Goal: Information Seeking & Learning: Learn about a topic

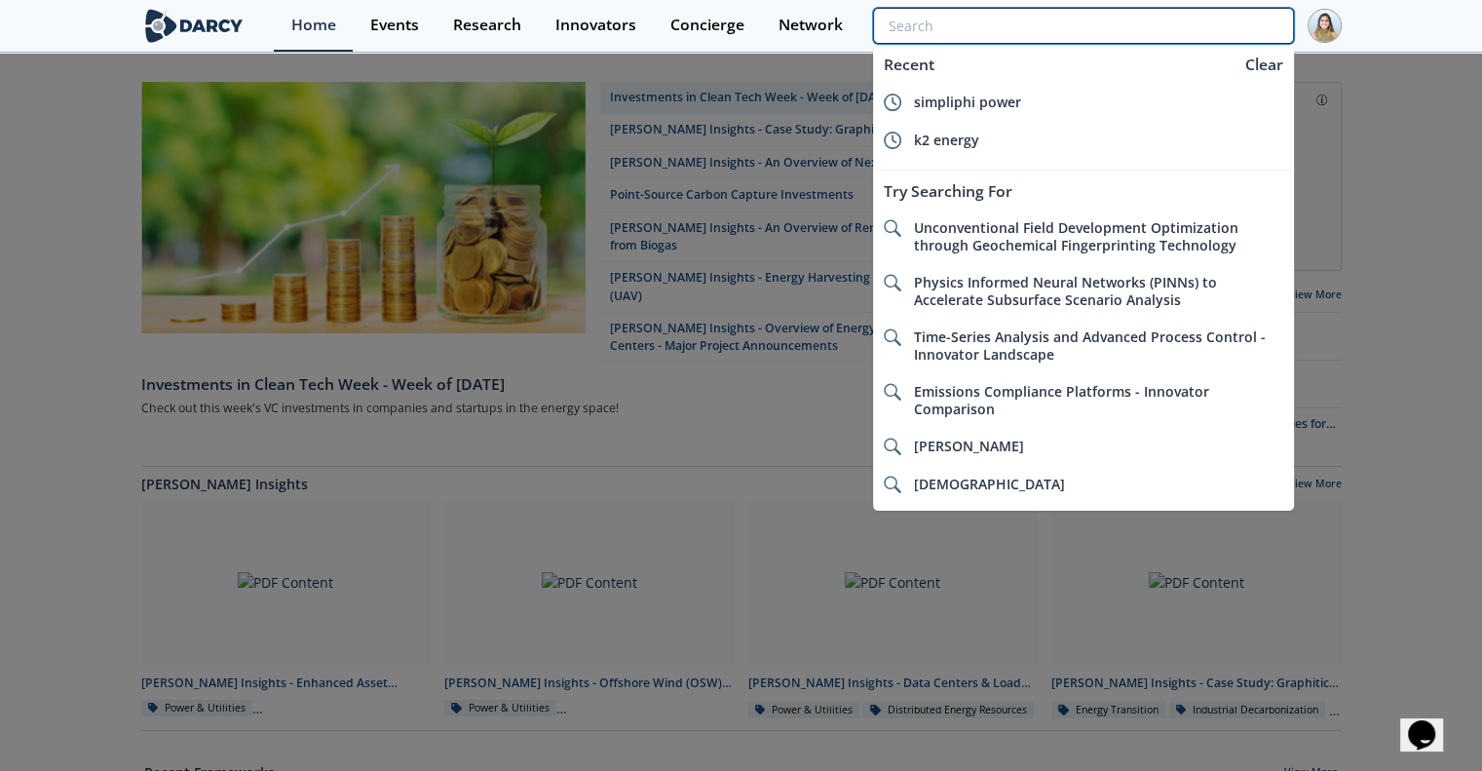
click at [1173, 27] on input "search" at bounding box center [1083, 26] width 420 height 36
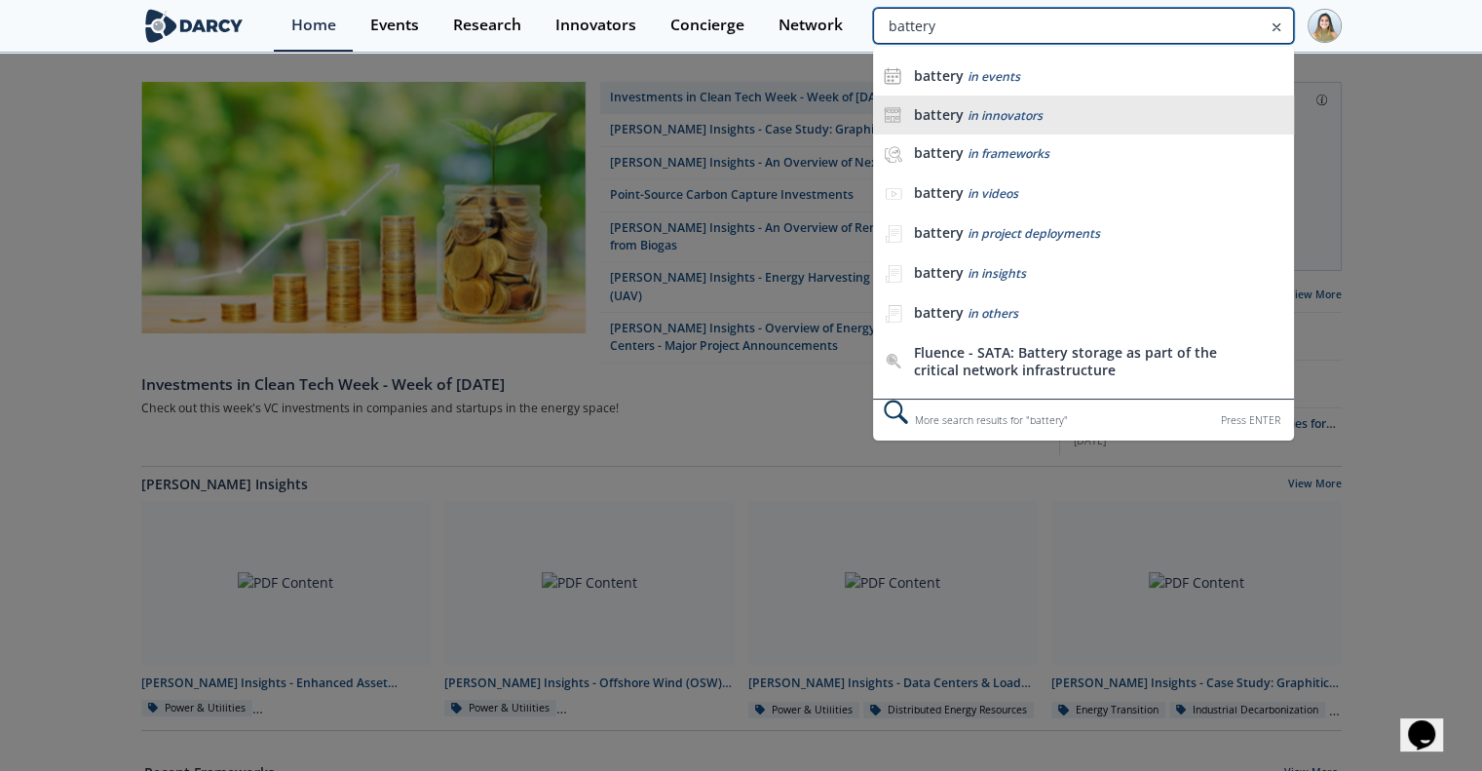
type input "battery"
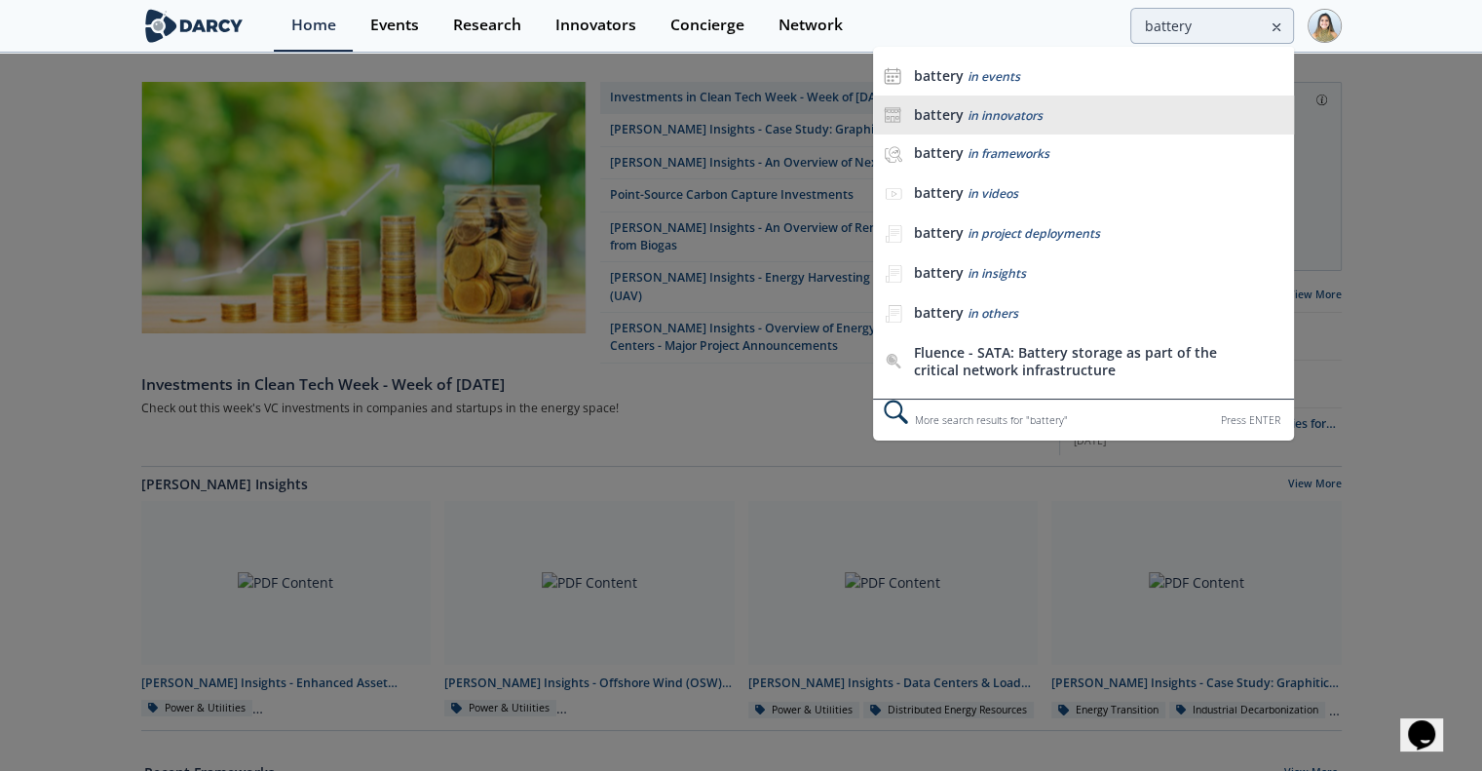
click at [967, 118] on span "in innovators" at bounding box center [1004, 115] width 75 height 17
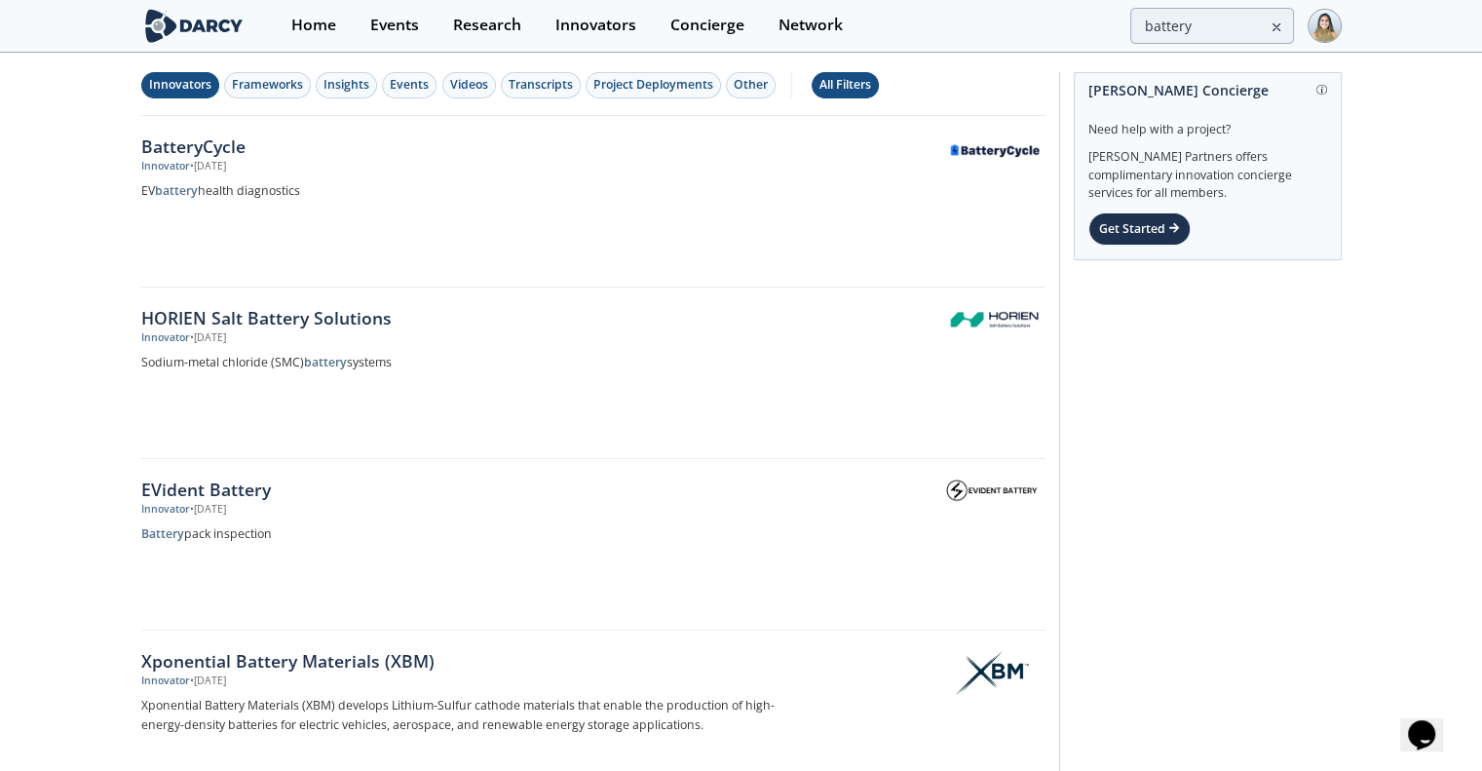
click at [818, 73] on button "All Filters" at bounding box center [845, 85] width 67 height 26
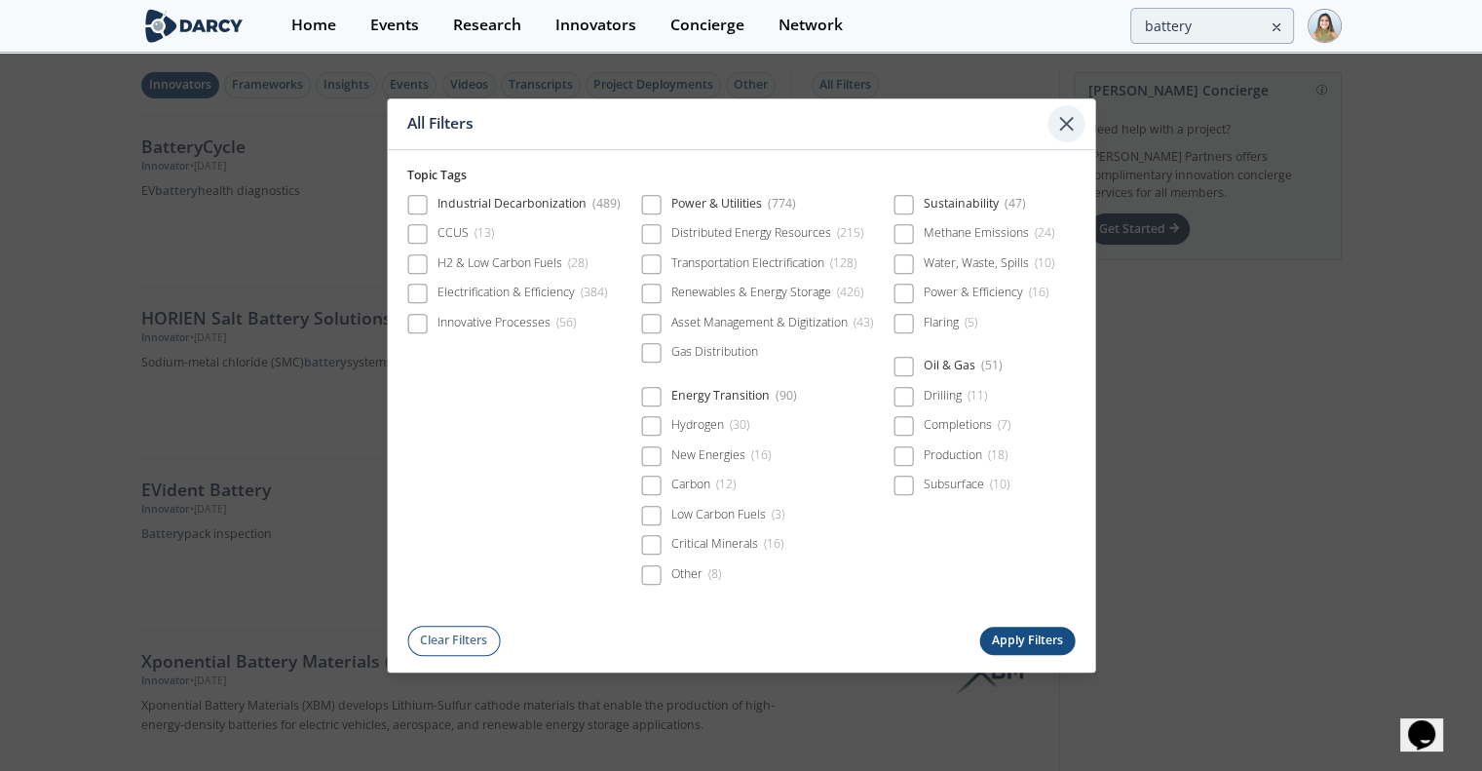
click at [1067, 140] on div at bounding box center [1066, 123] width 37 height 37
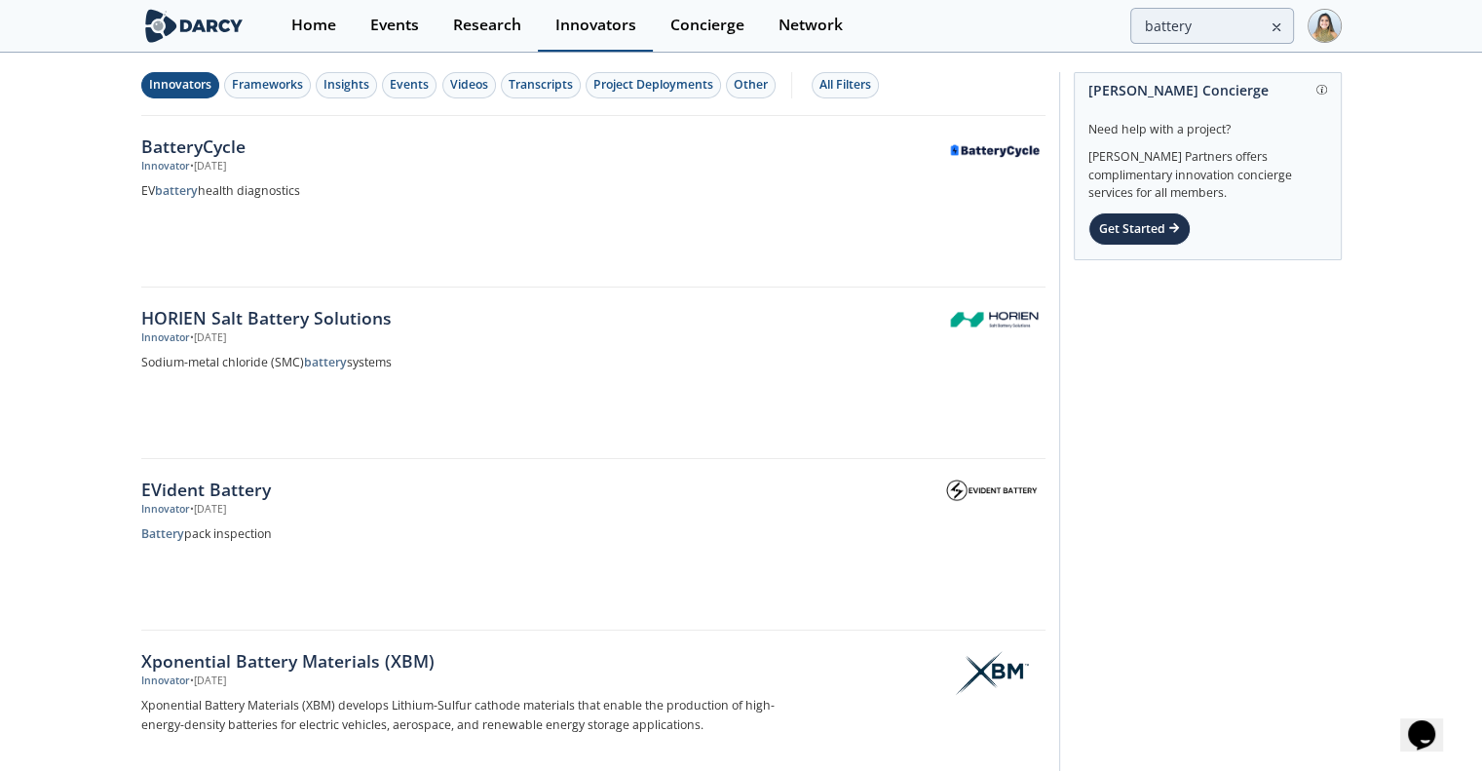
click at [616, 22] on div "Innovators" at bounding box center [595, 26] width 81 height 16
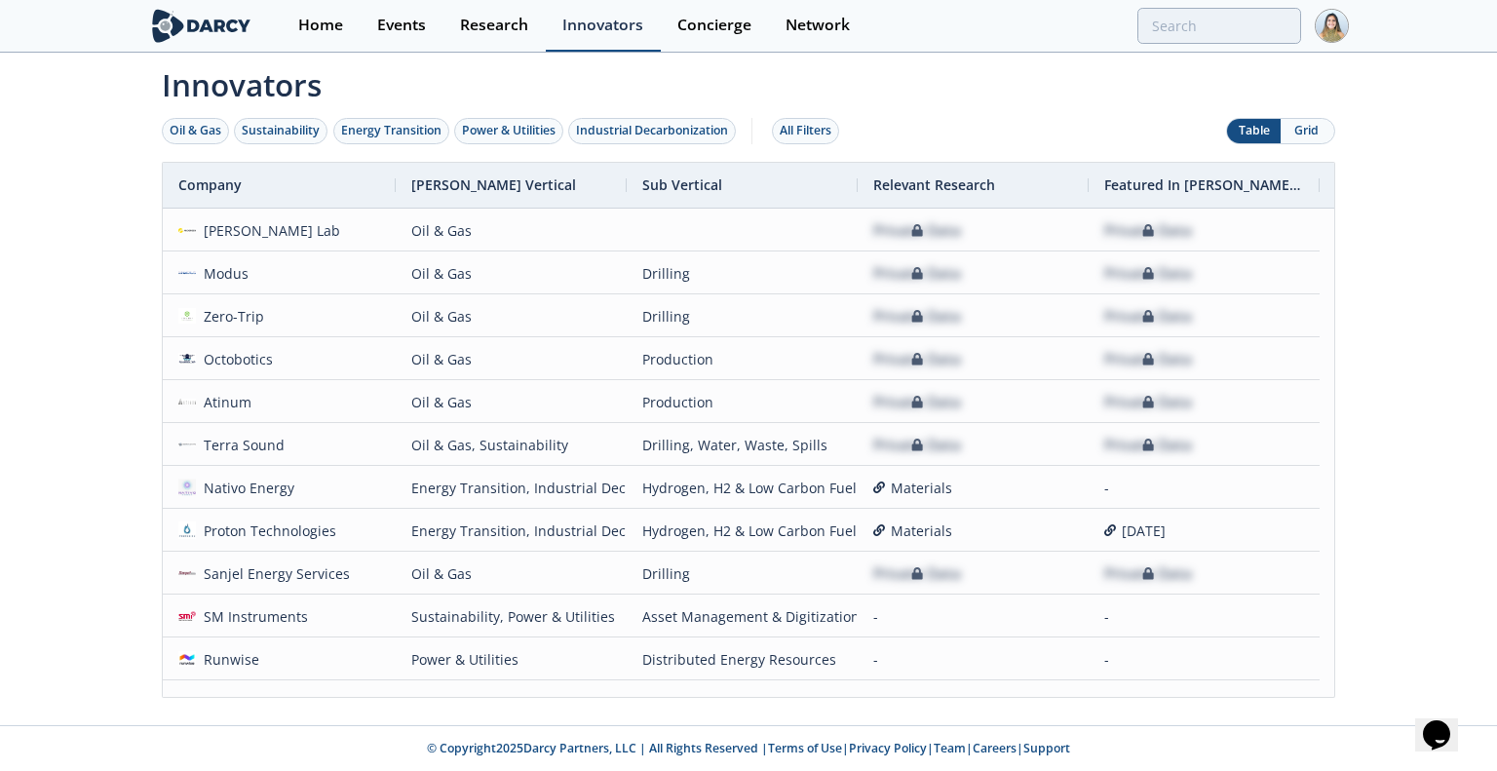
click at [616, 22] on div "Innovators" at bounding box center [602, 26] width 81 height 16
drag, startPoint x: 616, startPoint y: 22, endPoint x: 830, endPoint y: 163, distance: 256.2
click at [830, 163] on body "Home Events Research Innovators Concierge Network Innovators Oil & Gas" at bounding box center [748, 385] width 1497 height 771
click at [1317, 136] on button "Grid" at bounding box center [1307, 131] width 54 height 24
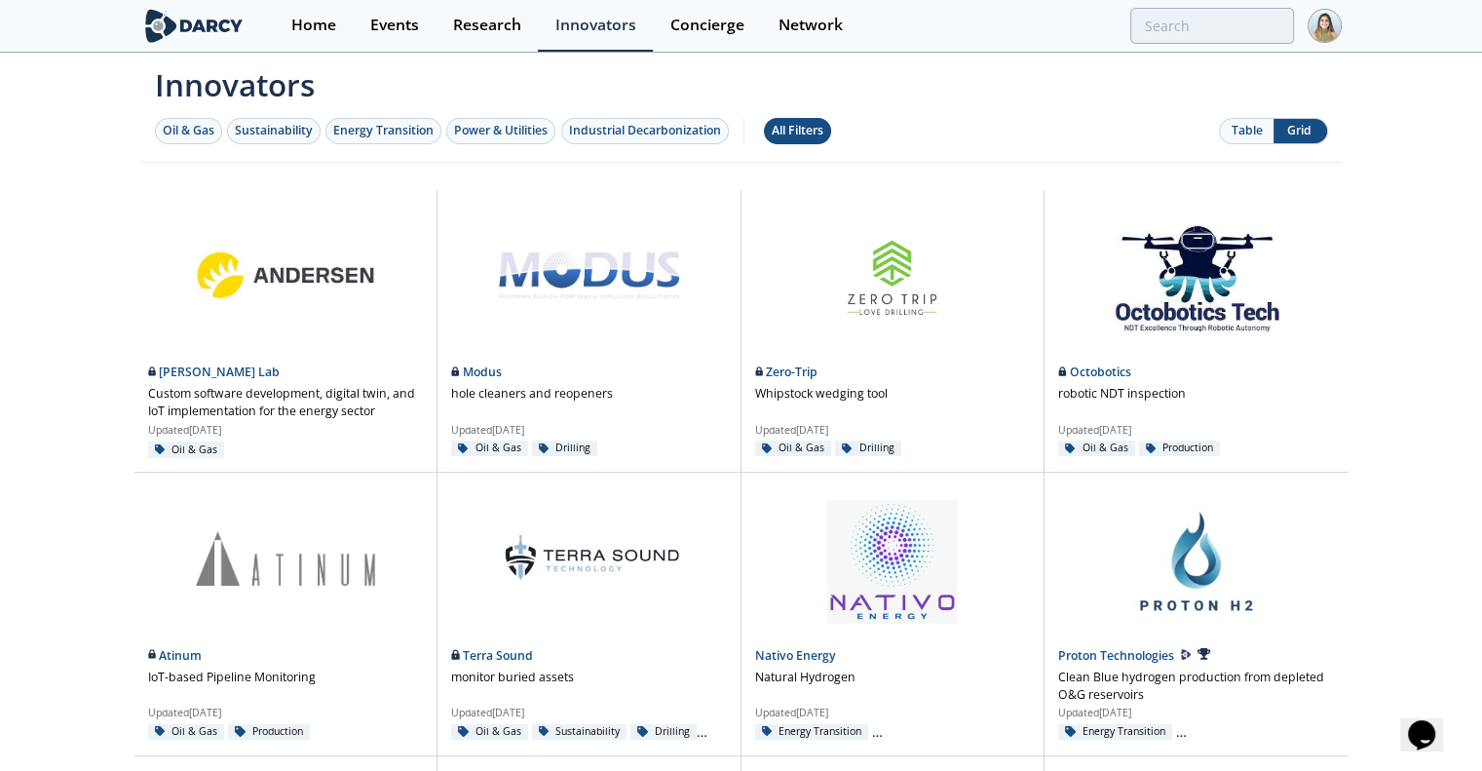
click at [822, 124] on div "All Filters" at bounding box center [798, 131] width 52 height 18
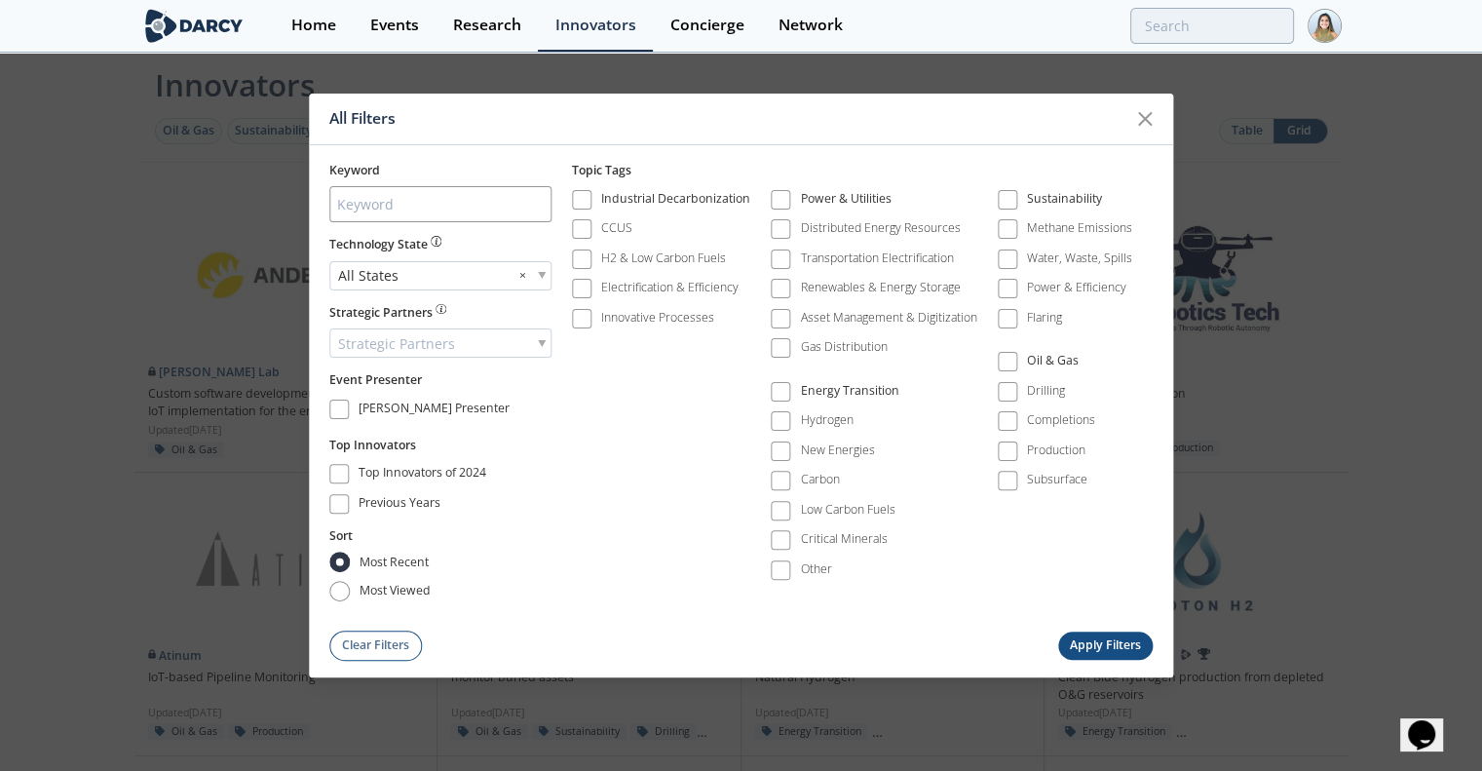
click at [476, 186] on div at bounding box center [440, 204] width 222 height 50
click at [449, 202] on input "search" at bounding box center [440, 204] width 222 height 36
type input "battery"
click at [436, 271] on div "All States ×" at bounding box center [440, 275] width 222 height 29
click at [1090, 638] on button "Apply Filters" at bounding box center [1105, 645] width 95 height 28
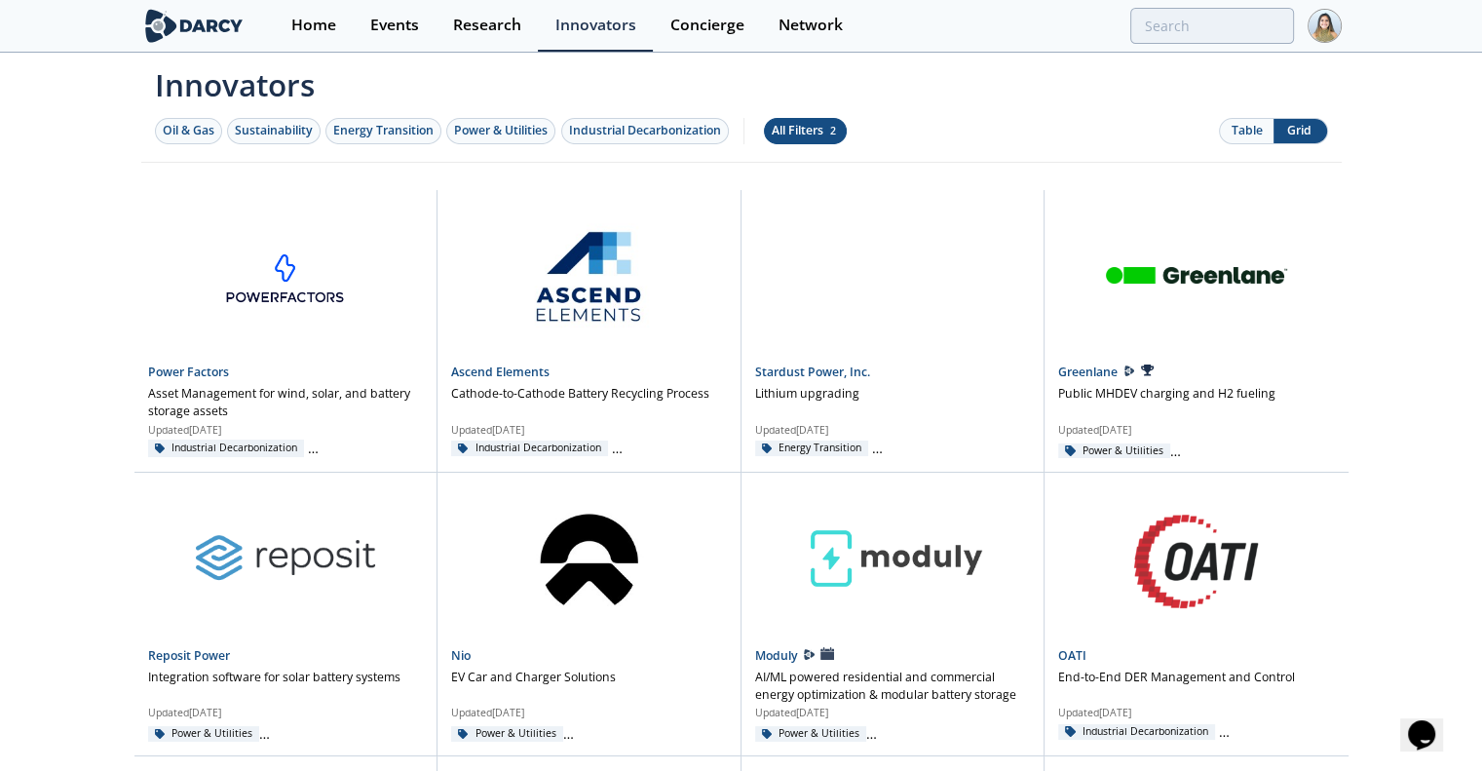
click at [785, 124] on div "All Filters 2" at bounding box center [805, 131] width 67 height 18
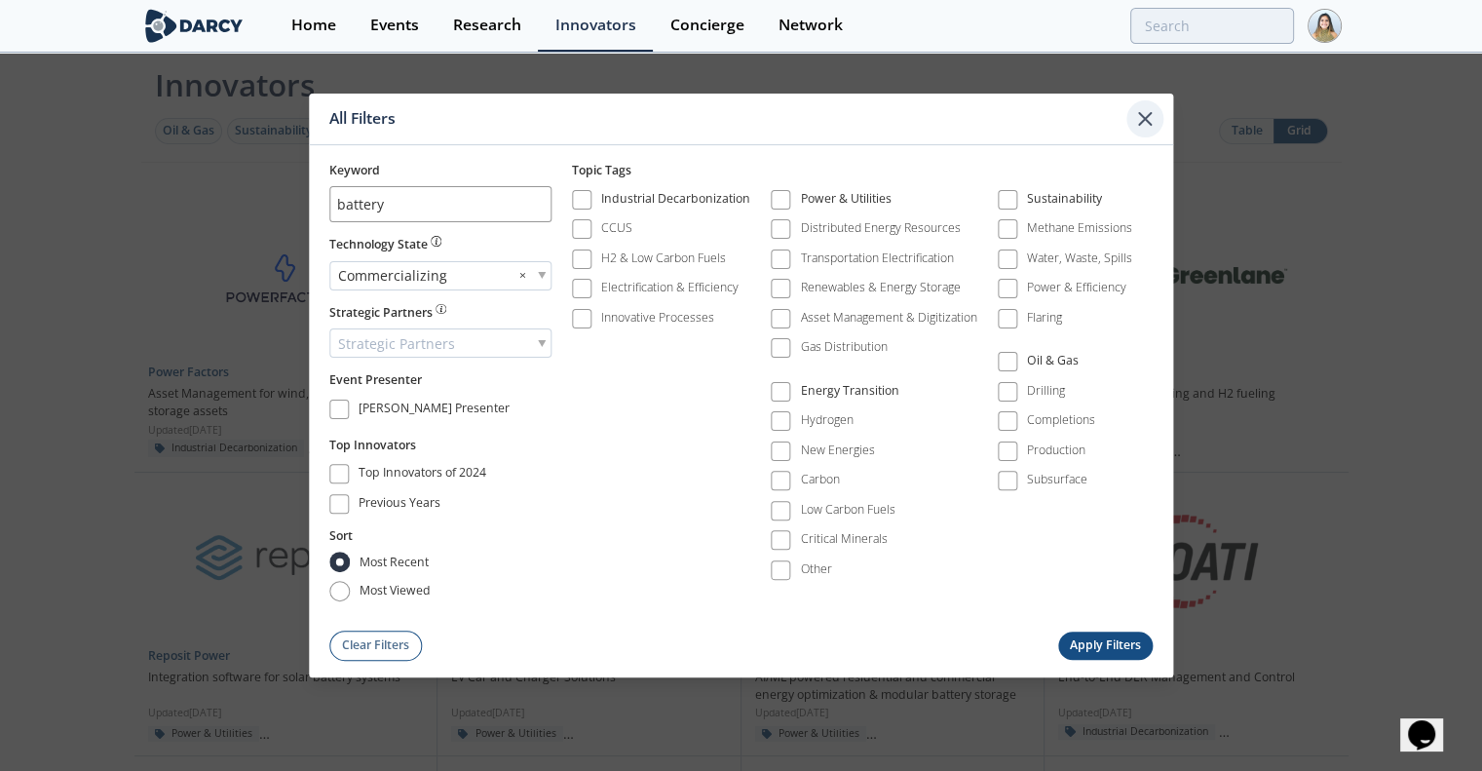
click at [1130, 120] on div at bounding box center [1144, 118] width 37 height 37
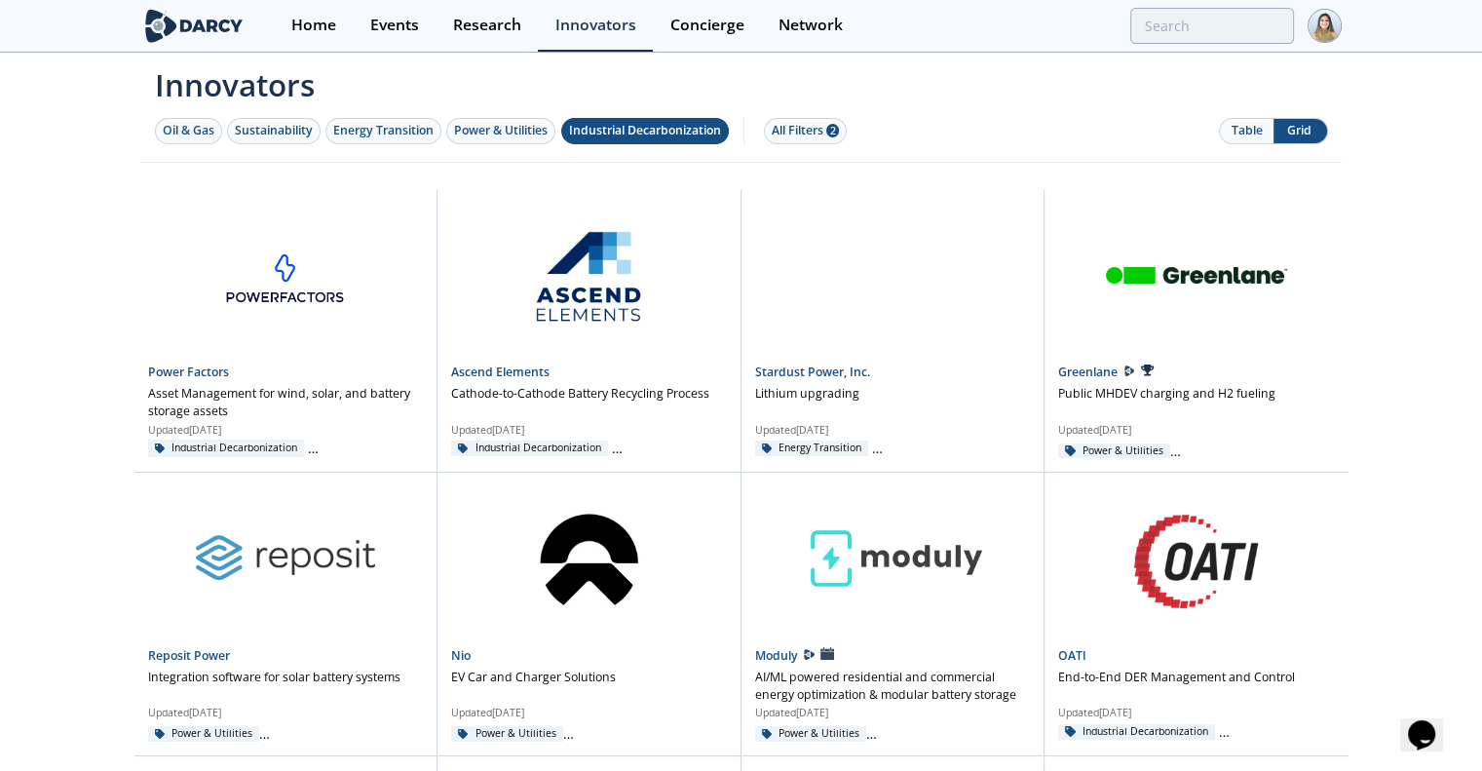
click at [620, 137] on div "Industrial Decarbonization" at bounding box center [645, 131] width 152 height 18
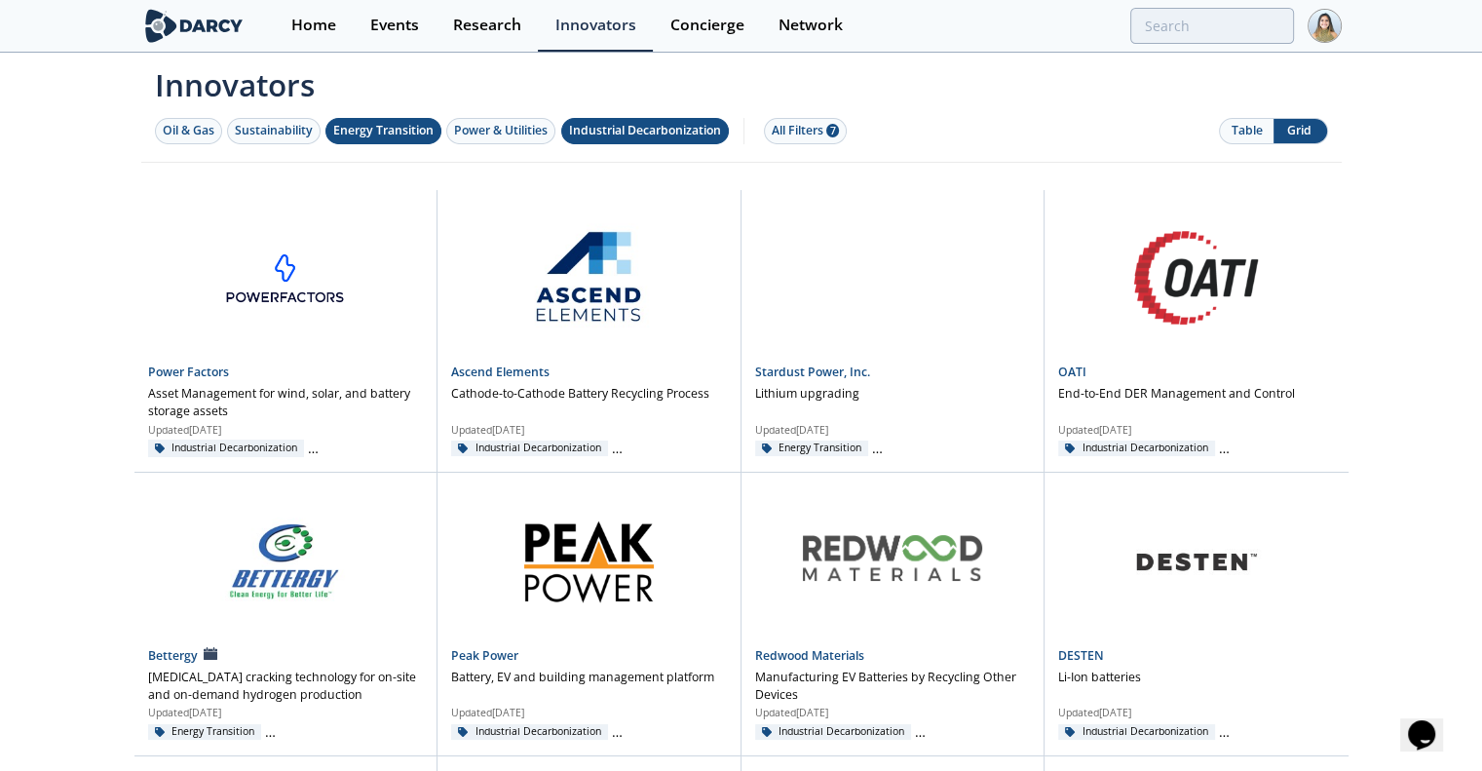
click at [375, 132] on div "Energy Transition" at bounding box center [383, 131] width 100 height 18
click at [1245, 49] on div "Home Events Research Innovators Concierge Network" at bounding box center [807, 26] width 1067 height 52
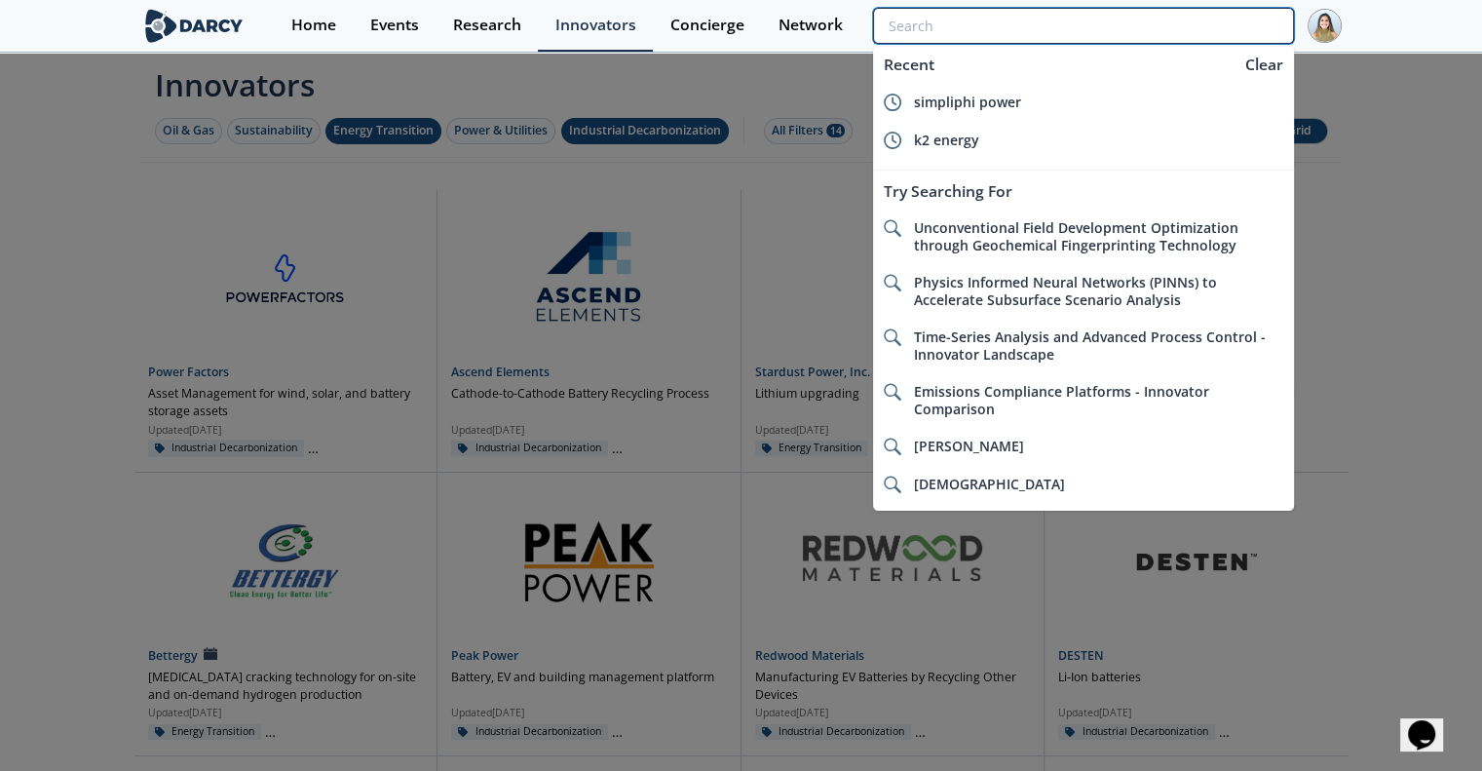
click at [1208, 38] on input "search" at bounding box center [1083, 26] width 420 height 36
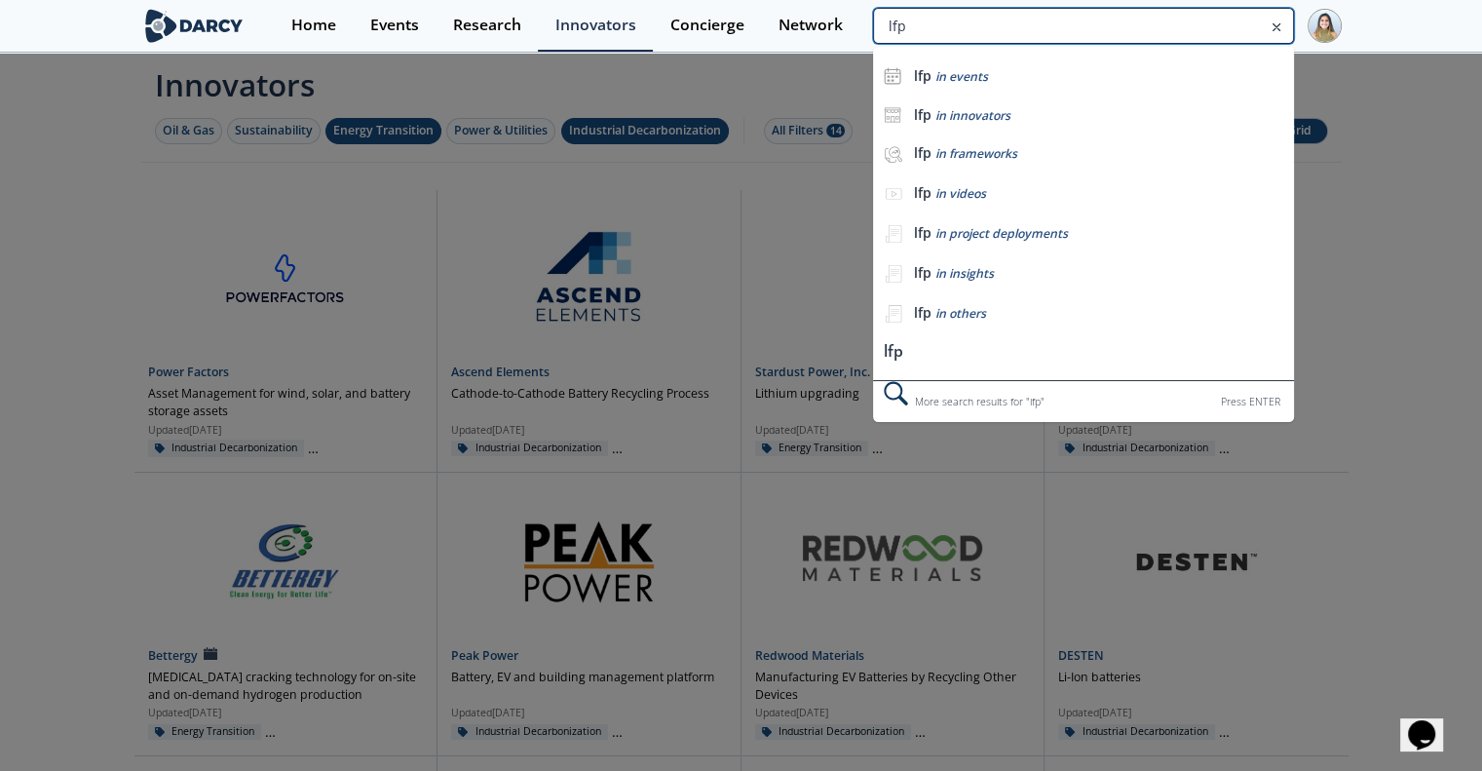
type input "lfp"
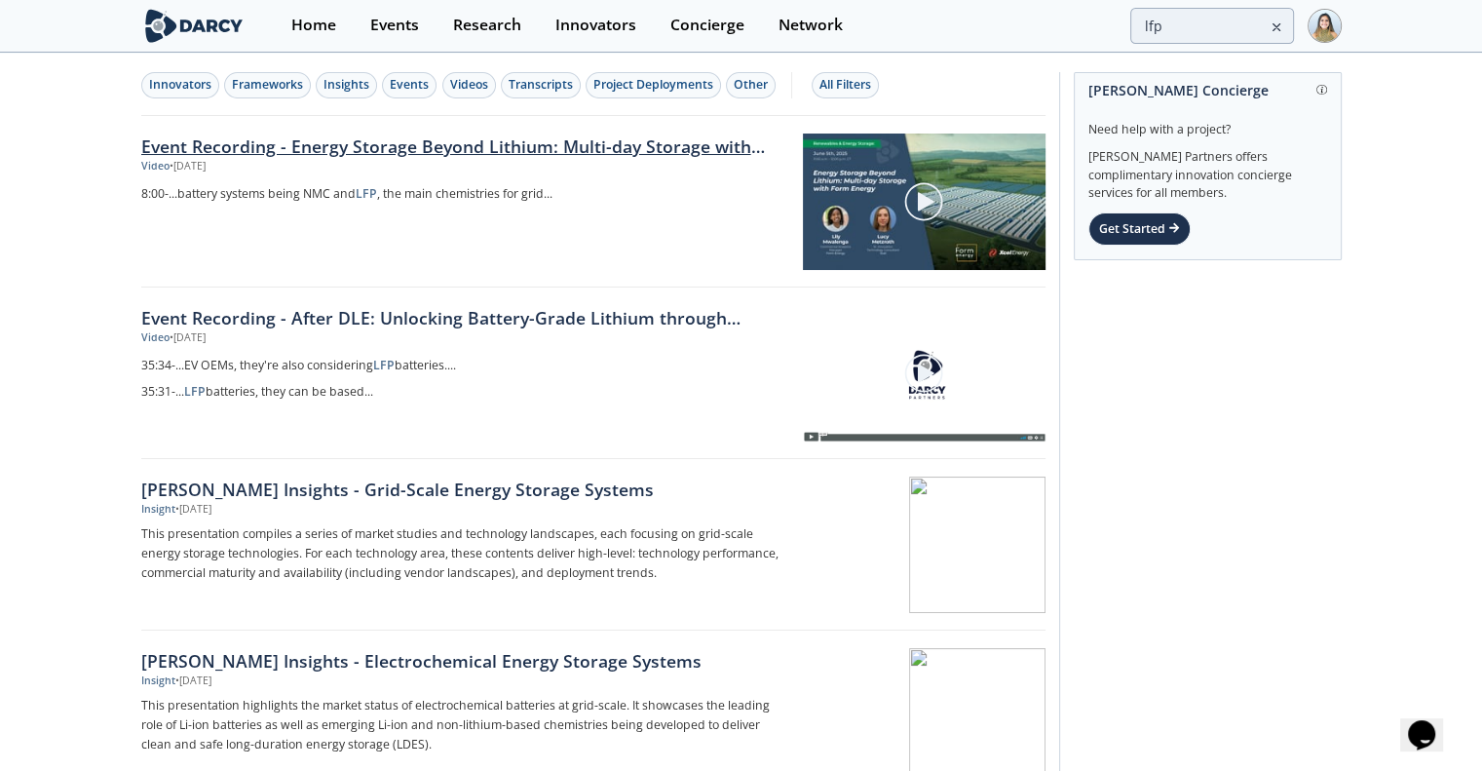
click at [522, 147] on link "Event Recording - Energy Storage Beyond Lithium: Multi-day Storage with Form En…" at bounding box center [465, 145] width 648 height 25
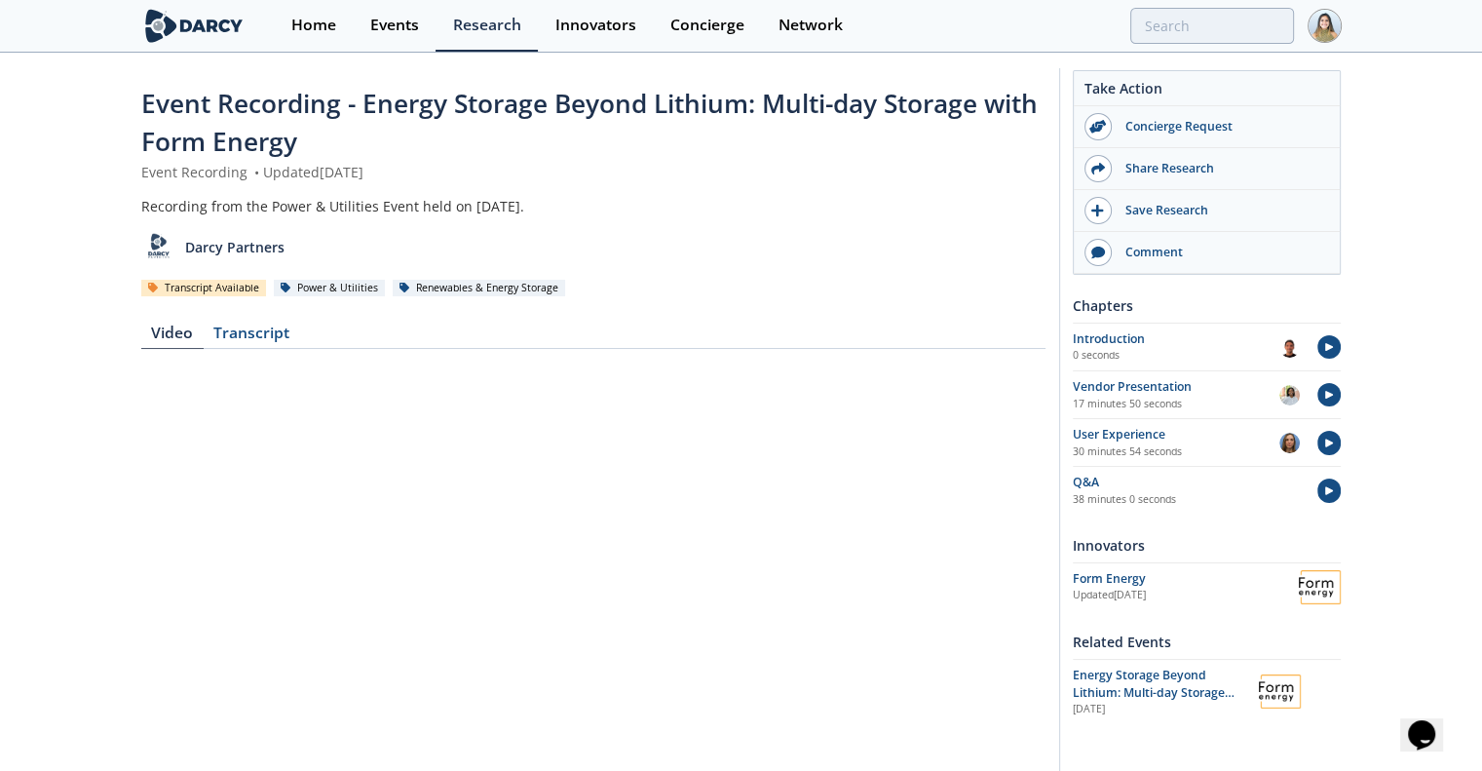
scroll to position [4, 0]
type input "lfp"
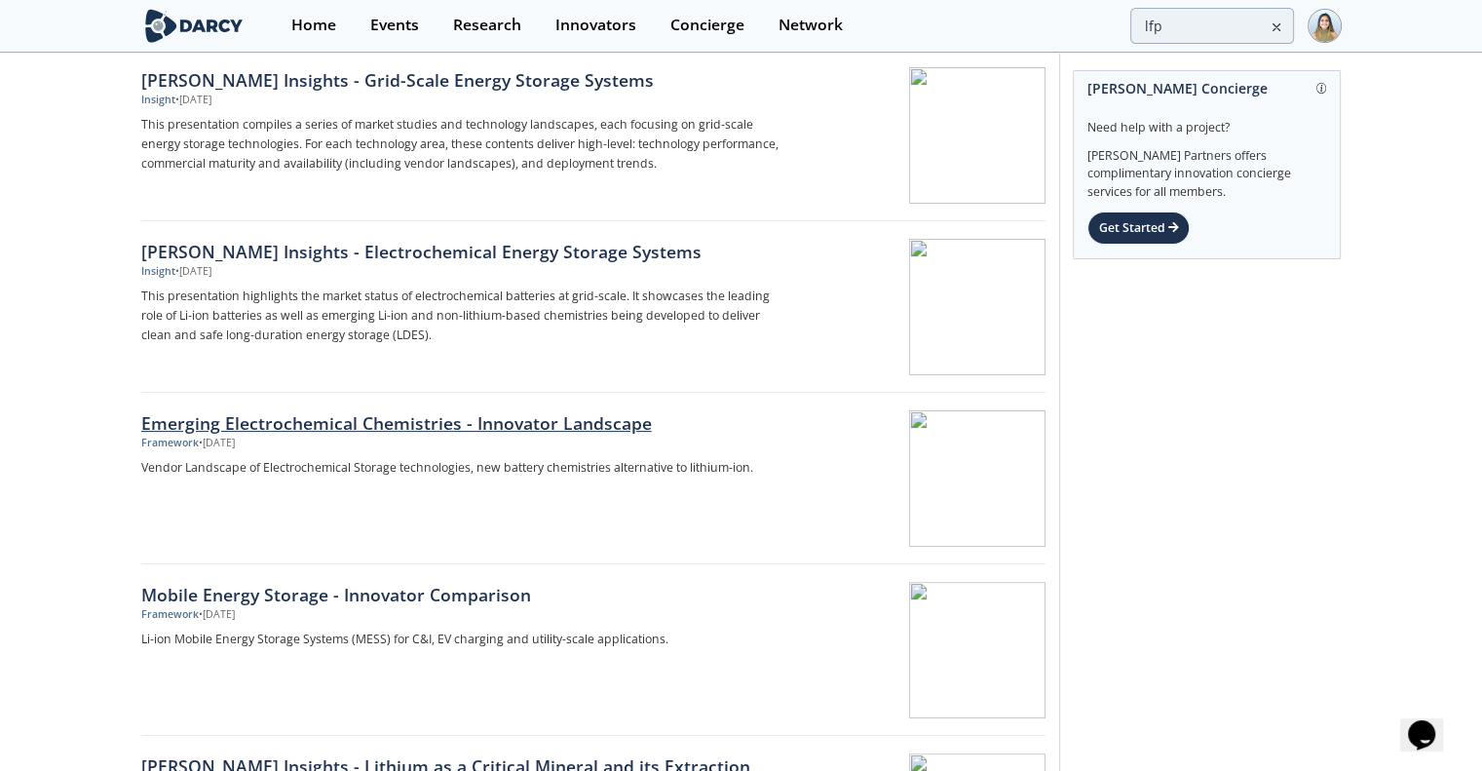
scroll to position [416, 0]
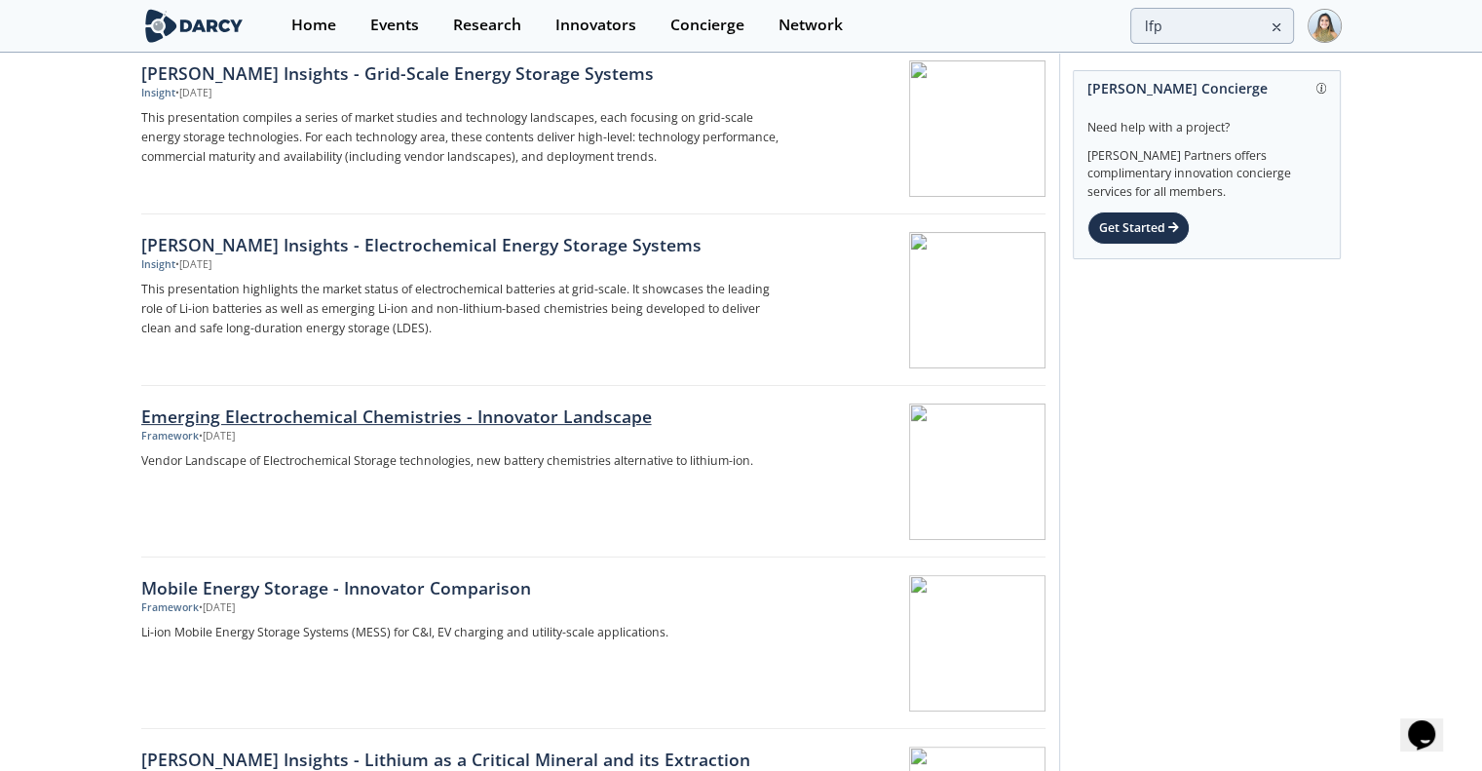
click at [415, 420] on div "Emerging Electrochemical Chemistries - Innovator Landscape" at bounding box center [463, 415] width 645 height 25
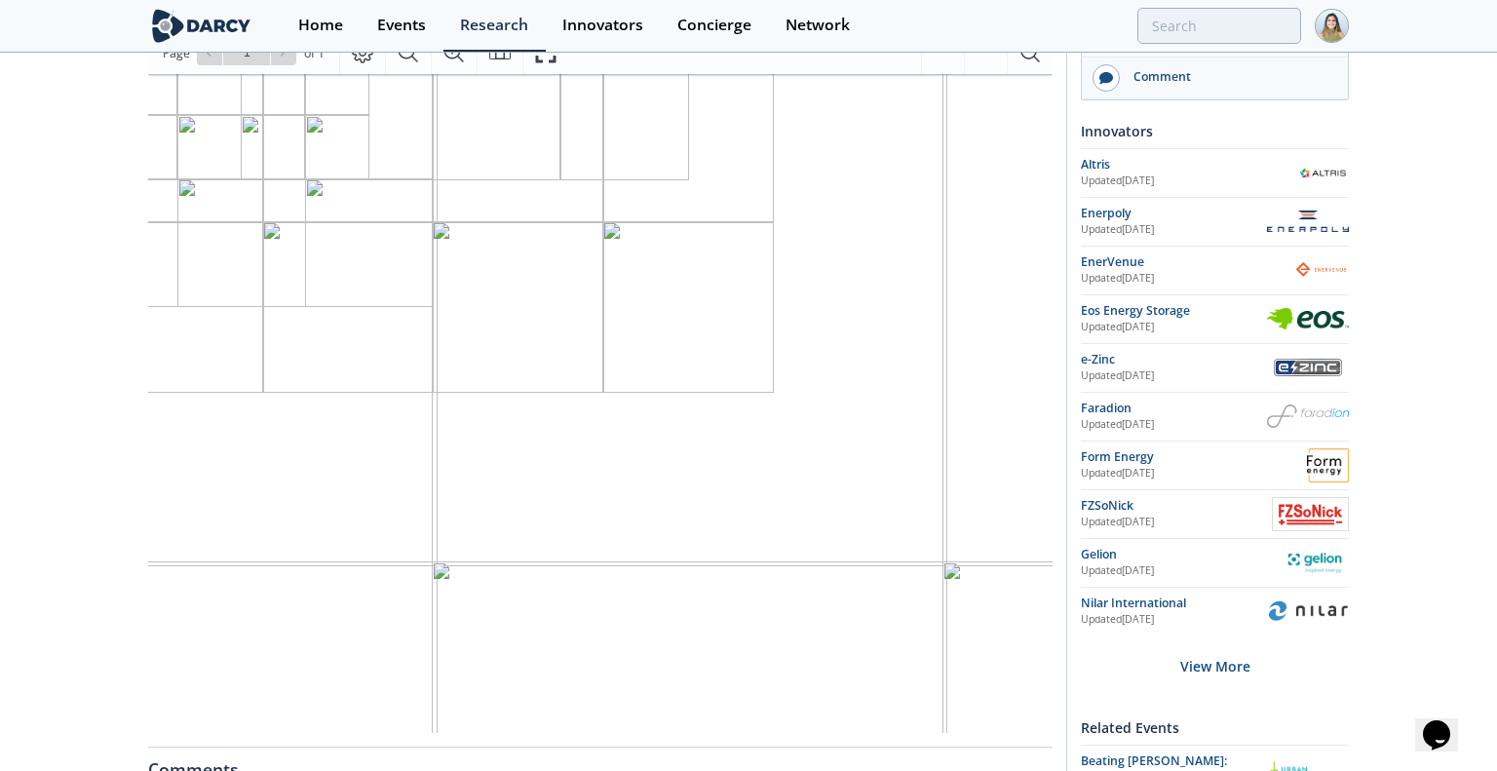
scroll to position [53, 120]
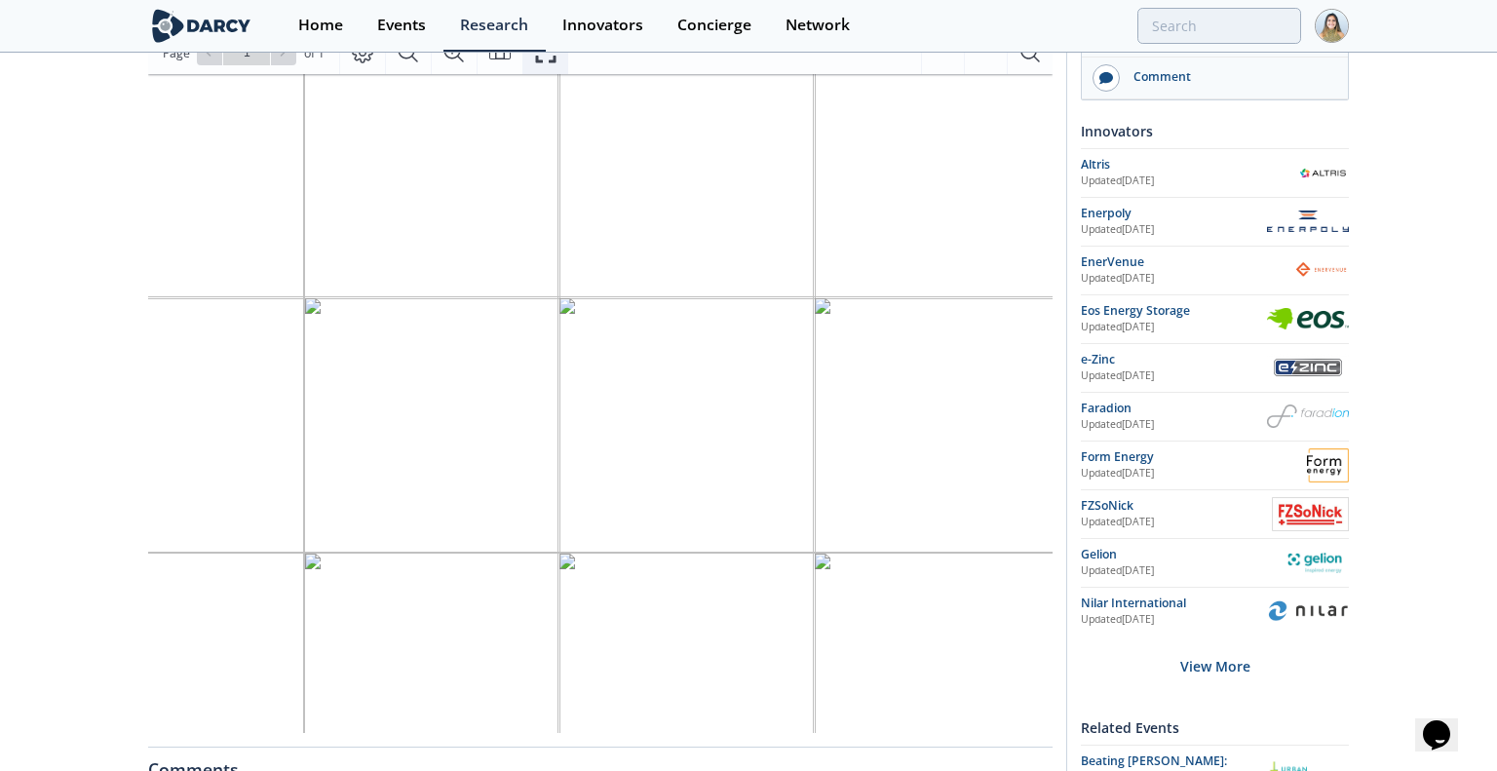
click at [550, 54] on icon "Fullscreen" at bounding box center [545, 52] width 23 height 23
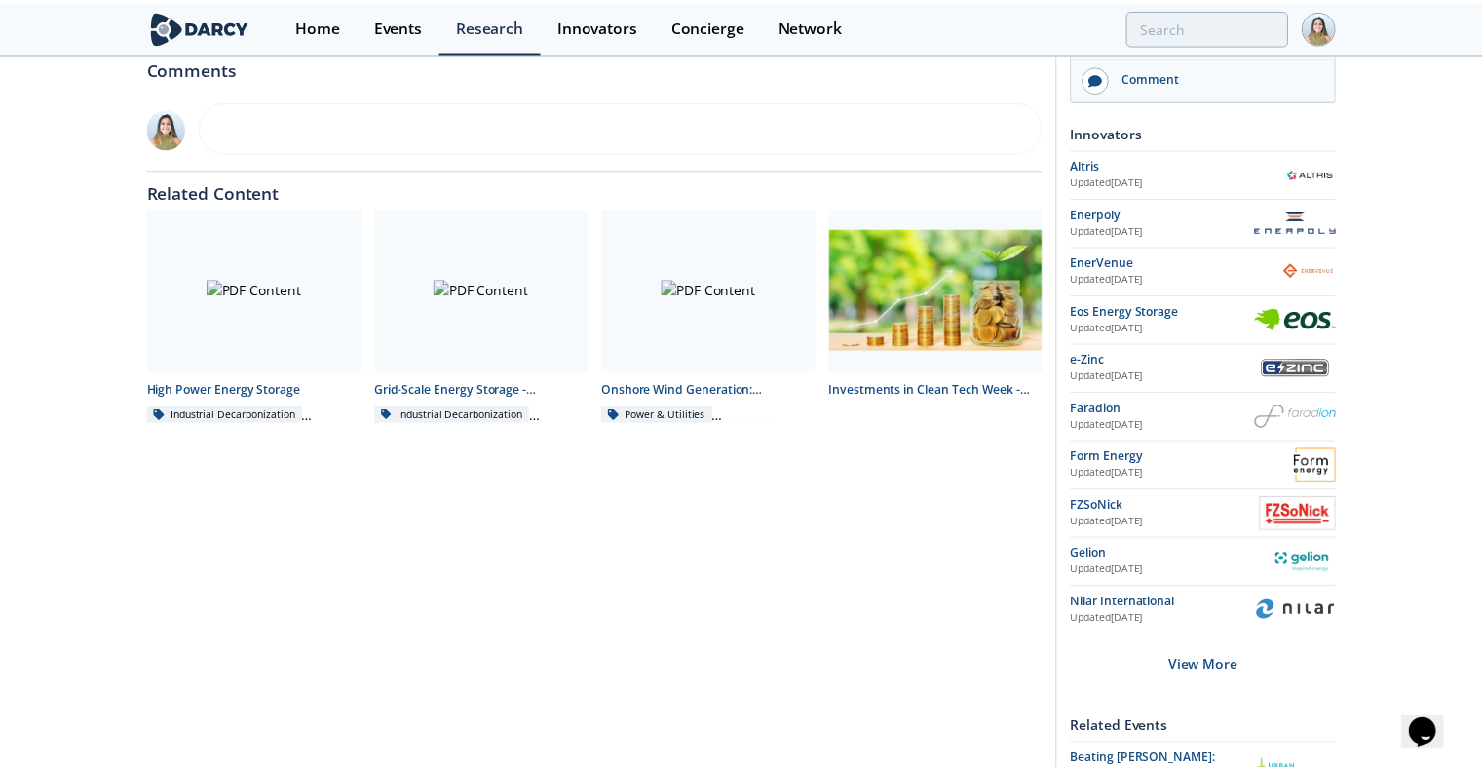
scroll to position [0, 0]
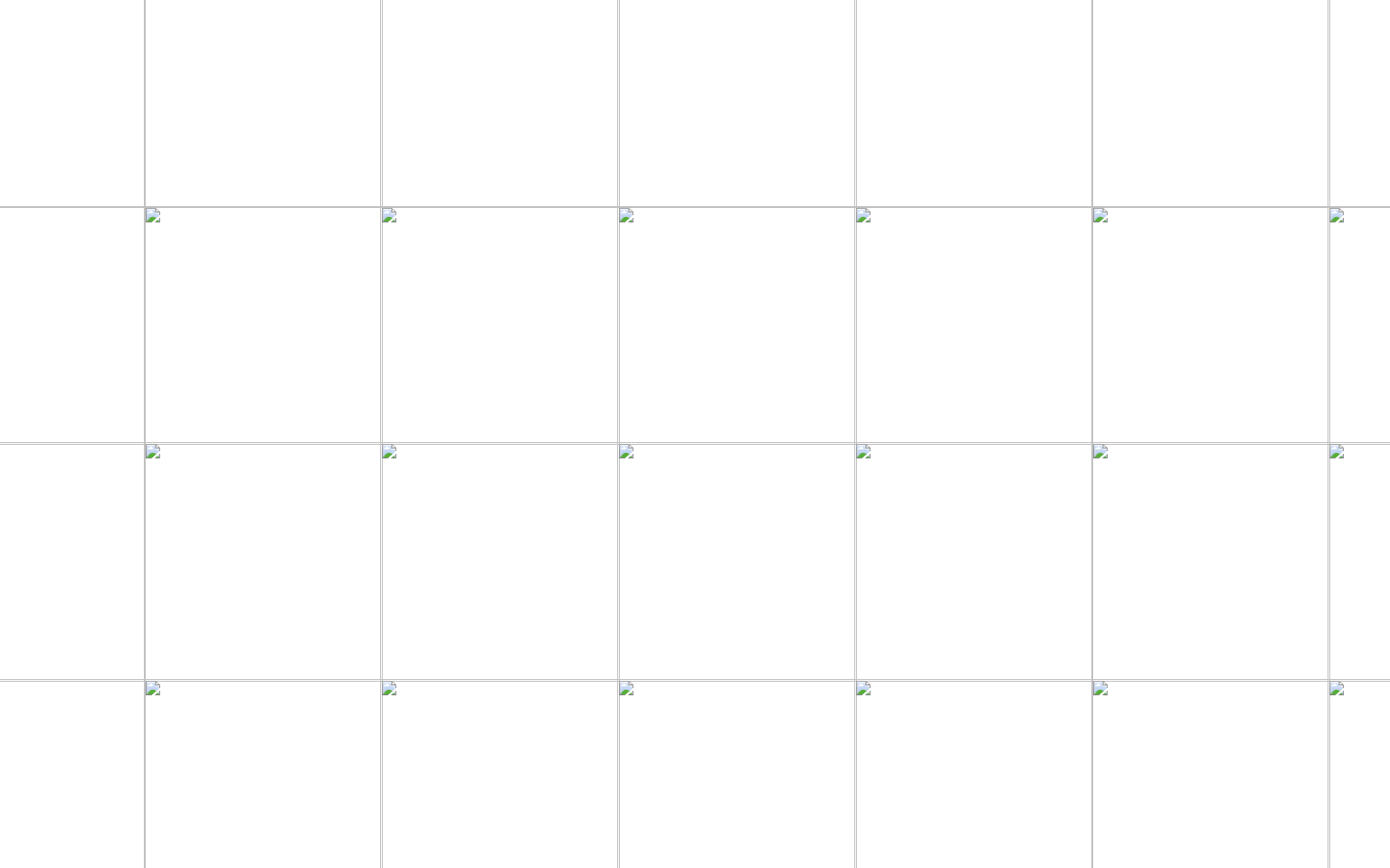
click at [282, 180] on span "Lithium-ion Innovator Landscape" at bounding box center [308, 181] width 218 height 13
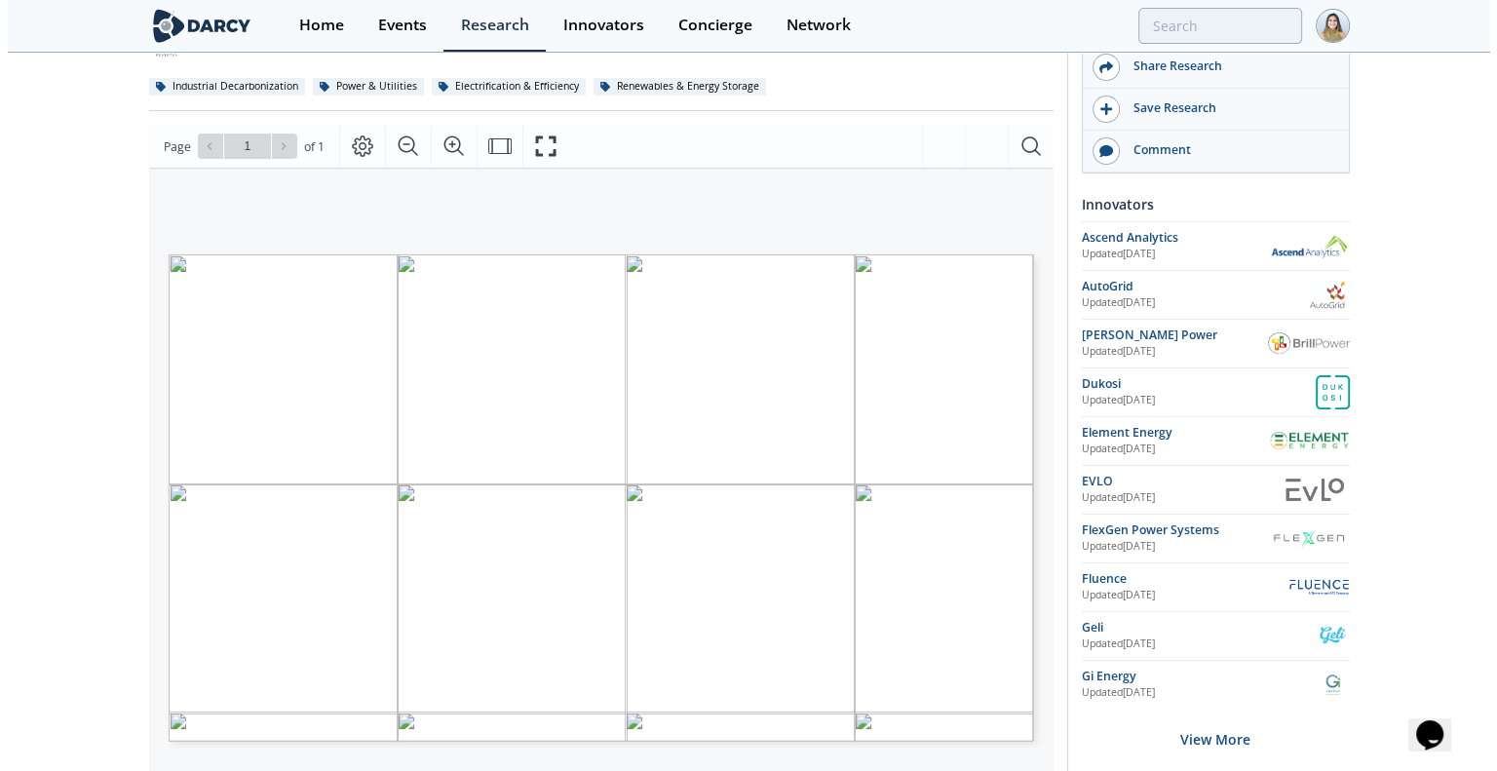
scroll to position [190, 0]
click at [552, 144] on icon "Fullscreen" at bounding box center [545, 143] width 23 height 23
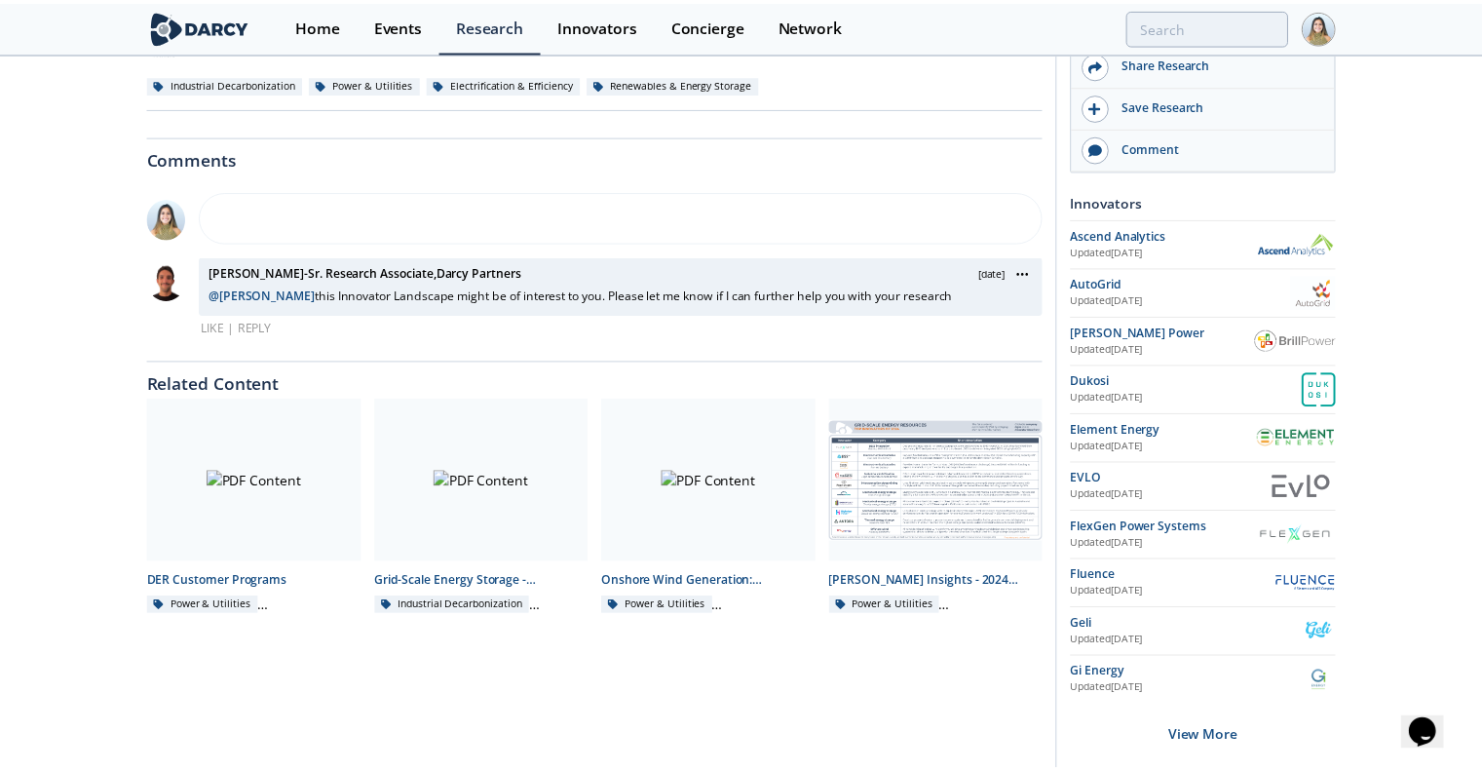
scroll to position [0, 0]
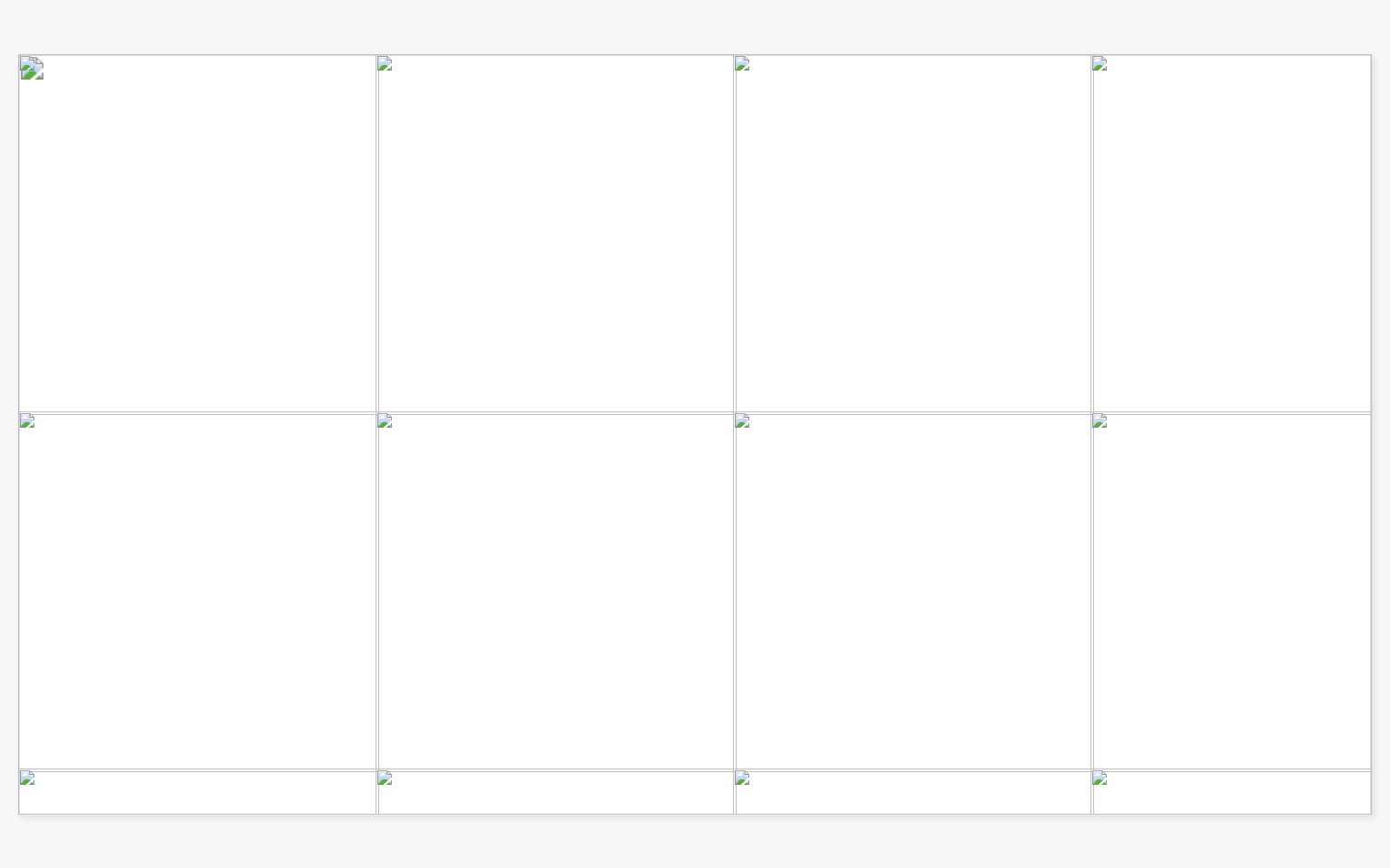
click at [703, 391] on span "Page 1" at bounding box center [1240, 784] width 2166 height 1354
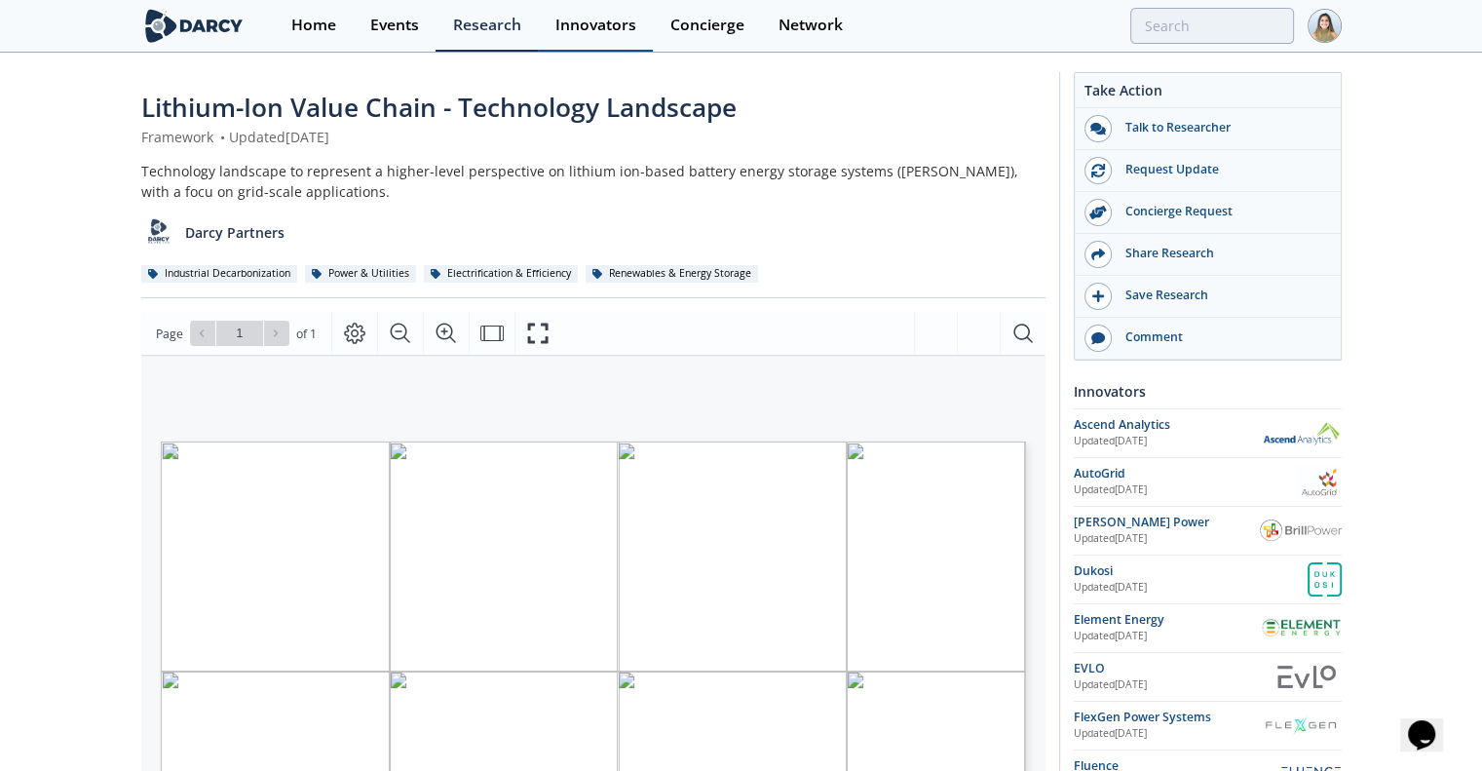
click at [601, 19] on div "Innovators" at bounding box center [595, 26] width 81 height 16
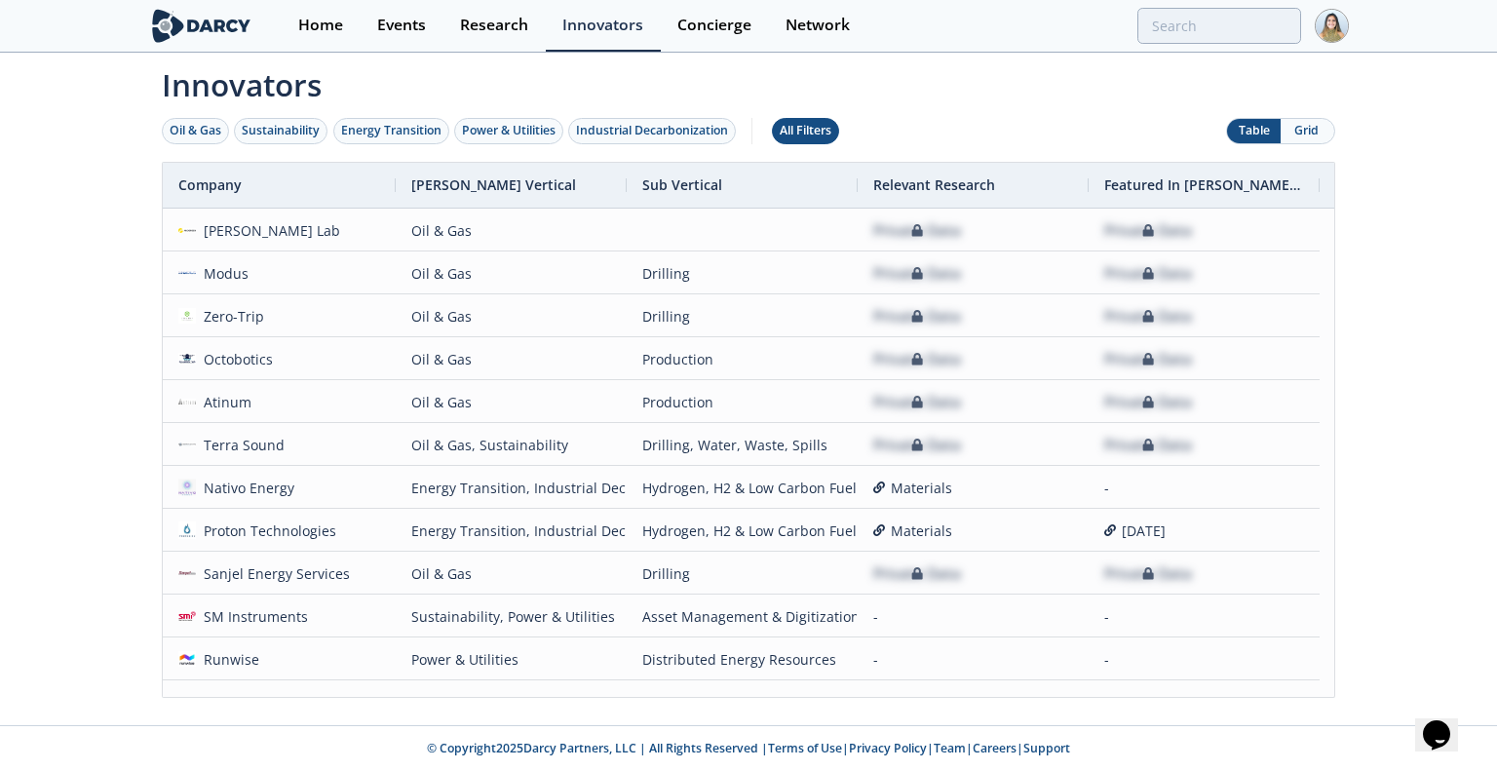
click at [788, 140] on button "All Filters" at bounding box center [805, 131] width 67 height 26
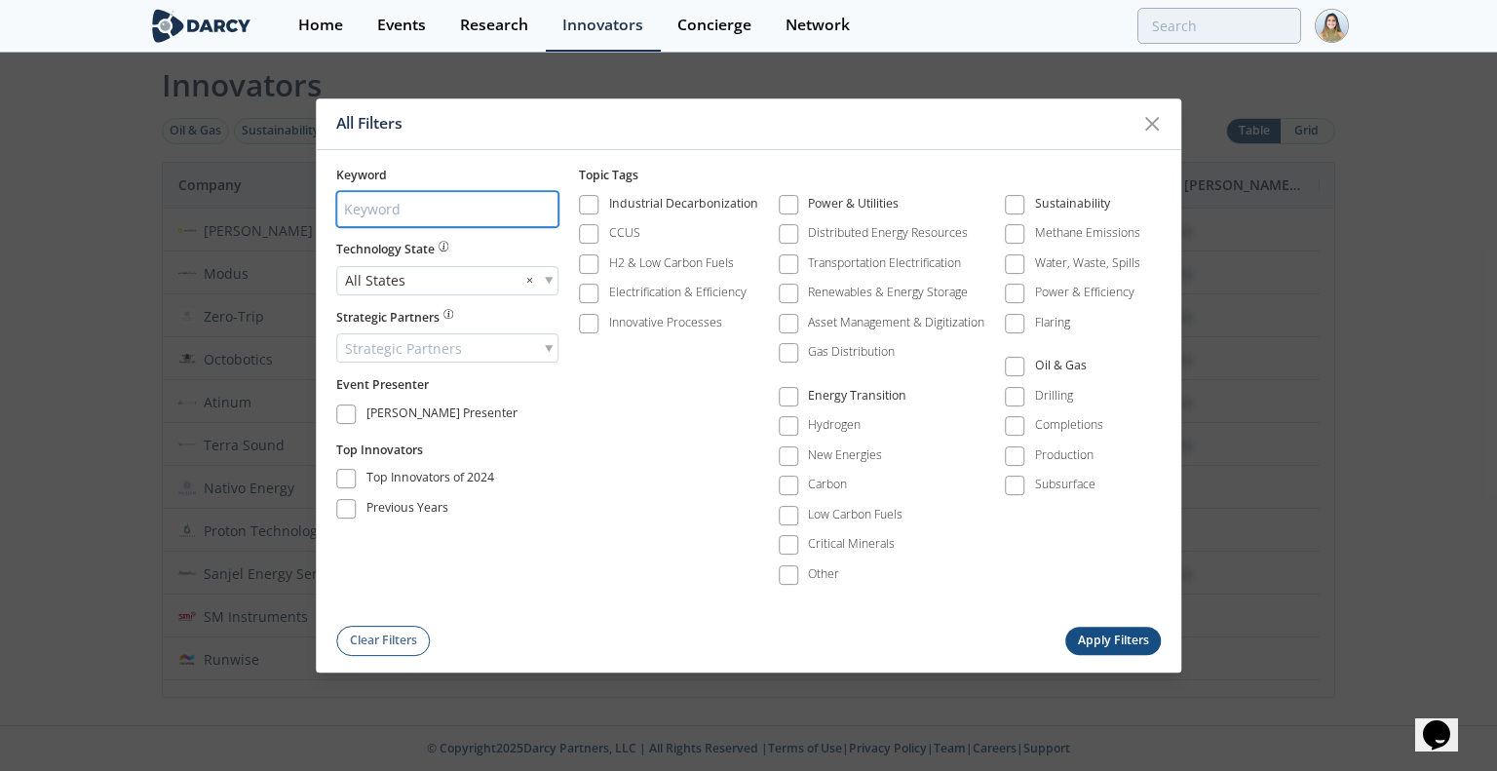
click at [362, 213] on input "search" at bounding box center [447, 210] width 222 height 36
type input "battery"
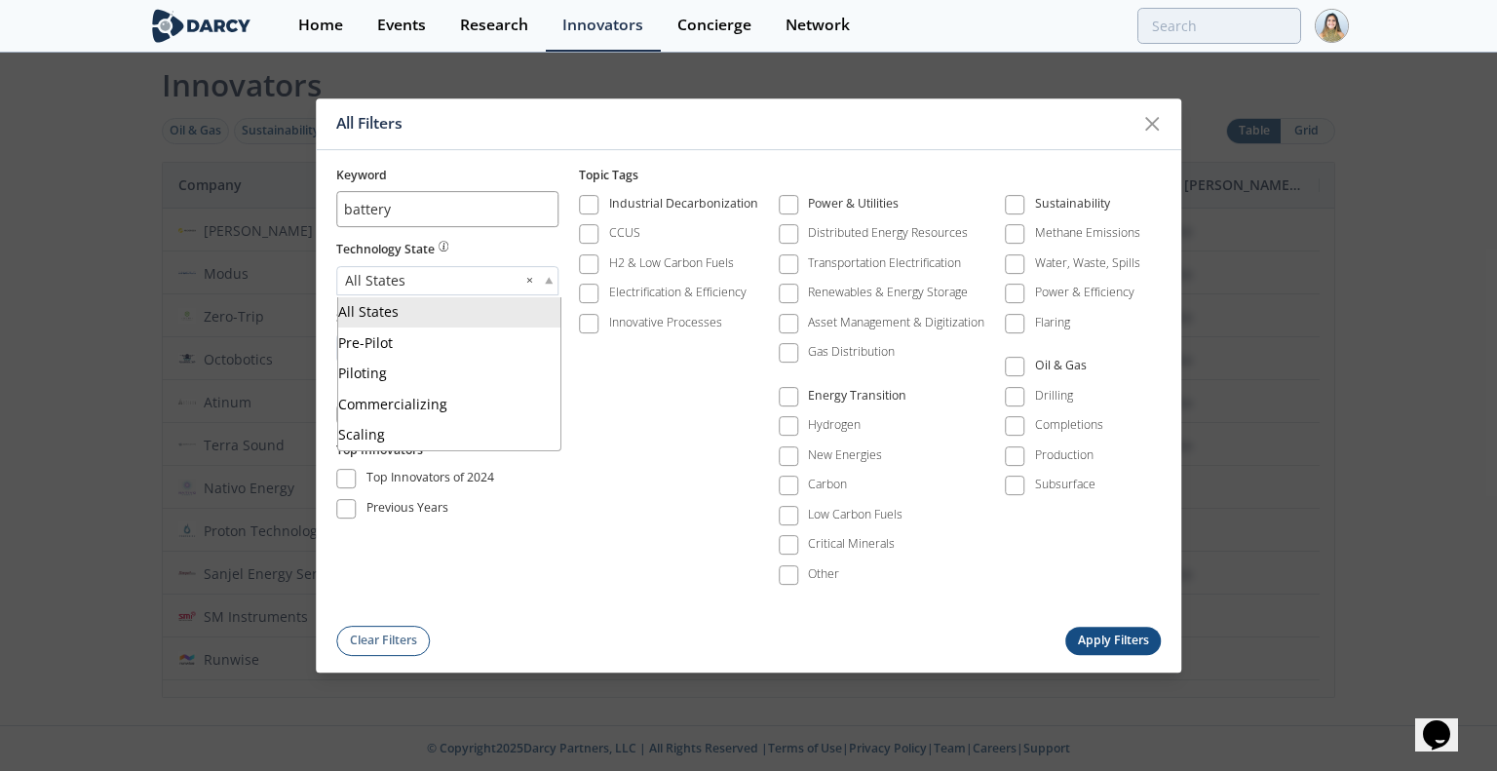
click at [448, 282] on div "All States ×" at bounding box center [447, 280] width 222 height 29
click at [1093, 636] on button "Apply Filters" at bounding box center [1112, 641] width 95 height 28
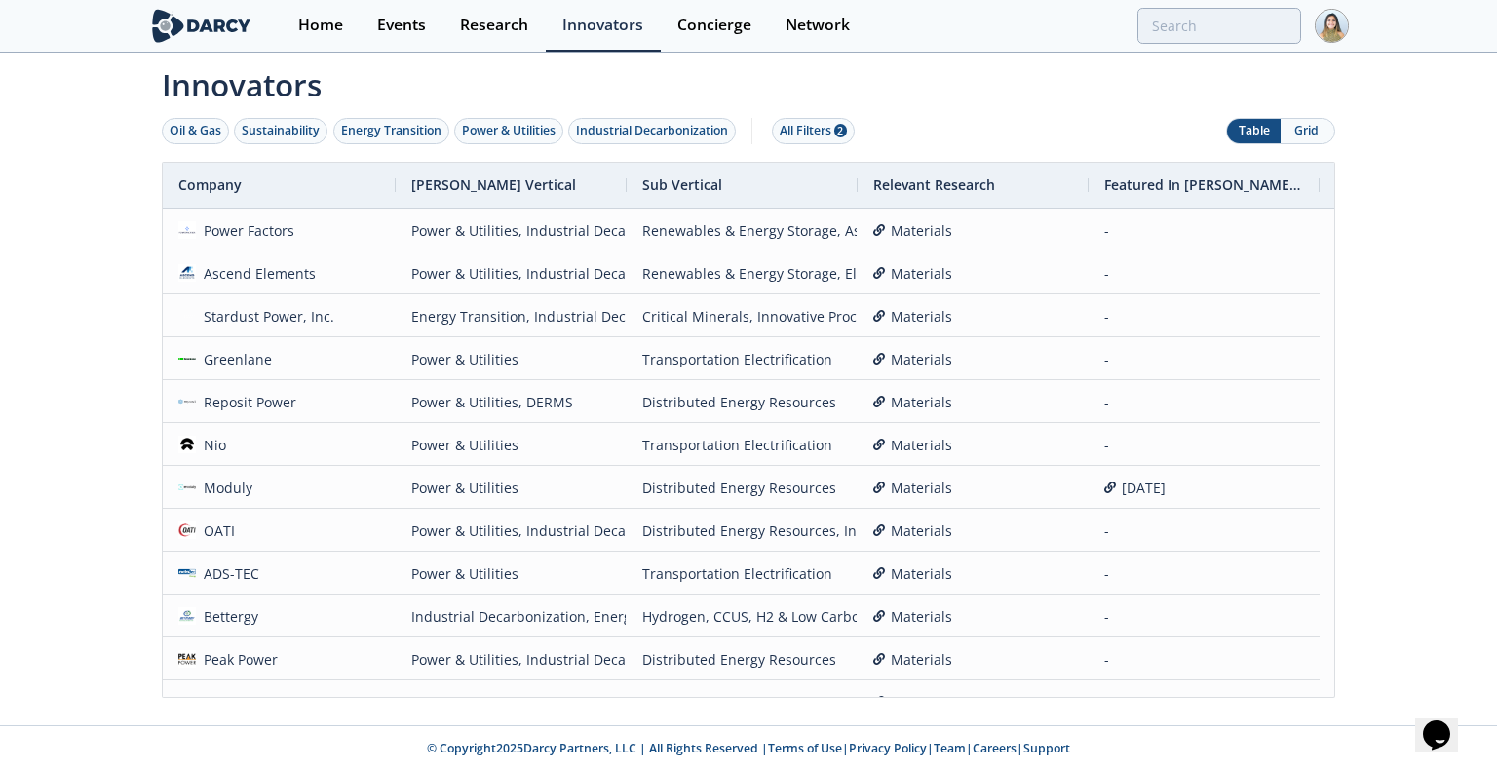
click at [1306, 127] on button "Grid" at bounding box center [1307, 131] width 54 height 24
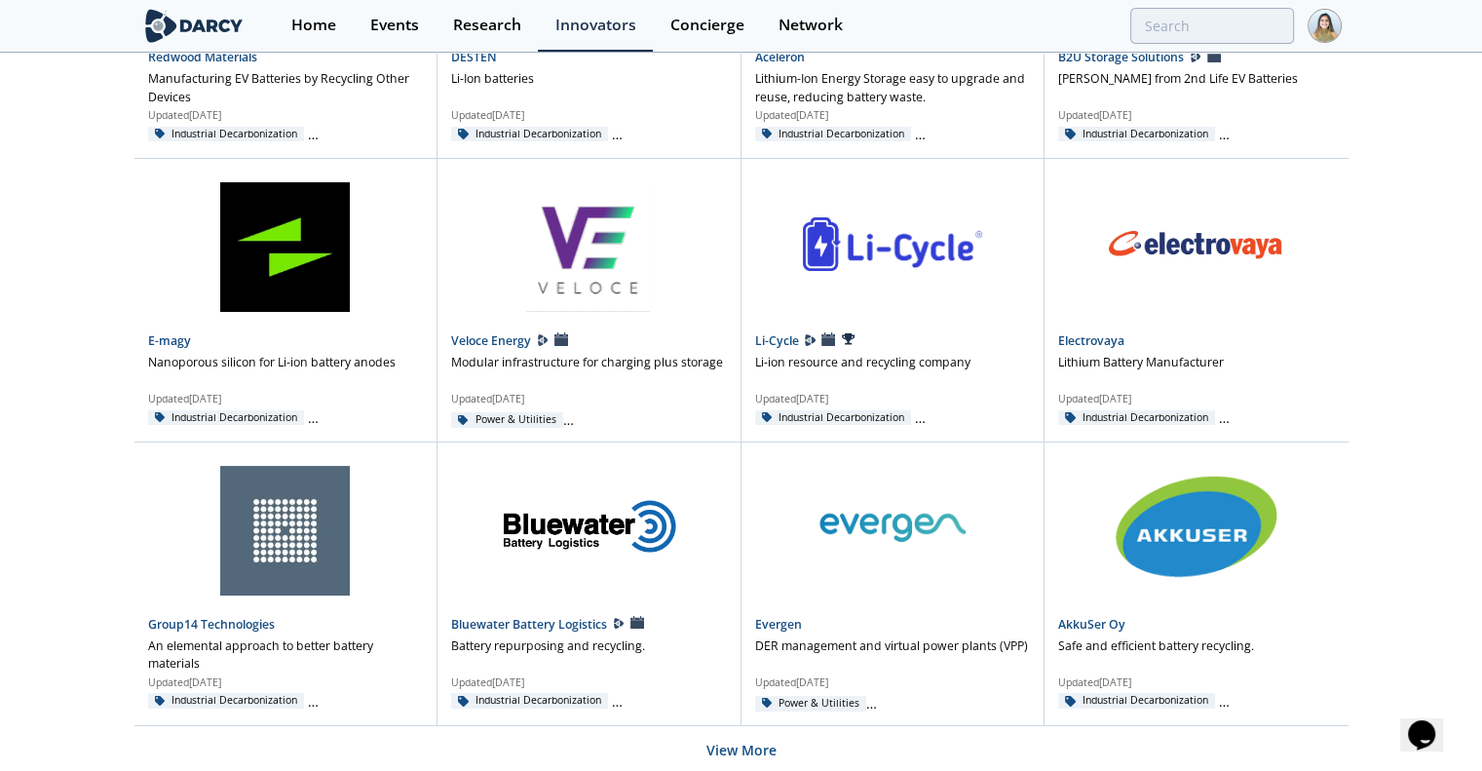
scroll to position [1237, 0]
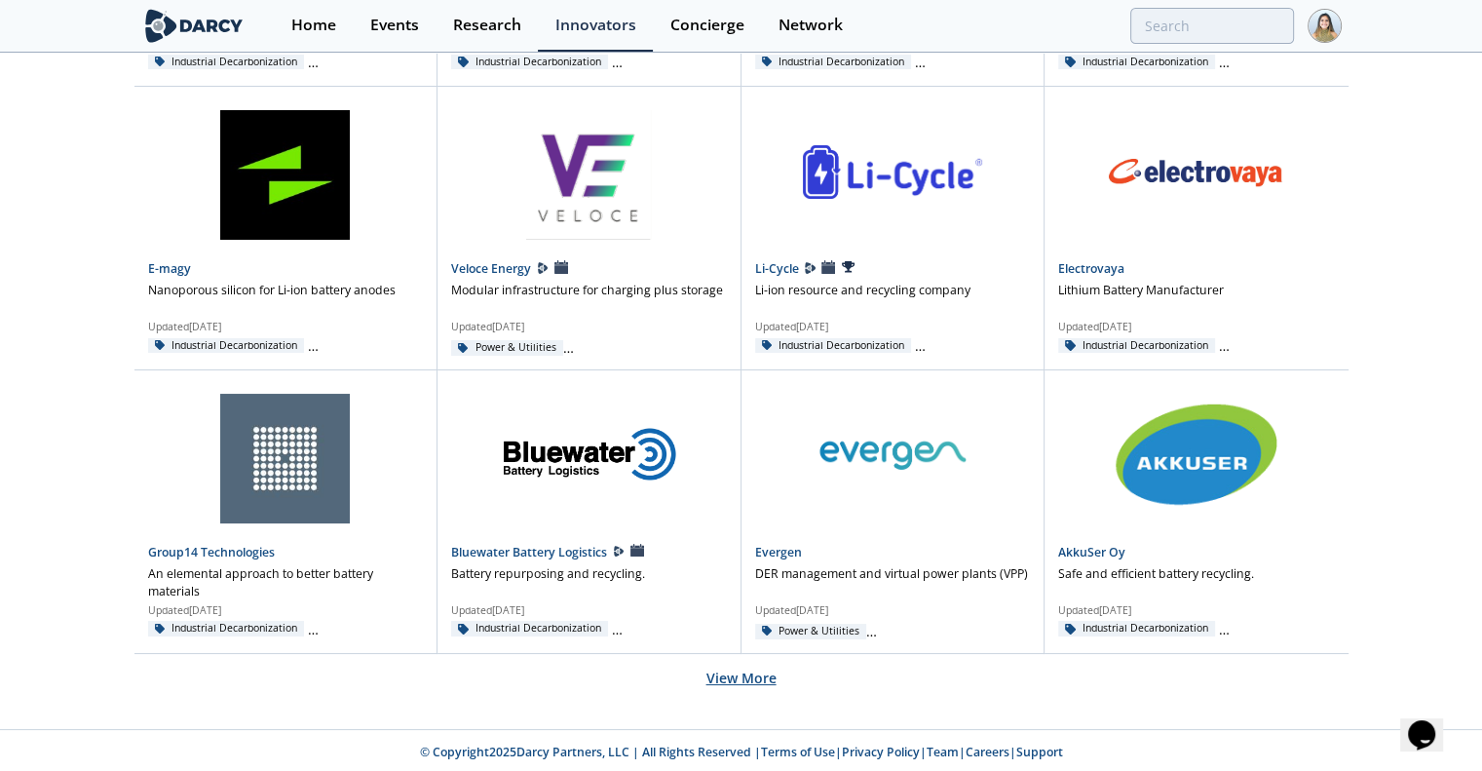
click at [717, 669] on button "View More" at bounding box center [741, 678] width 70 height 48
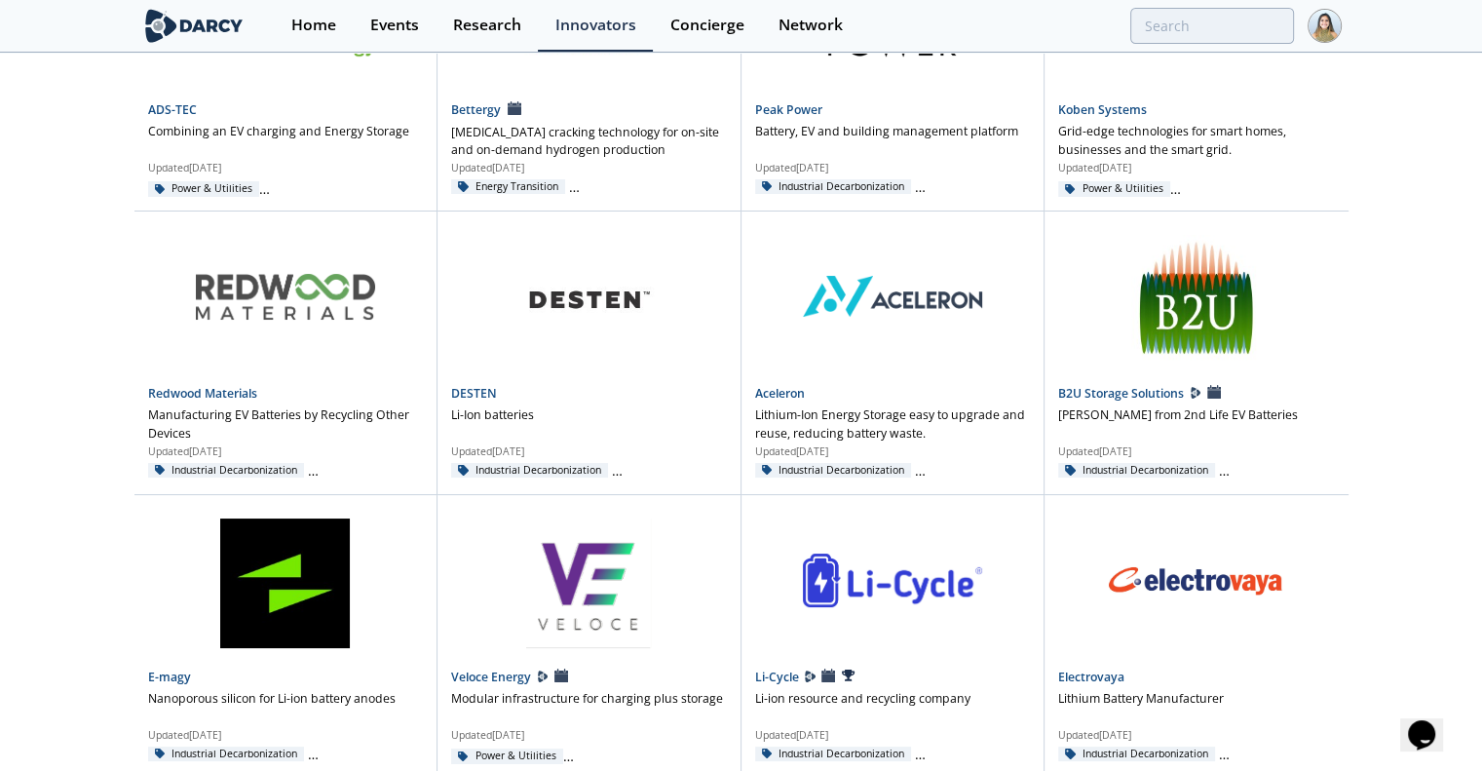
scroll to position [827, 0]
click at [1111, 659] on div "Electrovaya Lithium Battery Manufacturer Updated Jan 1, 2023 Industrial Decarbo…" at bounding box center [1197, 637] width 304 height 283
click at [1087, 670] on link "Electrovaya" at bounding box center [1091, 677] width 66 height 17
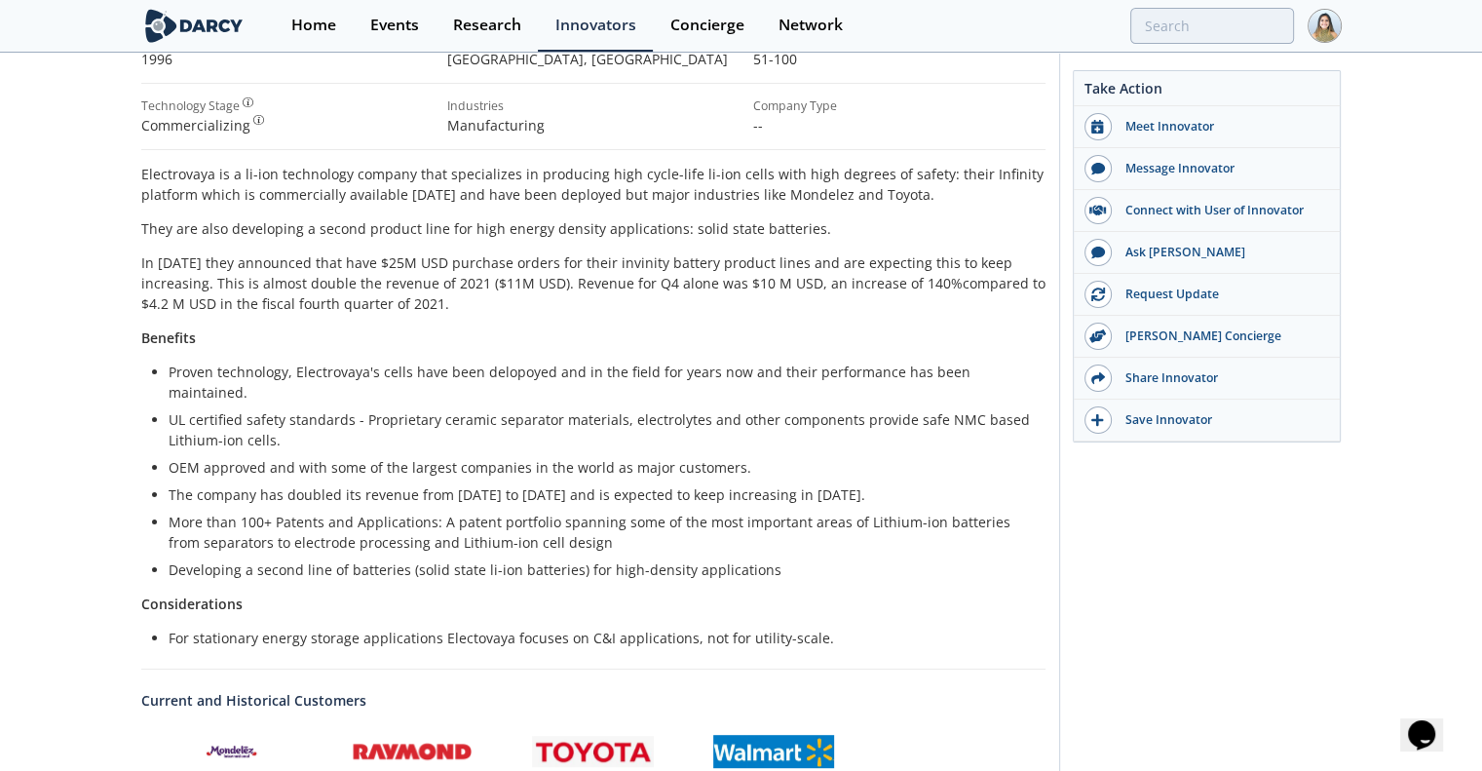
scroll to position [335, 0]
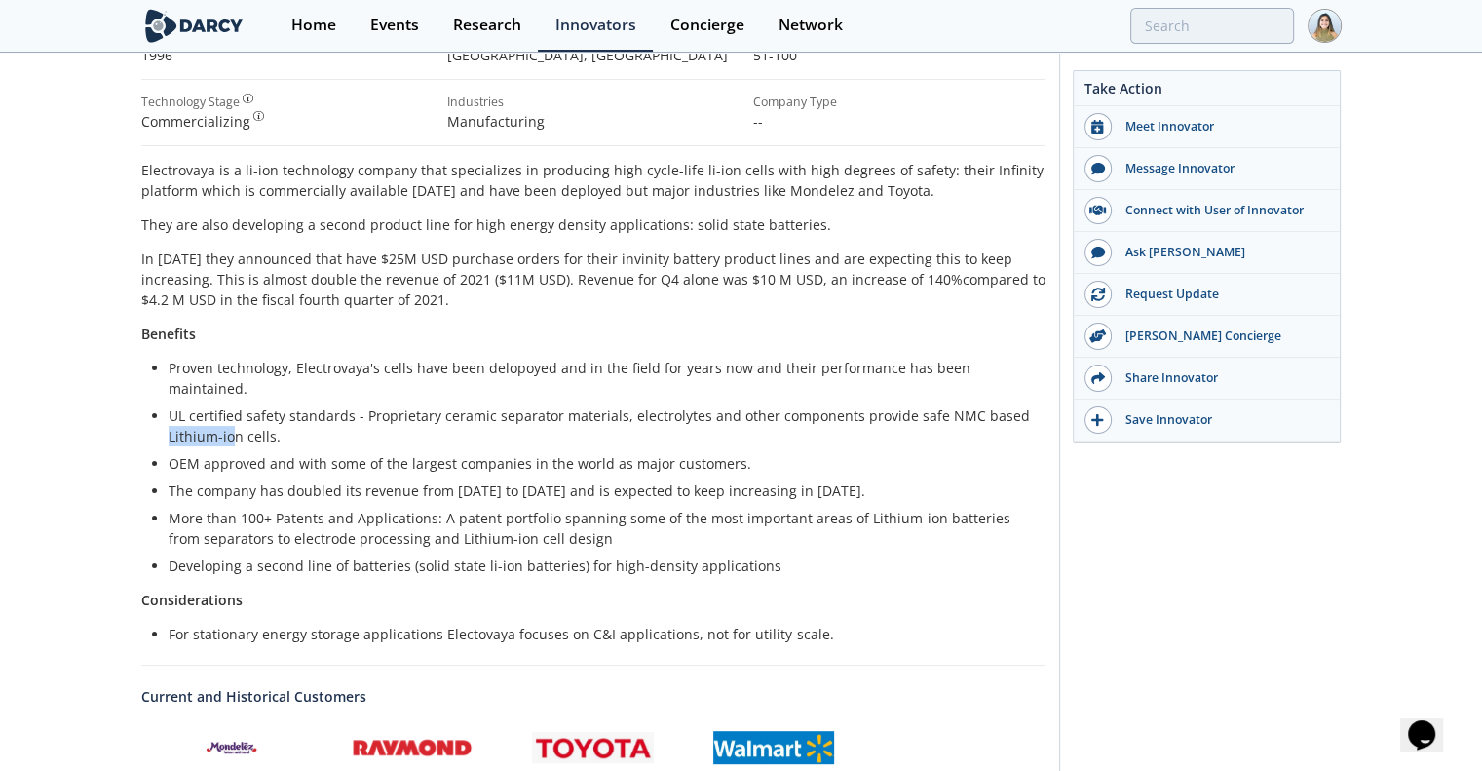
drag, startPoint x: 167, startPoint y: 405, endPoint x: 229, endPoint y: 412, distance: 62.7
click at [229, 412] on ul "Proven technology, Electrovaya's cells have been delopoyed and in the field for…" at bounding box center [593, 467] width 877 height 218
click at [351, 380] on ul "Proven technology, Electrovaya's cells have been delopoyed and in the field for…" at bounding box center [593, 467] width 877 height 218
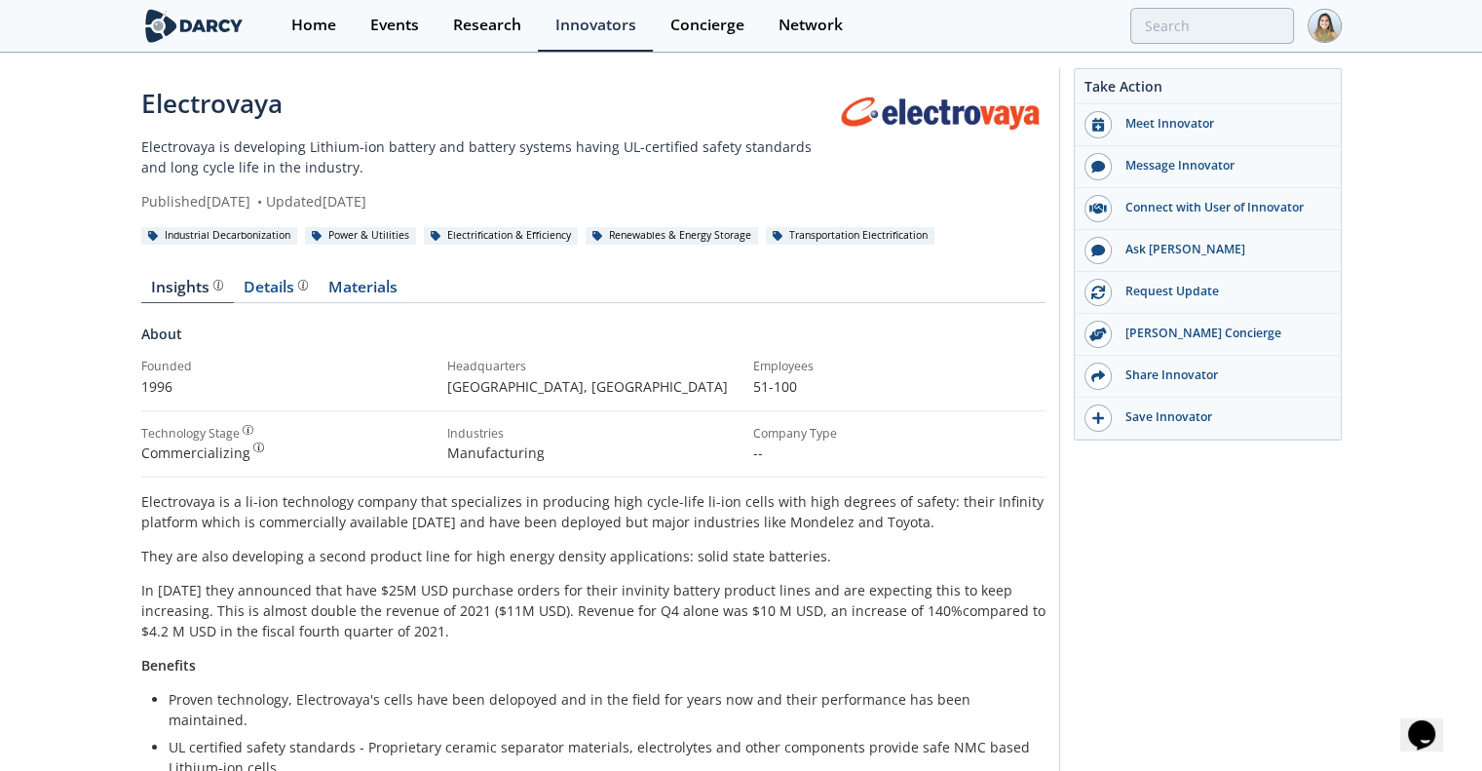
scroll to position [0, 0]
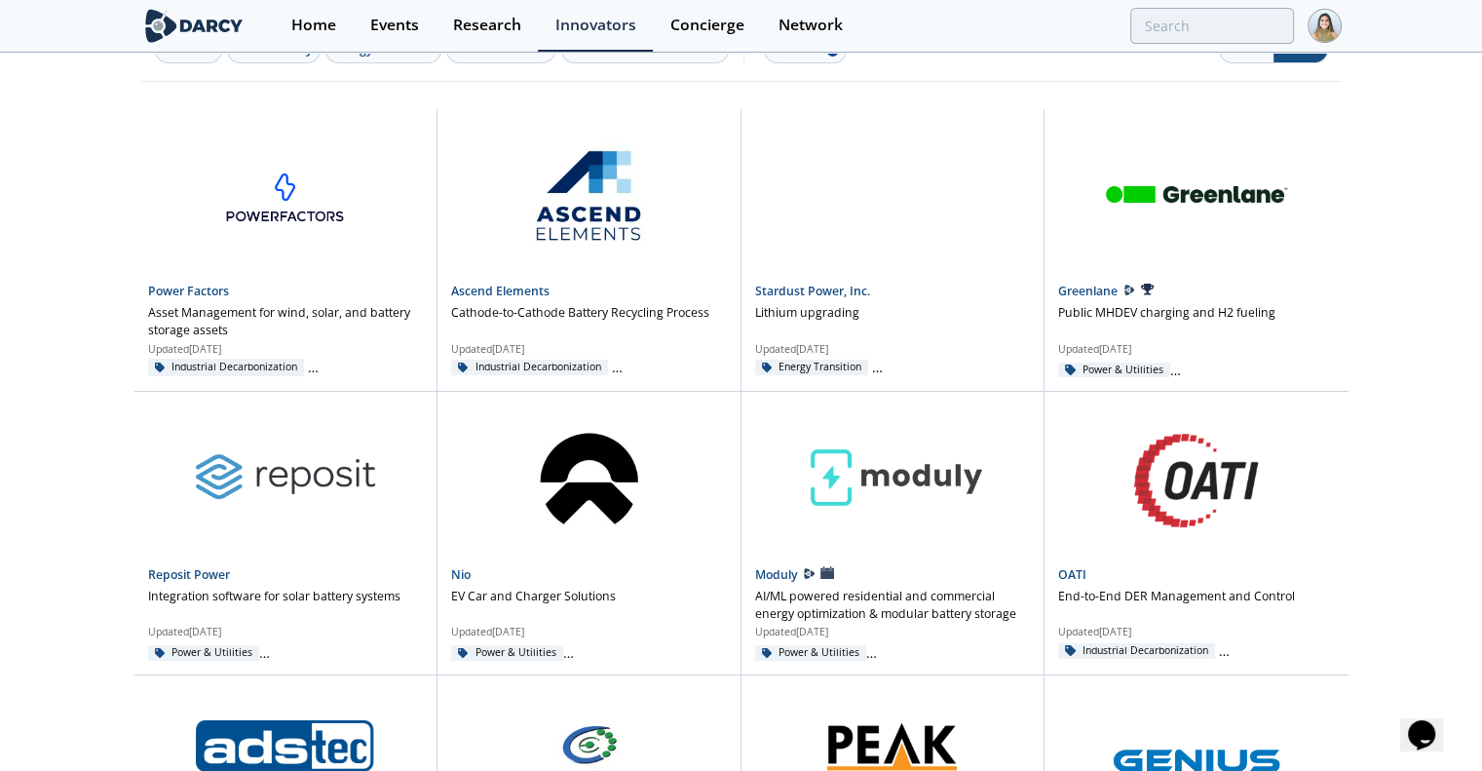
scroll to position [80, 0]
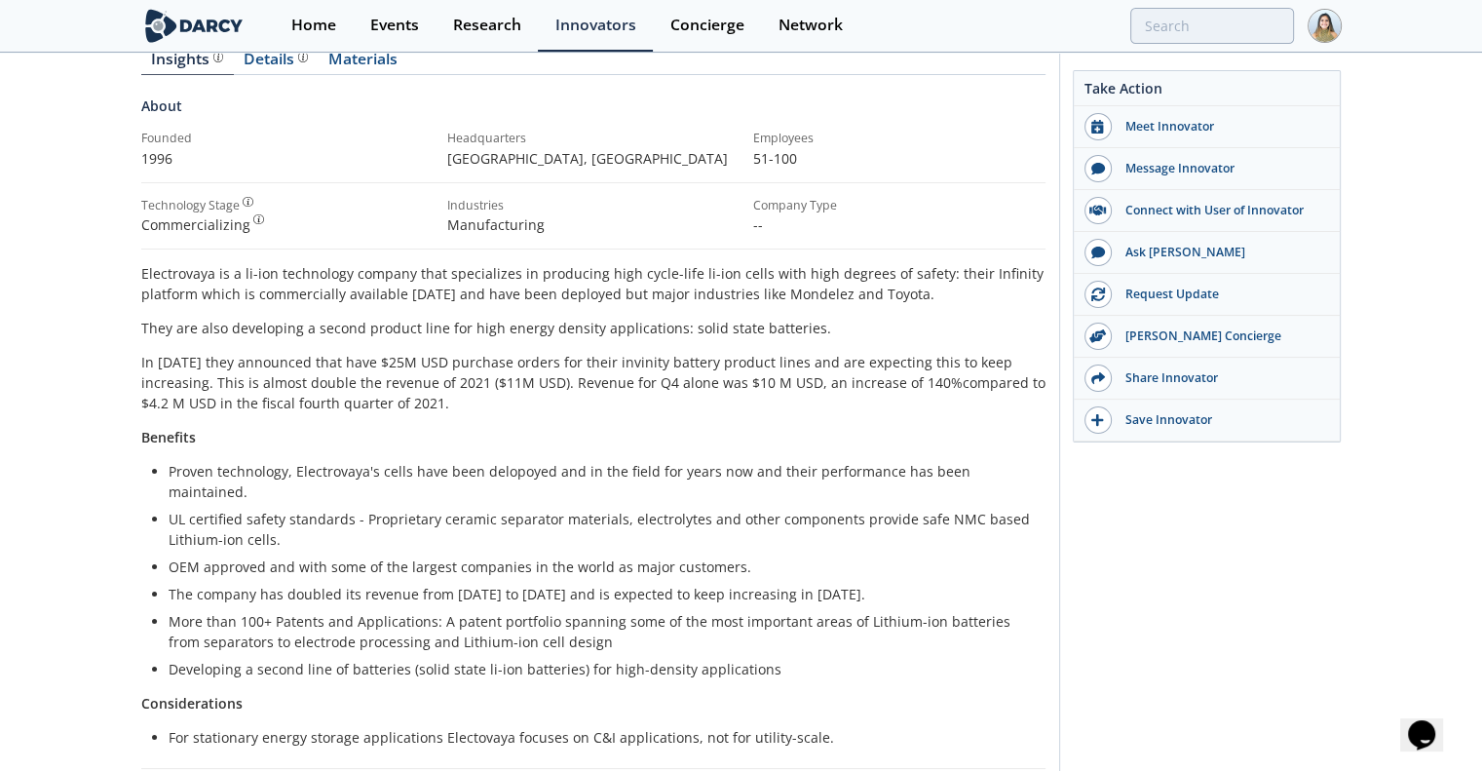
scroll to position [81, 0]
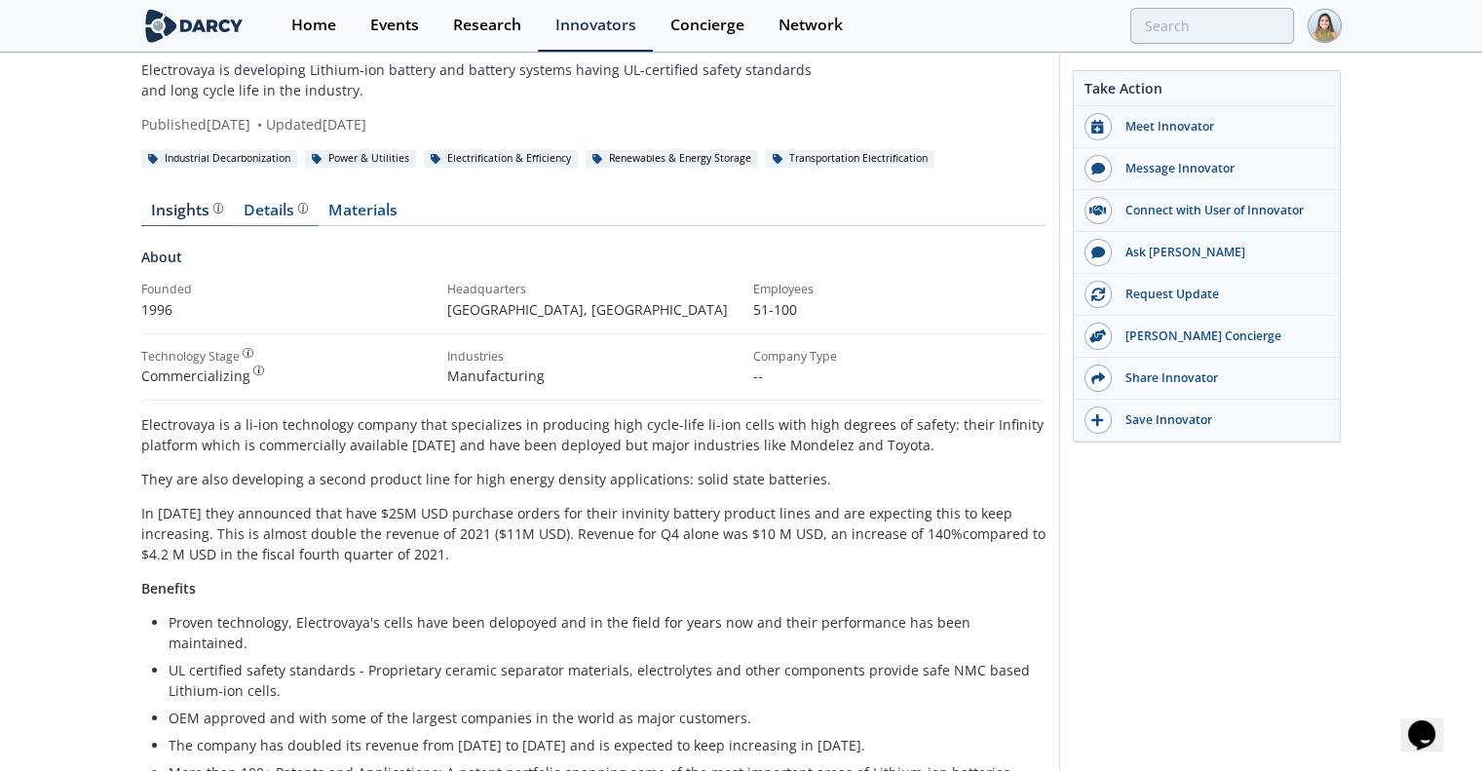
click at [276, 207] on div "Details" at bounding box center [276, 211] width 64 height 16
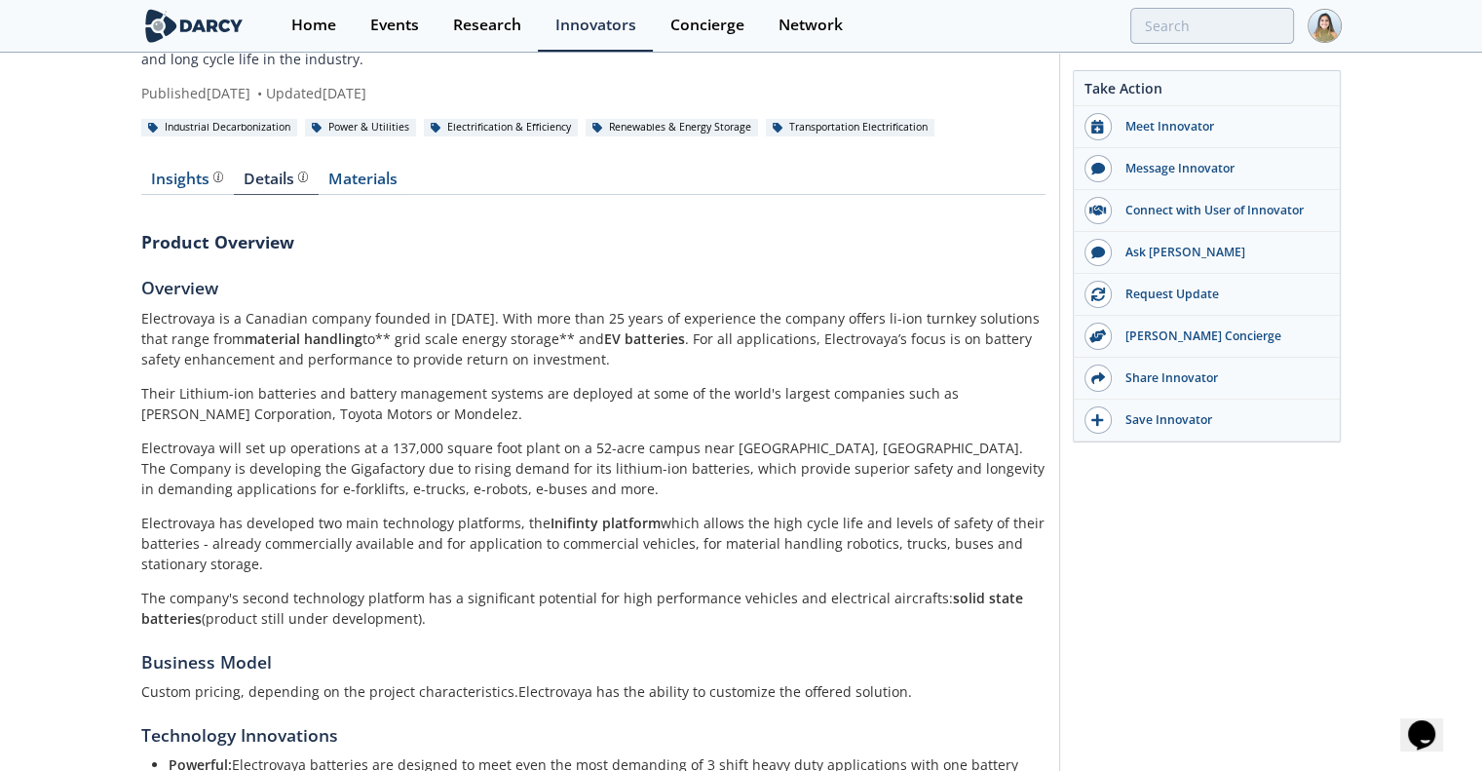
scroll to position [109, 0]
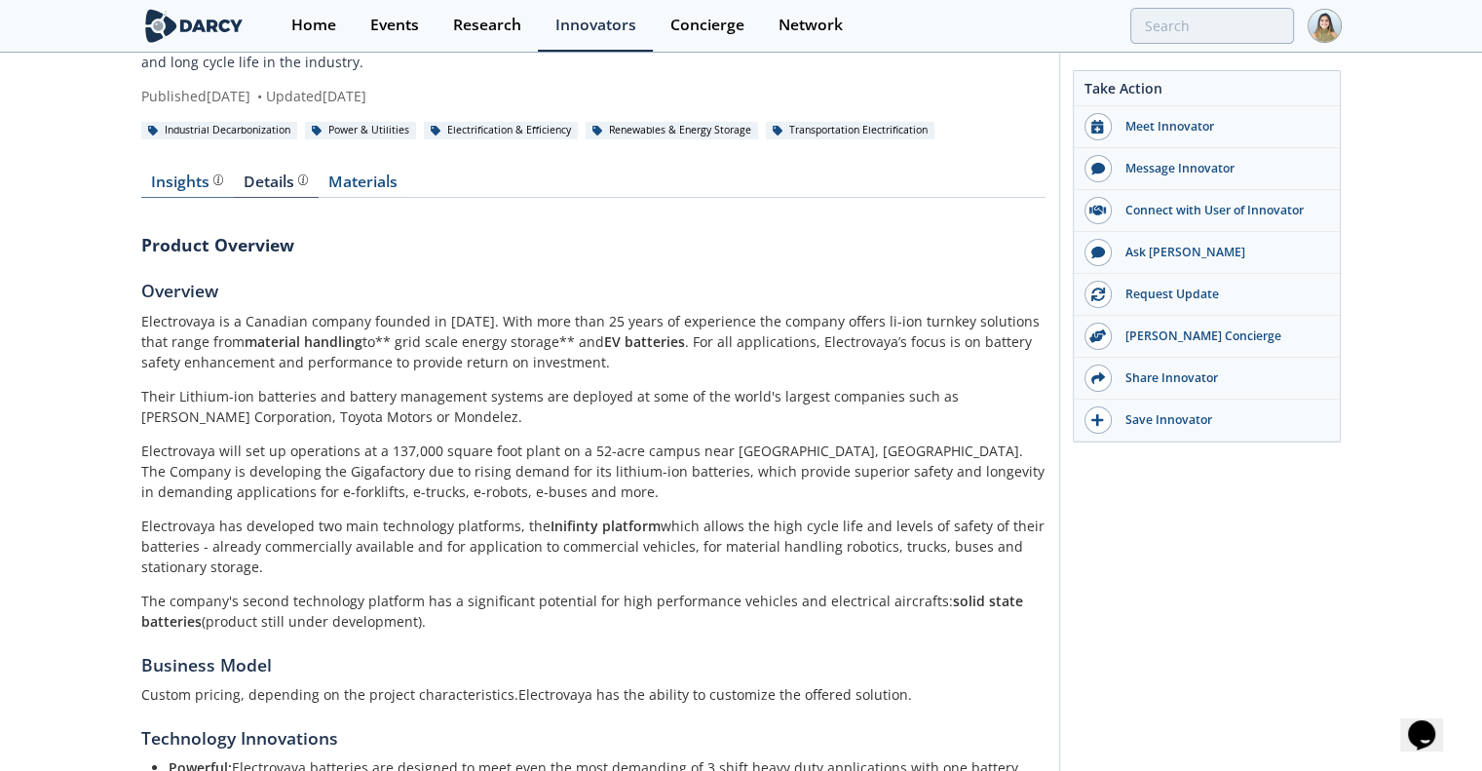
click at [188, 179] on div "Insights The Darcy Research team’s summarized opinion of the innovator, the com…" at bounding box center [187, 182] width 72 height 16
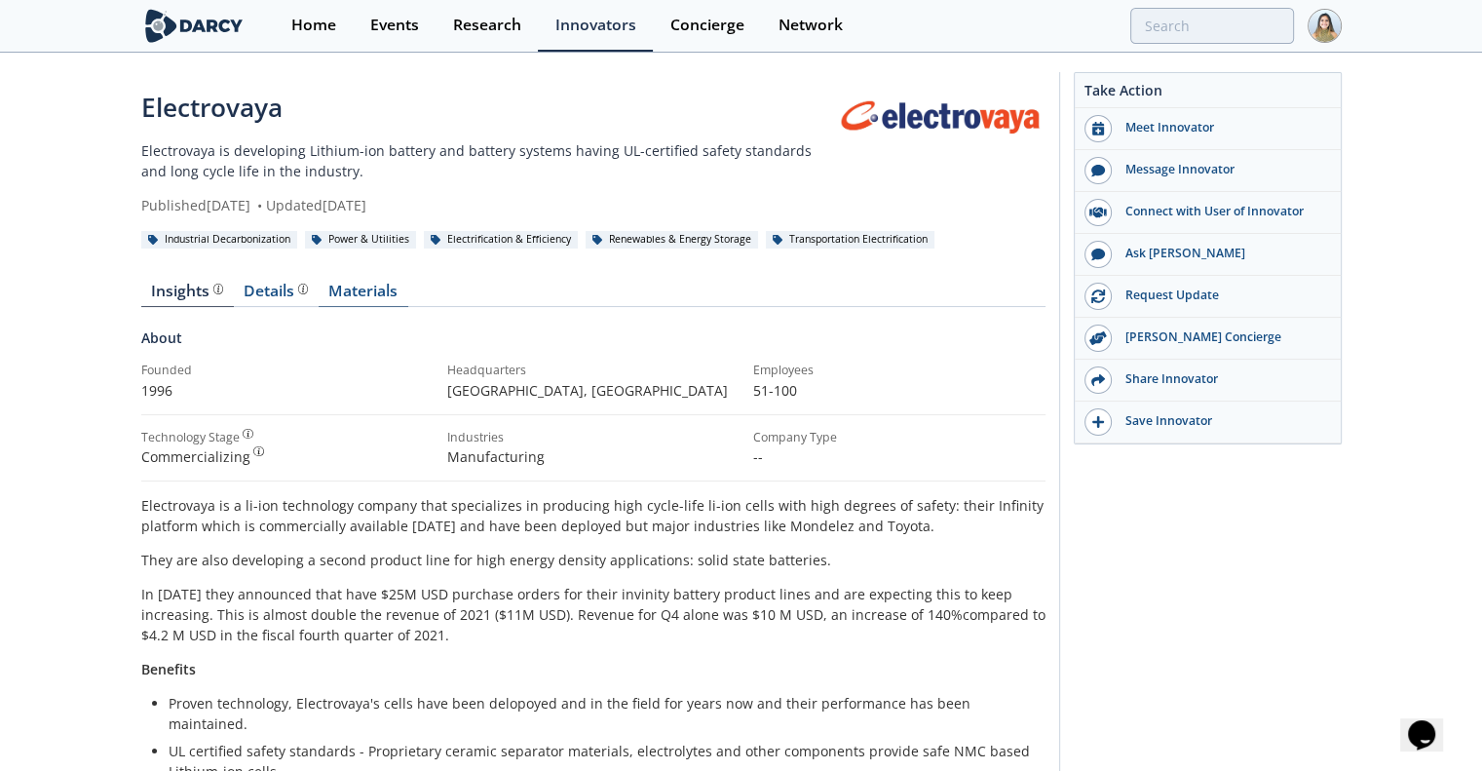
click at [329, 301] on link "Materials" at bounding box center [364, 295] width 90 height 23
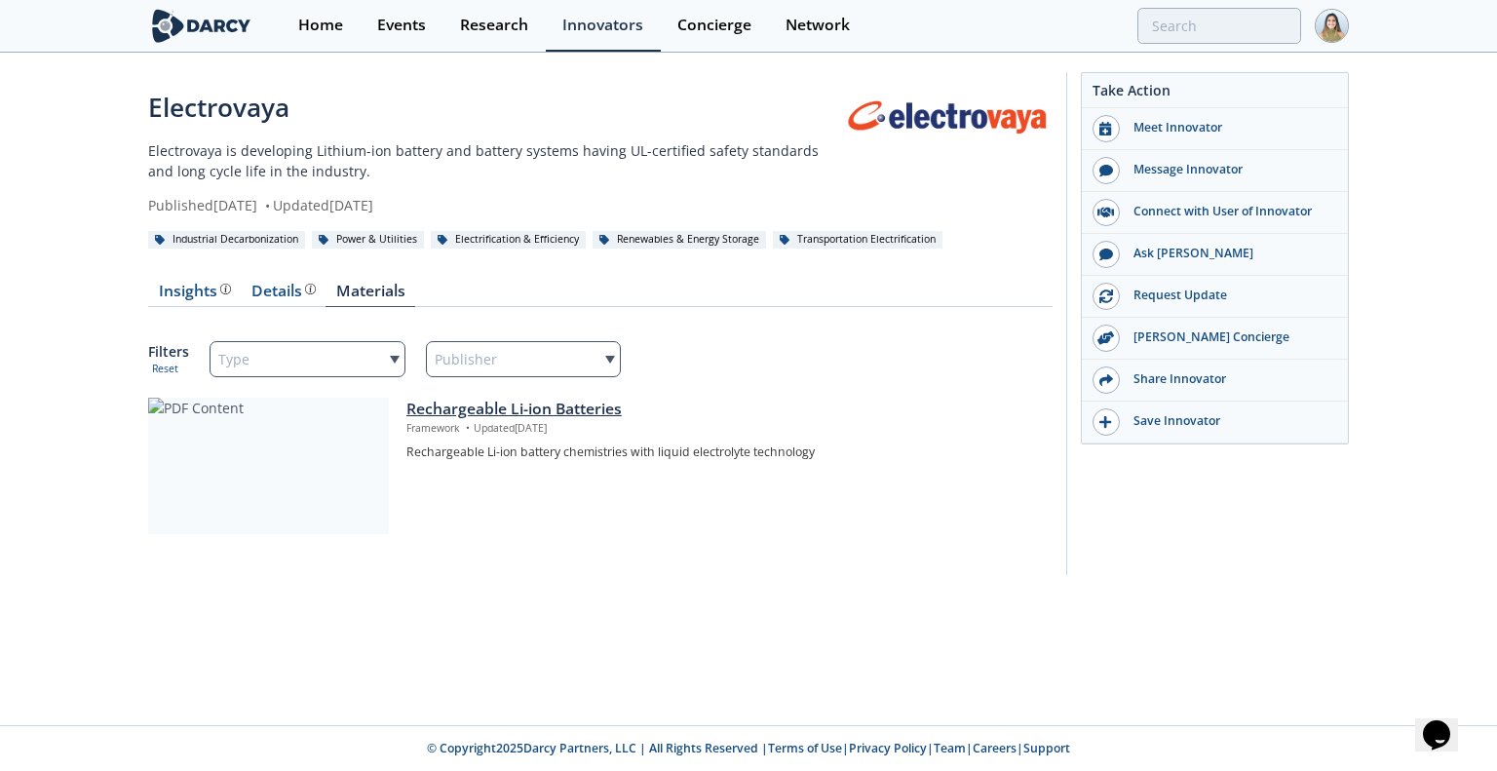
click at [483, 411] on div "Rechargeable Li-ion Batteries" at bounding box center [722, 409] width 632 height 23
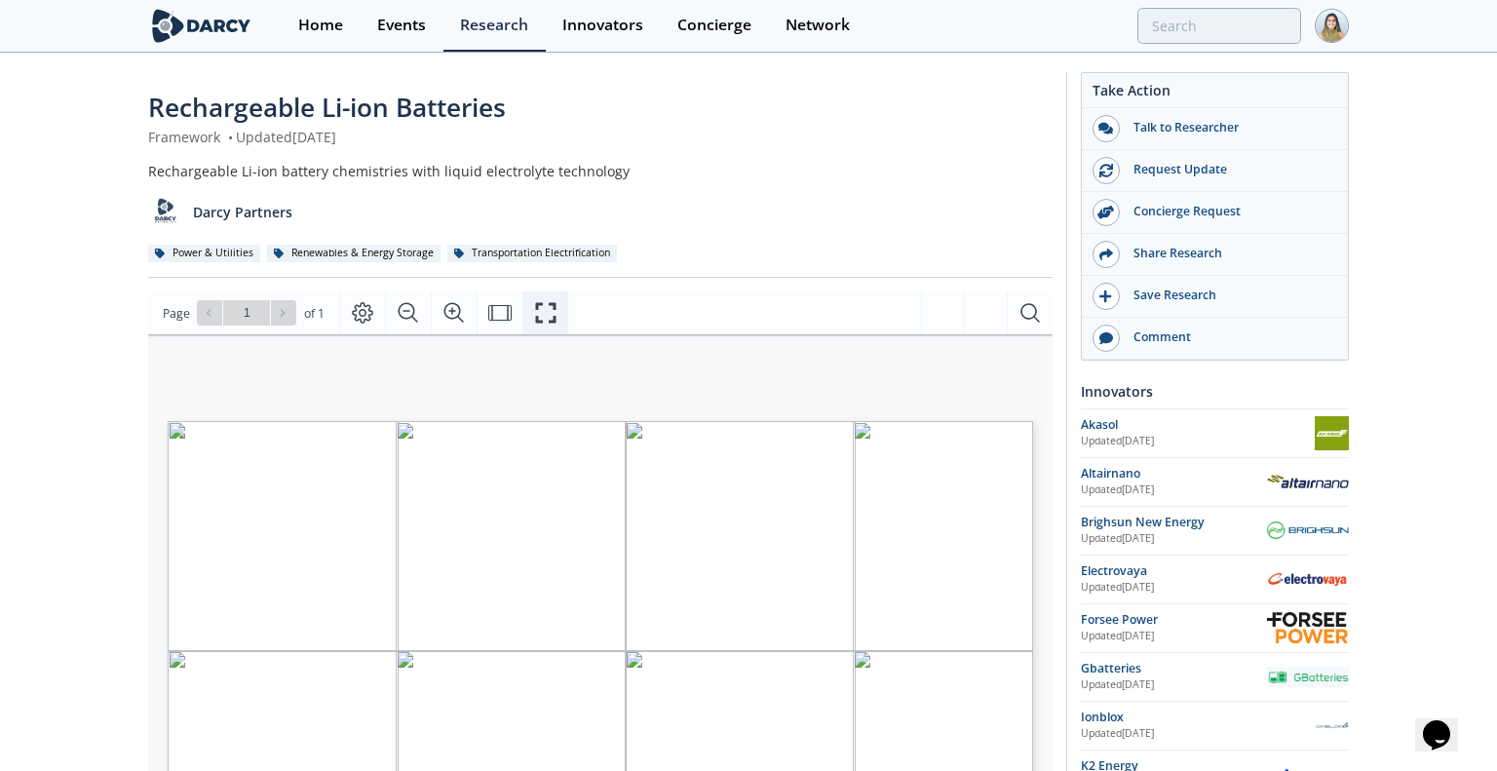
click at [546, 311] on icon "Fullscreen" at bounding box center [545, 312] width 23 height 23
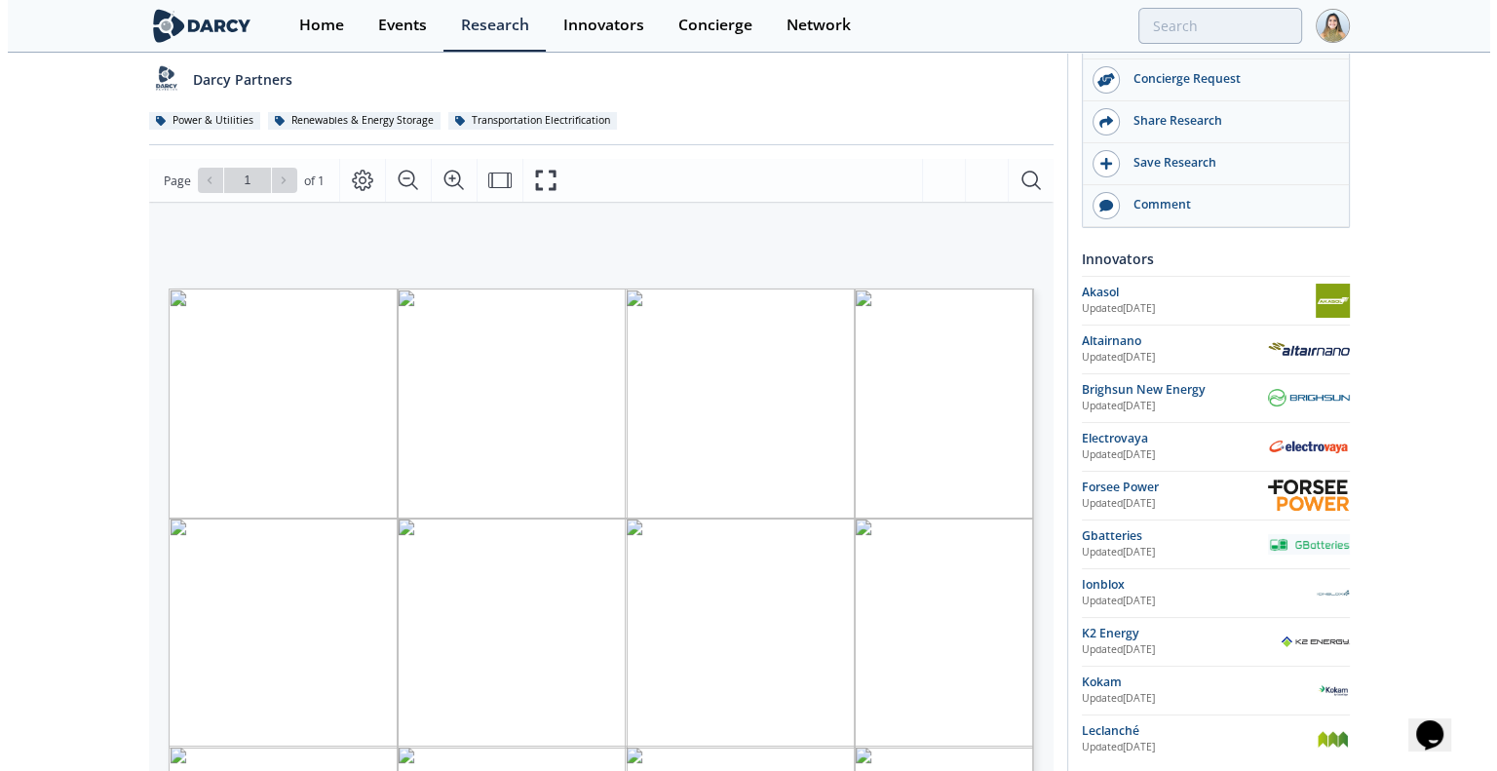
scroll to position [187, 0]
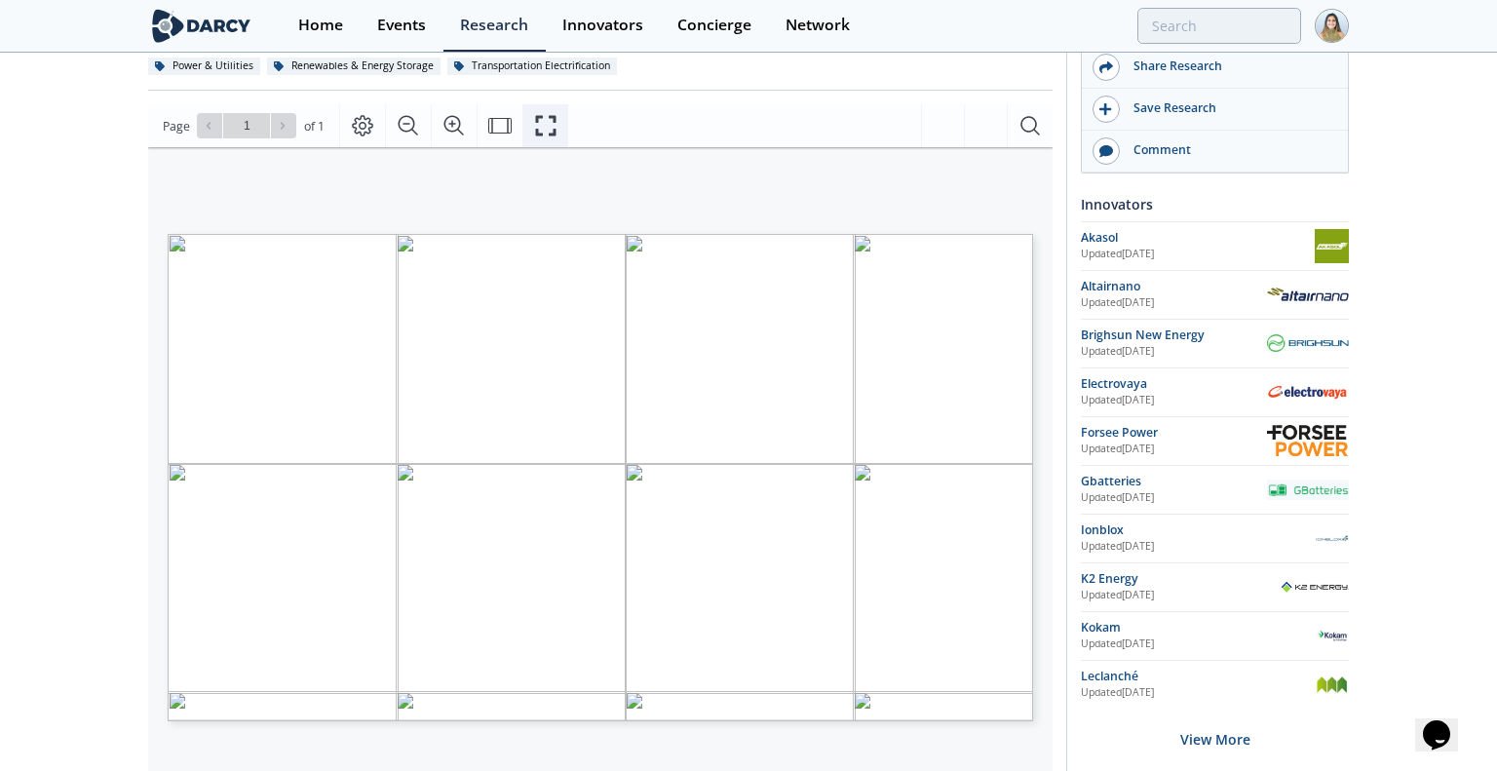
click at [548, 124] on icon "Fullscreen" at bounding box center [545, 125] width 23 height 23
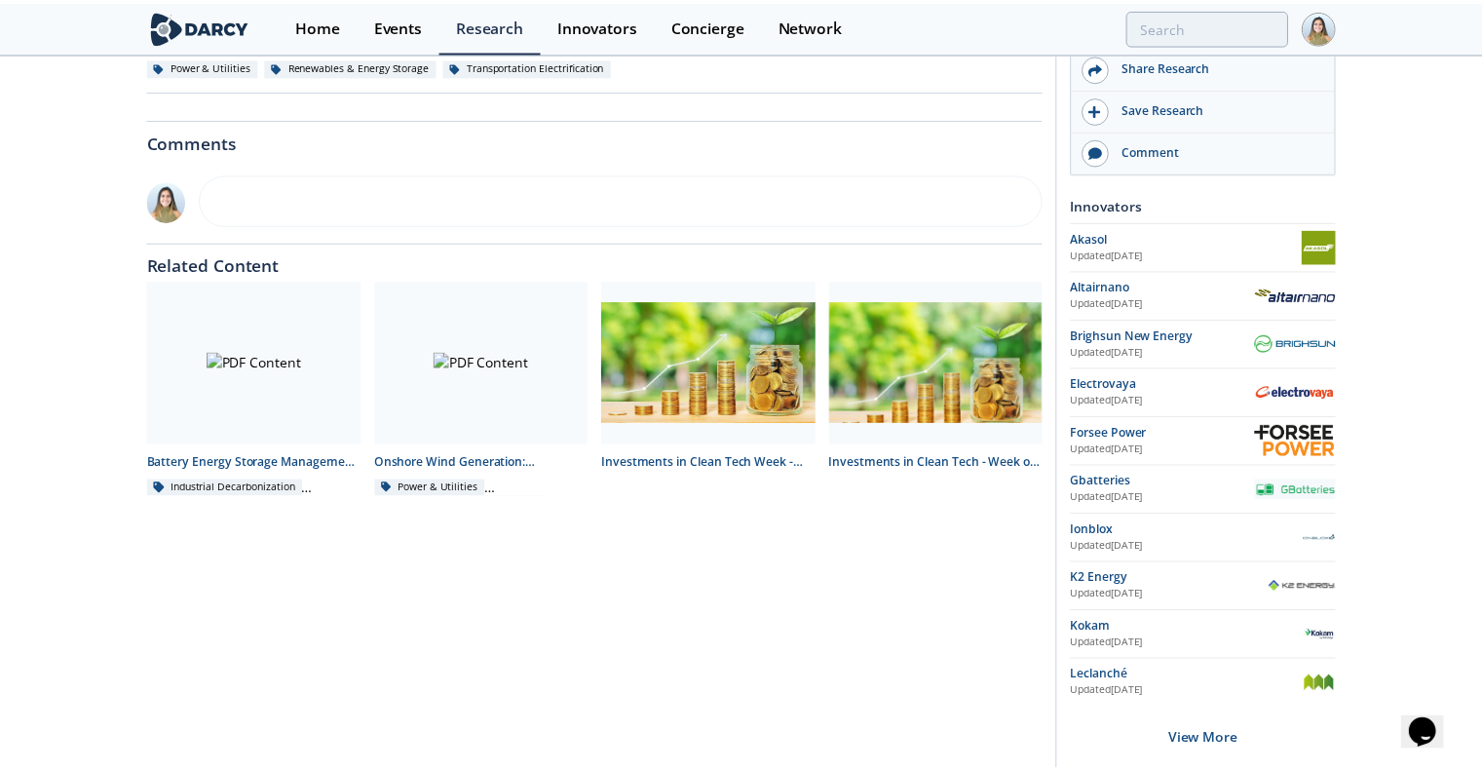
scroll to position [0, 0]
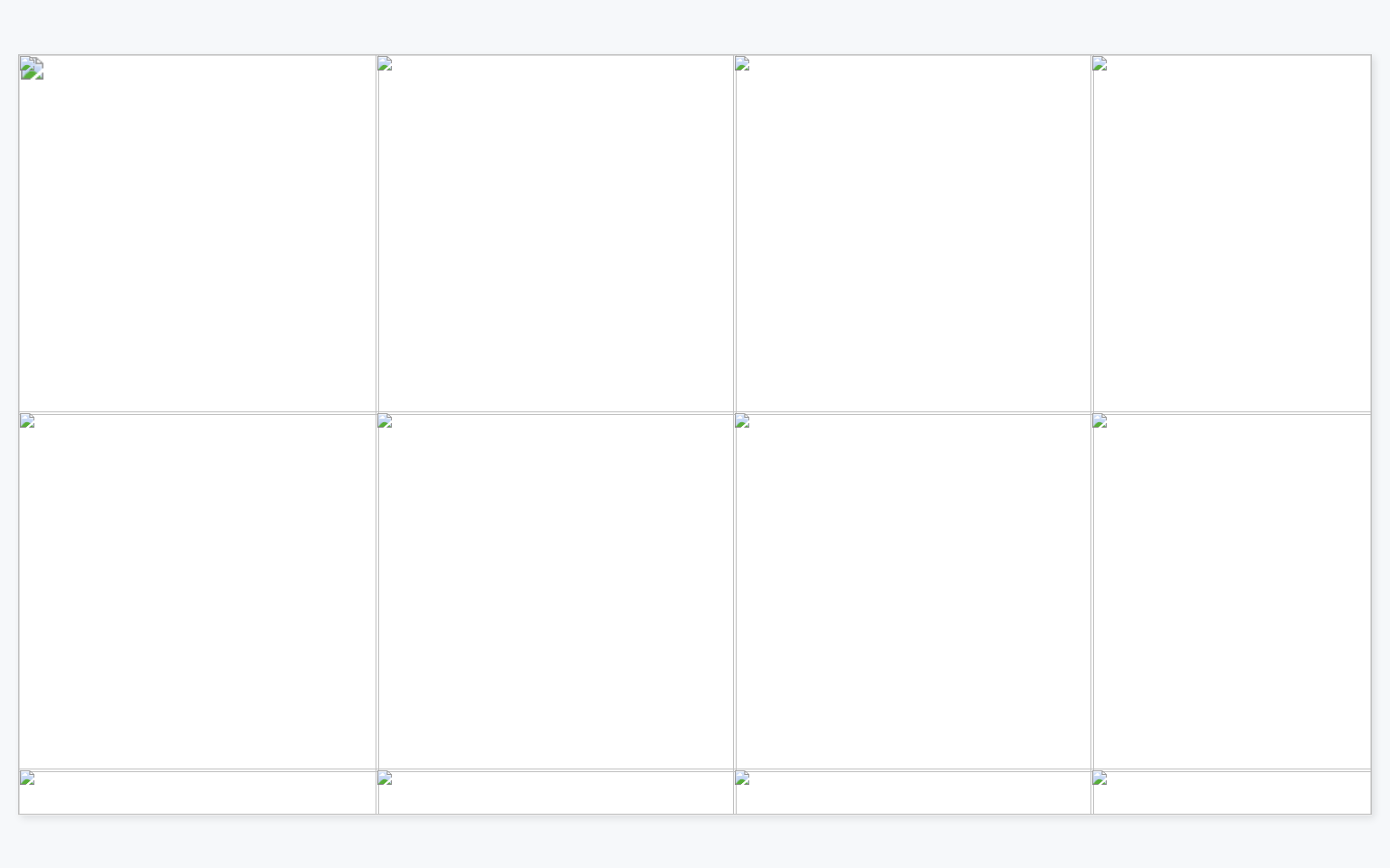
click at [1089, 54] on div "Proprietary and confidential Technology Anode Cathode Nominal Cell Voltage Char…" at bounding box center [695, 54] width 1354 height 0
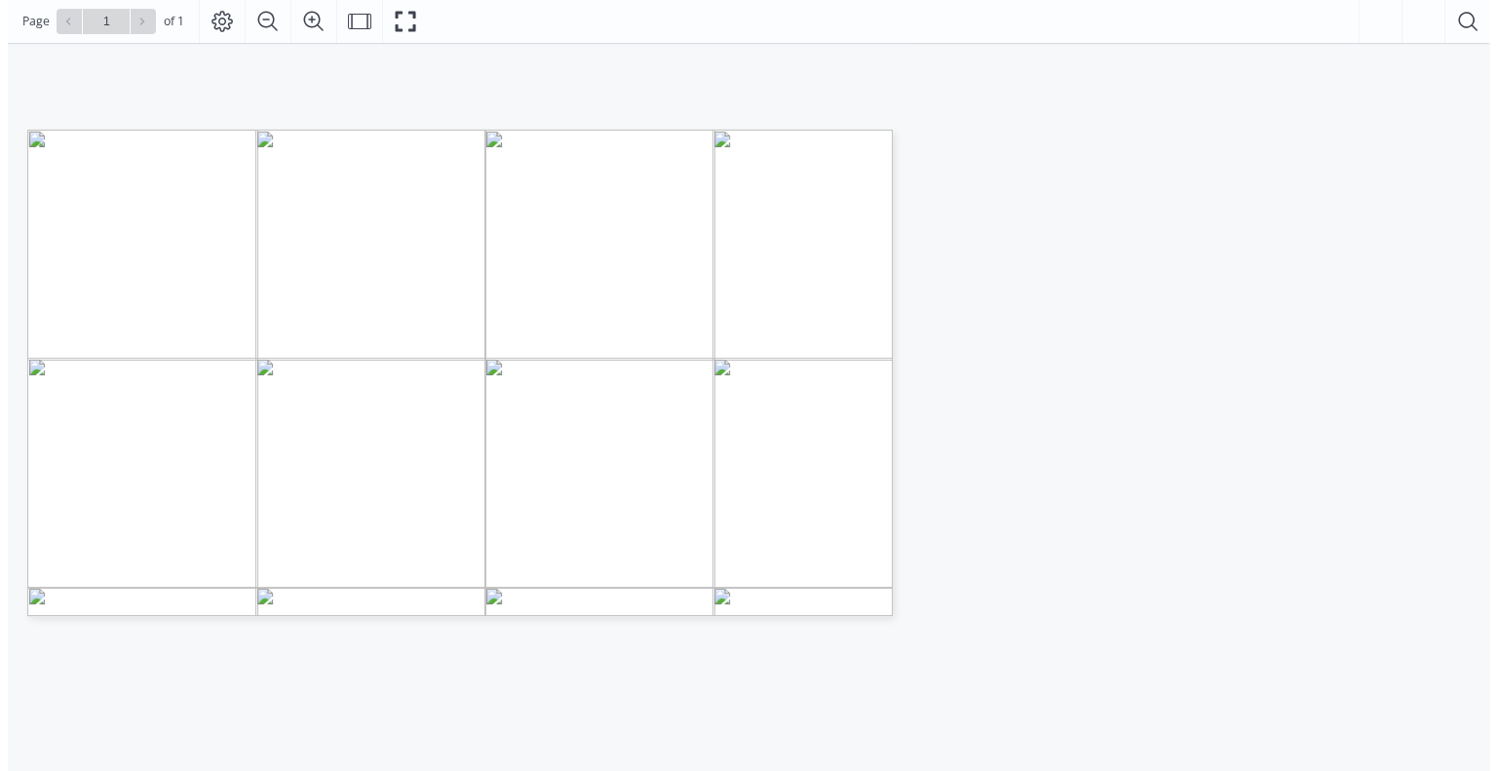
scroll to position [240, 0]
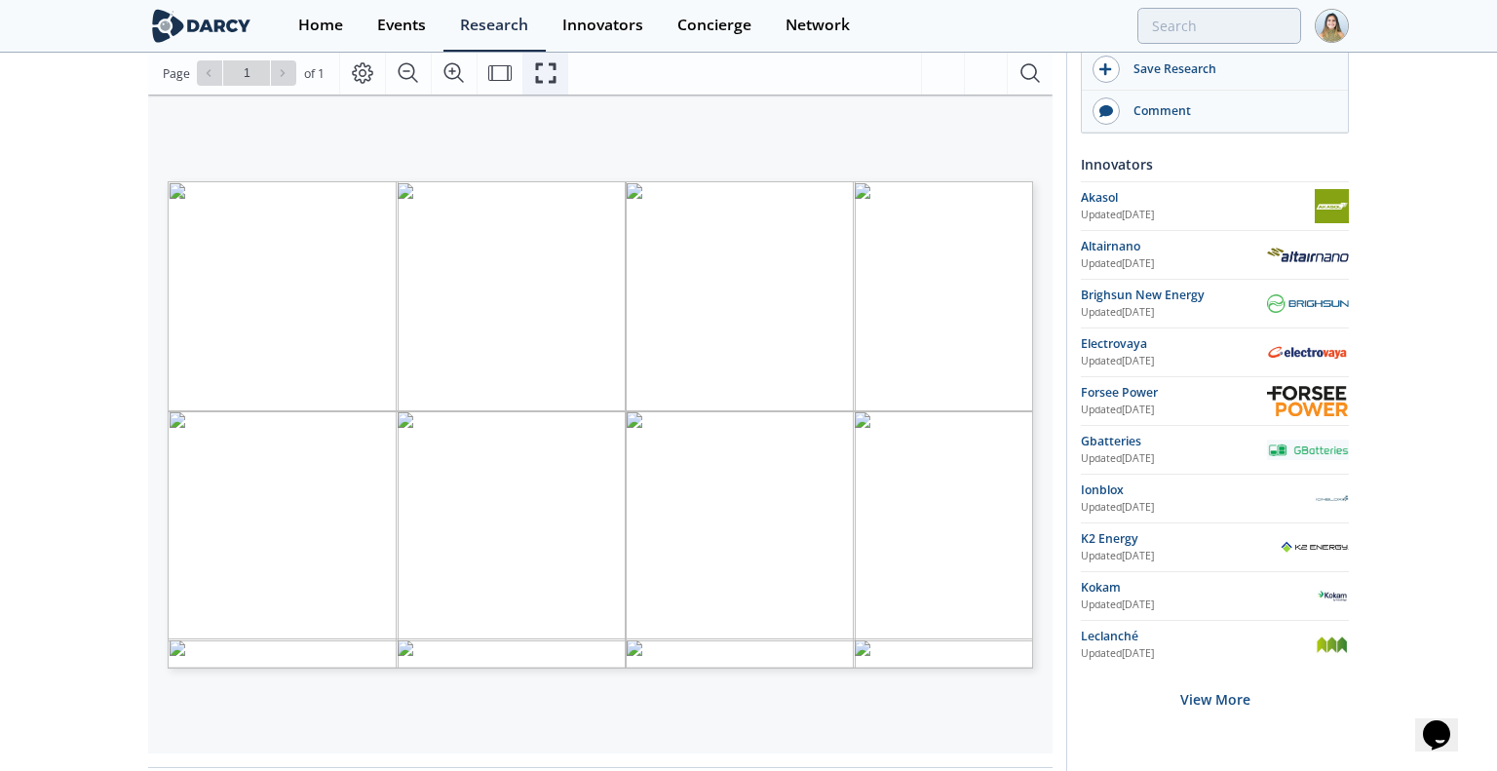
click at [538, 67] on icon "Fullscreen" at bounding box center [545, 72] width 23 height 23
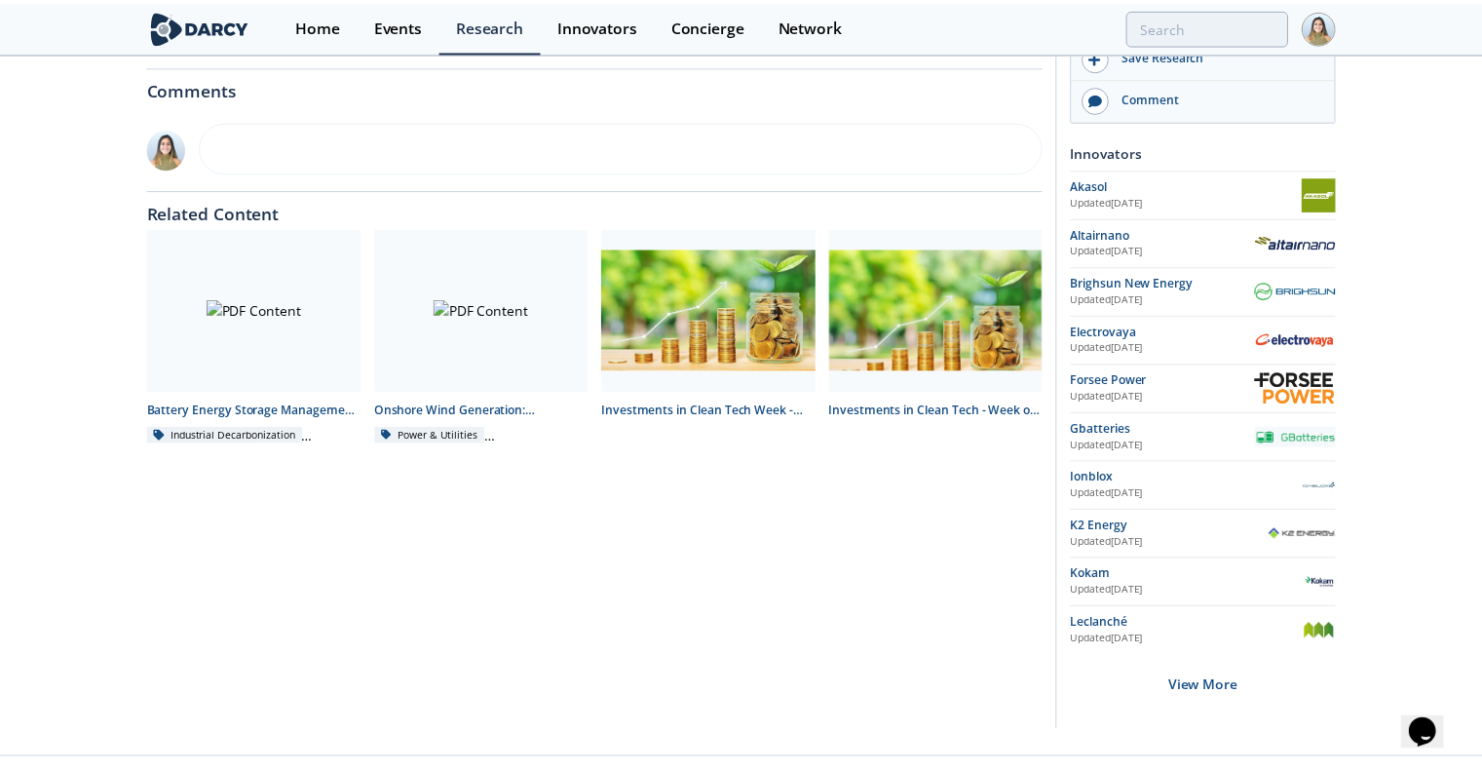
scroll to position [0, 0]
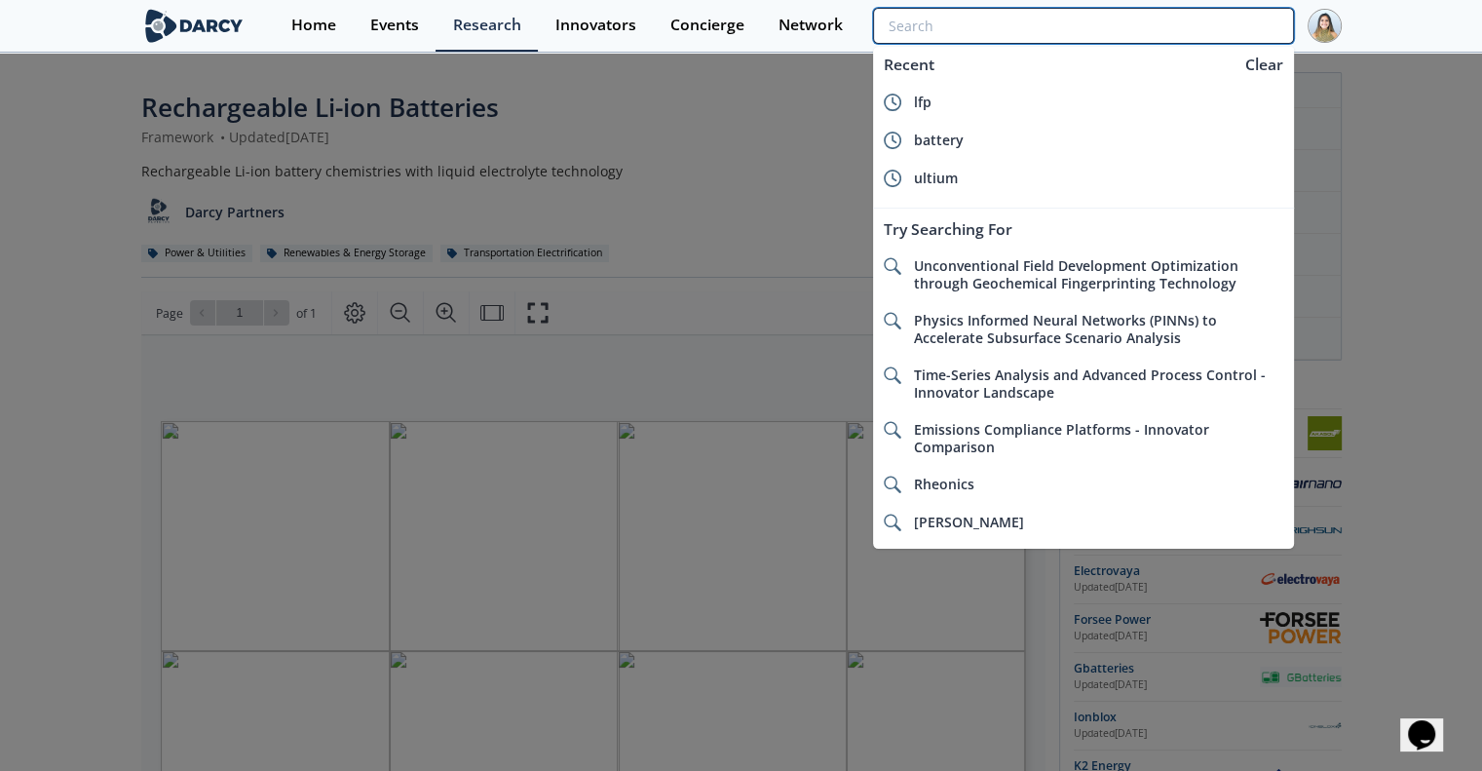
click at [1166, 30] on input "search" at bounding box center [1083, 26] width 420 height 36
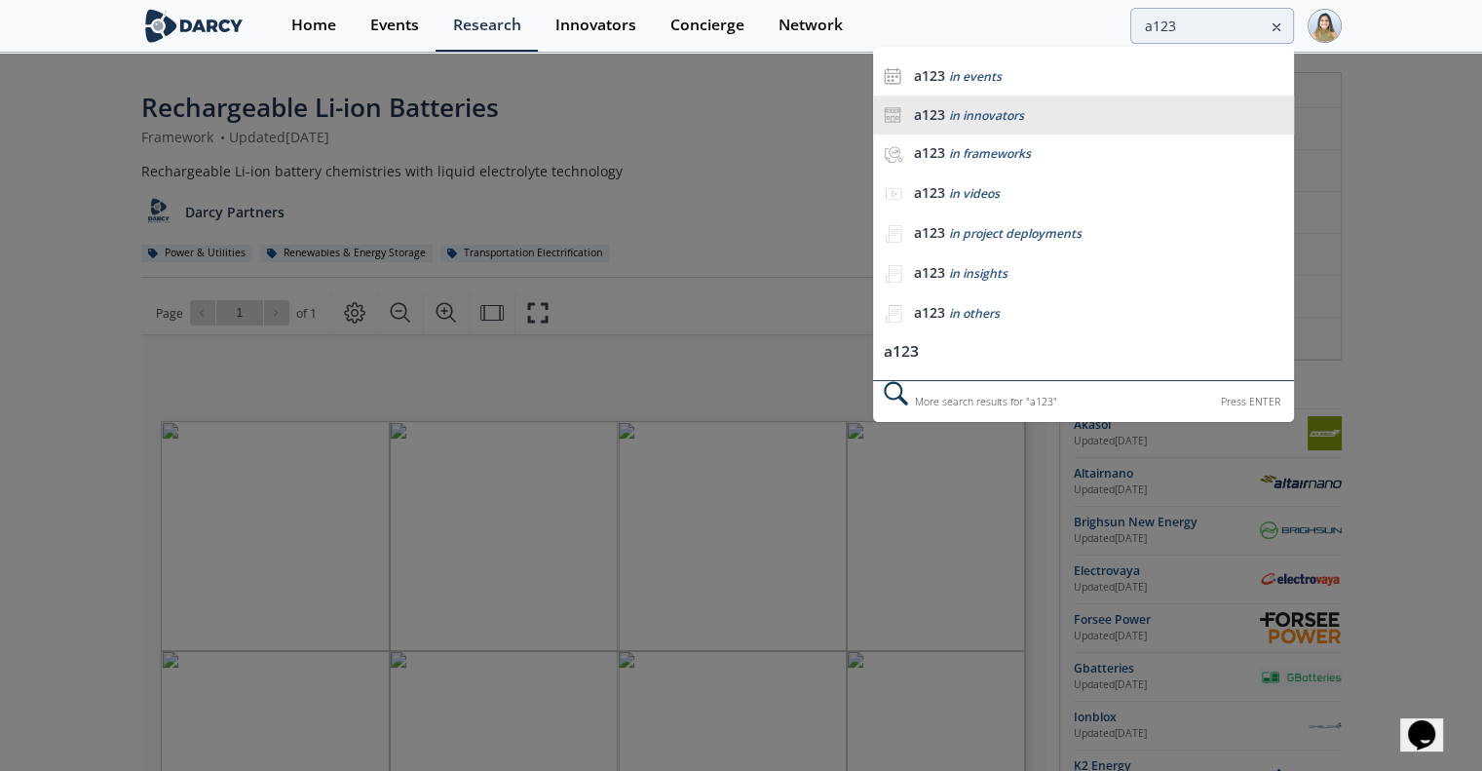
click at [984, 101] on li "a123 in innovators" at bounding box center [1083, 114] width 420 height 39
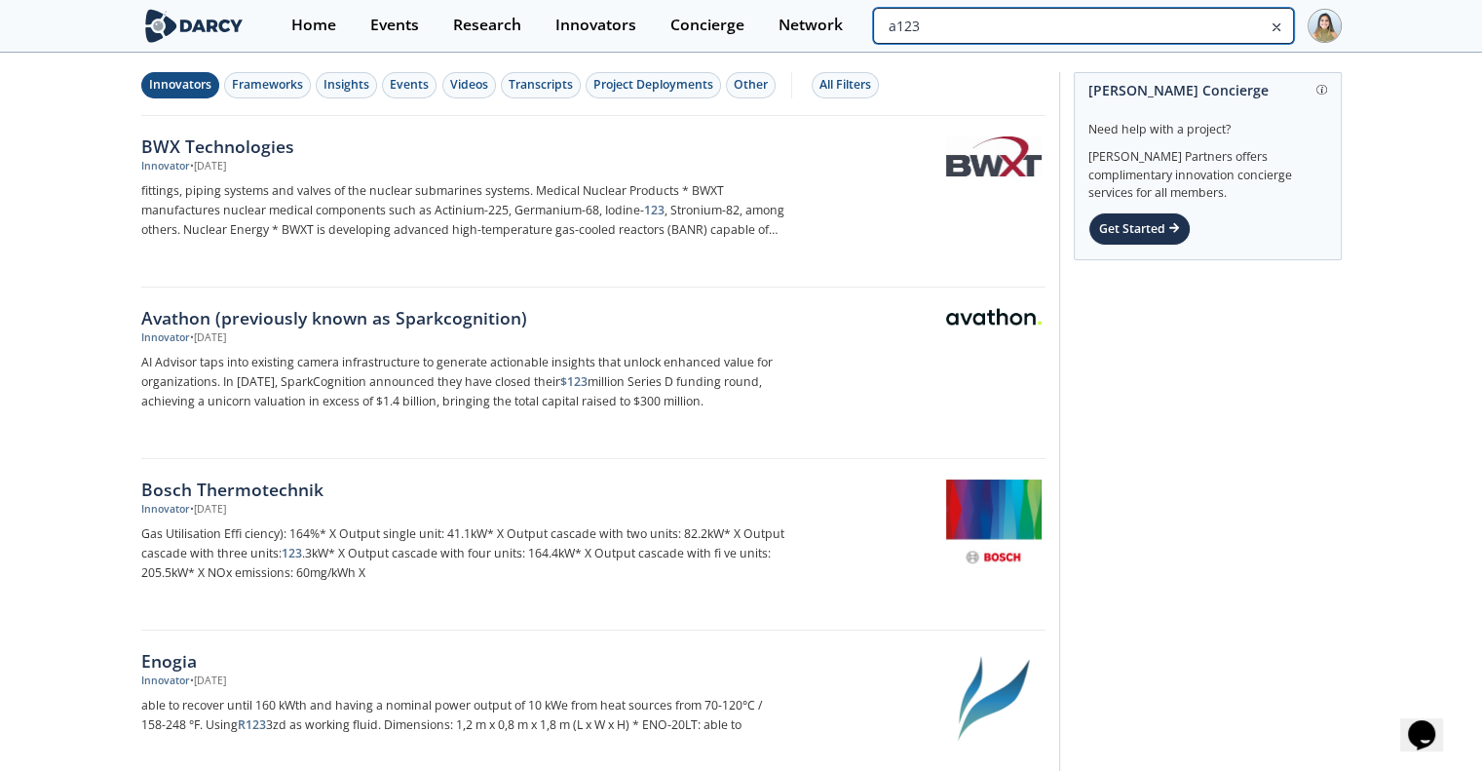
click at [1206, 12] on input "a123" at bounding box center [1083, 26] width 420 height 36
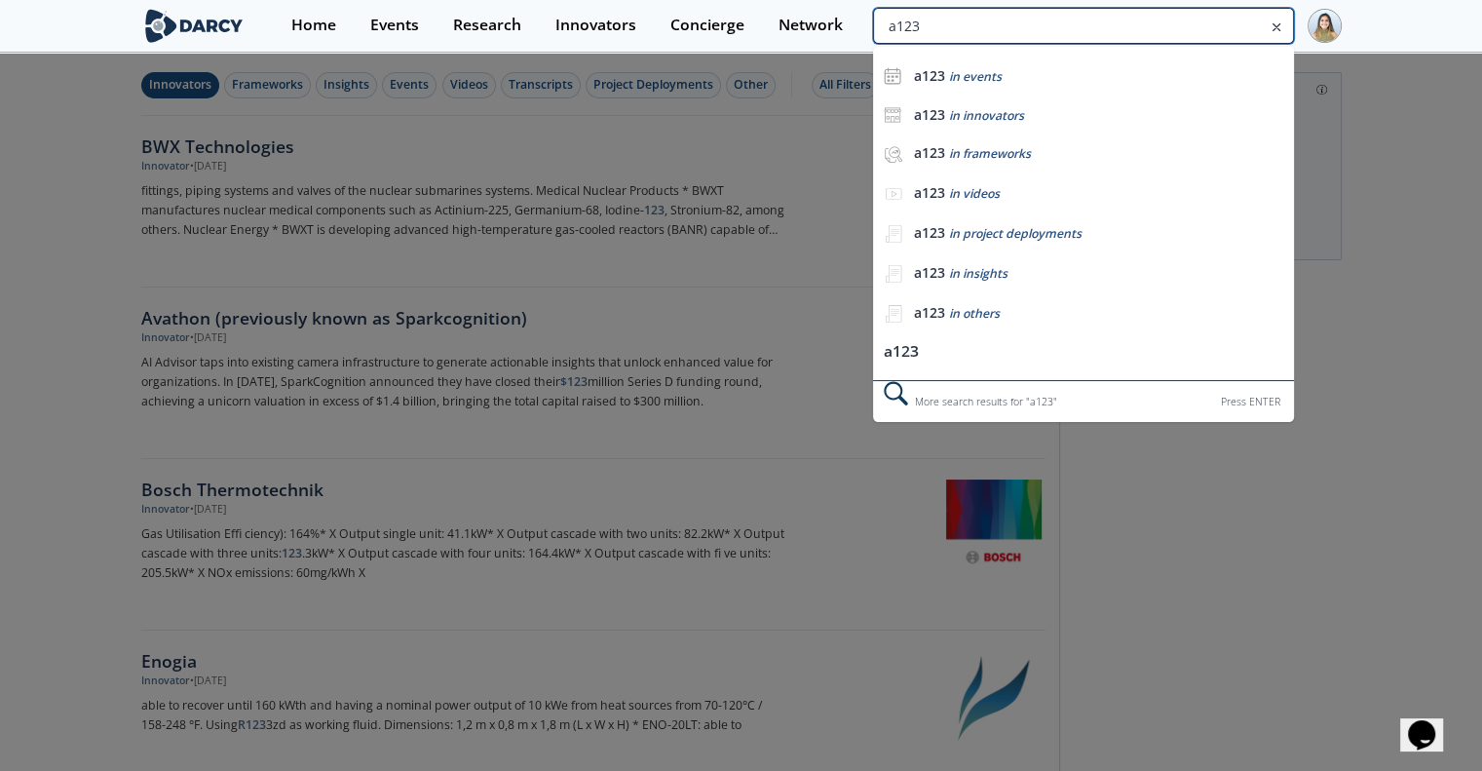
click at [1206, 12] on input "a123" at bounding box center [1083, 26] width 420 height 36
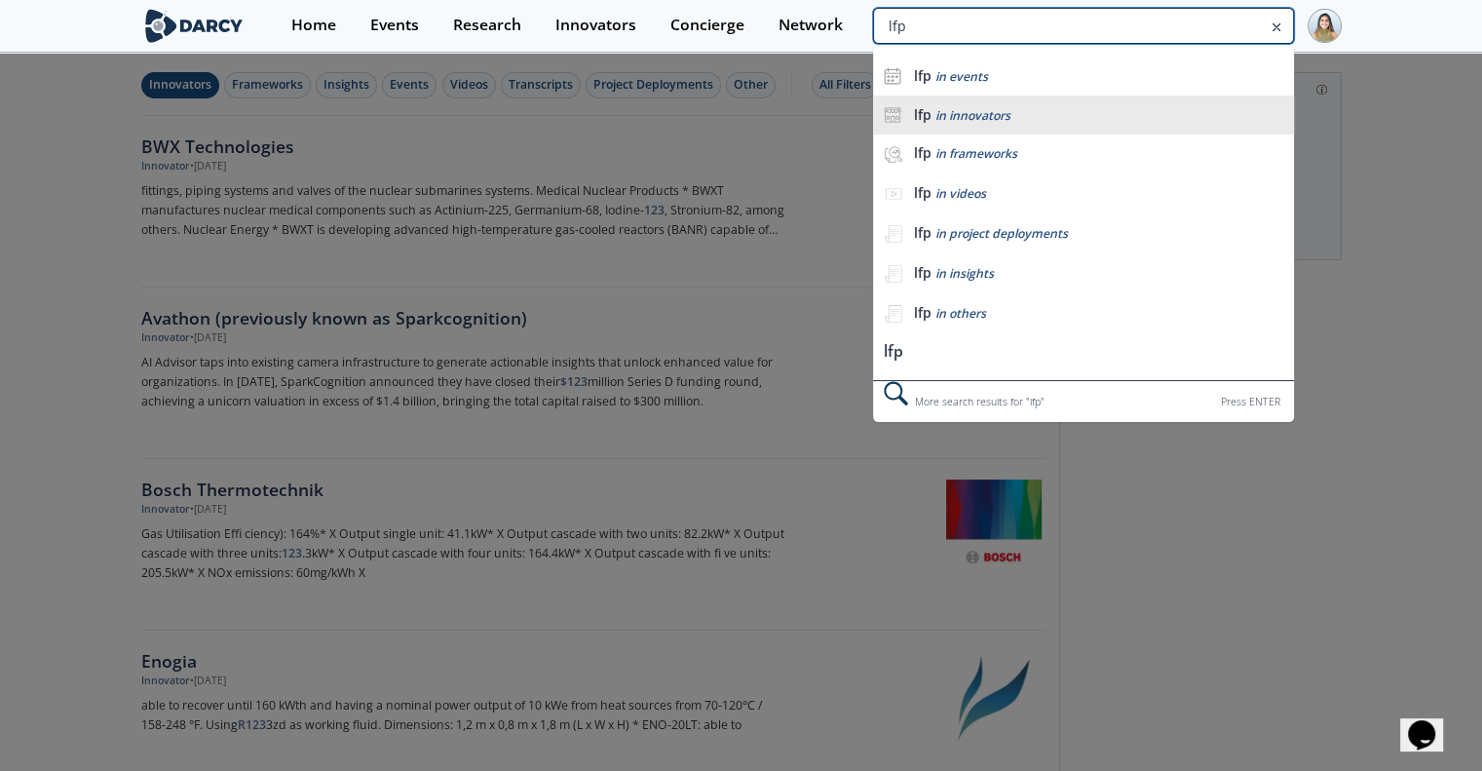
type input "lfp"
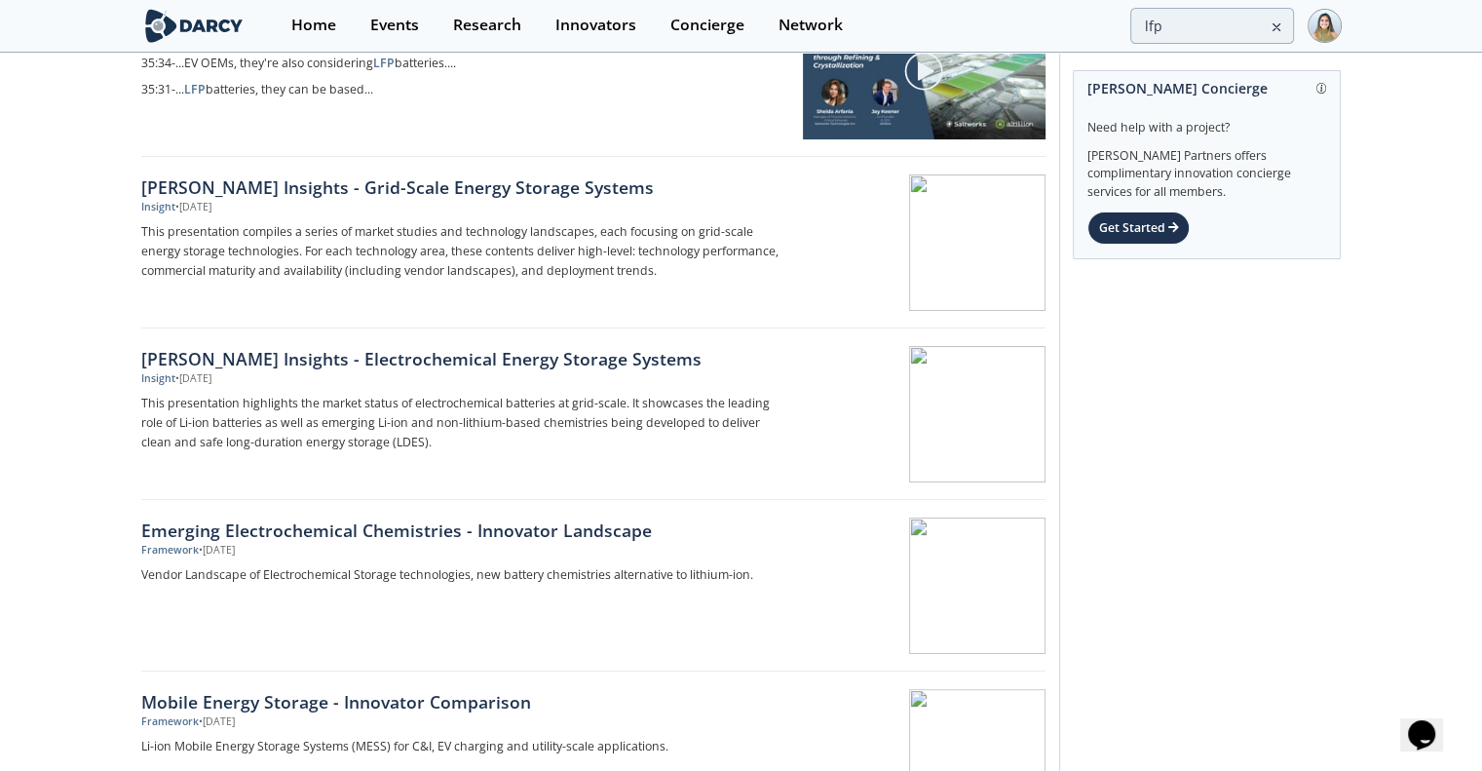
scroll to position [319, 0]
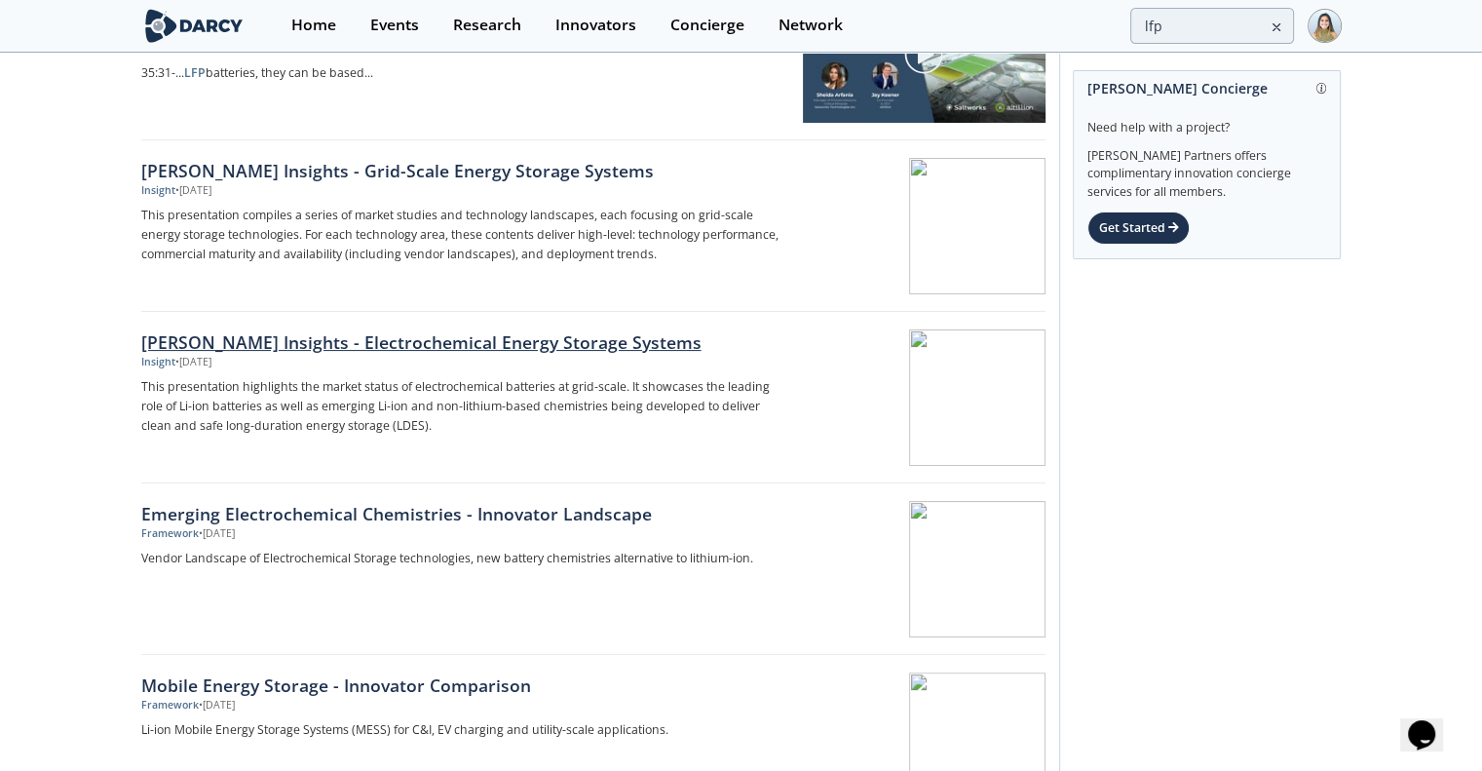
click at [230, 331] on div "[PERSON_NAME] Insights - Electrochemical Energy Storage Systems" at bounding box center [463, 341] width 645 height 25
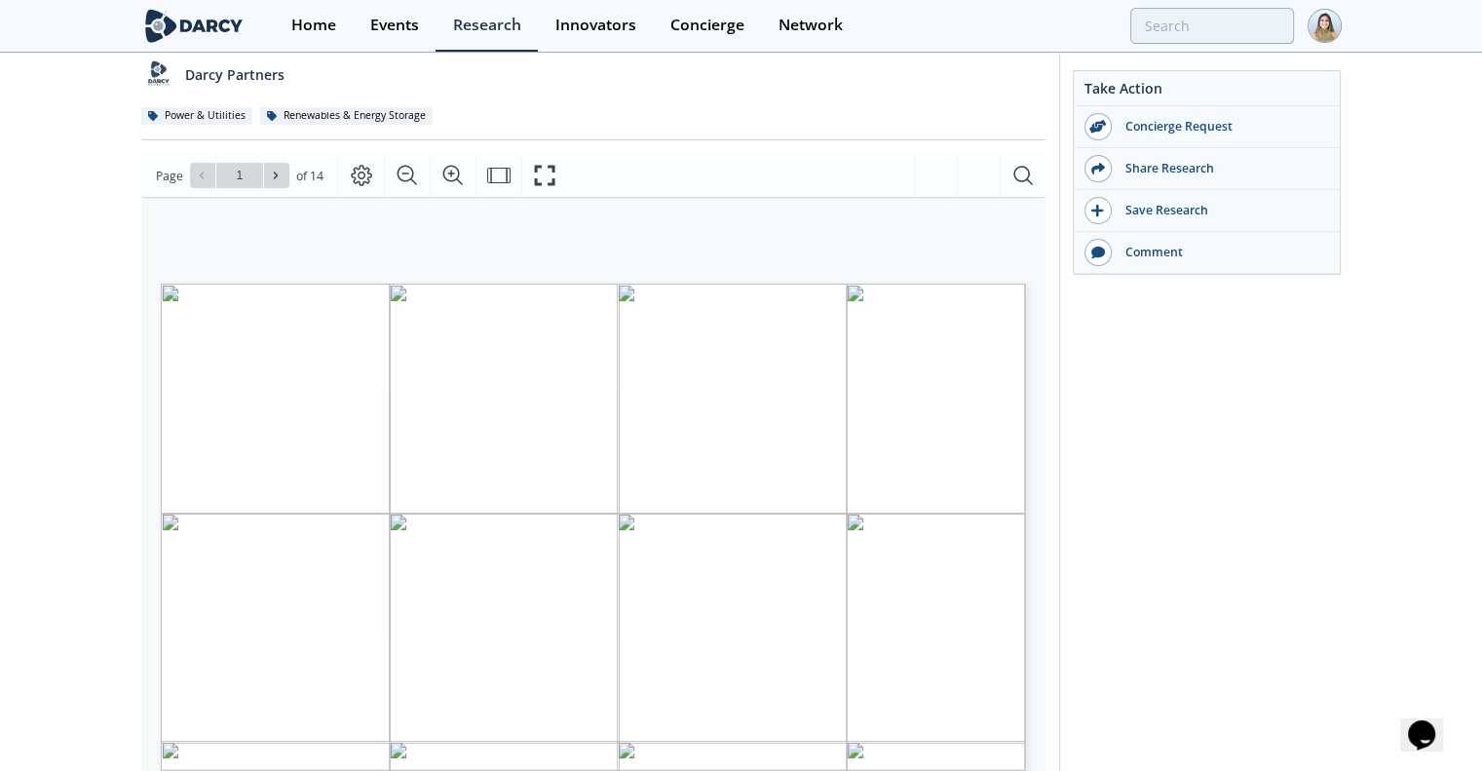
scroll to position [186, 0]
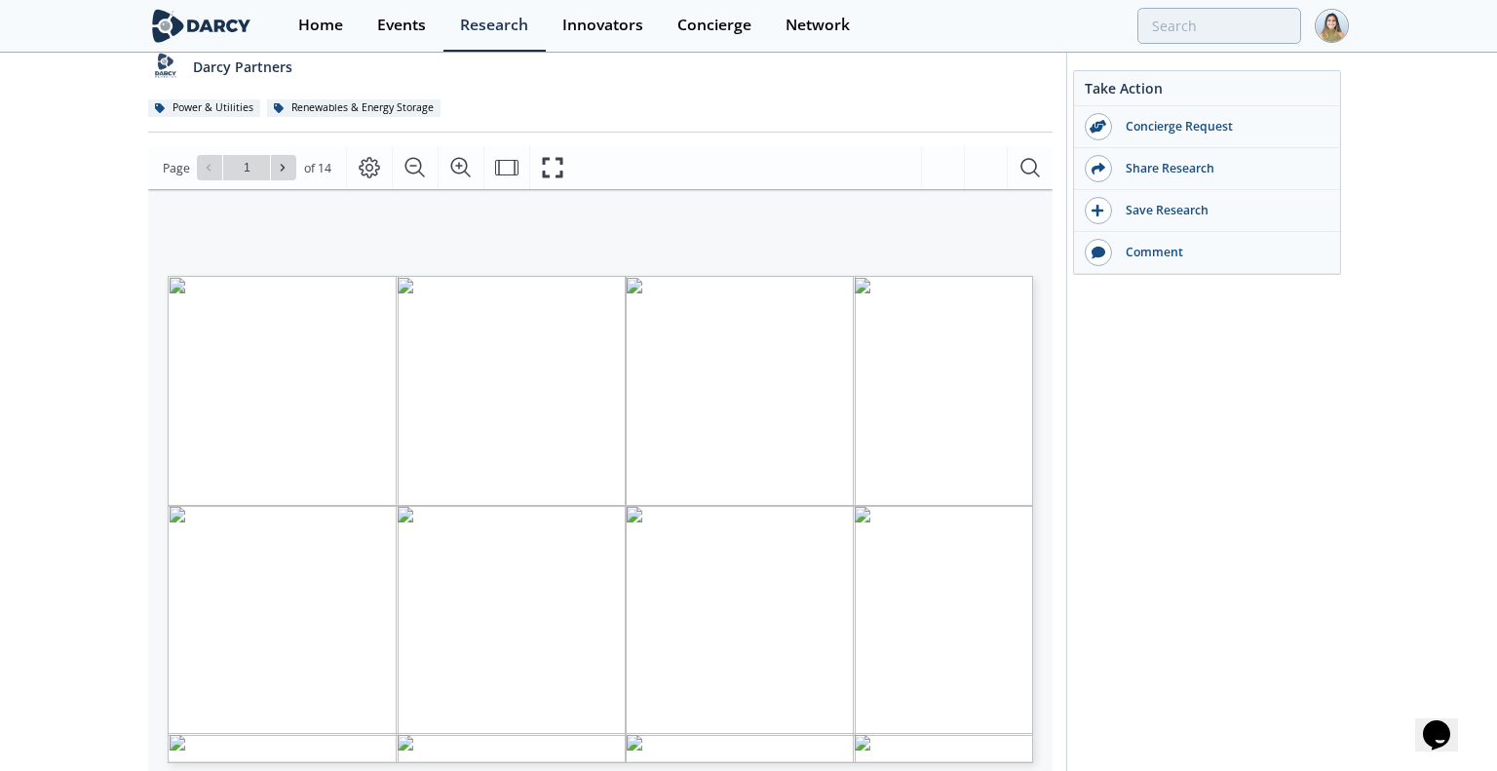
click at [260, 155] on input "1" at bounding box center [246, 167] width 47 height 25
click at [273, 155] on button at bounding box center [283, 167] width 25 height 25
type input "2"
click at [273, 155] on button at bounding box center [283, 167] width 25 height 25
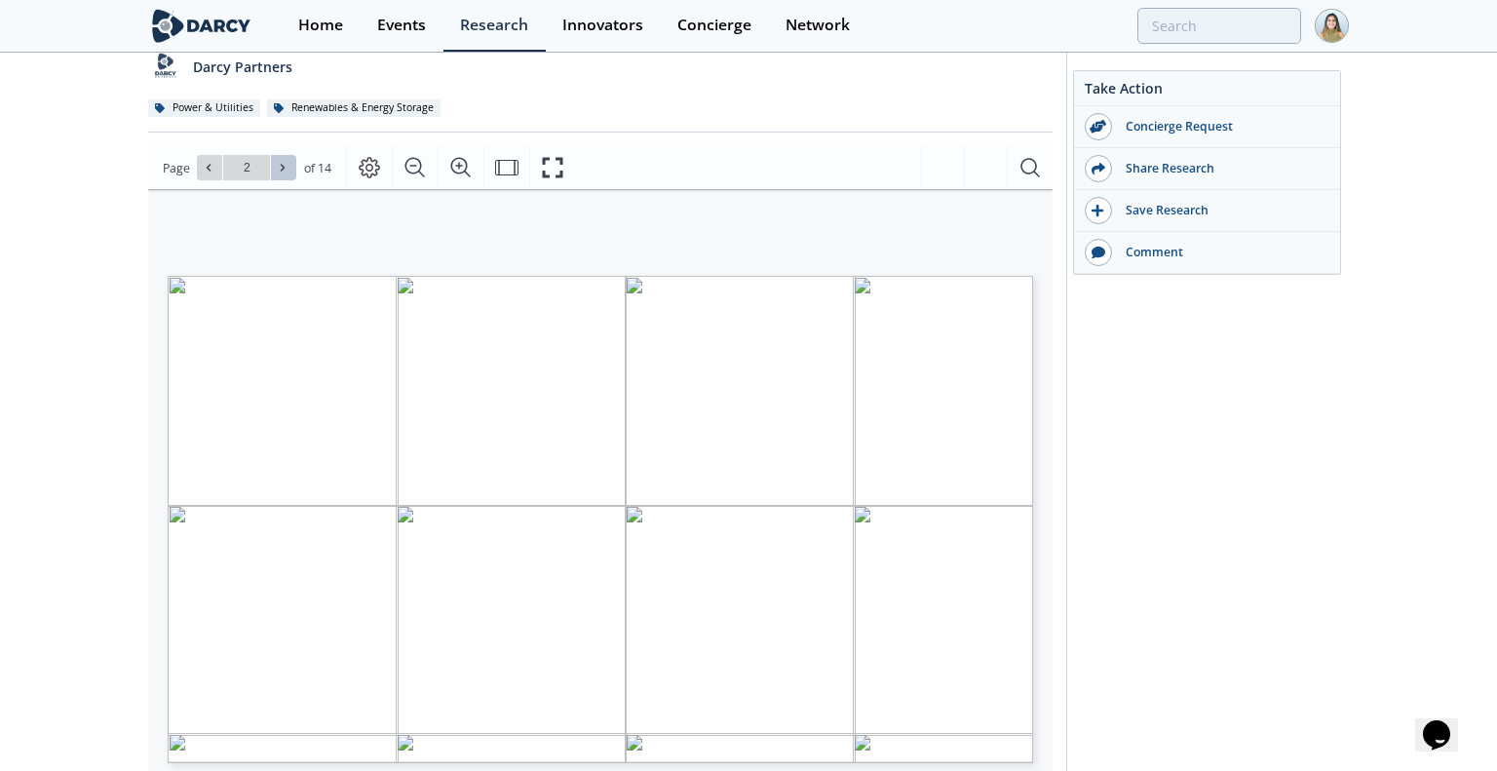
type input "3"
click at [273, 155] on button at bounding box center [283, 167] width 25 height 25
type input "4"
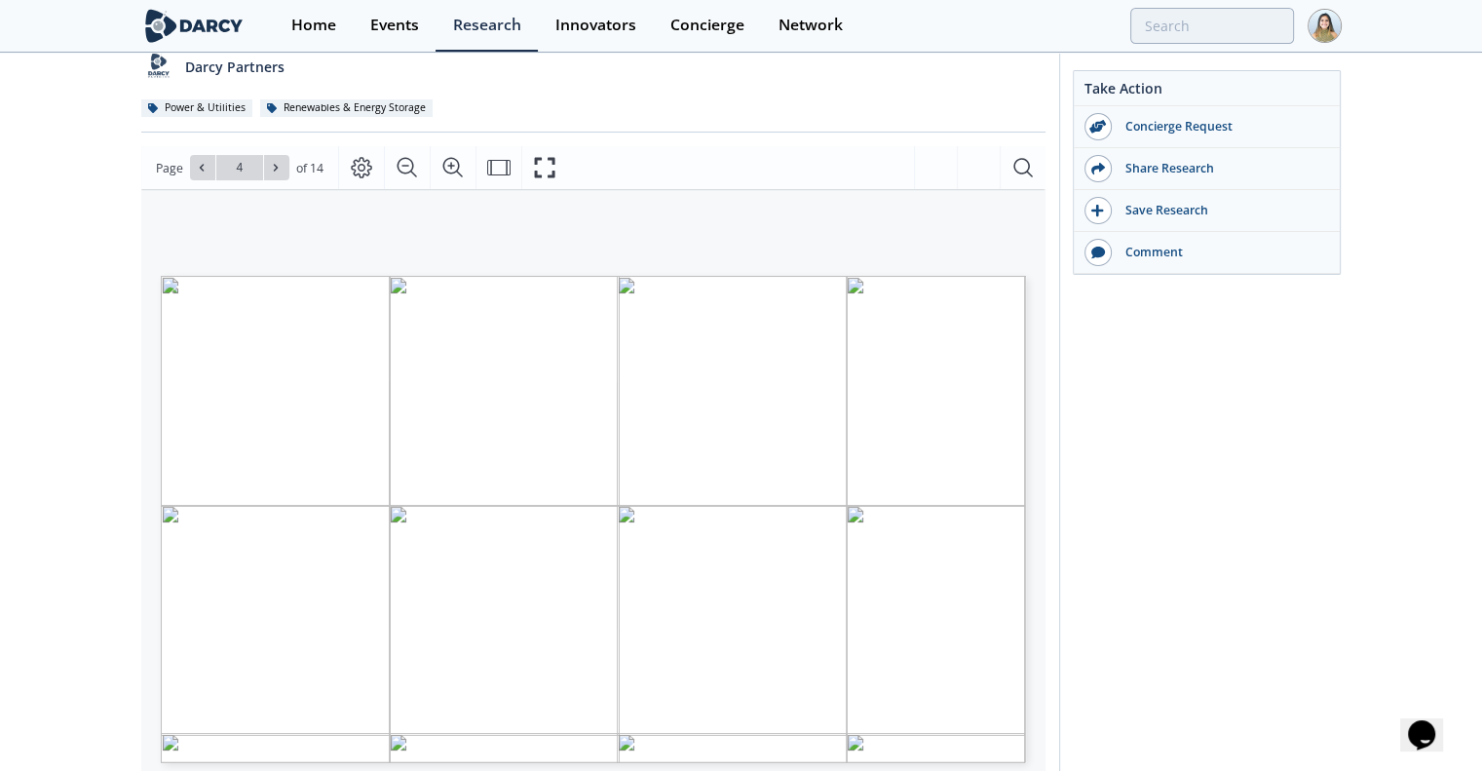
click at [136, 303] on div "Darcy Insights - Electrochemical Energy Storage Systems Insight • Updated April…" at bounding box center [741, 576] width 1482 height 1416
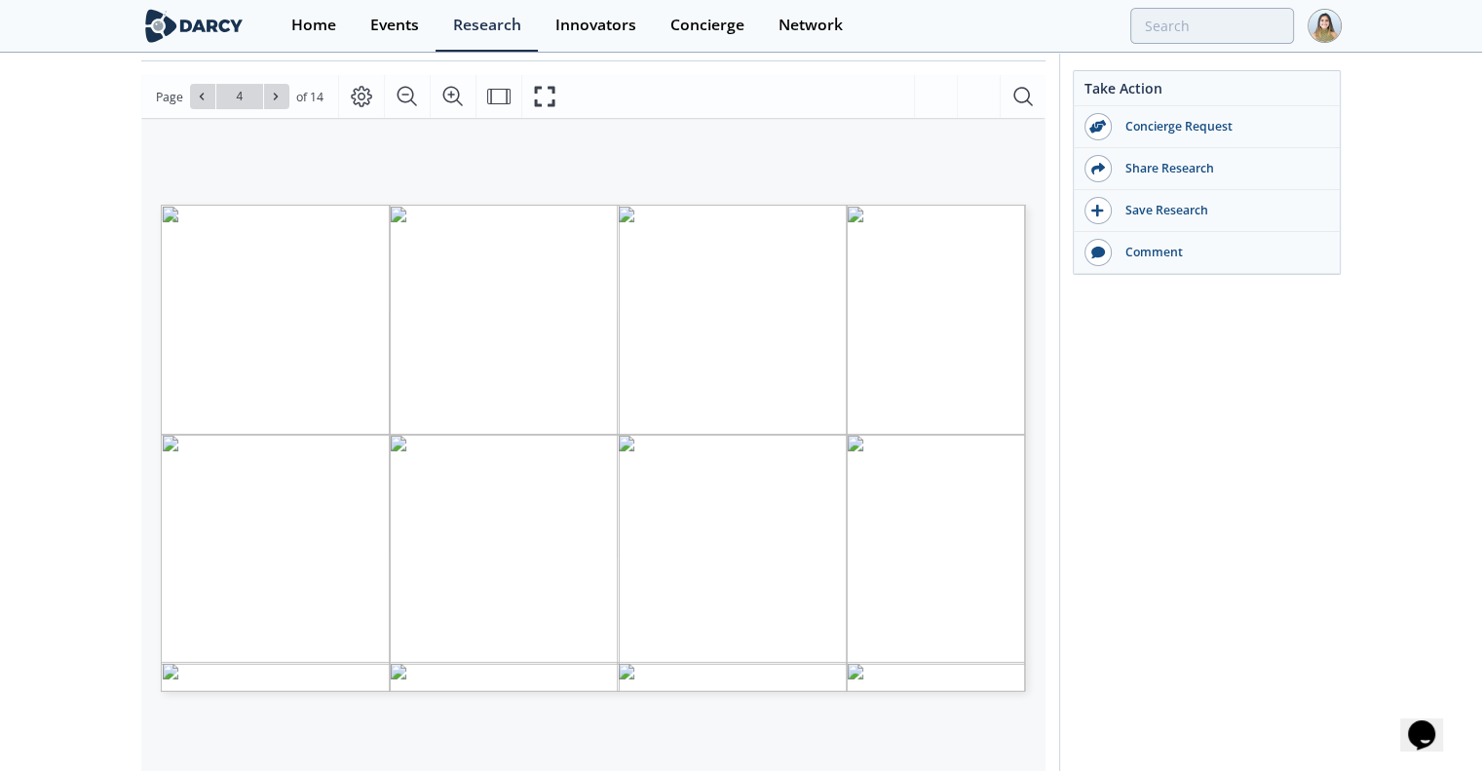
scroll to position [255, 0]
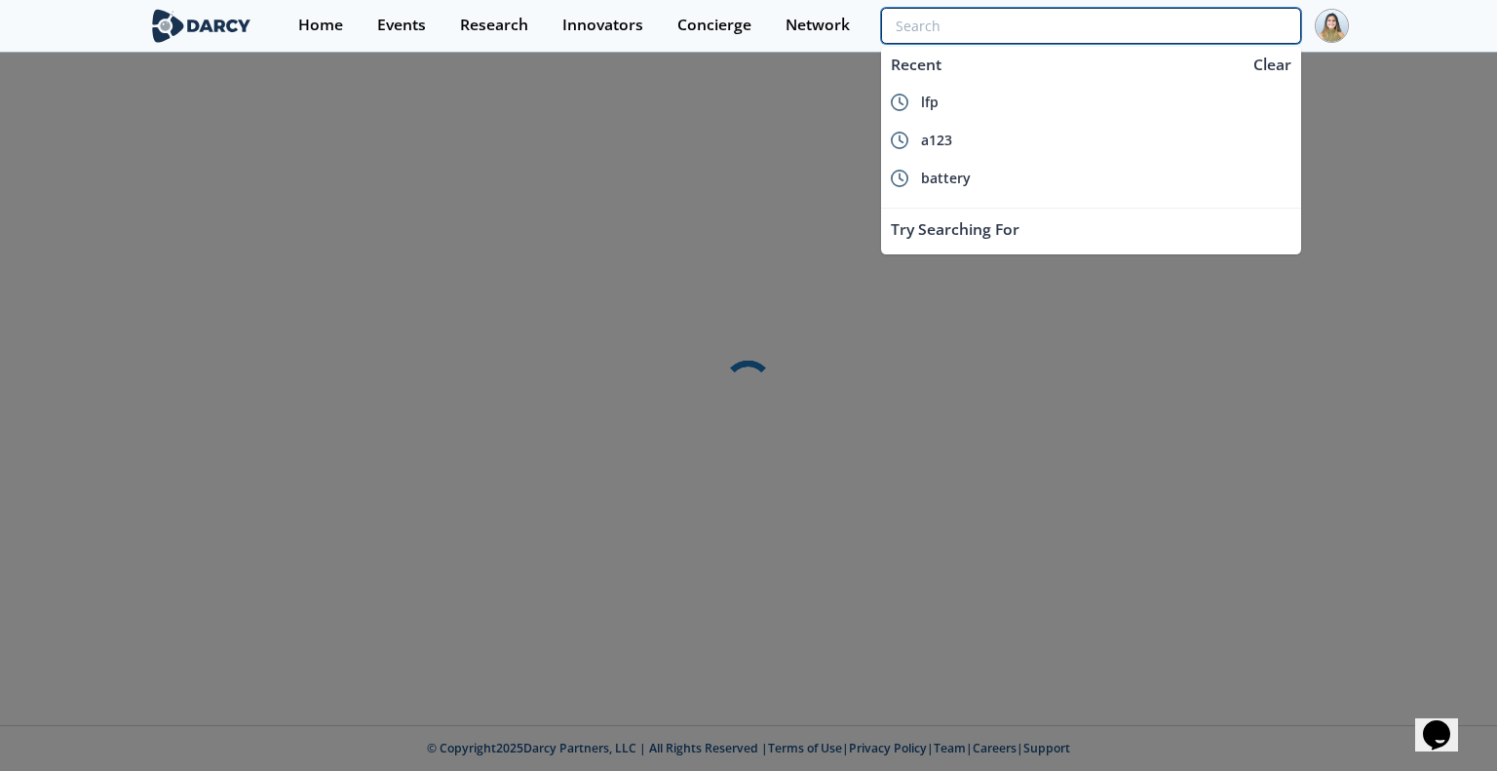
click at [1215, 31] on input "search" at bounding box center [1091, 26] width 420 height 36
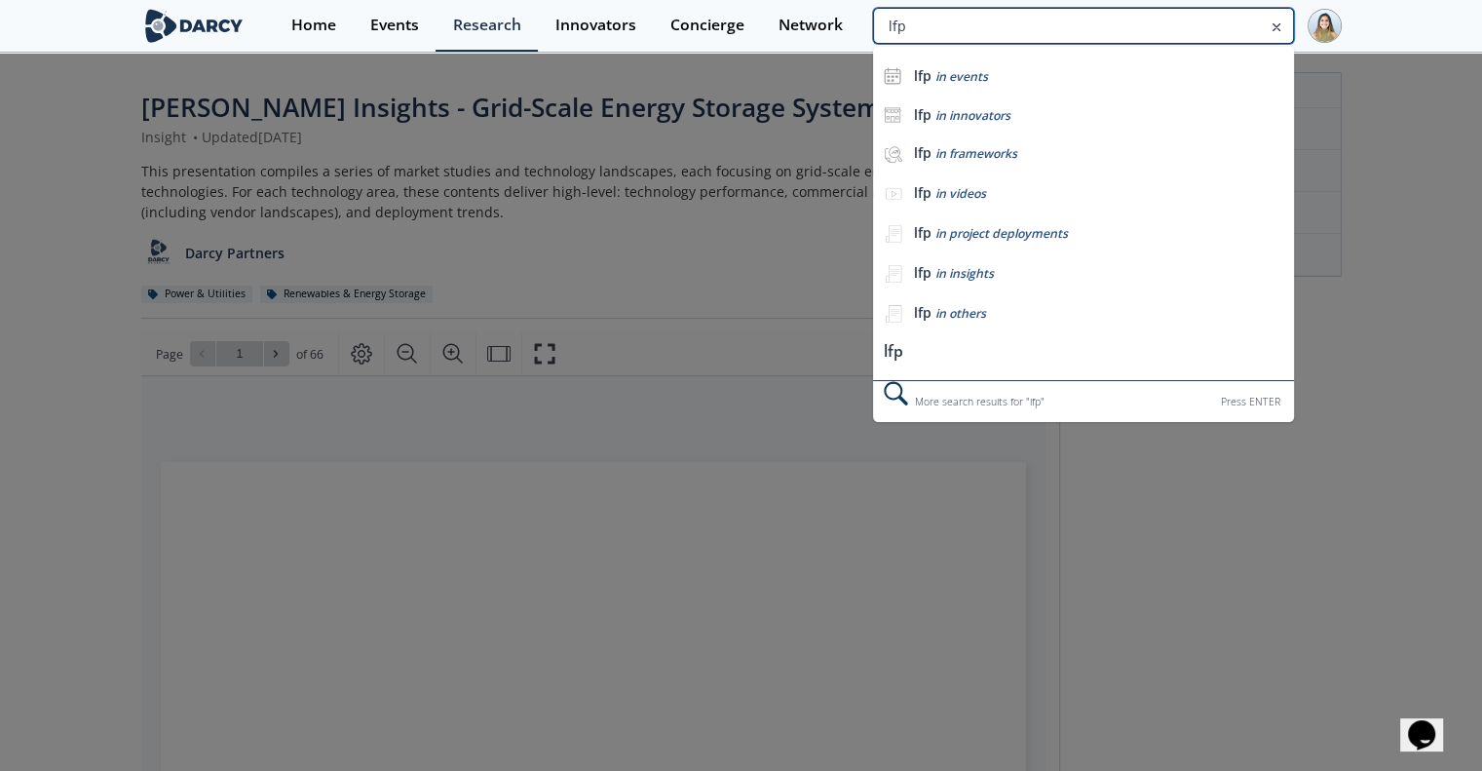
type input "lfp"
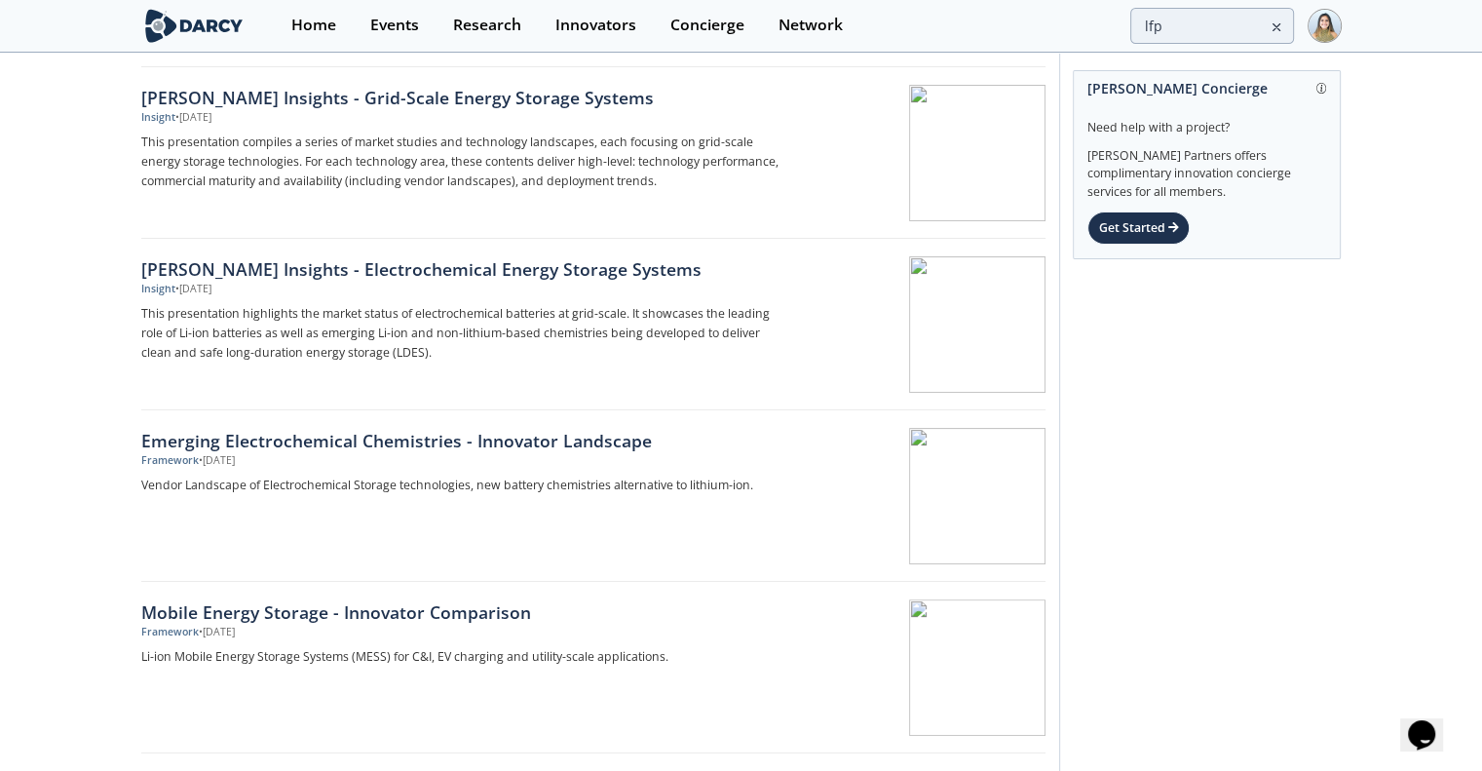
scroll to position [393, 0]
click at [334, 99] on div "[PERSON_NAME] Insights - Grid-Scale Energy Storage Systems" at bounding box center [463, 96] width 645 height 25
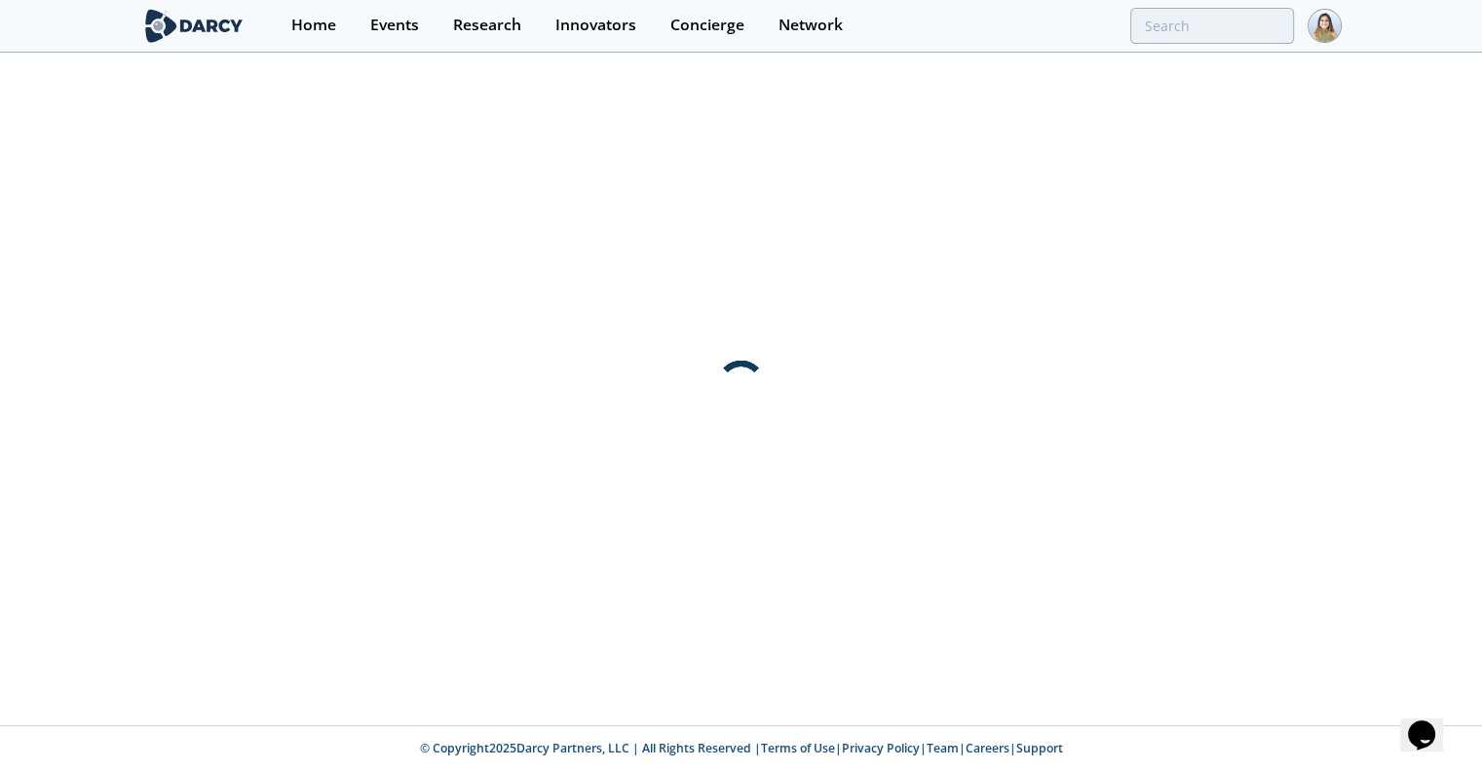
scroll to position [0, 0]
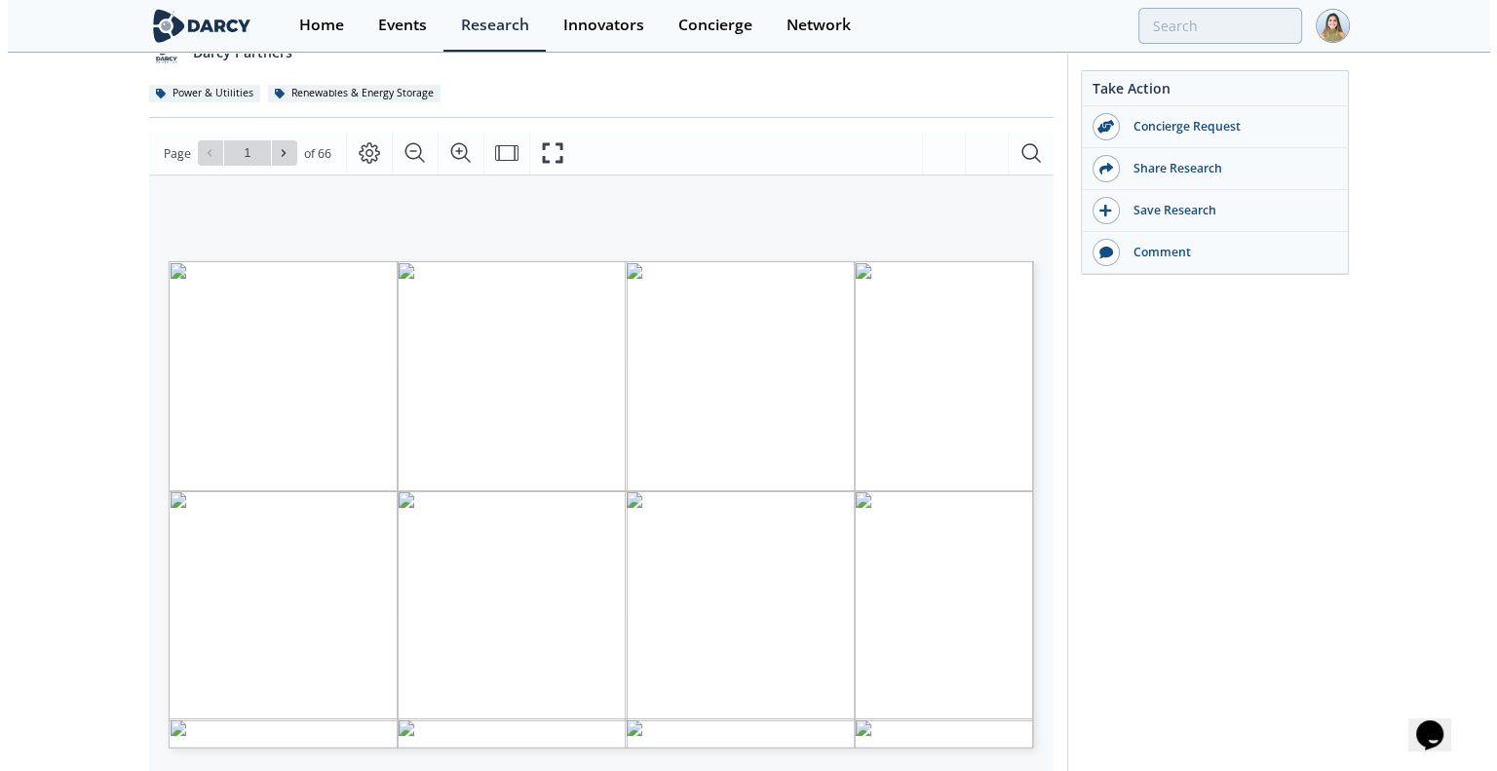
scroll to position [218, 0]
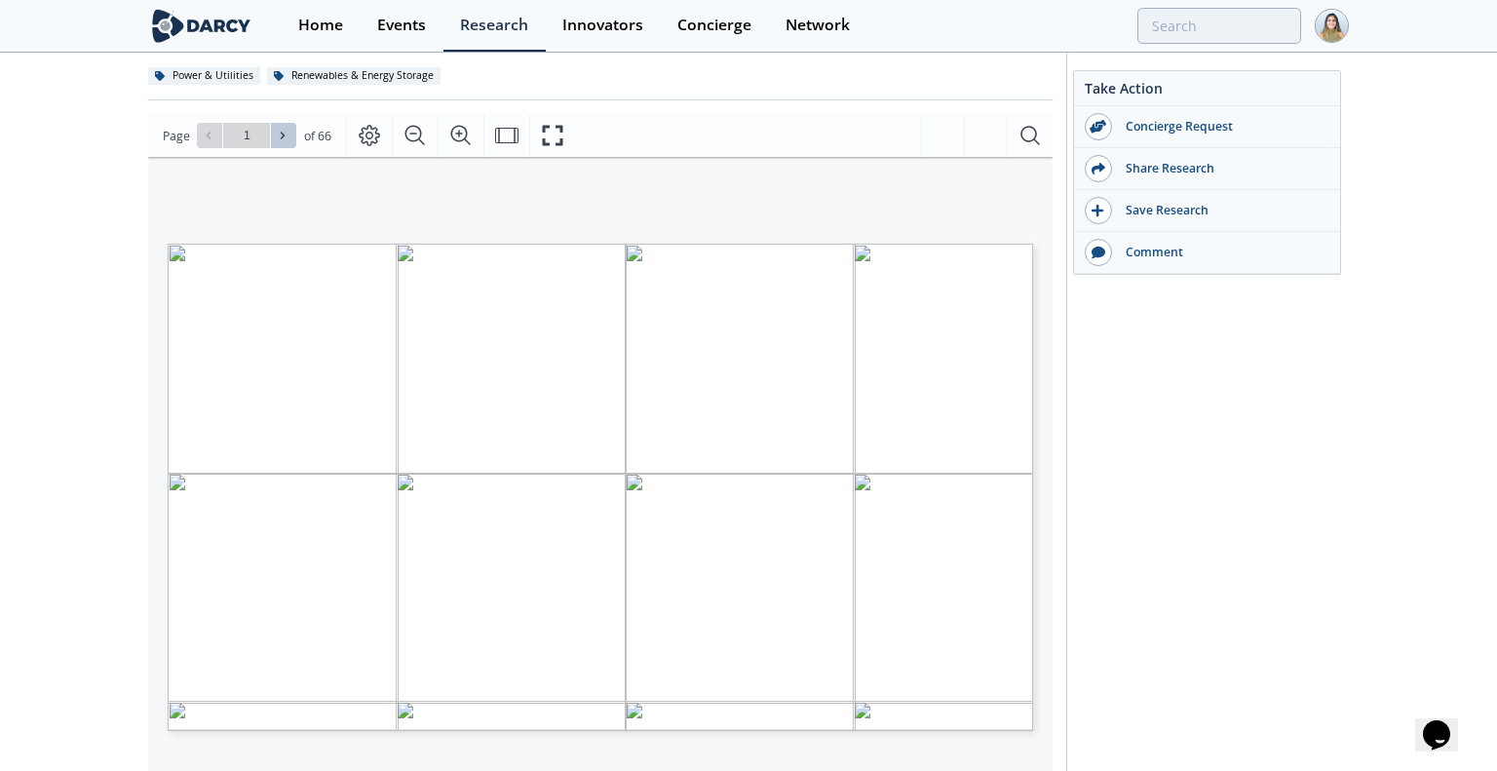
click at [286, 139] on icon at bounding box center [283, 136] width 12 height 12
type input "2"
click at [286, 139] on icon at bounding box center [283, 136] width 12 height 12
type input "3"
click at [218, 139] on button at bounding box center [209, 135] width 25 height 25
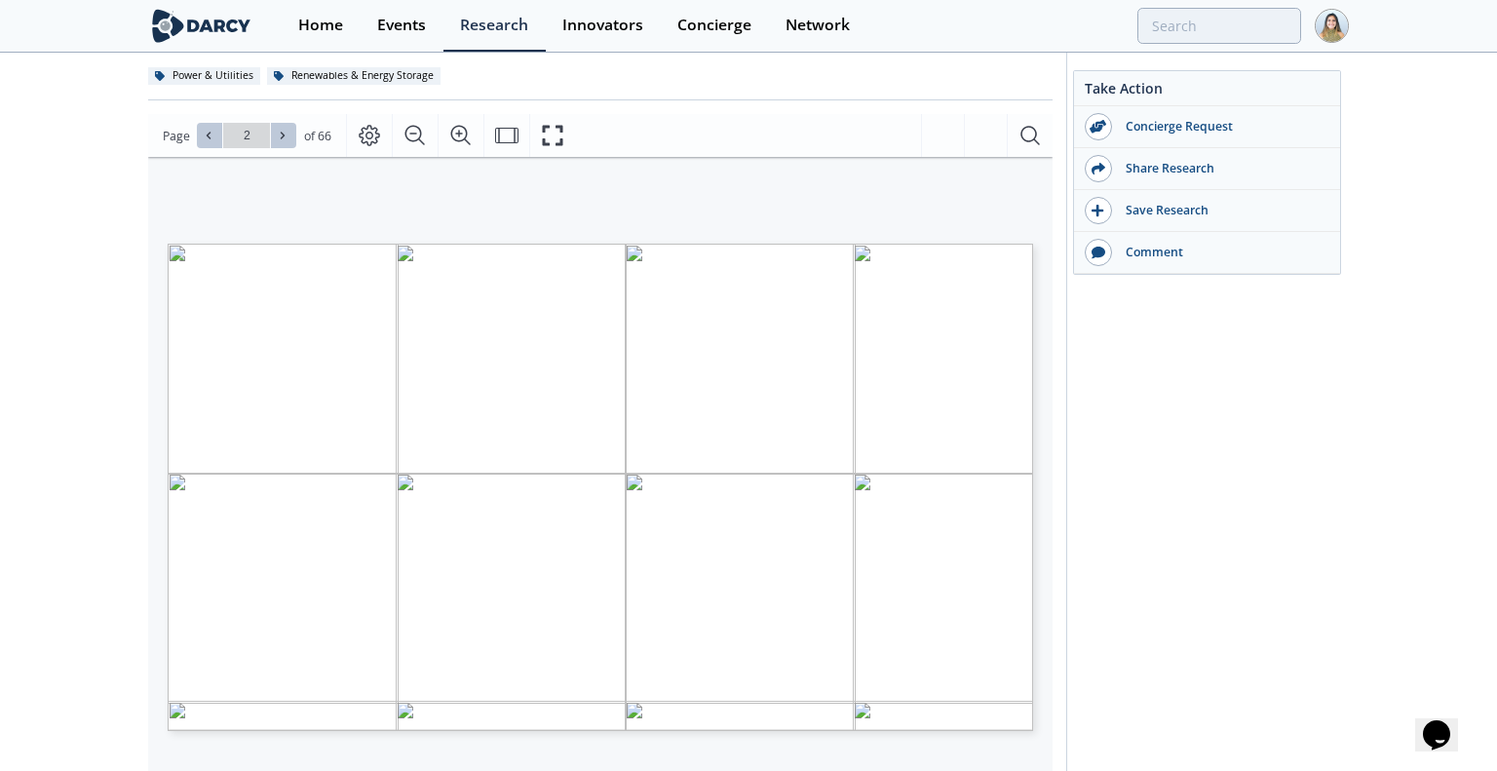
click at [285, 129] on span at bounding box center [284, 136] width 14 height 14
type input "3"
click at [547, 137] on icon "Fullscreen" at bounding box center [552, 135] width 23 height 23
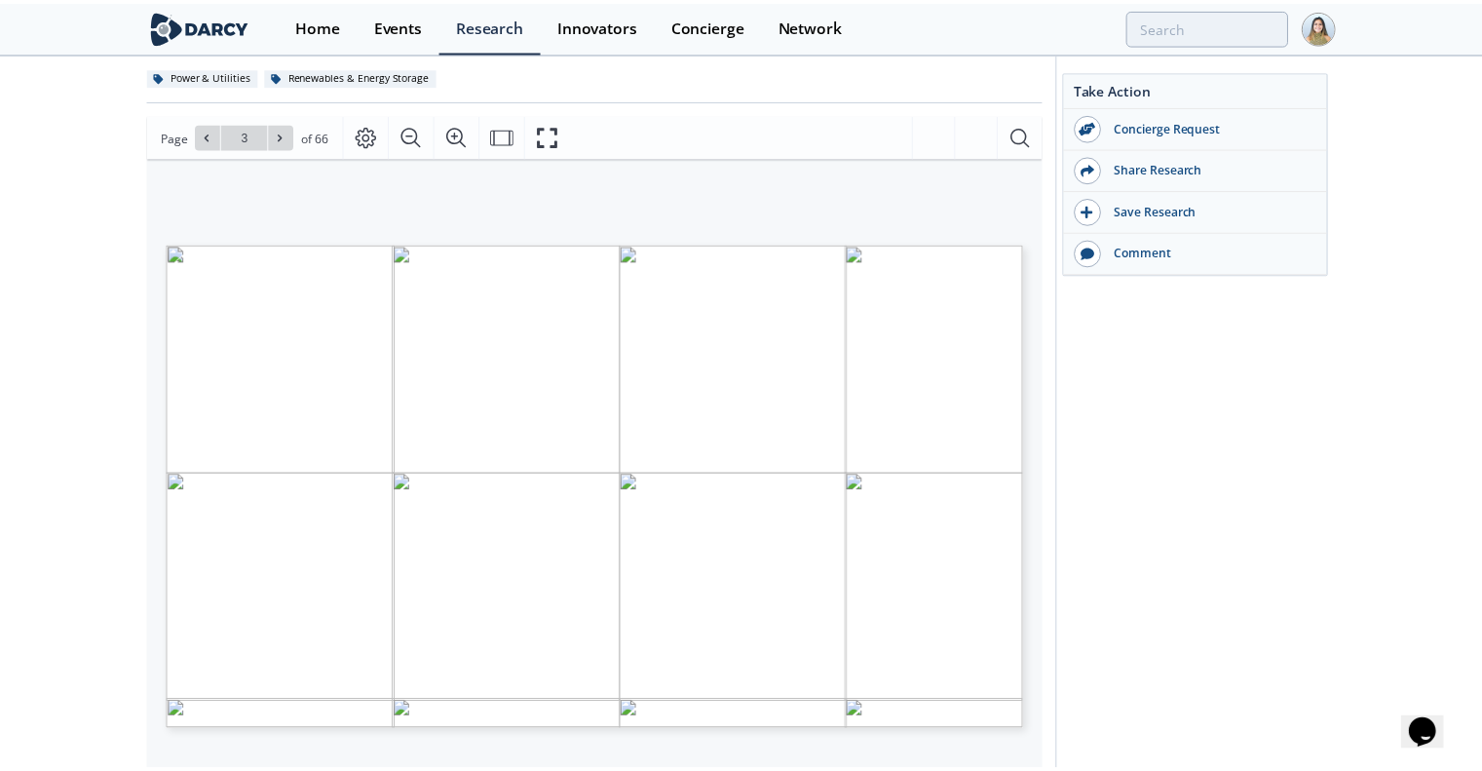
scroll to position [0, 0]
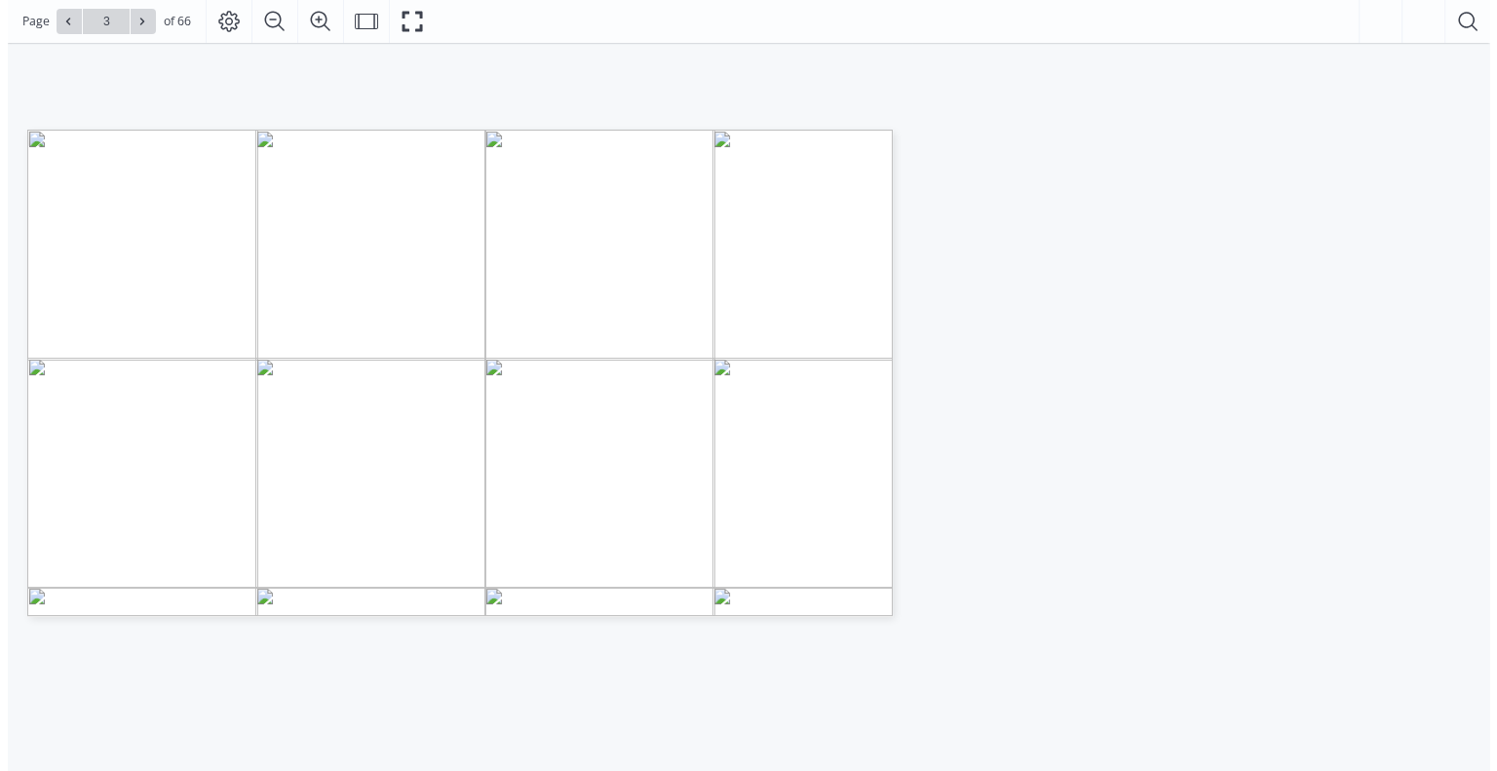
scroll to position [267, 0]
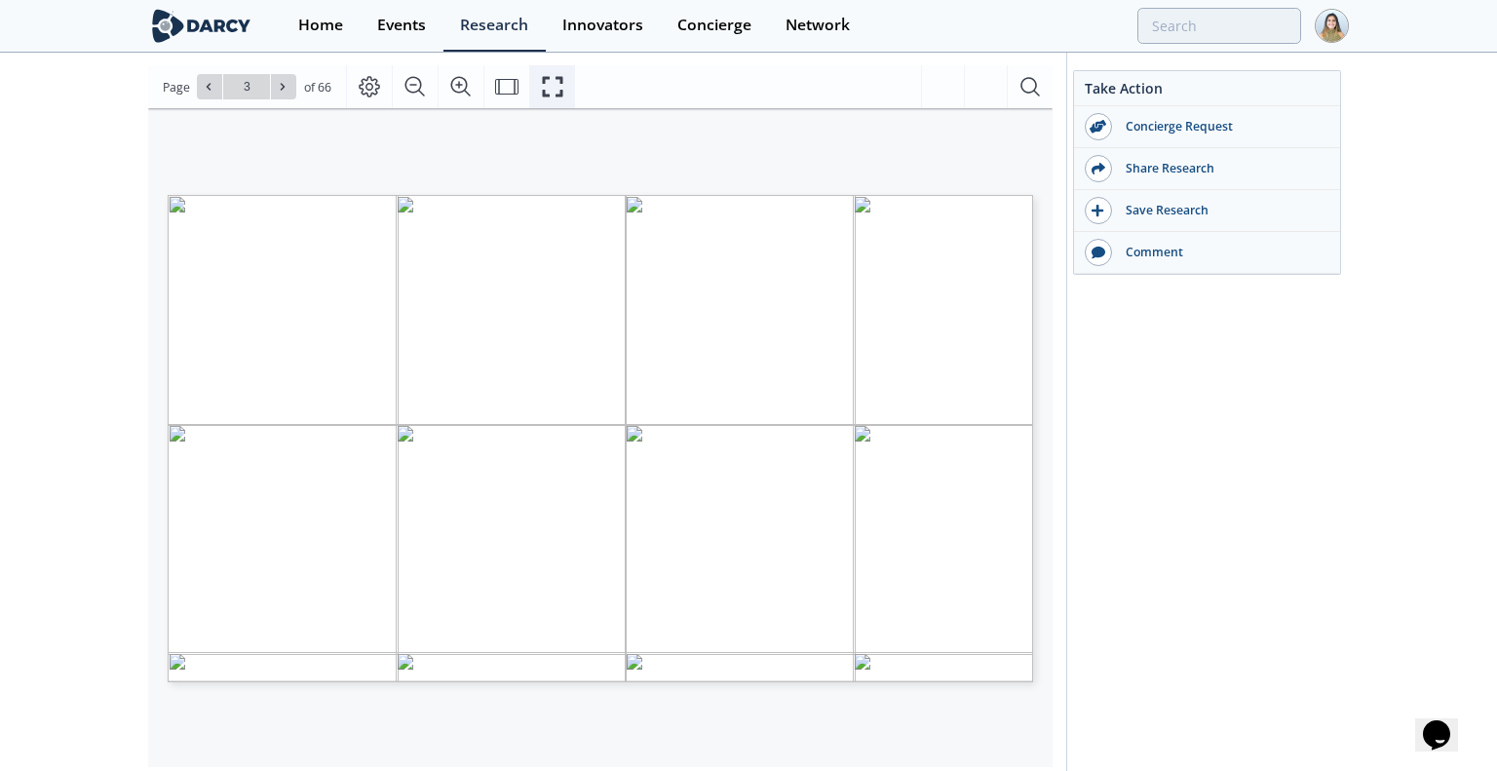
click at [547, 85] on icon "Fullscreen" at bounding box center [552, 86] width 23 height 23
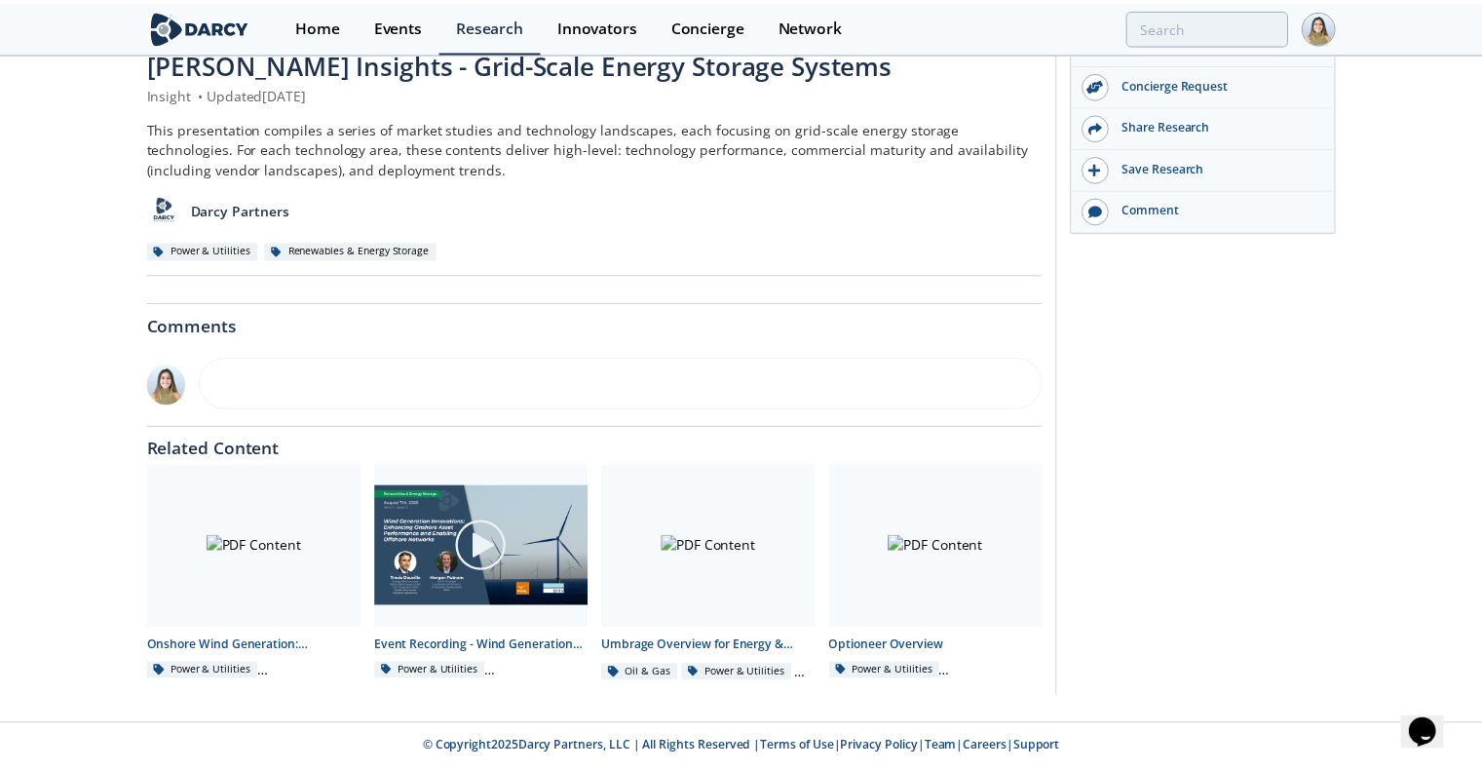
scroll to position [0, 0]
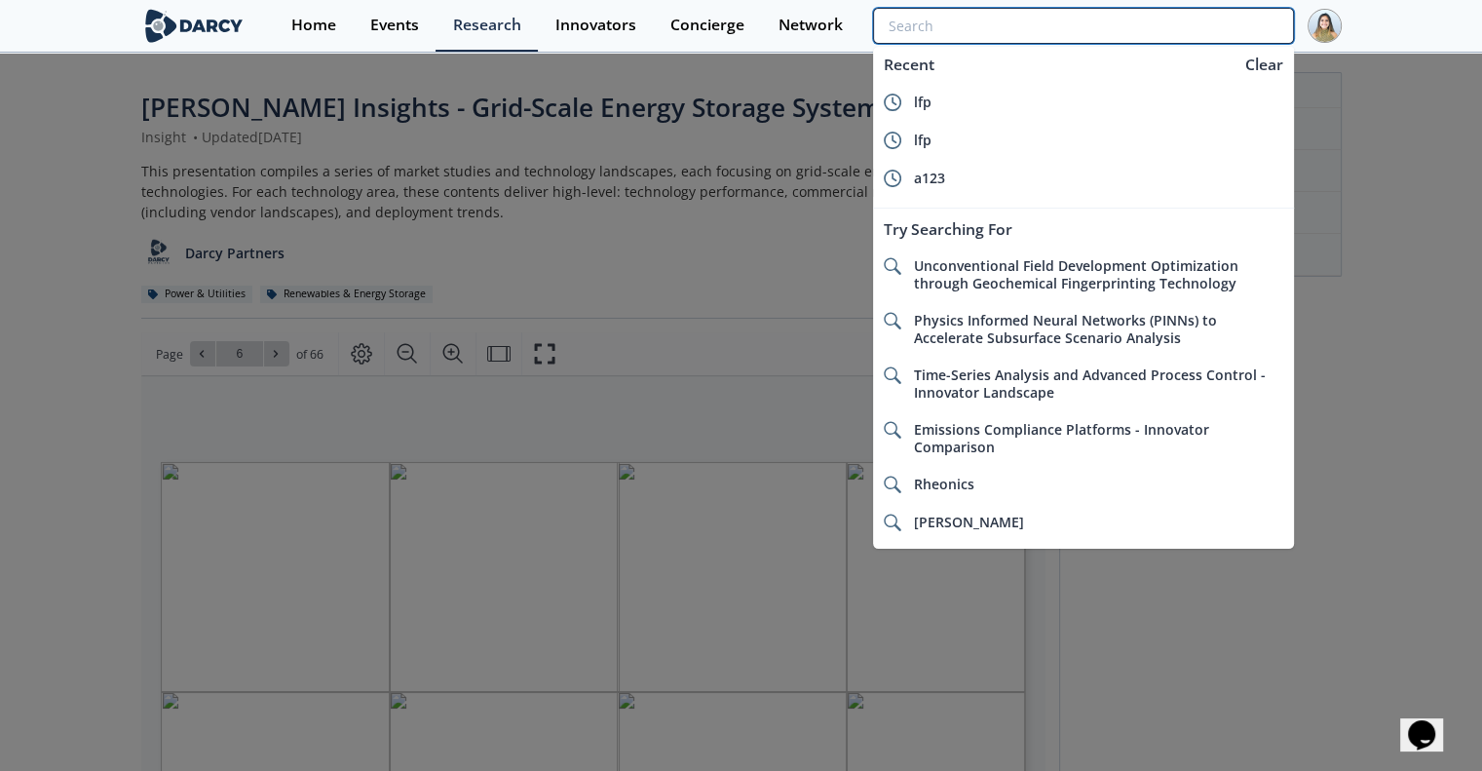
click at [1156, 37] on input "search" at bounding box center [1083, 26] width 420 height 36
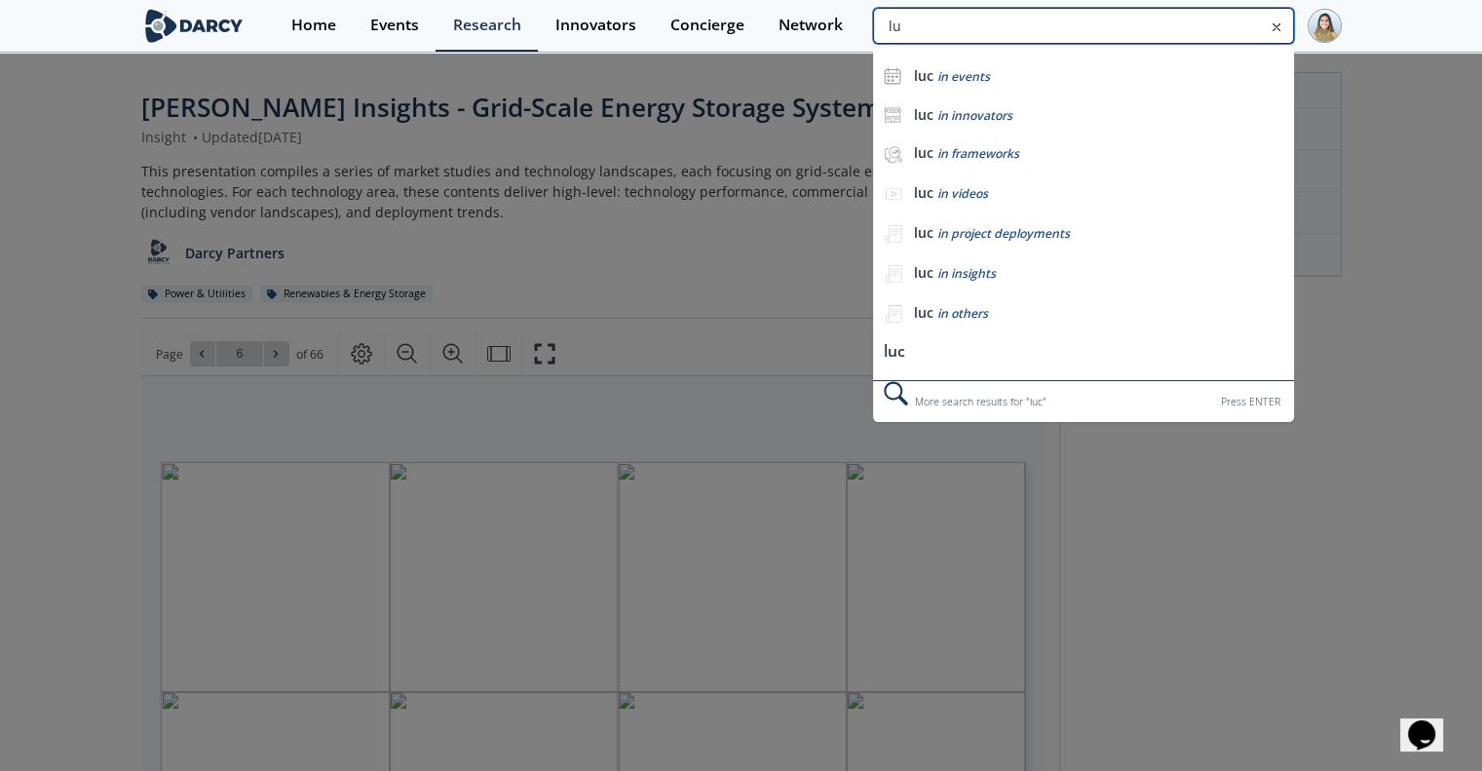
type input "luc"
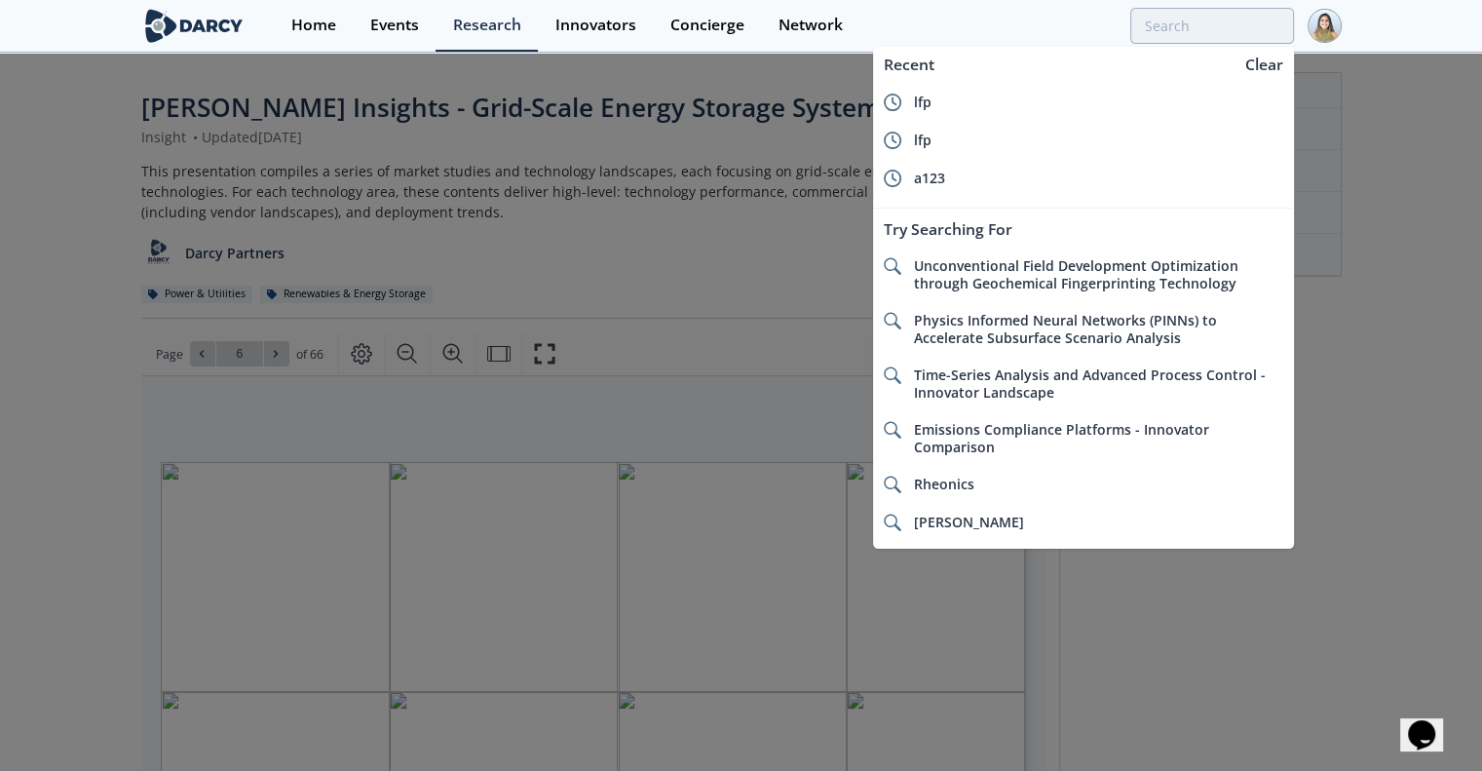
click at [1374, 169] on div at bounding box center [741, 385] width 1482 height 771
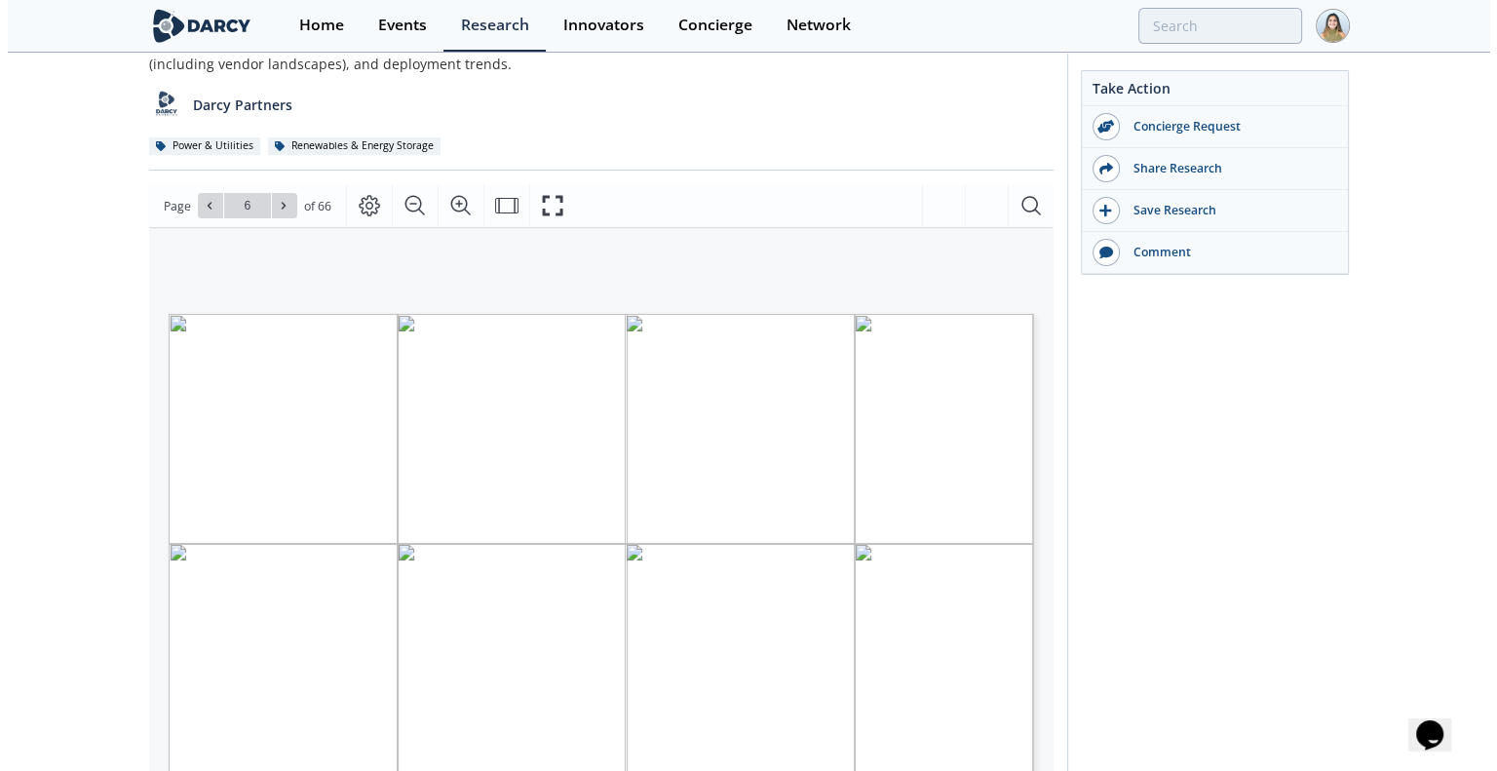
scroll to position [152, 0]
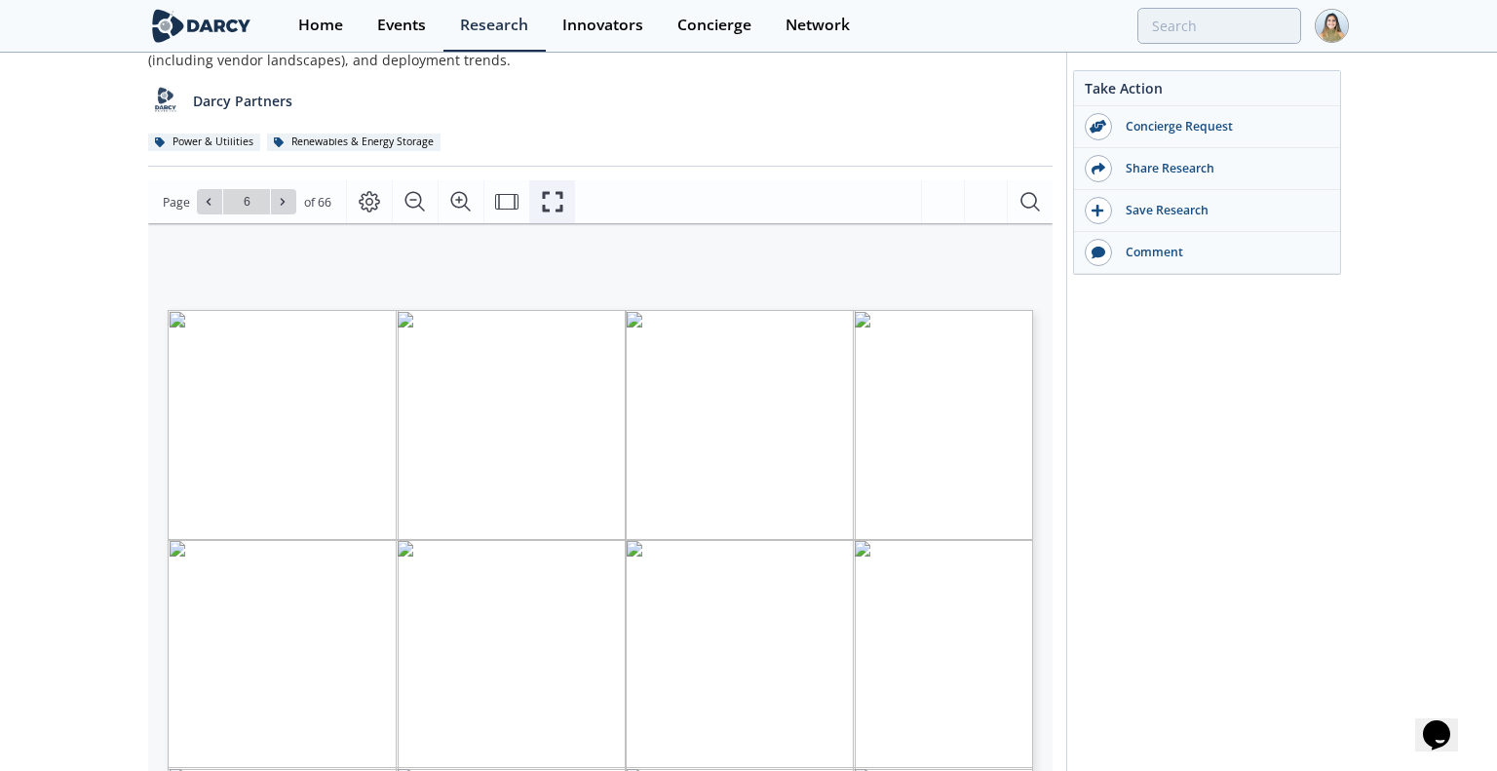
click at [552, 207] on icon "Fullscreen" at bounding box center [552, 201] width 23 height 23
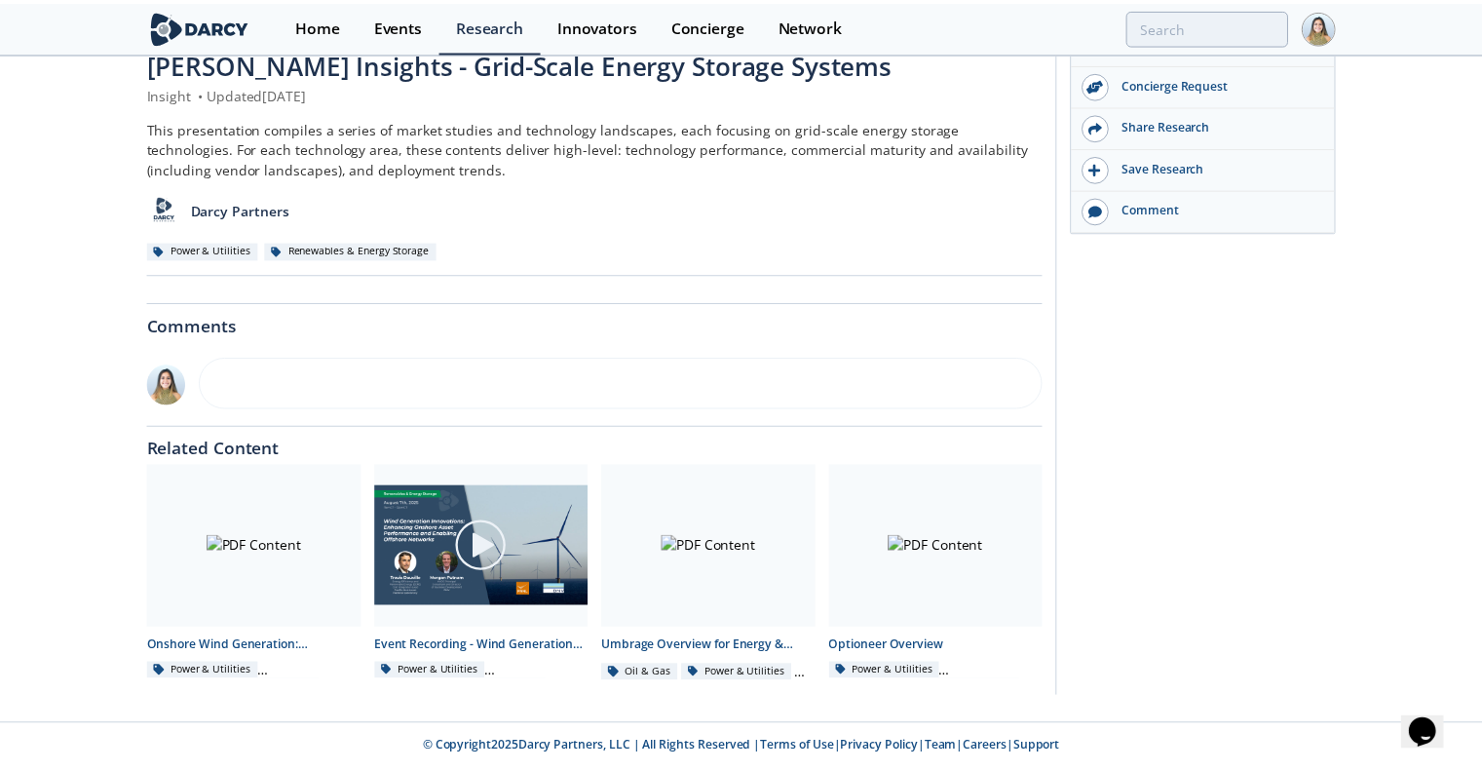
scroll to position [0, 0]
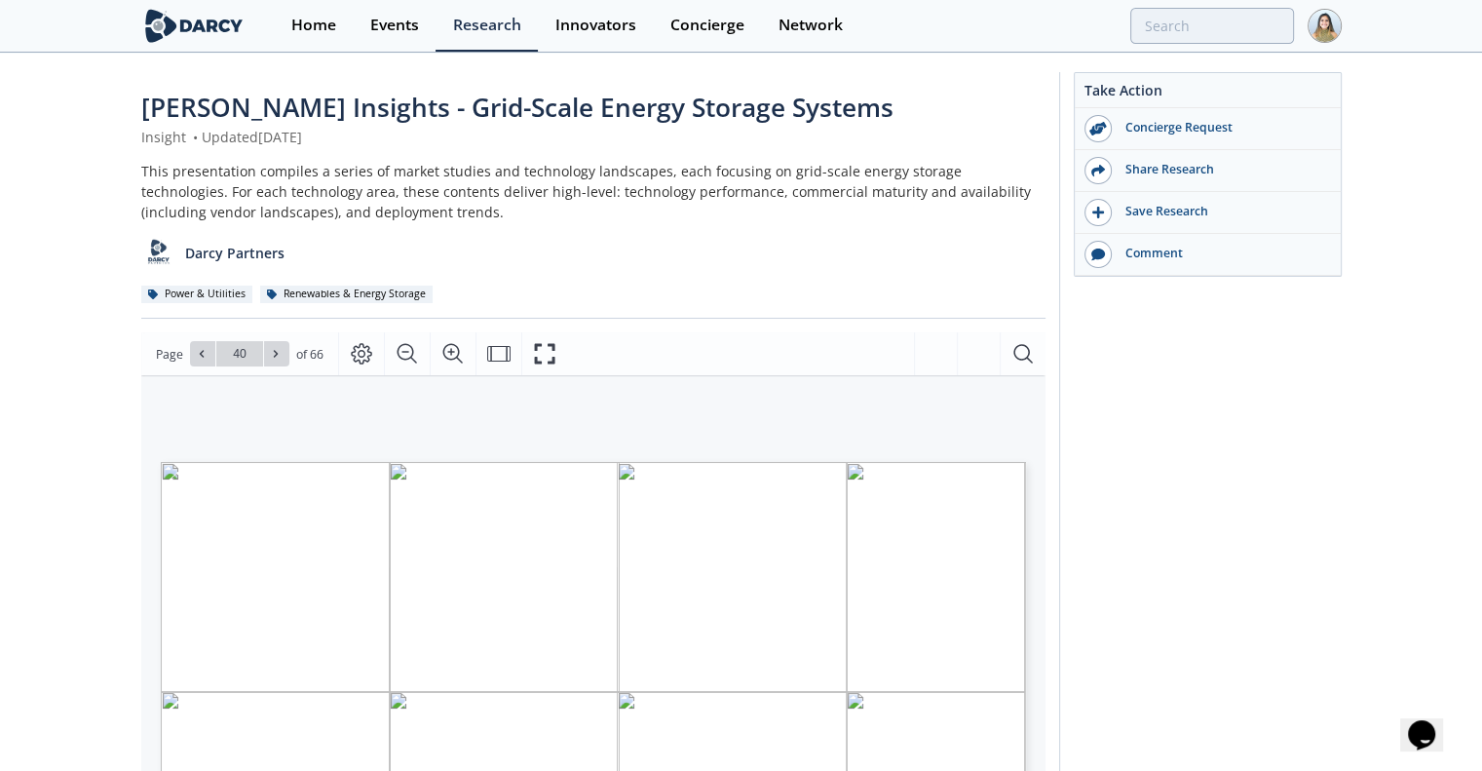
click at [0, 183] on div "Darcy Insights - Grid-Scale Energy Storage Systems Insight • Updated July 14, 2…" at bounding box center [741, 763] width 1482 height 1416
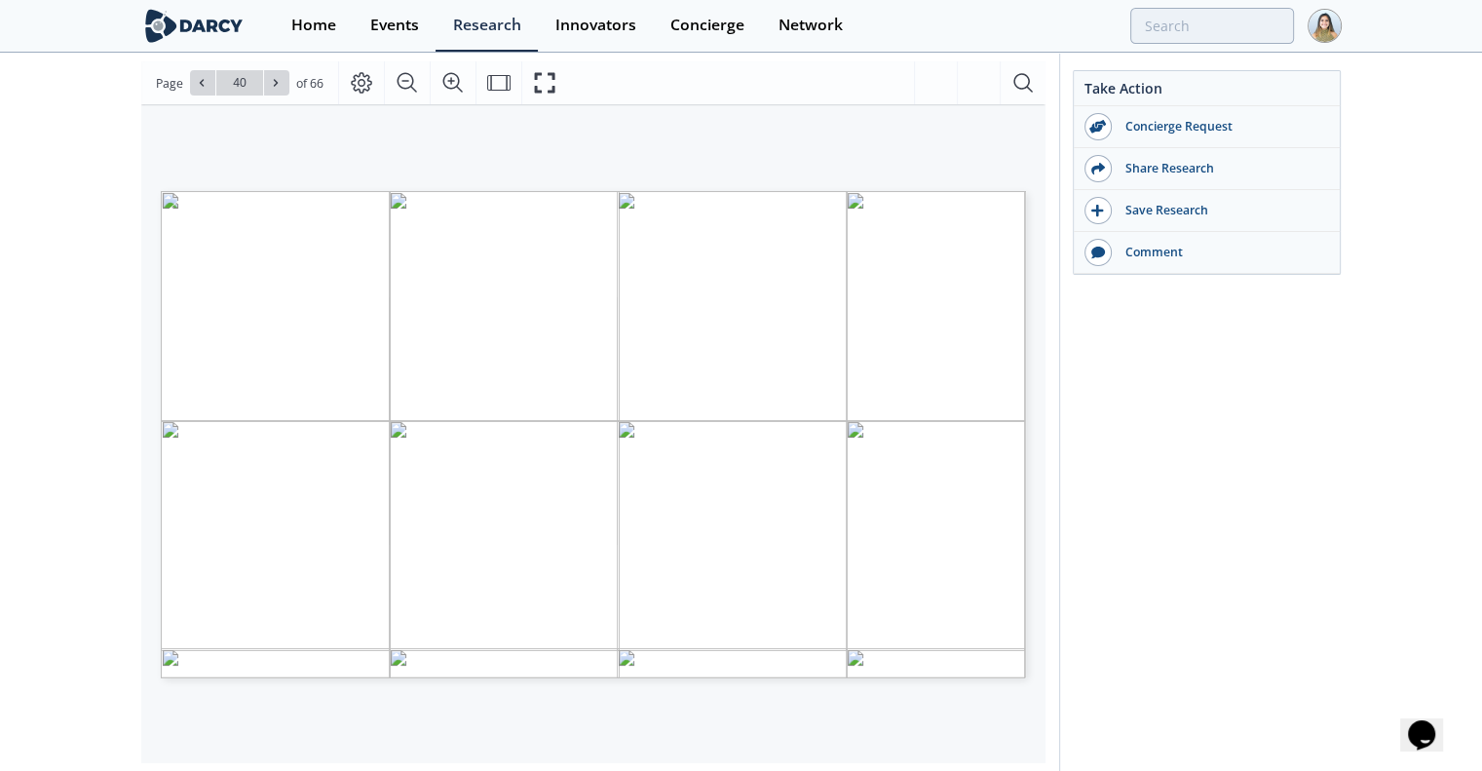
scroll to position [269, 0]
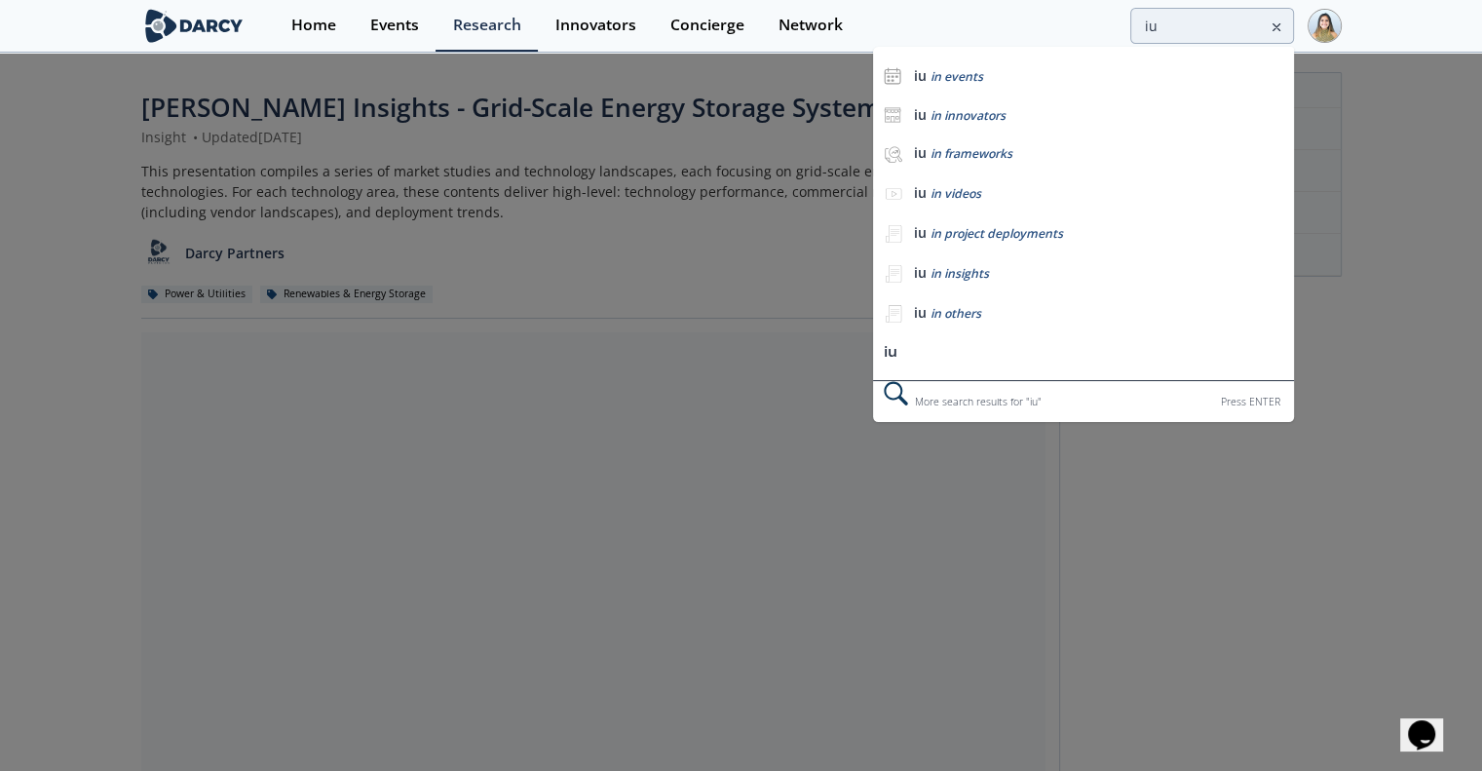
type input "i"
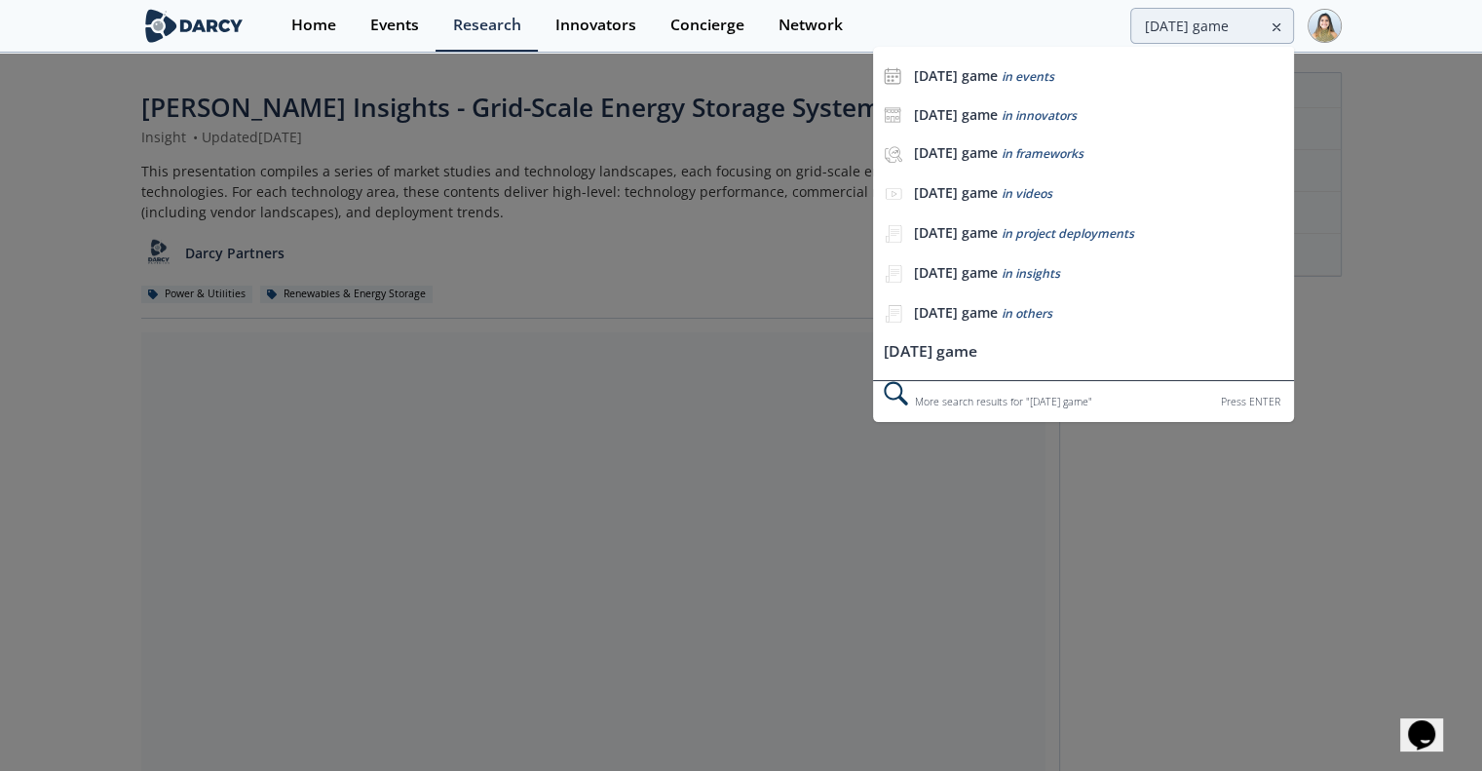
type input "[DATE] game"
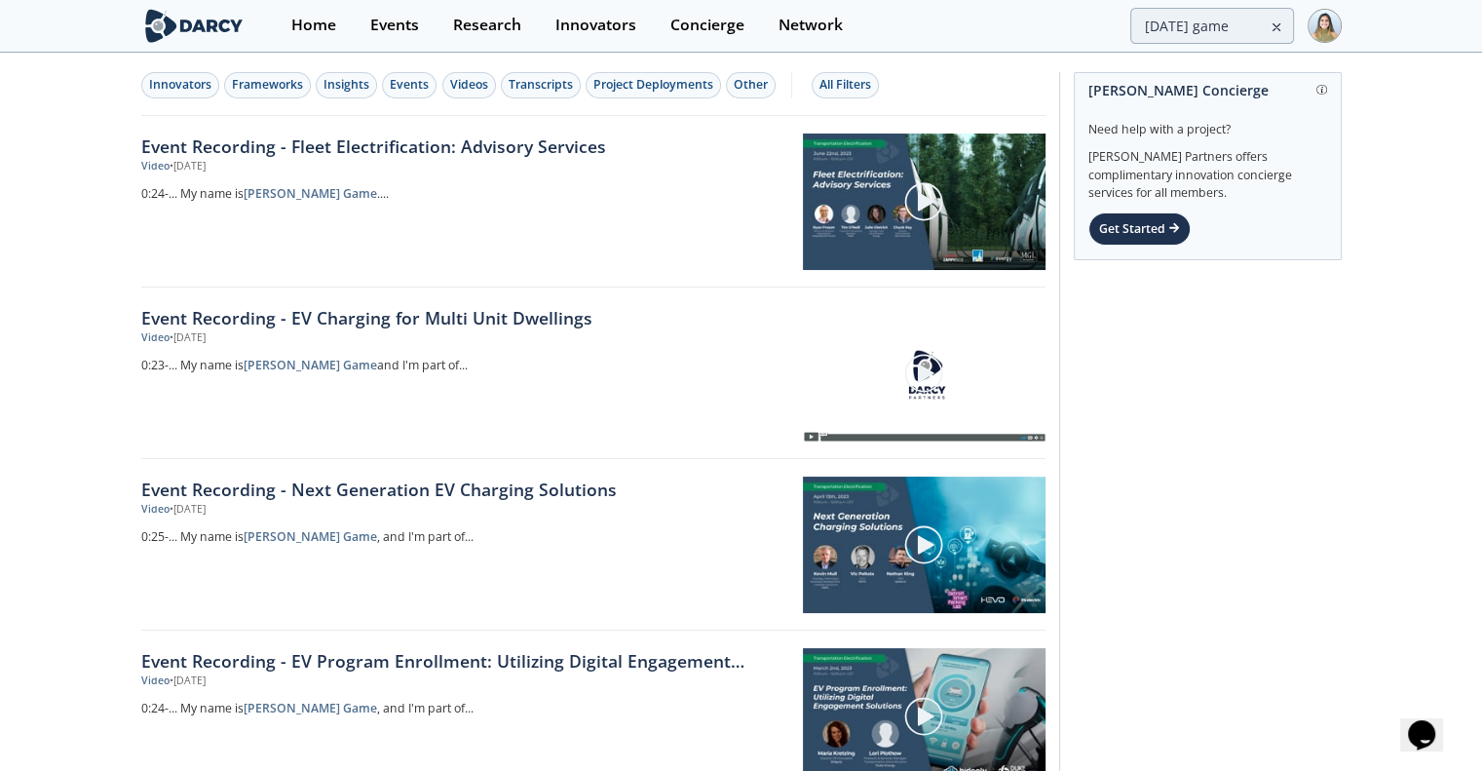
click at [841, 221] on div at bounding box center [924, 201] width 243 height 136
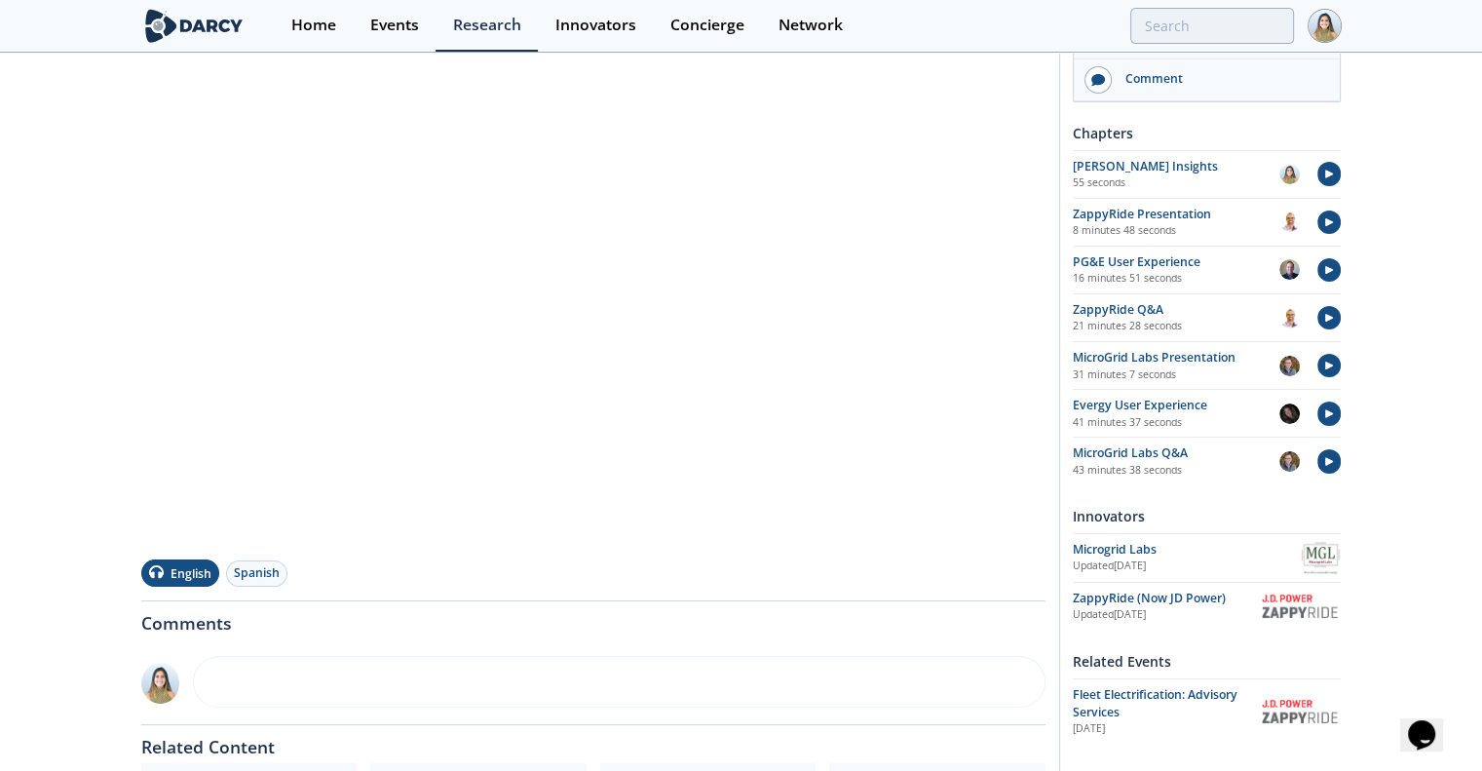
scroll to position [288, 0]
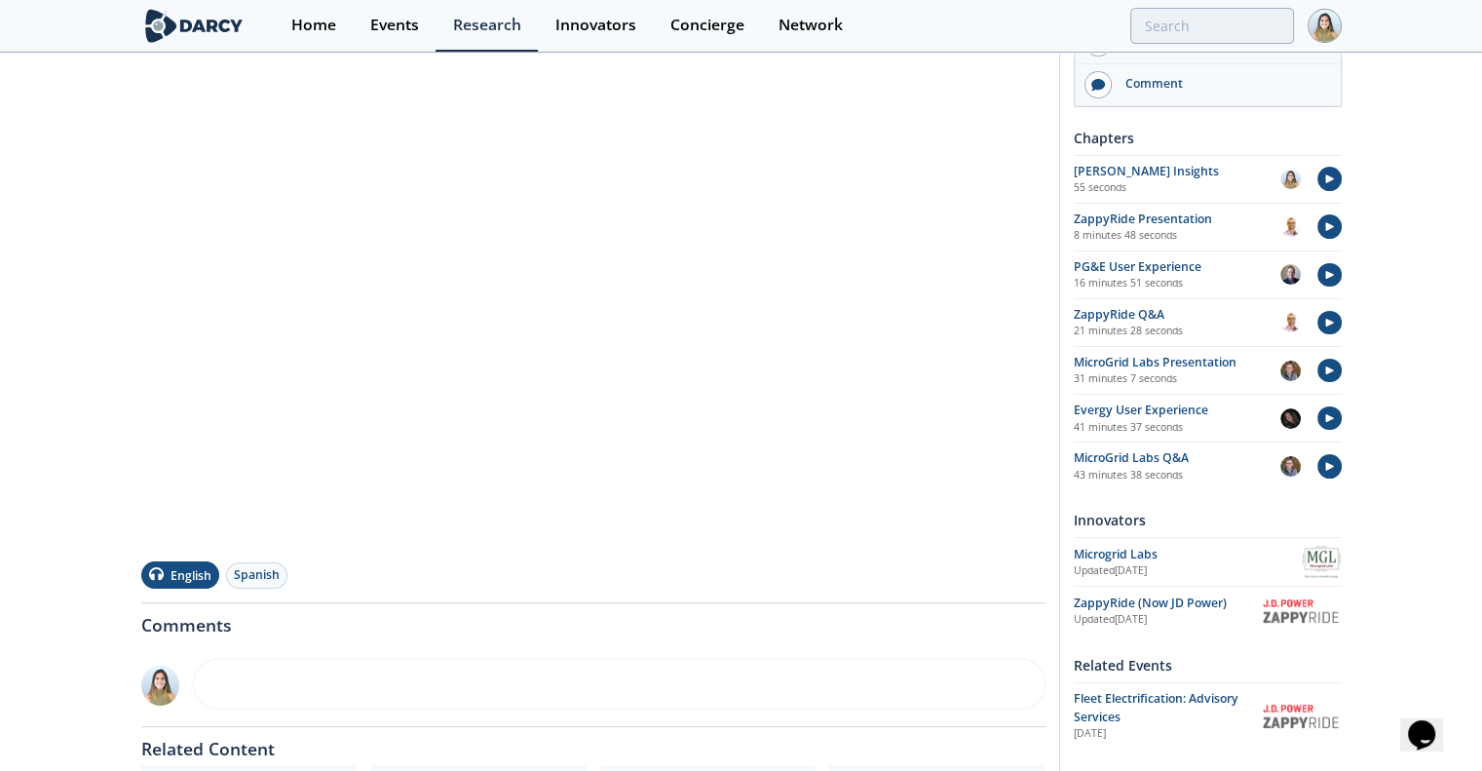
click at [737, 596] on div "Event Recording - Fleet Electrification: Advisory Services Event Recording • Up…" at bounding box center [593, 393] width 904 height 1187
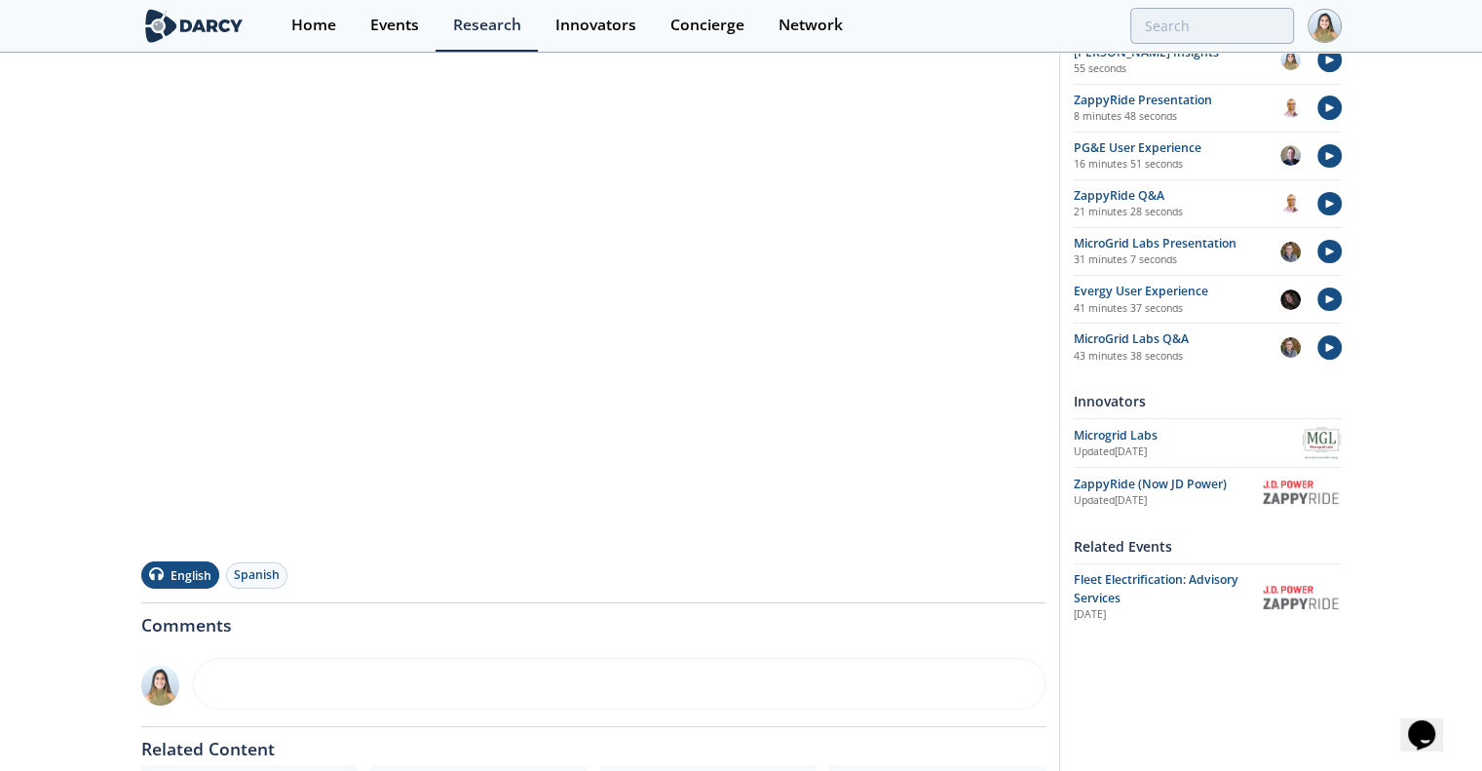
scroll to position [0, 0]
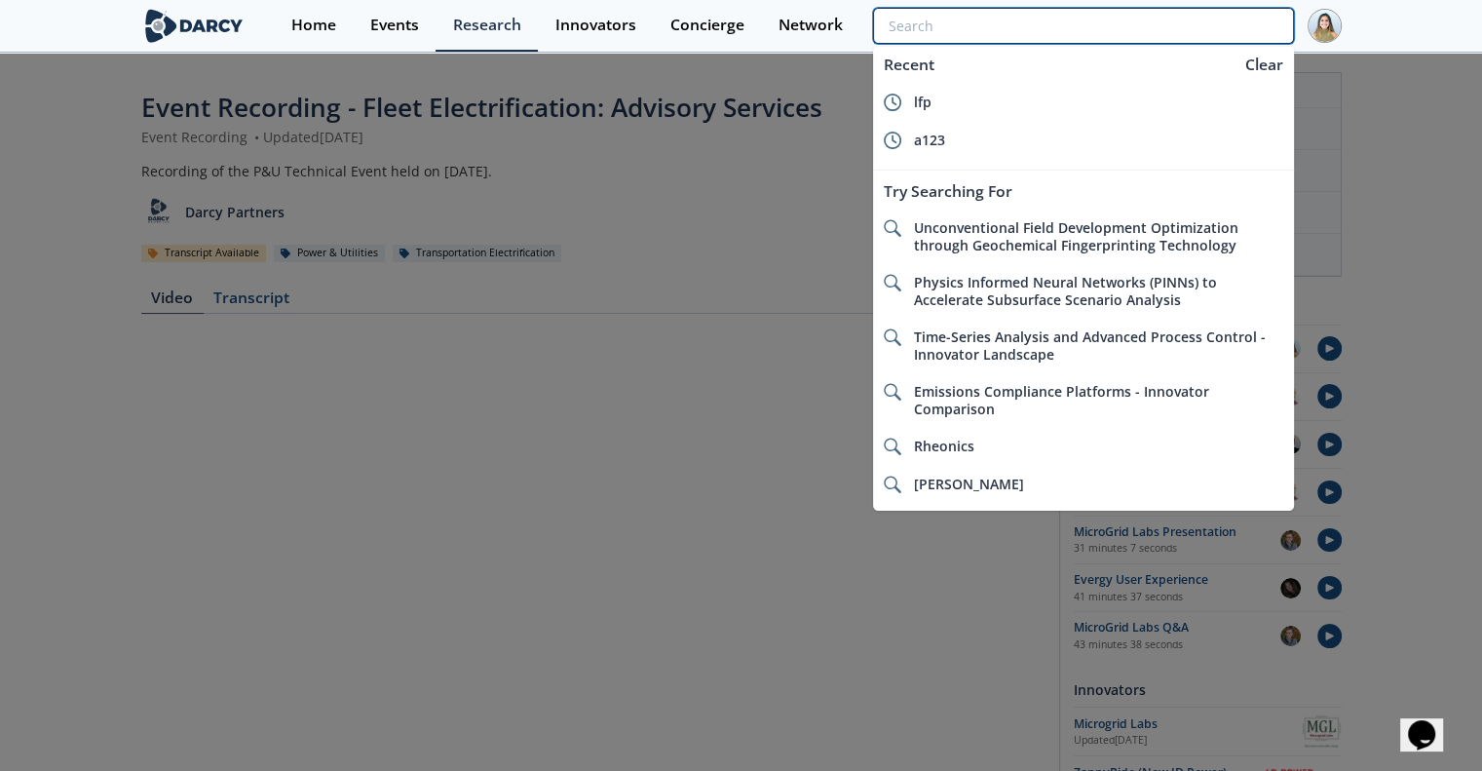
click at [1177, 24] on input "search" at bounding box center [1083, 26] width 420 height 36
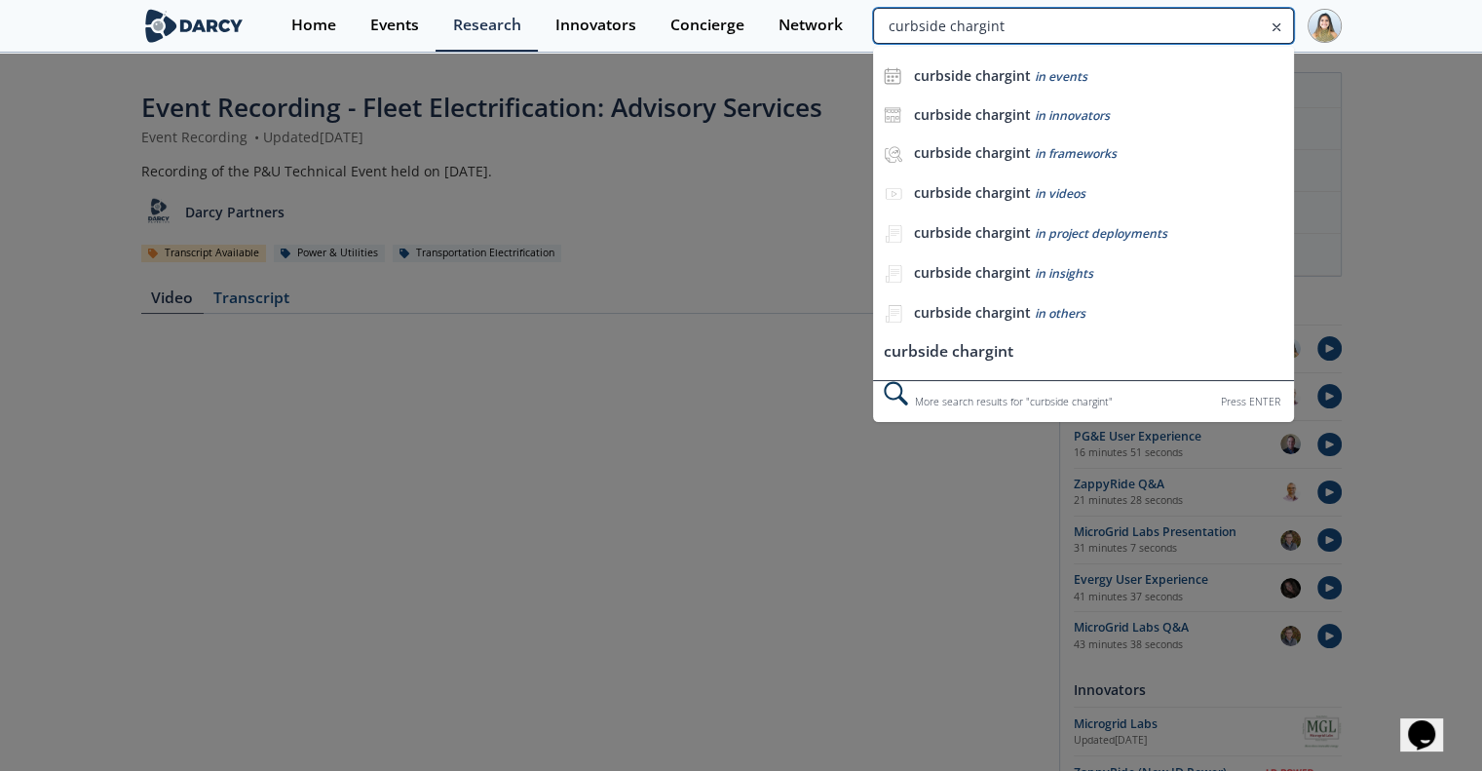
type input "curbside chargint"
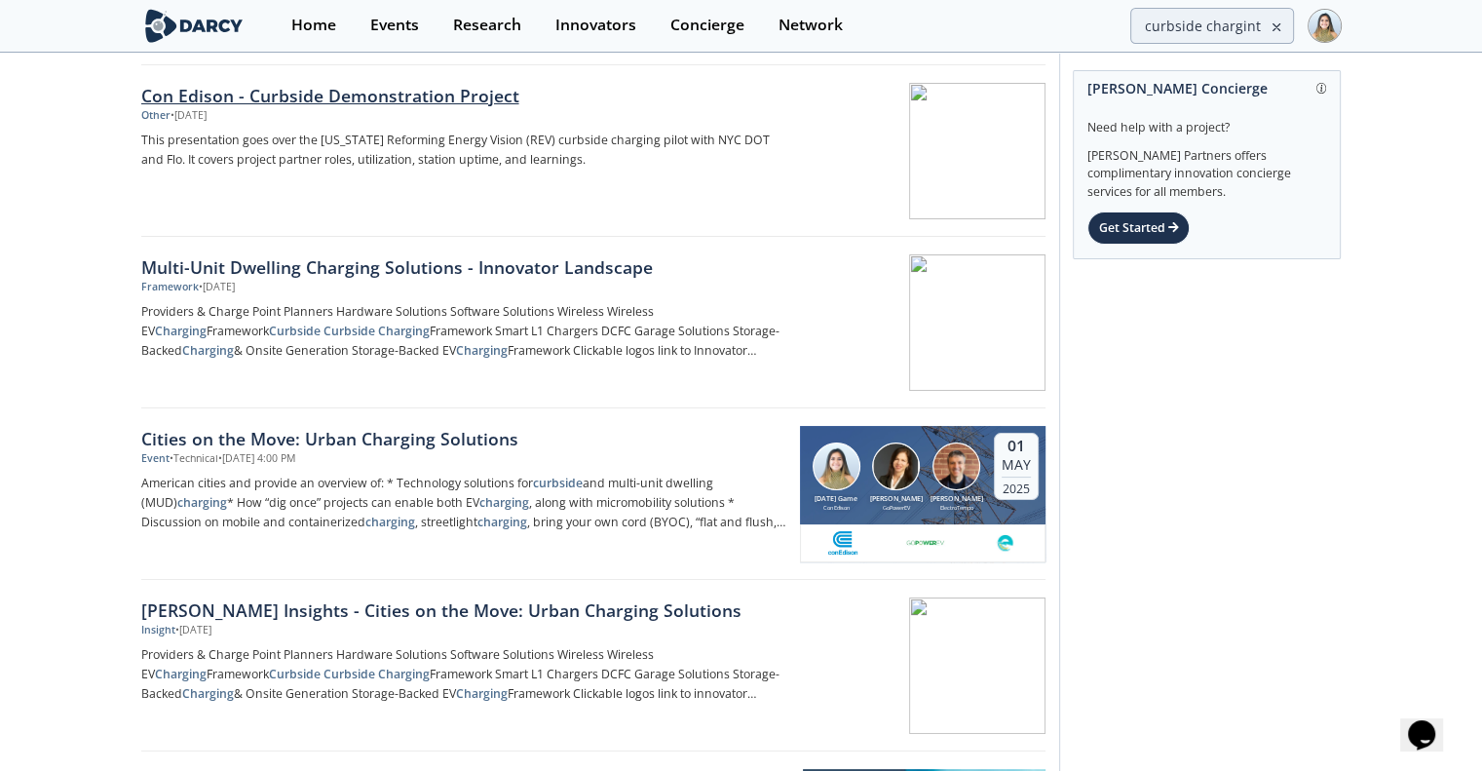
scroll to position [224, 0]
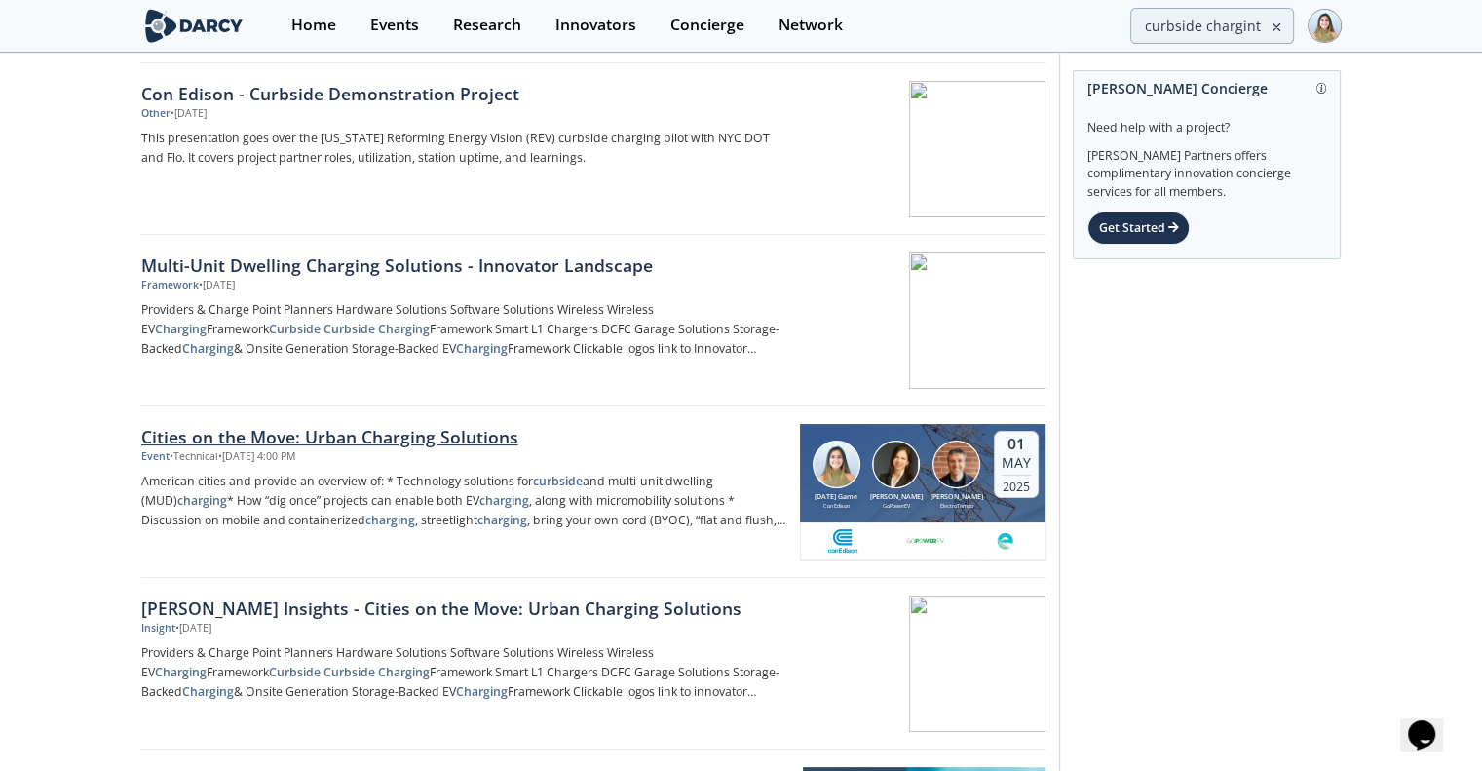
click at [293, 428] on div "Cities on the Move: Urban Charging Solutions" at bounding box center [463, 436] width 645 height 25
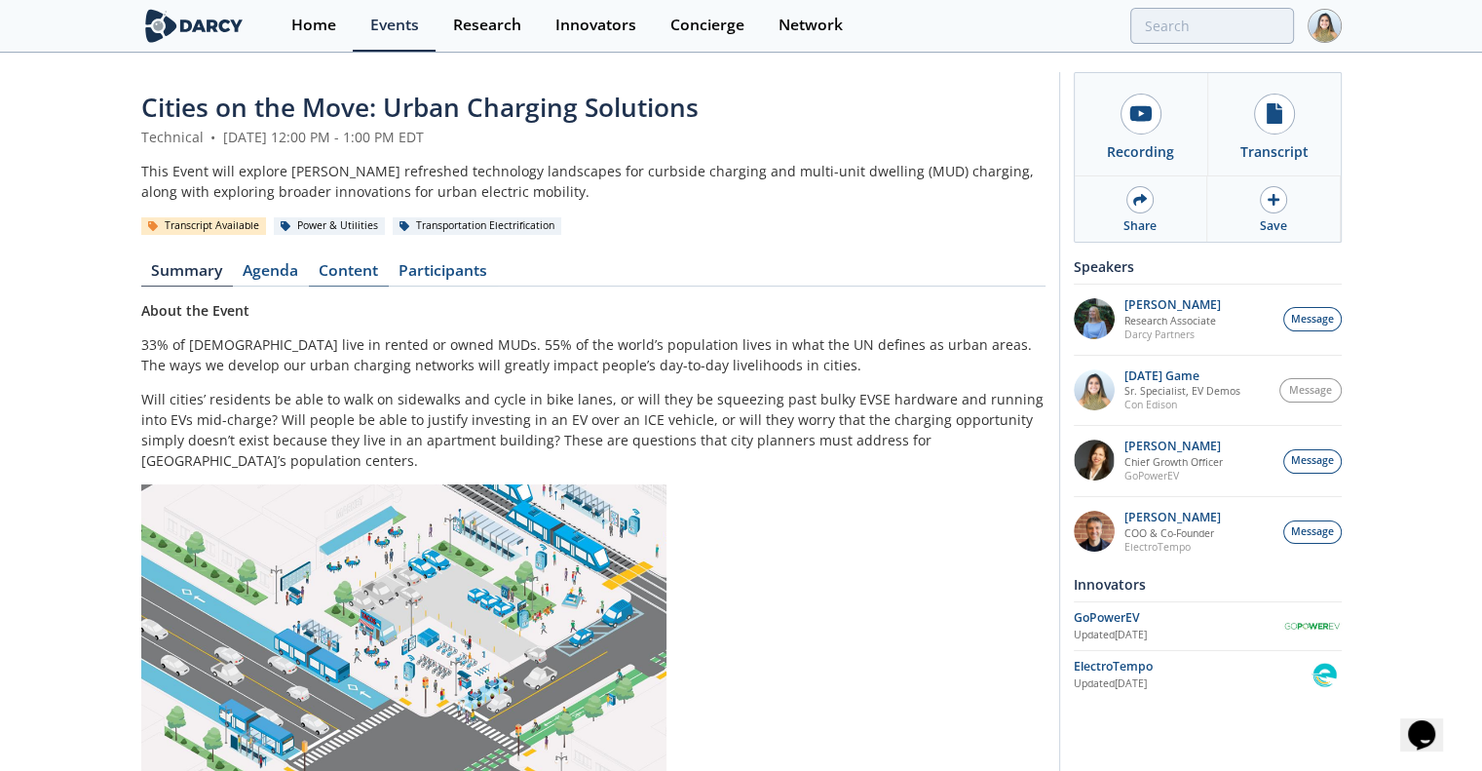
click at [356, 274] on link "Content" at bounding box center [349, 274] width 80 height 23
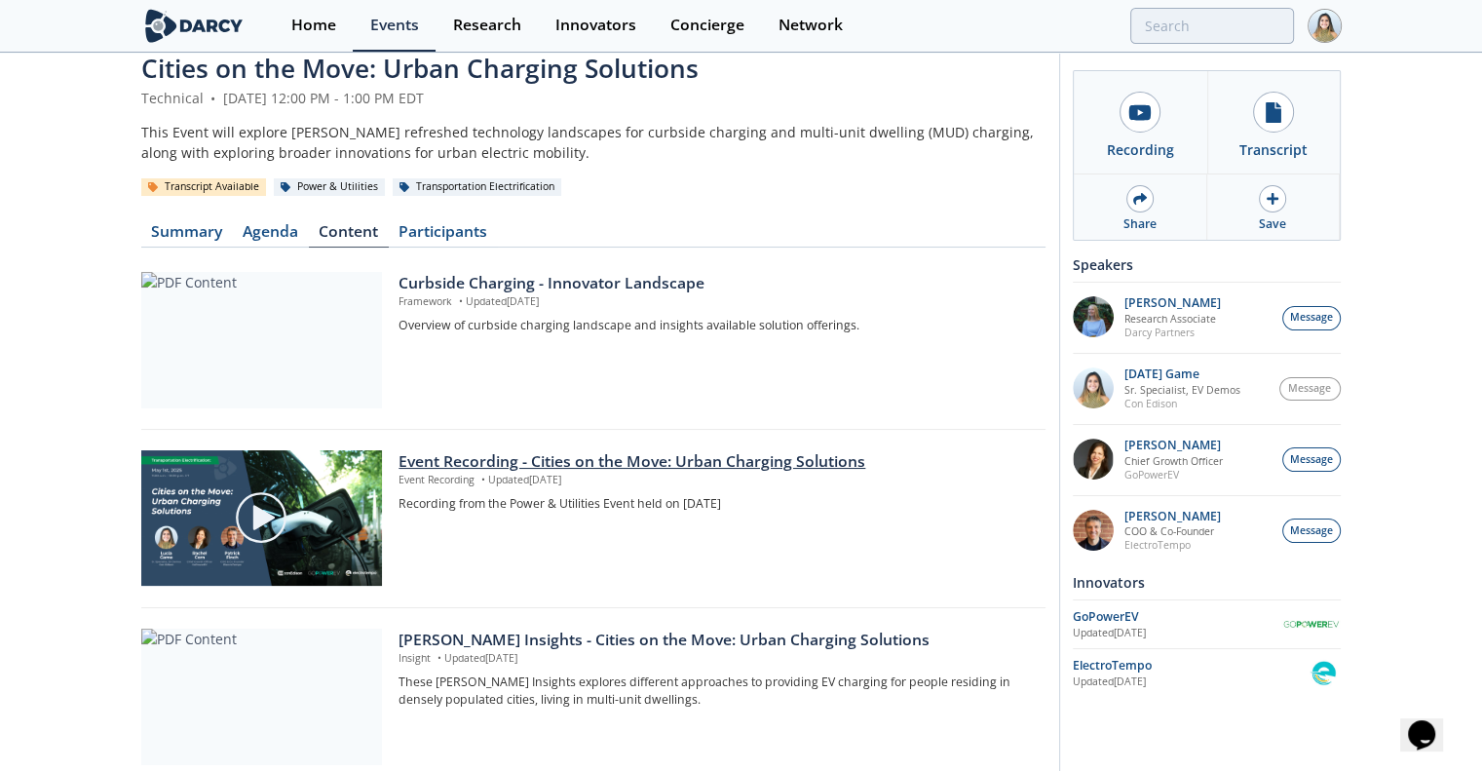
scroll to position [42, 0]
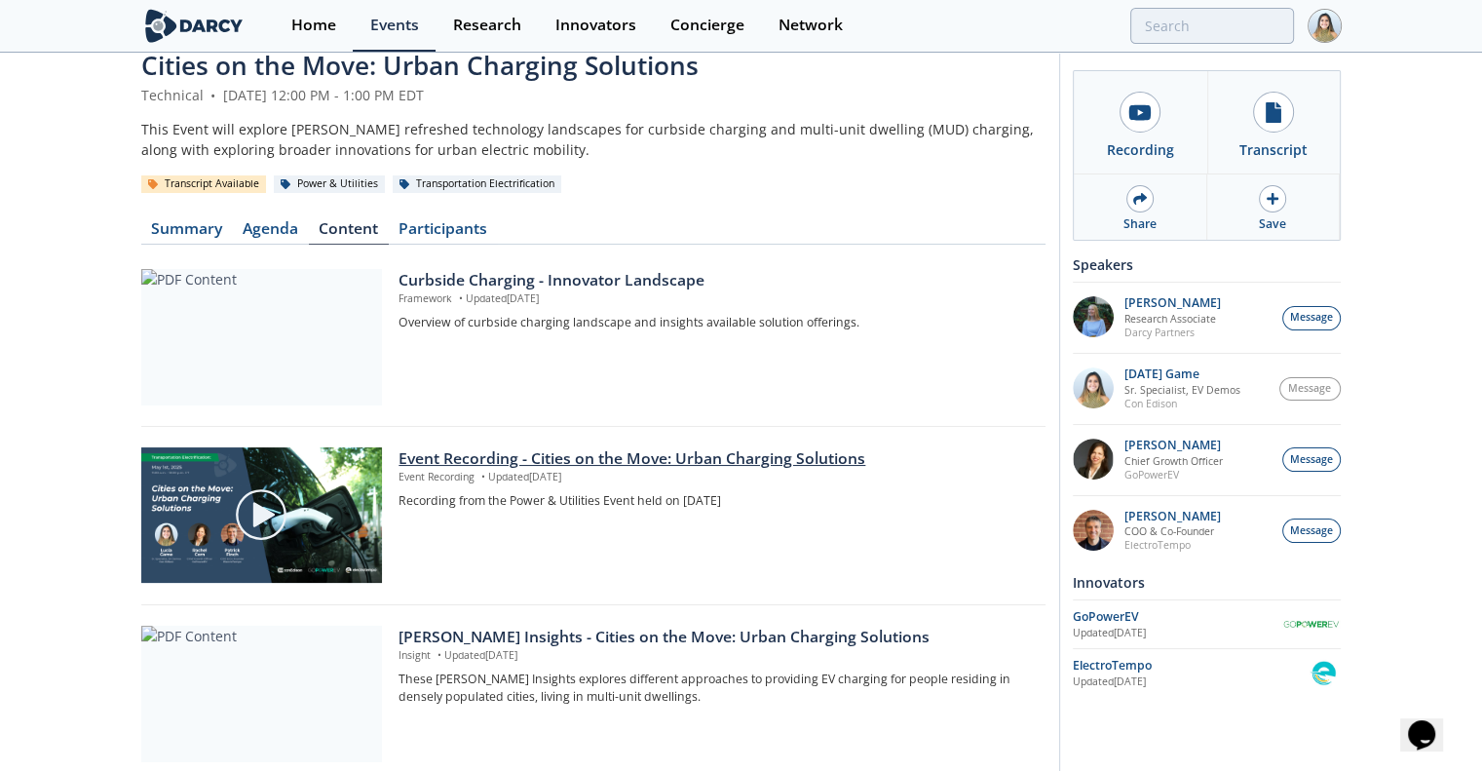
click at [433, 470] on p "Event Recording • Updated [DATE]" at bounding box center [715, 478] width 632 height 16
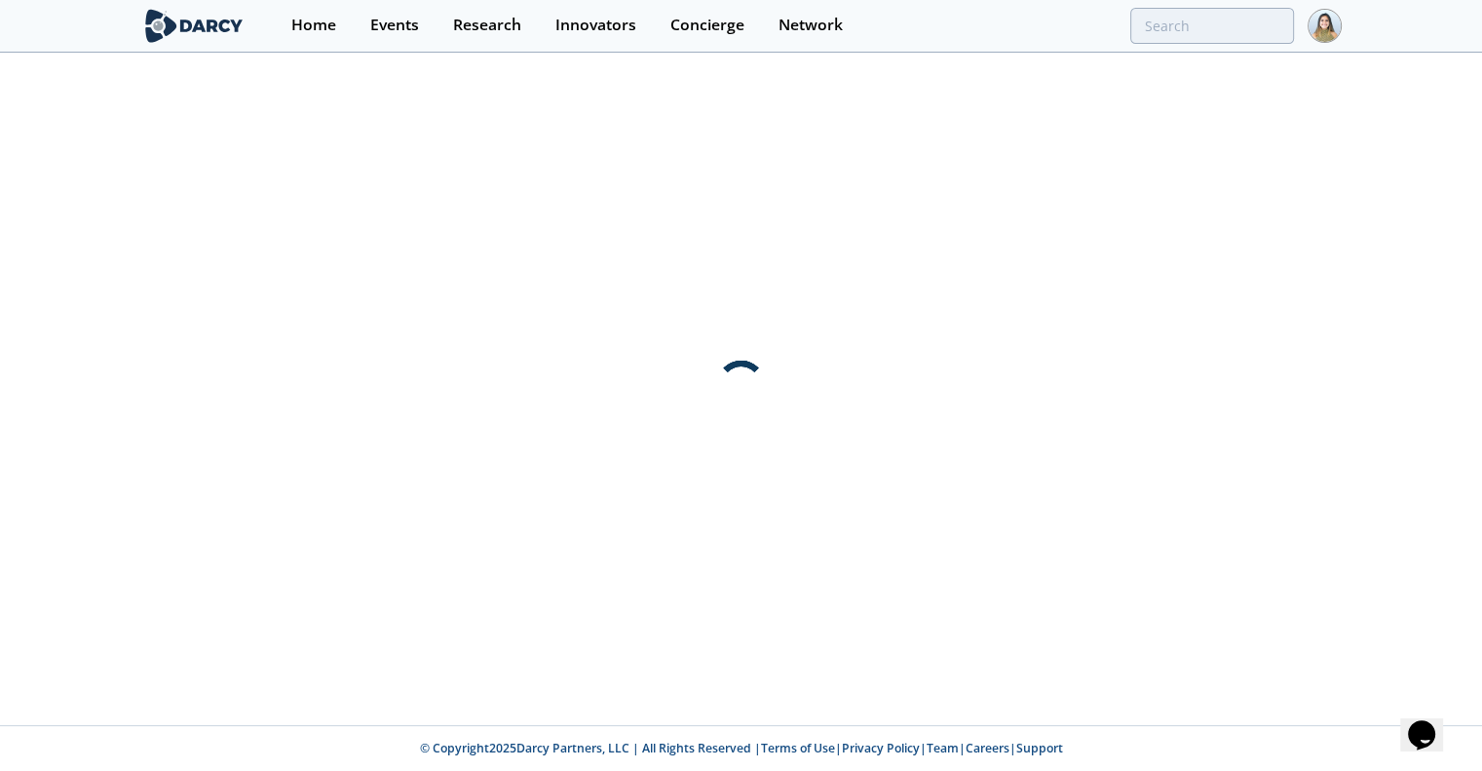
scroll to position [0, 0]
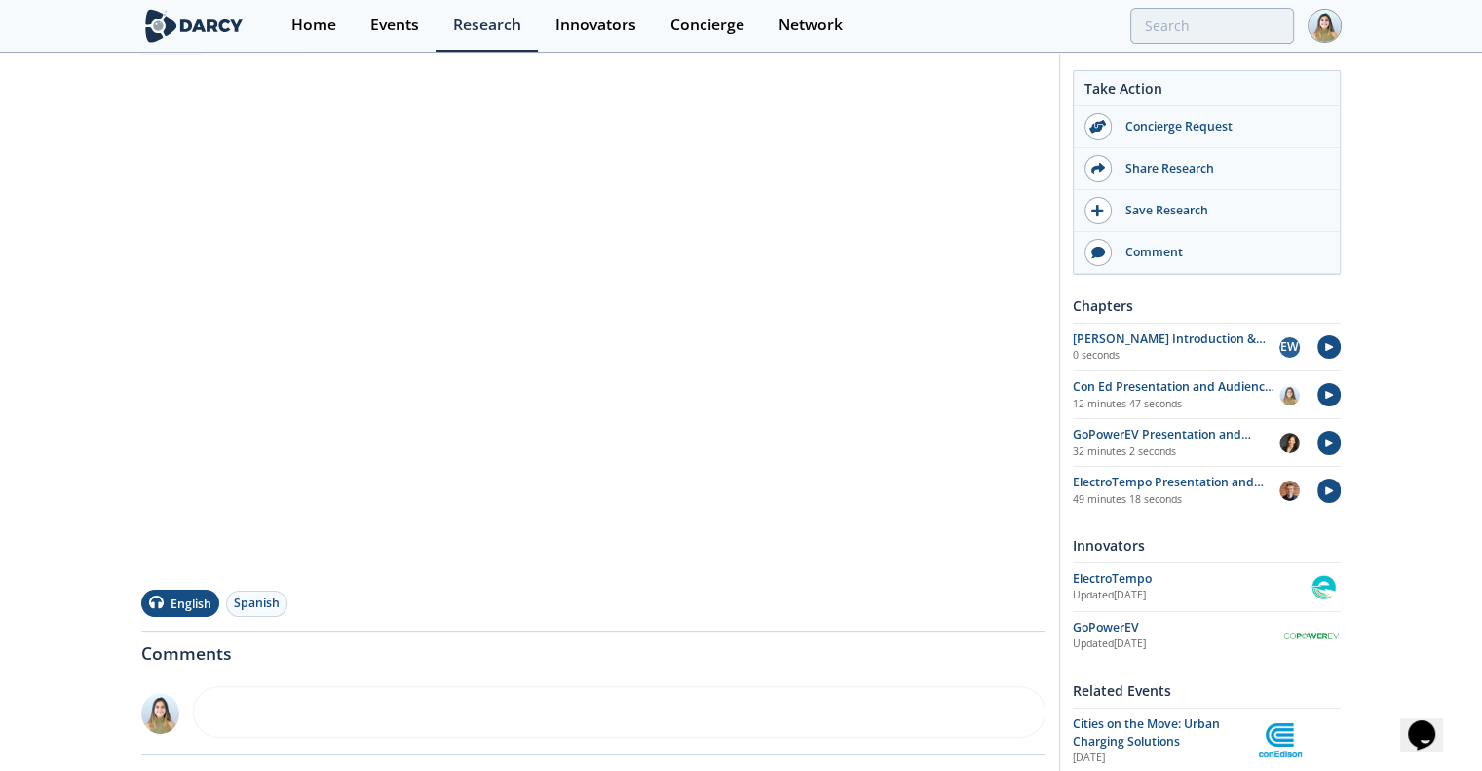
scroll to position [233, 0]
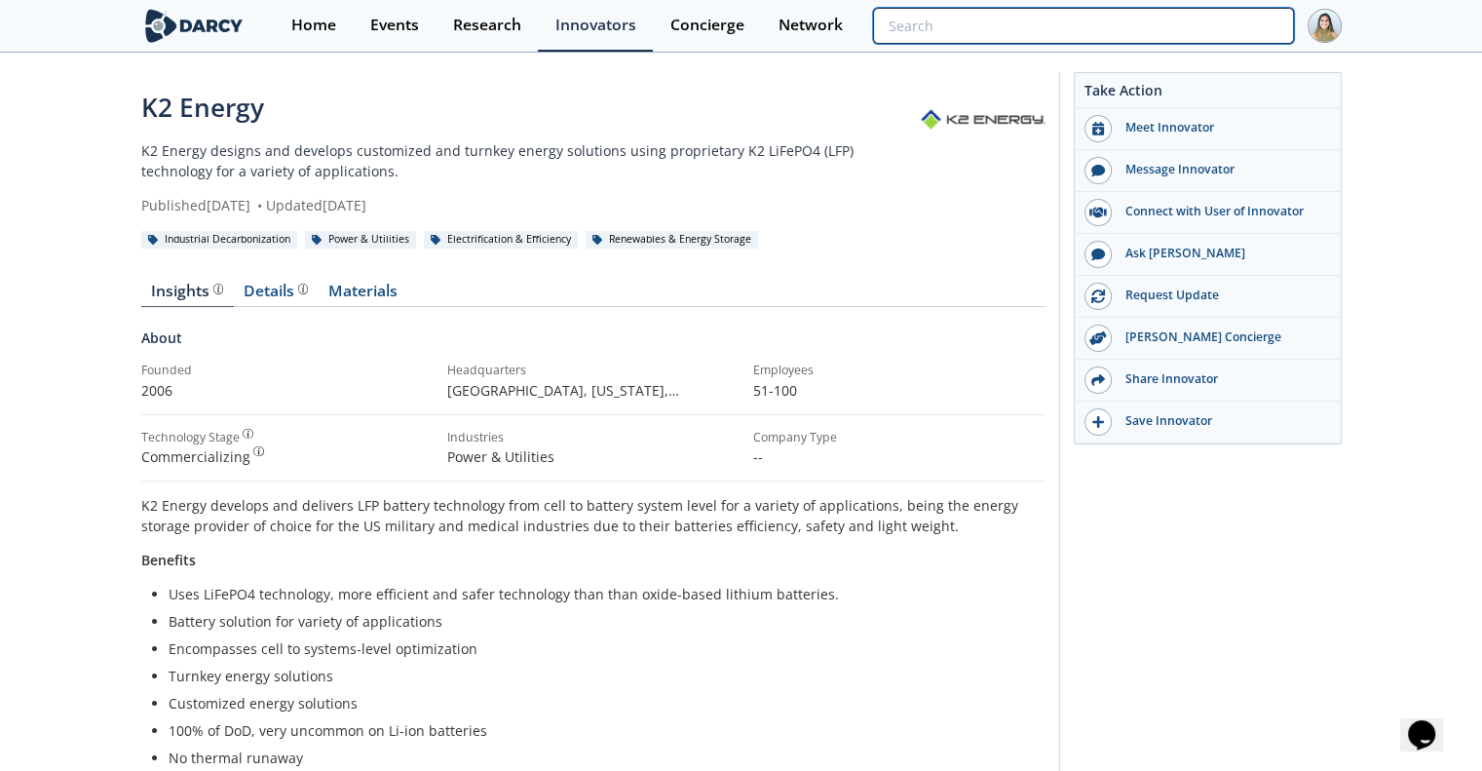
click at [1176, 8] on input "search" at bounding box center [1083, 26] width 420 height 36
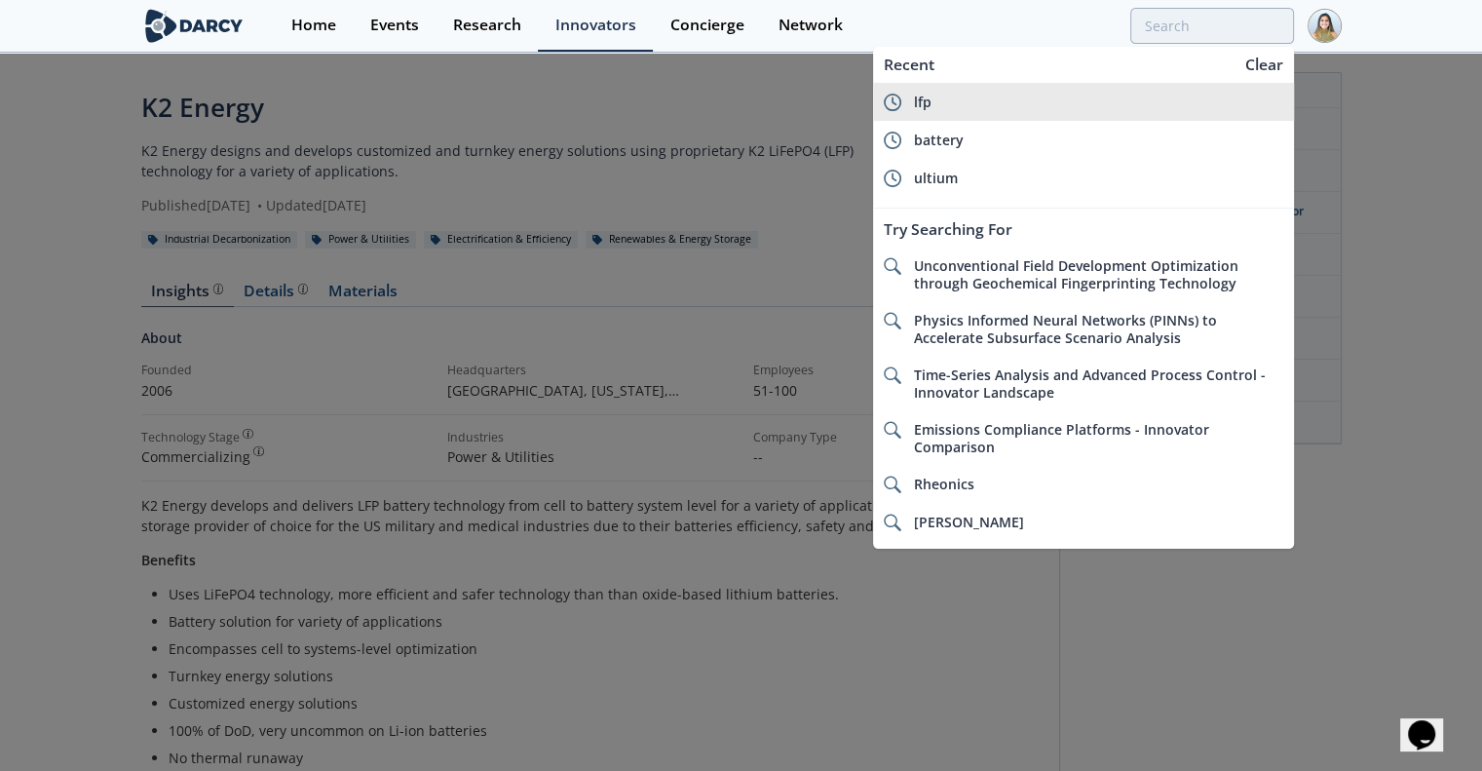
click at [1043, 96] on div "lfp" at bounding box center [1098, 103] width 370 height 18
type input "lfp"
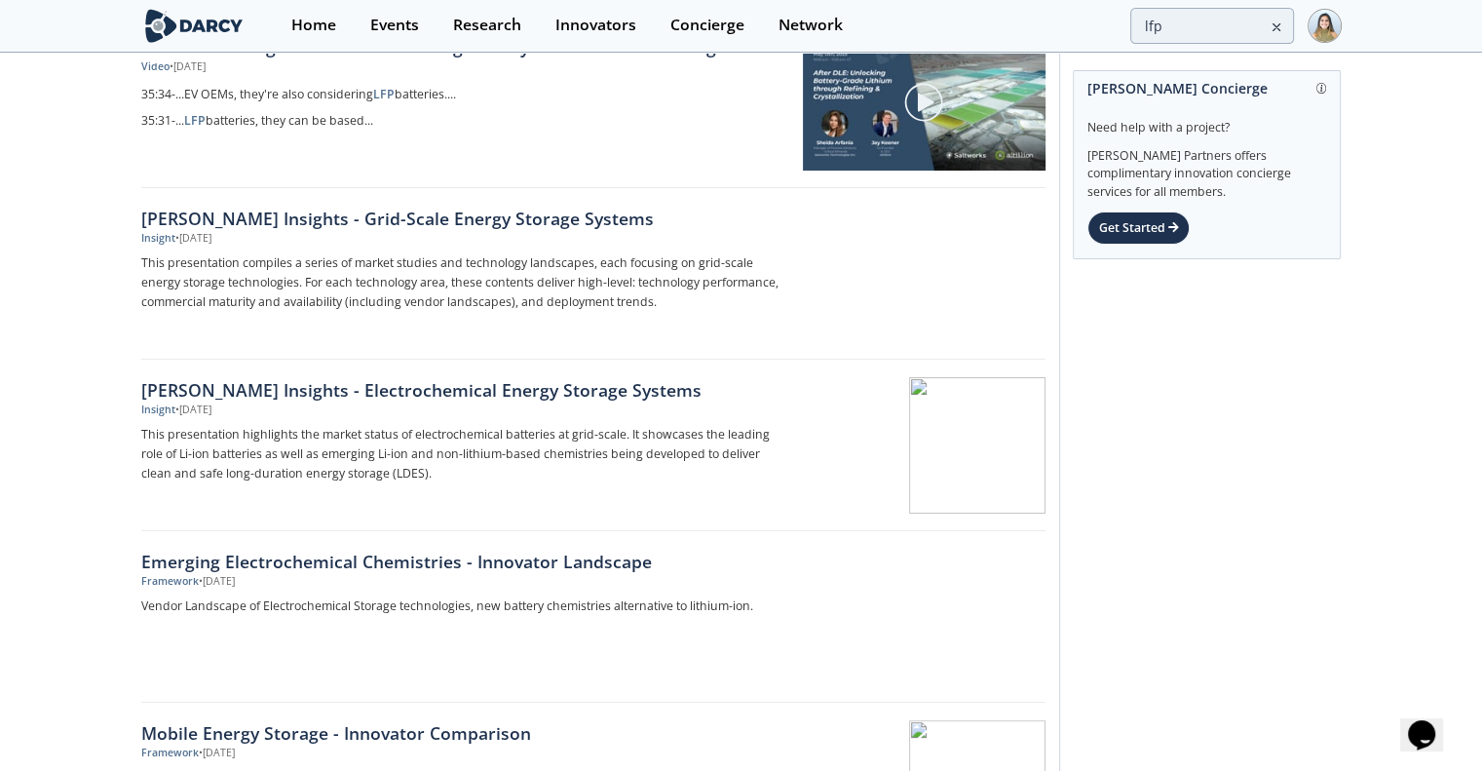
scroll to position [273, 0]
click at [230, 375] on div "[PERSON_NAME] Insights - Electrochemical Energy Storage Systems" at bounding box center [463, 387] width 645 height 25
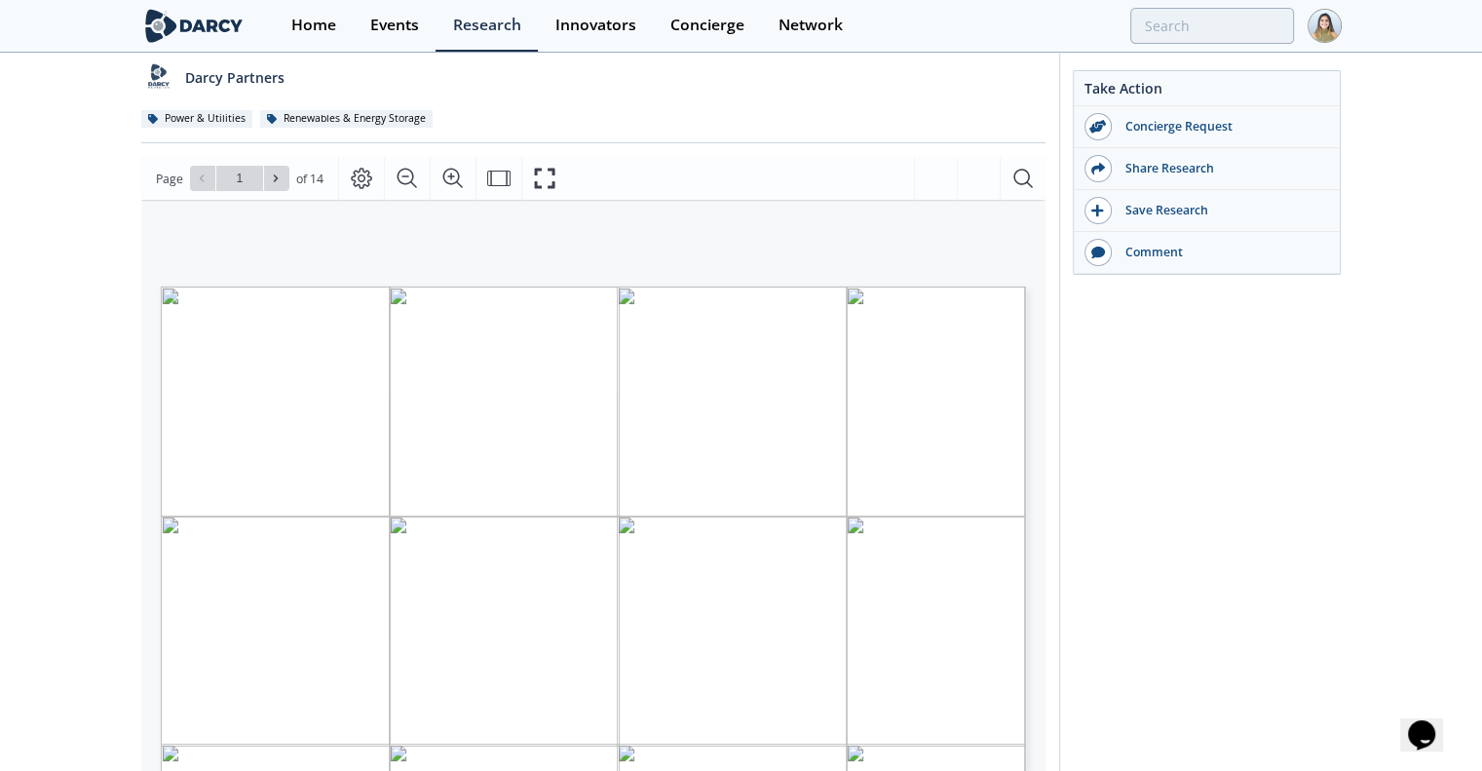
scroll to position [177, 0]
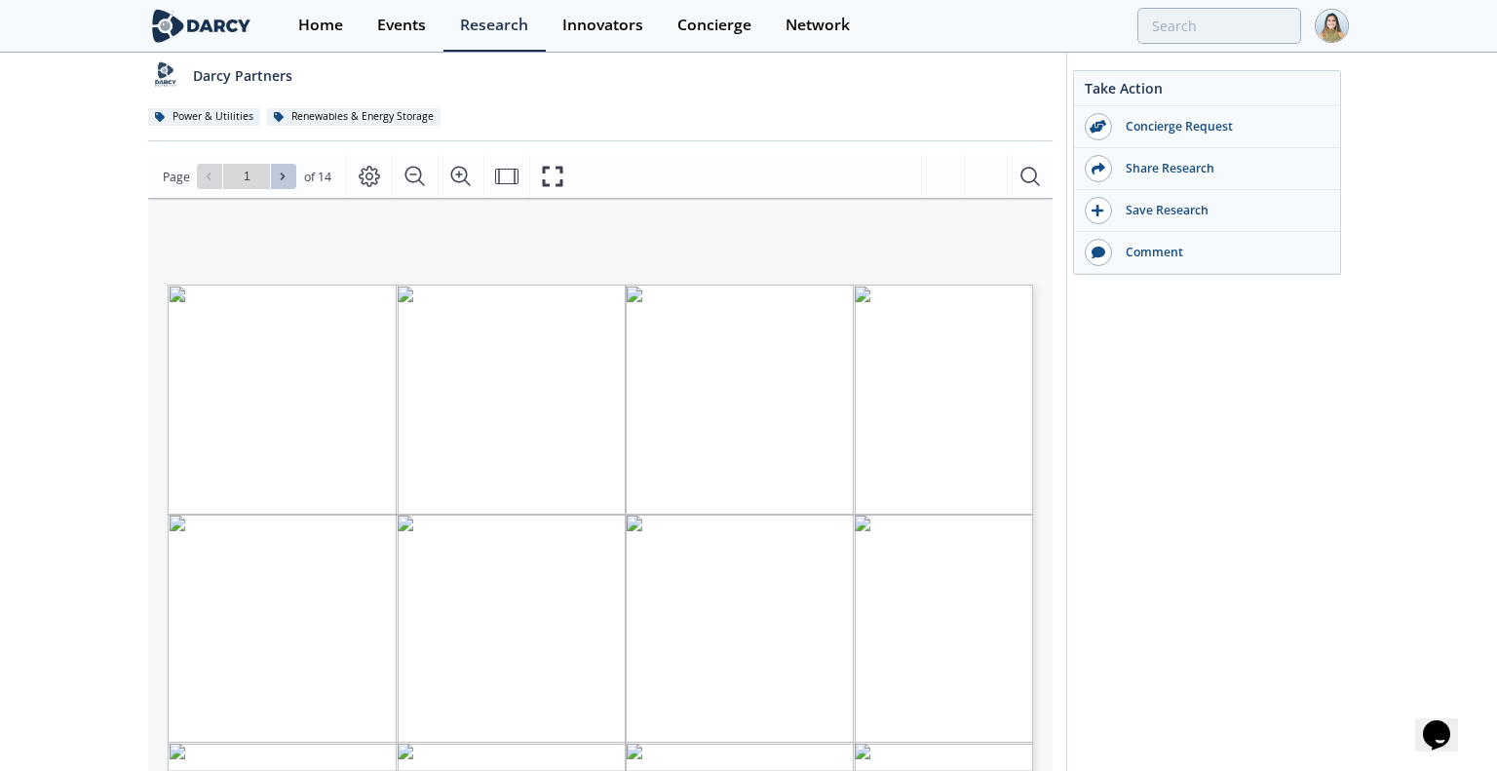
click at [285, 171] on icon at bounding box center [283, 177] width 12 height 12
type input "2"
click at [285, 171] on icon at bounding box center [283, 177] width 12 height 12
type input "3"
click at [285, 171] on icon at bounding box center [283, 177] width 12 height 12
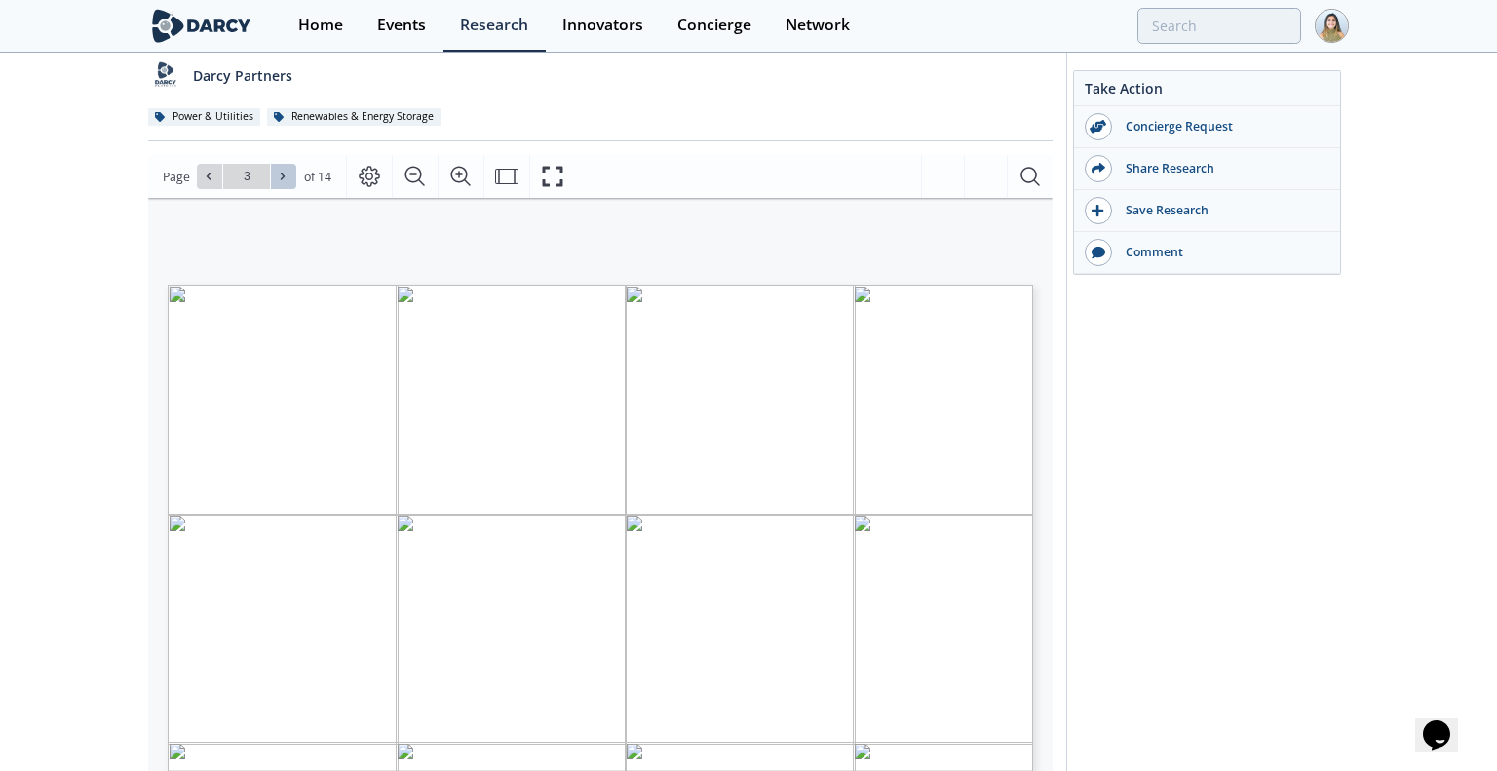
type input "4"
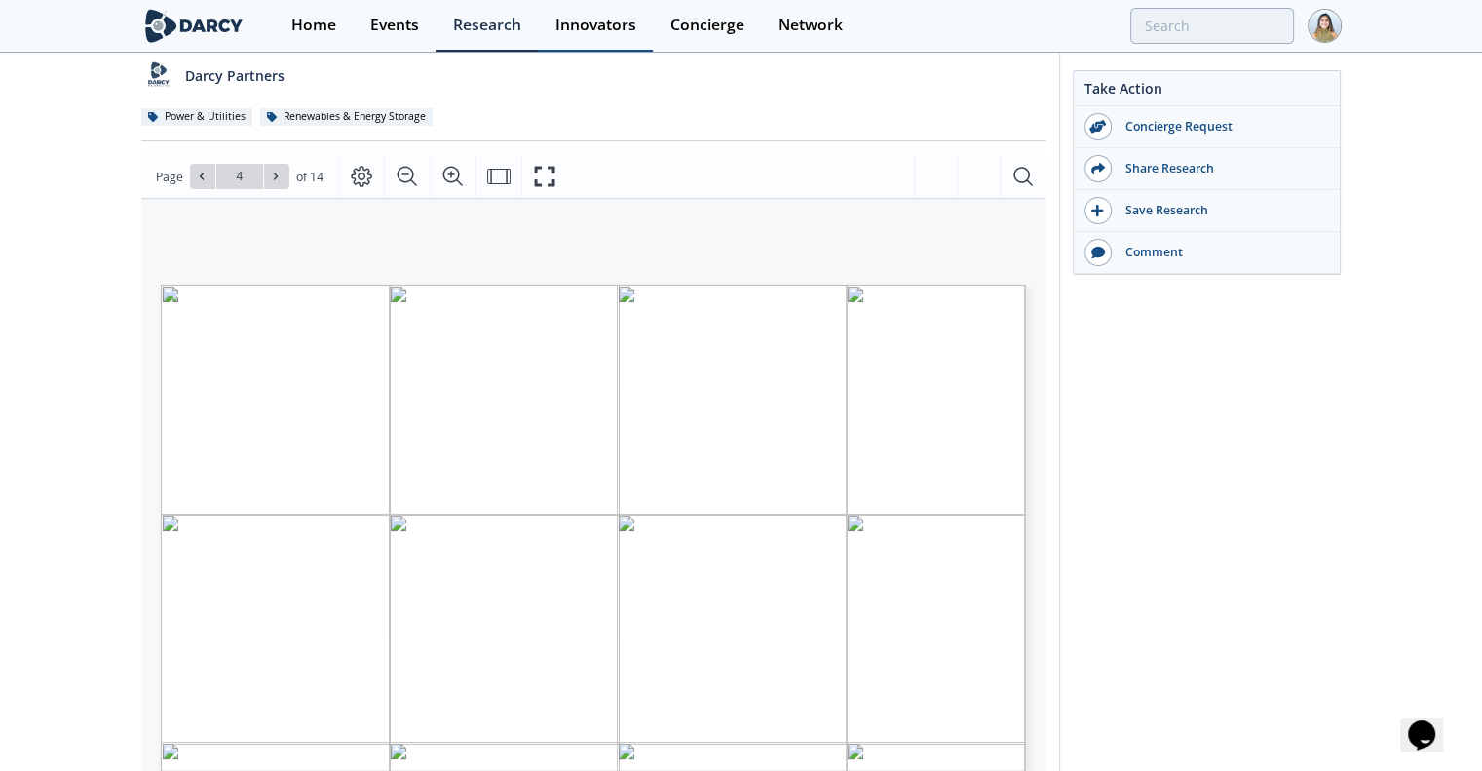
click at [616, 18] on div "Innovators" at bounding box center [595, 26] width 81 height 16
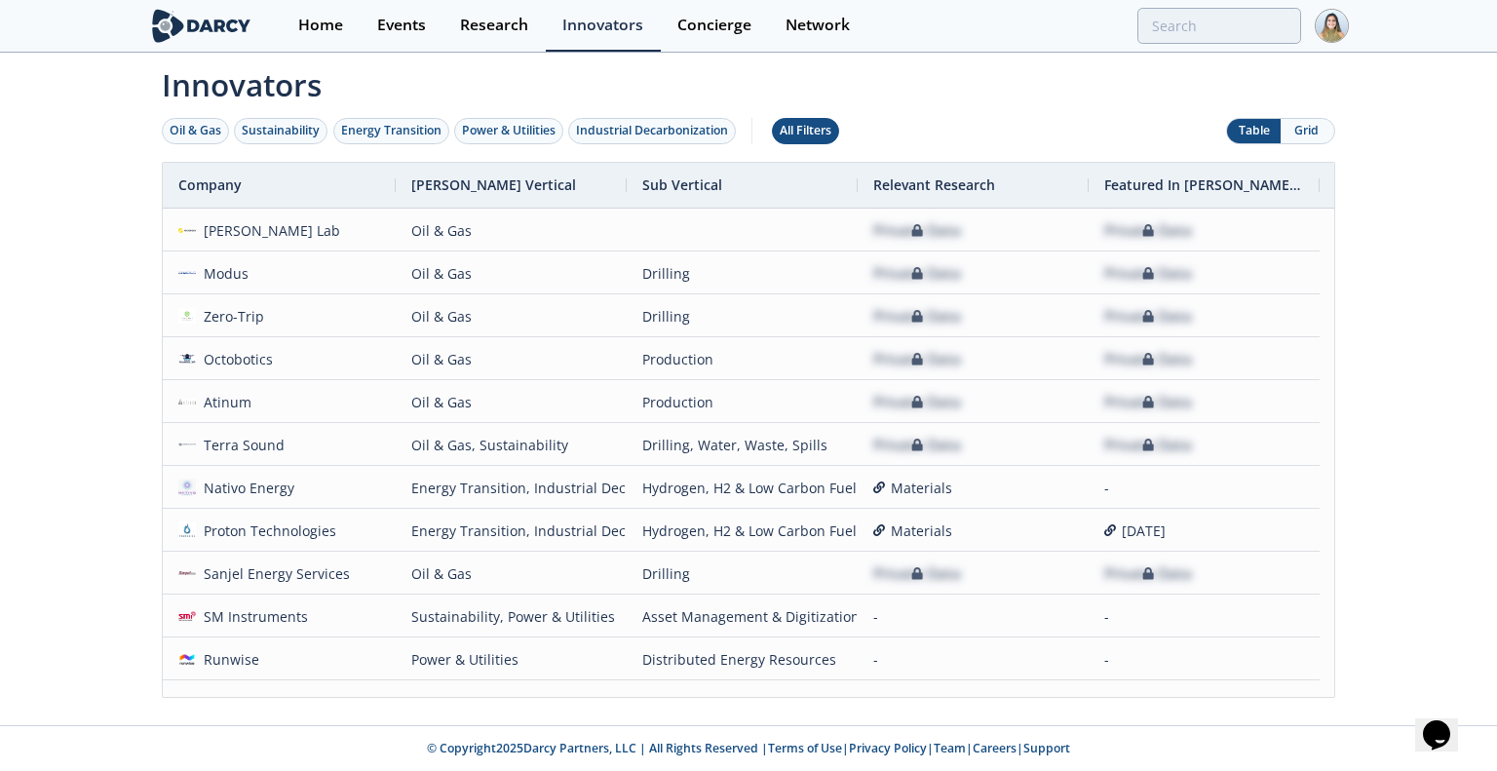
click at [814, 133] on div "All Filters" at bounding box center [806, 131] width 52 height 18
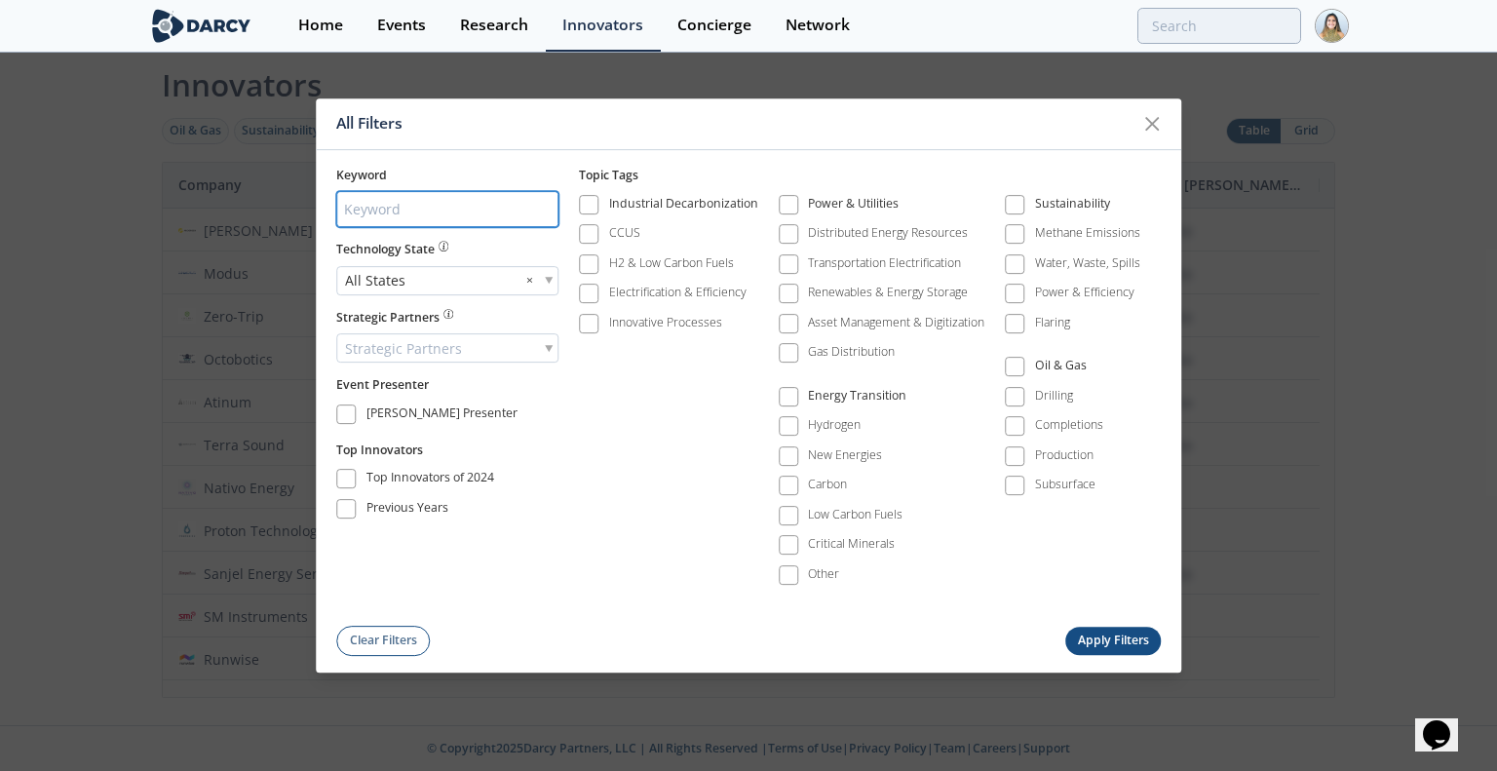
click at [413, 210] on input "search" at bounding box center [447, 210] width 222 height 36
type input "battery"
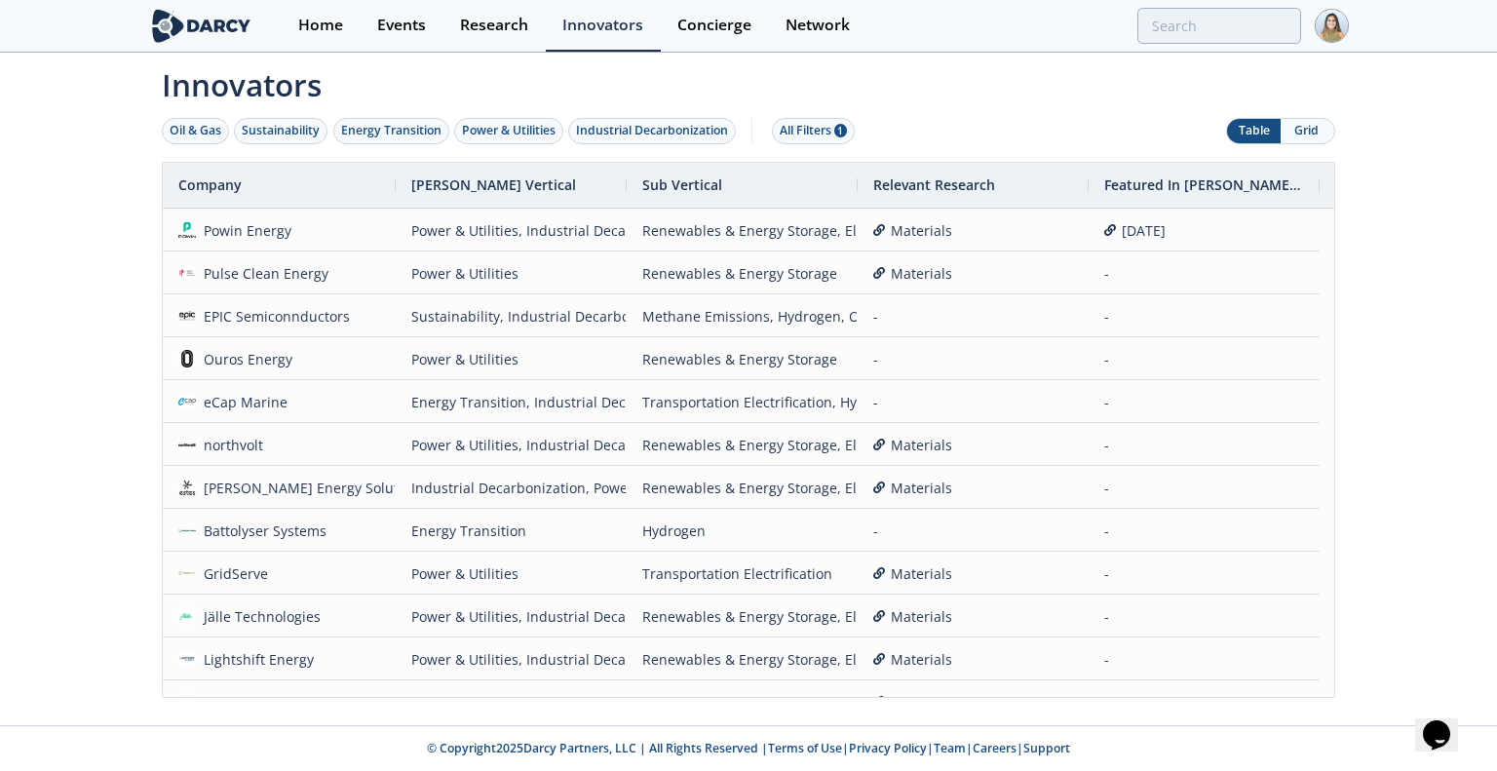
click at [1296, 134] on button "Grid" at bounding box center [1307, 131] width 54 height 24
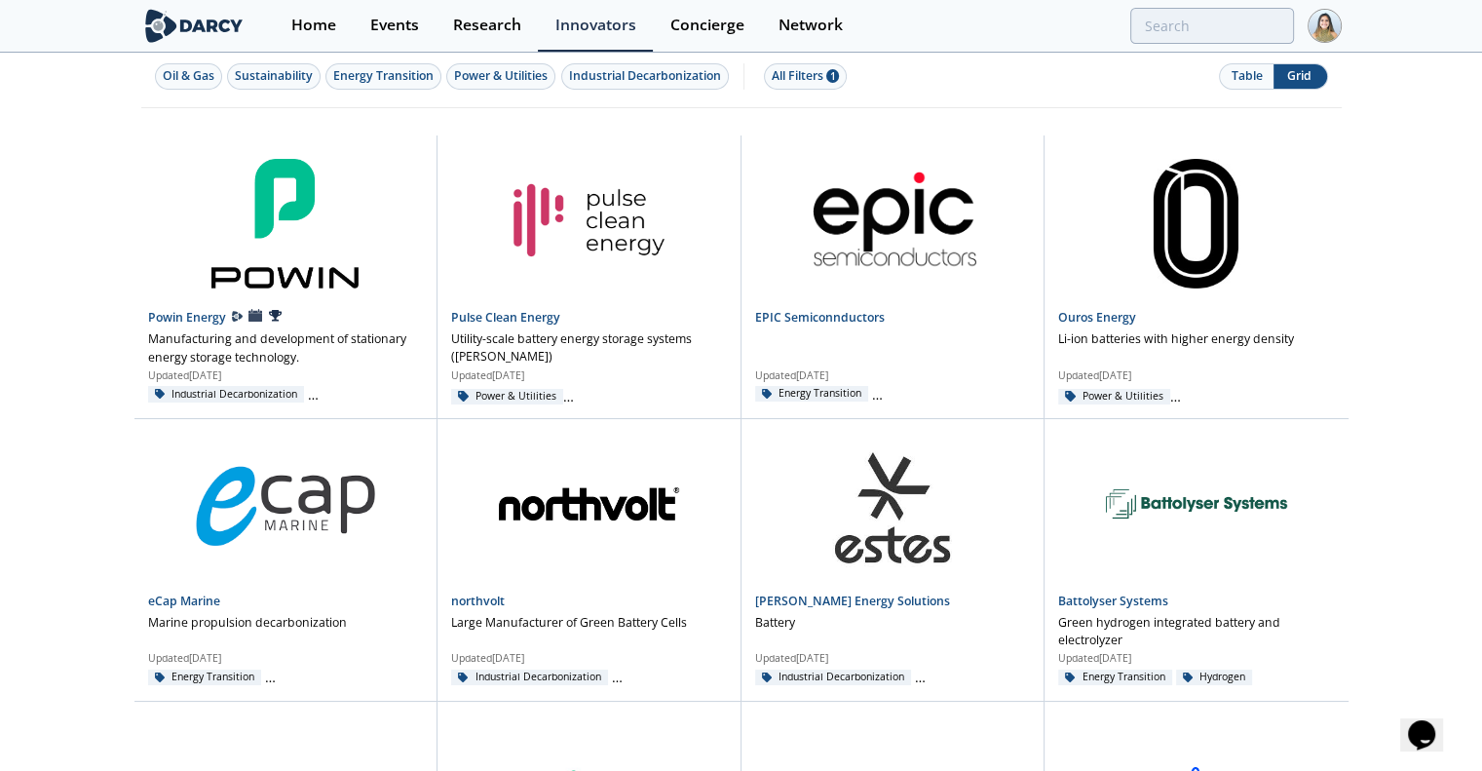
scroll to position [57, 0]
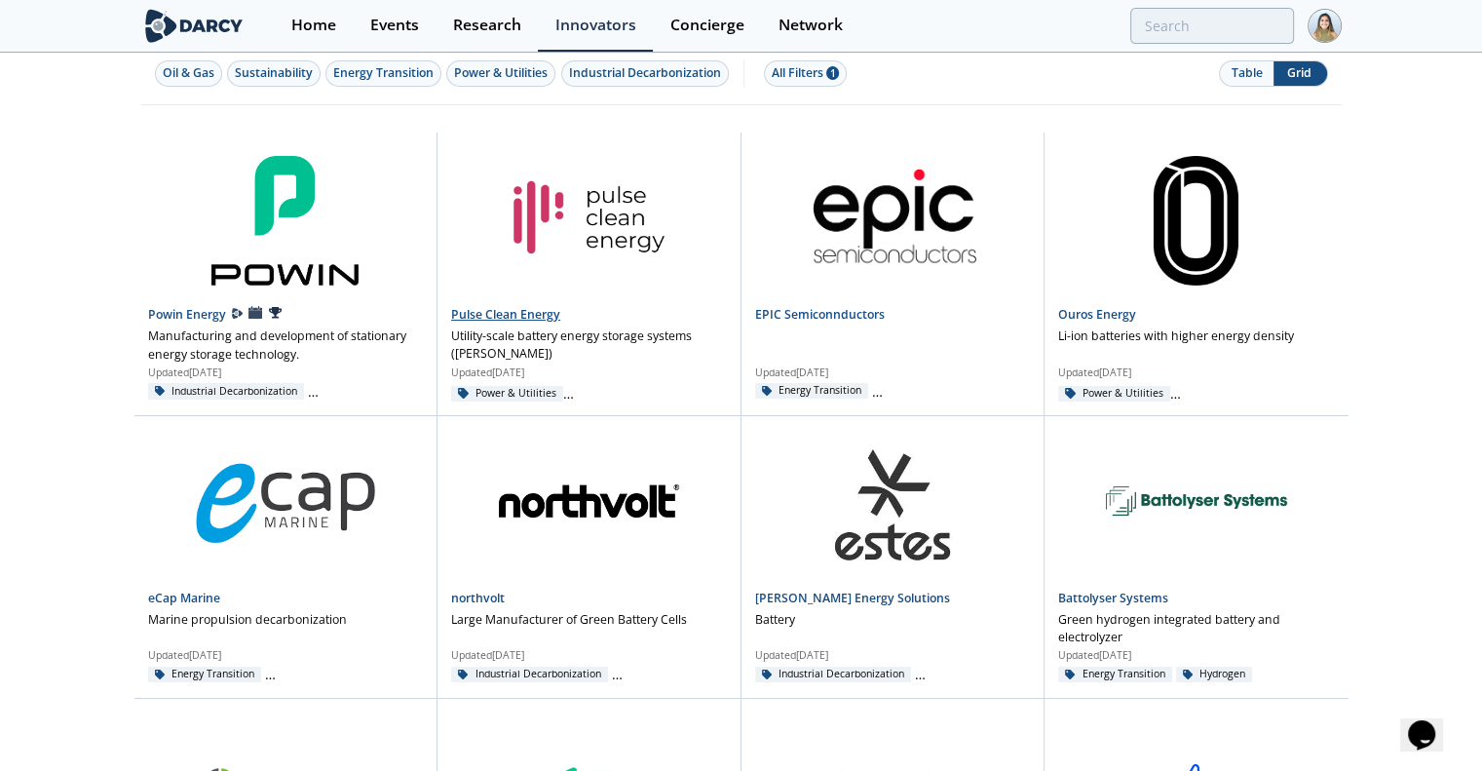
click at [496, 322] on link "Pulse Clean Energy" at bounding box center [505, 314] width 109 height 17
click at [1089, 309] on link "Ouros Energy" at bounding box center [1097, 314] width 78 height 17
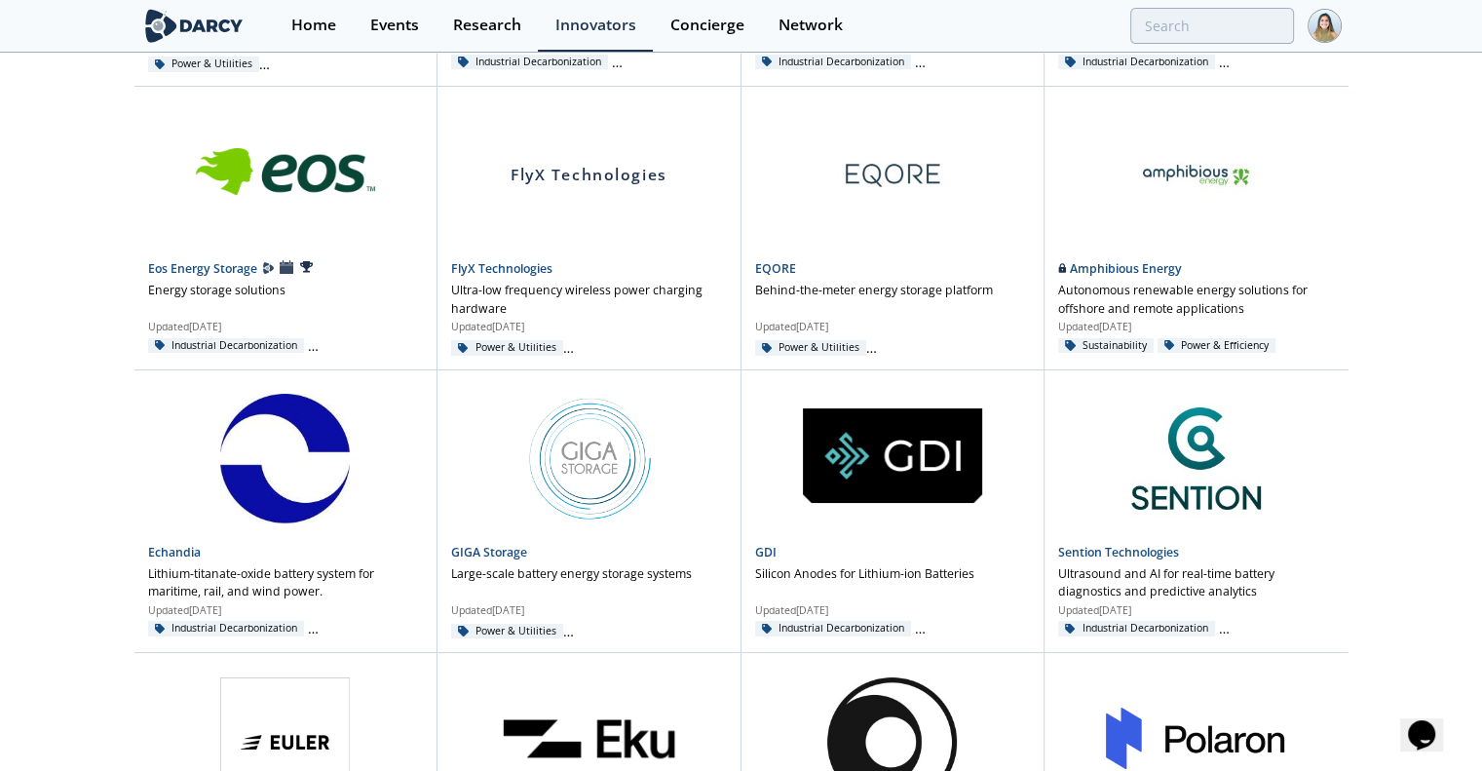
scroll to position [1237, 0]
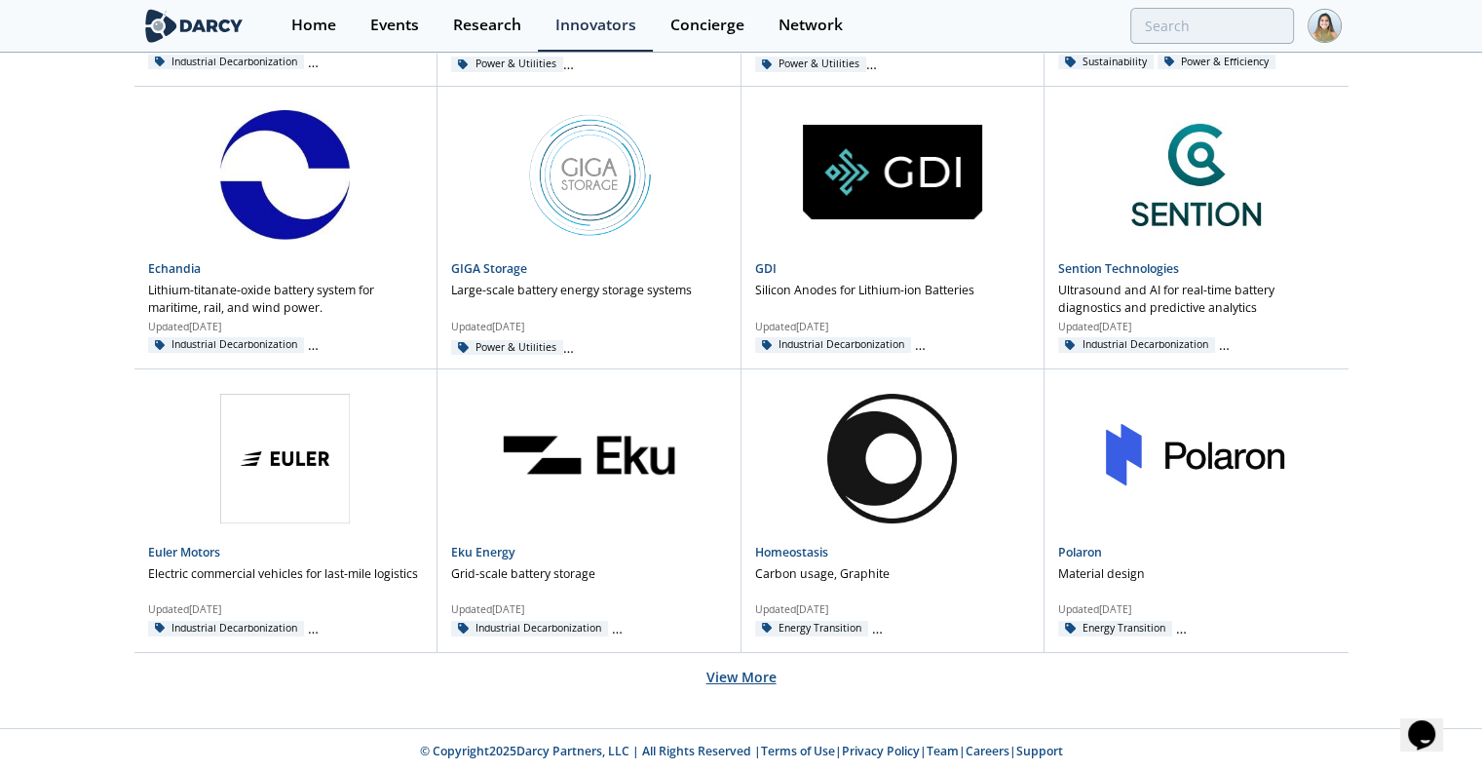
click at [746, 660] on button "View More" at bounding box center [741, 677] width 70 height 48
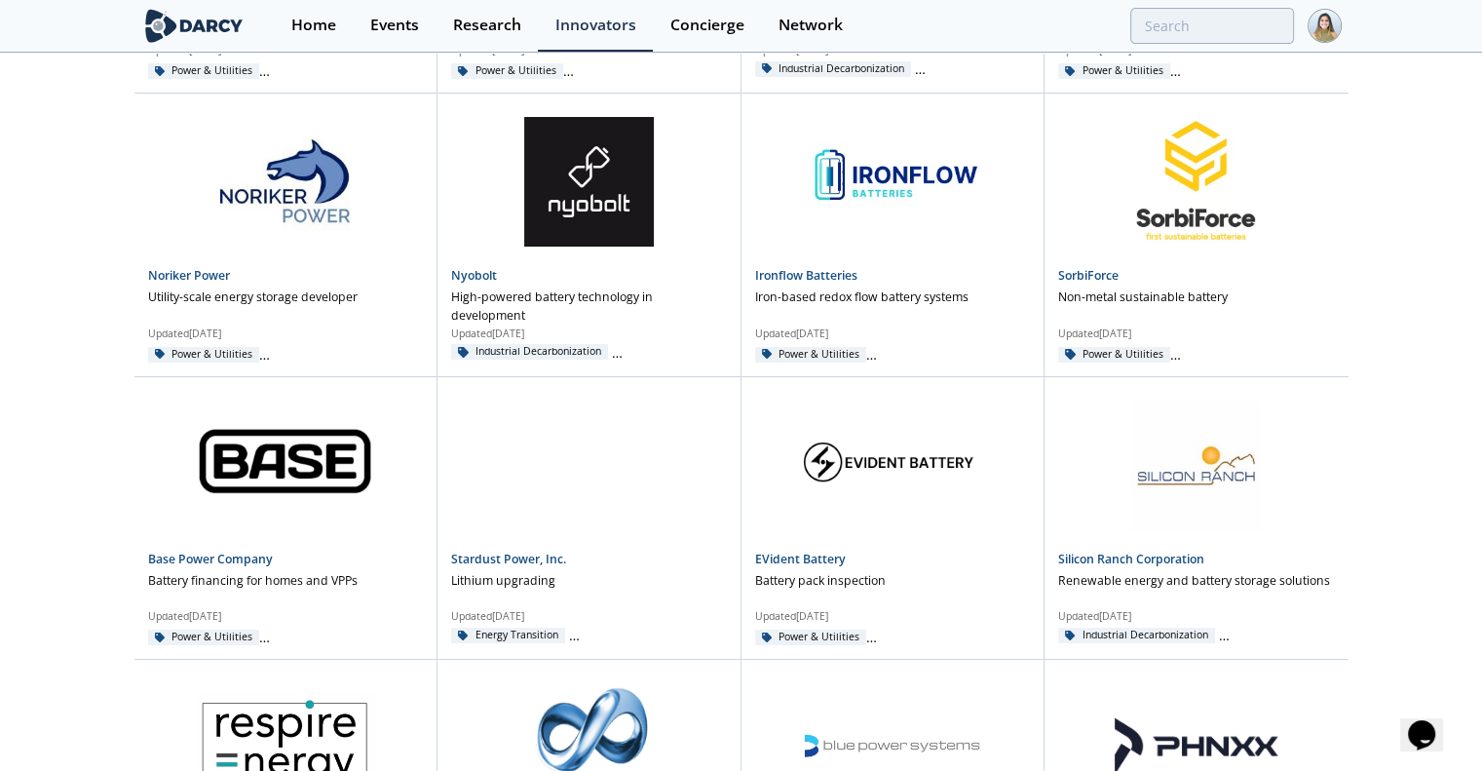
scroll to position [2930, 0]
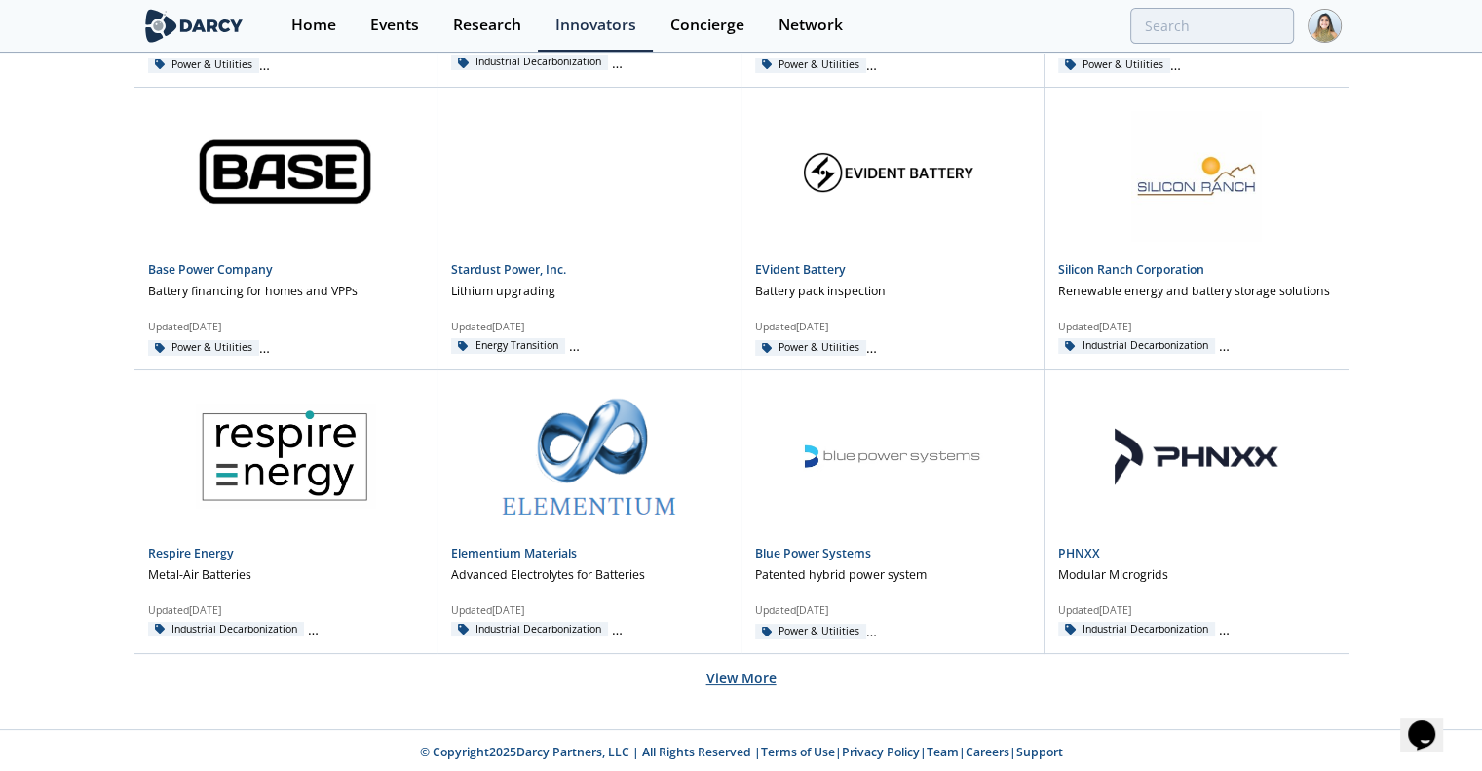
click at [754, 674] on button "View More" at bounding box center [741, 678] width 70 height 48
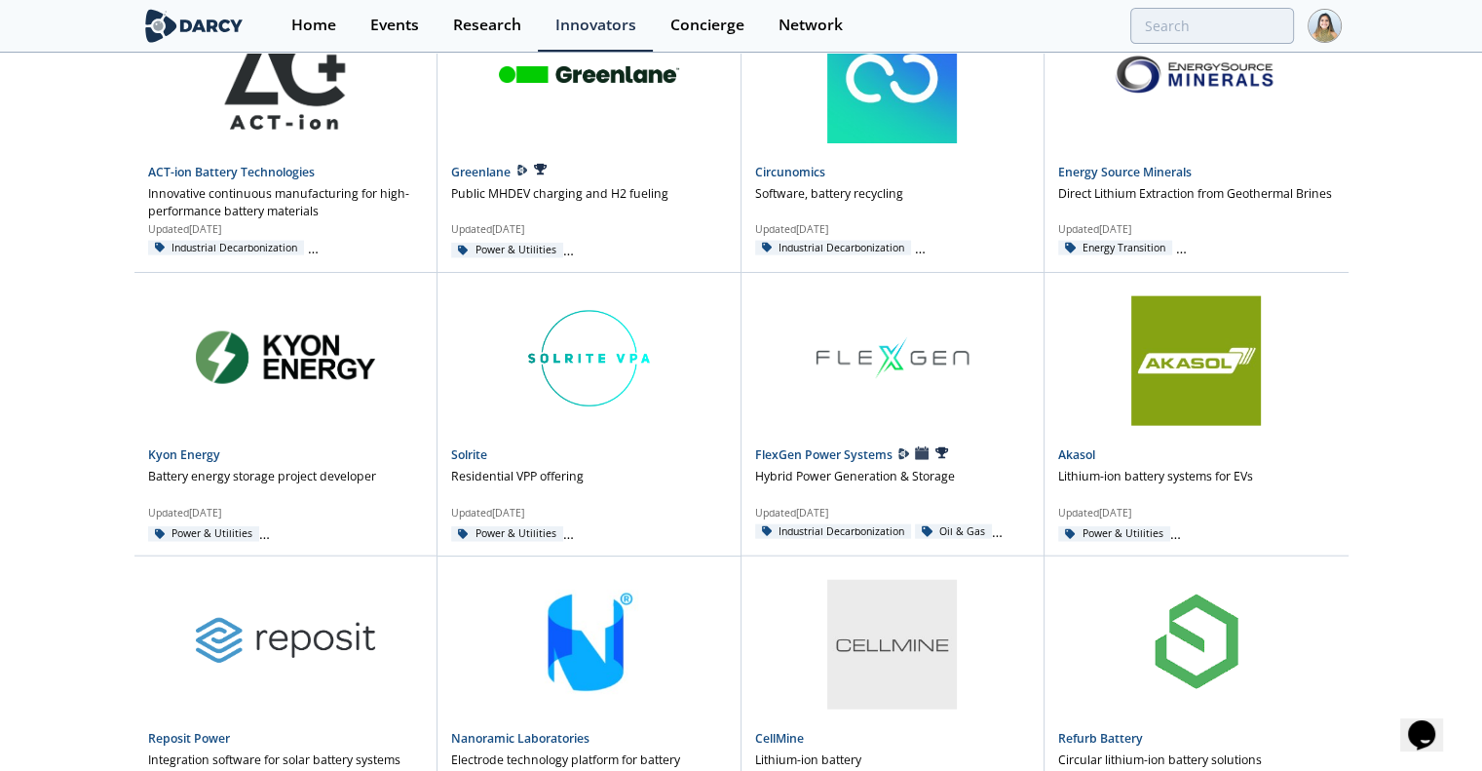
scroll to position [4618, 0]
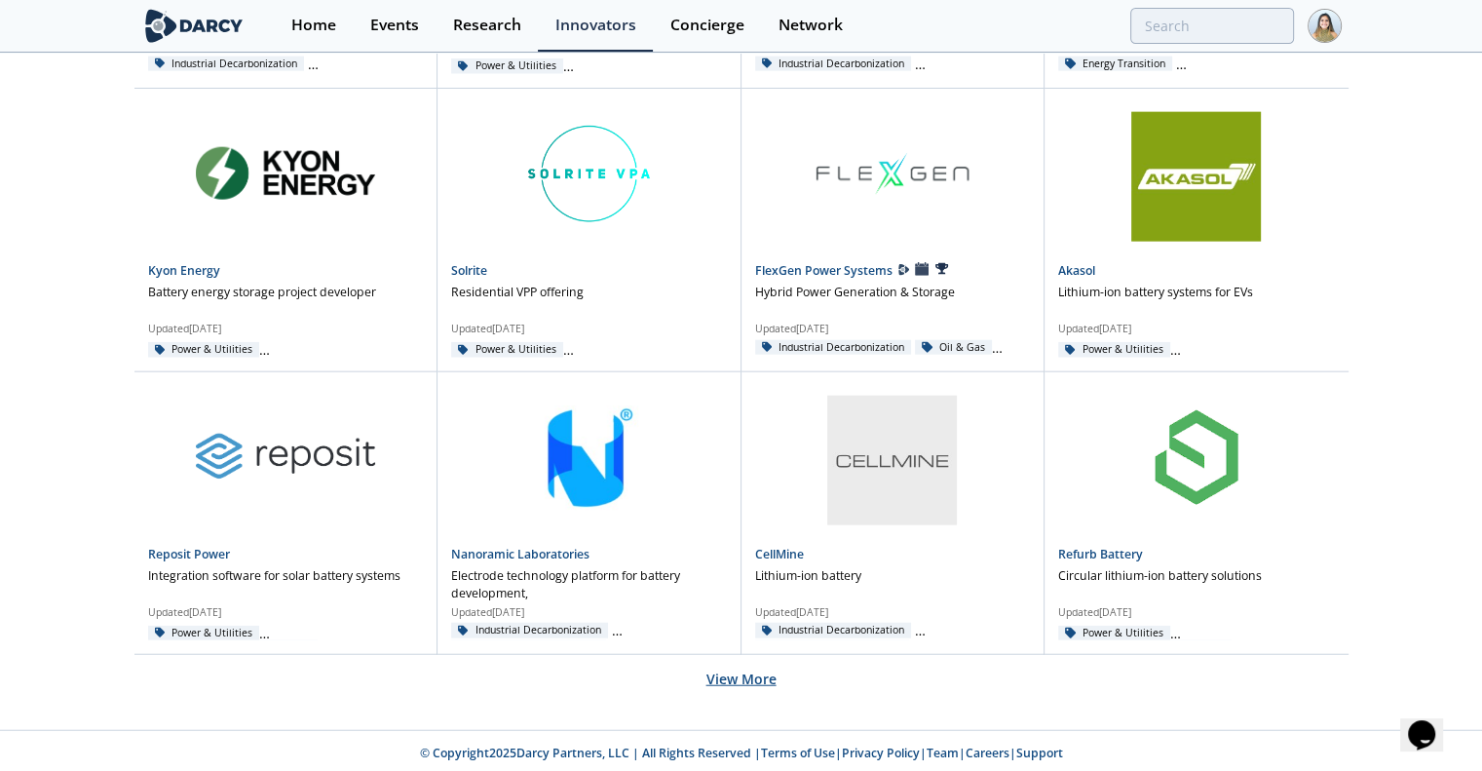
click at [733, 672] on button "View More" at bounding box center [741, 679] width 70 height 48
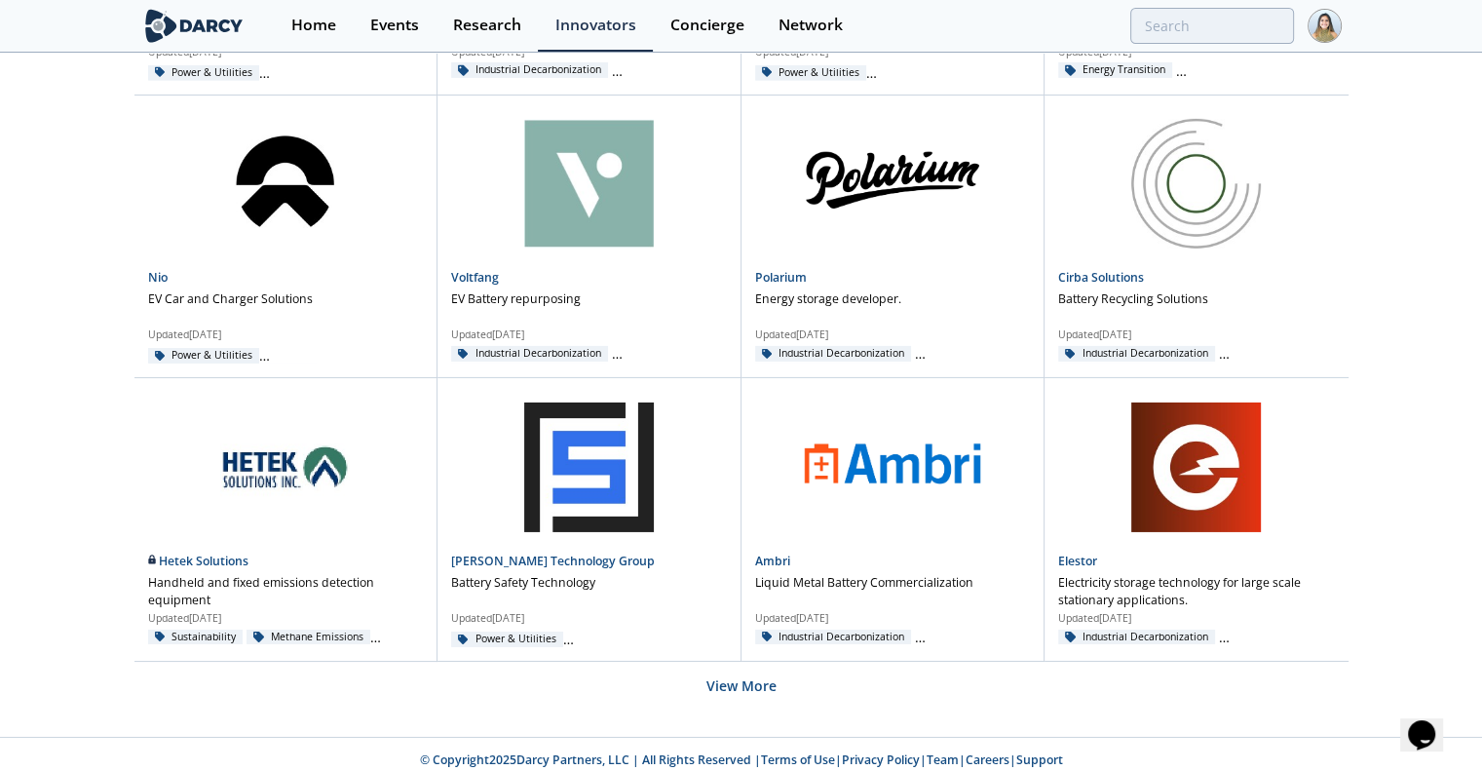
scroll to position [6310, 0]
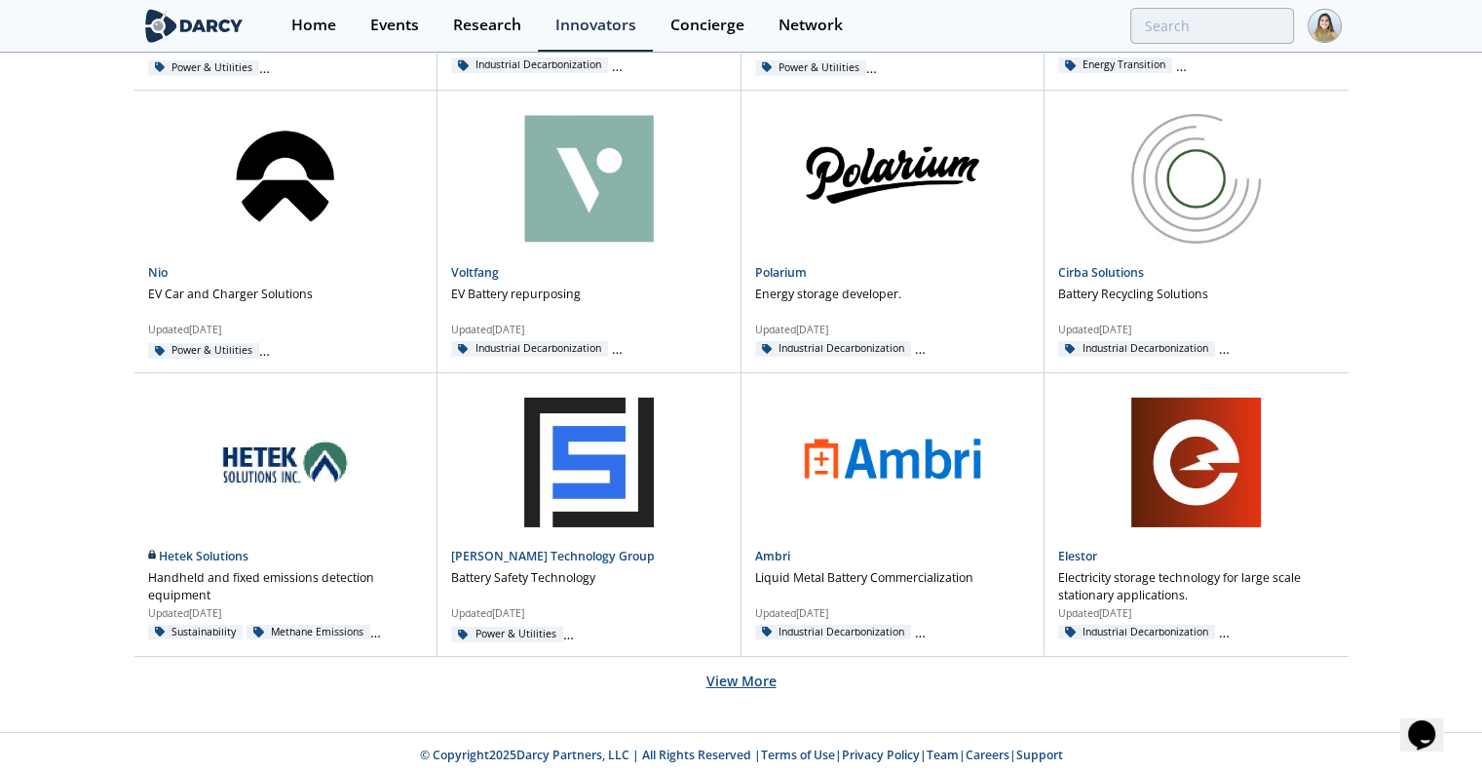
click at [737, 672] on button "View More" at bounding box center [741, 681] width 70 height 48
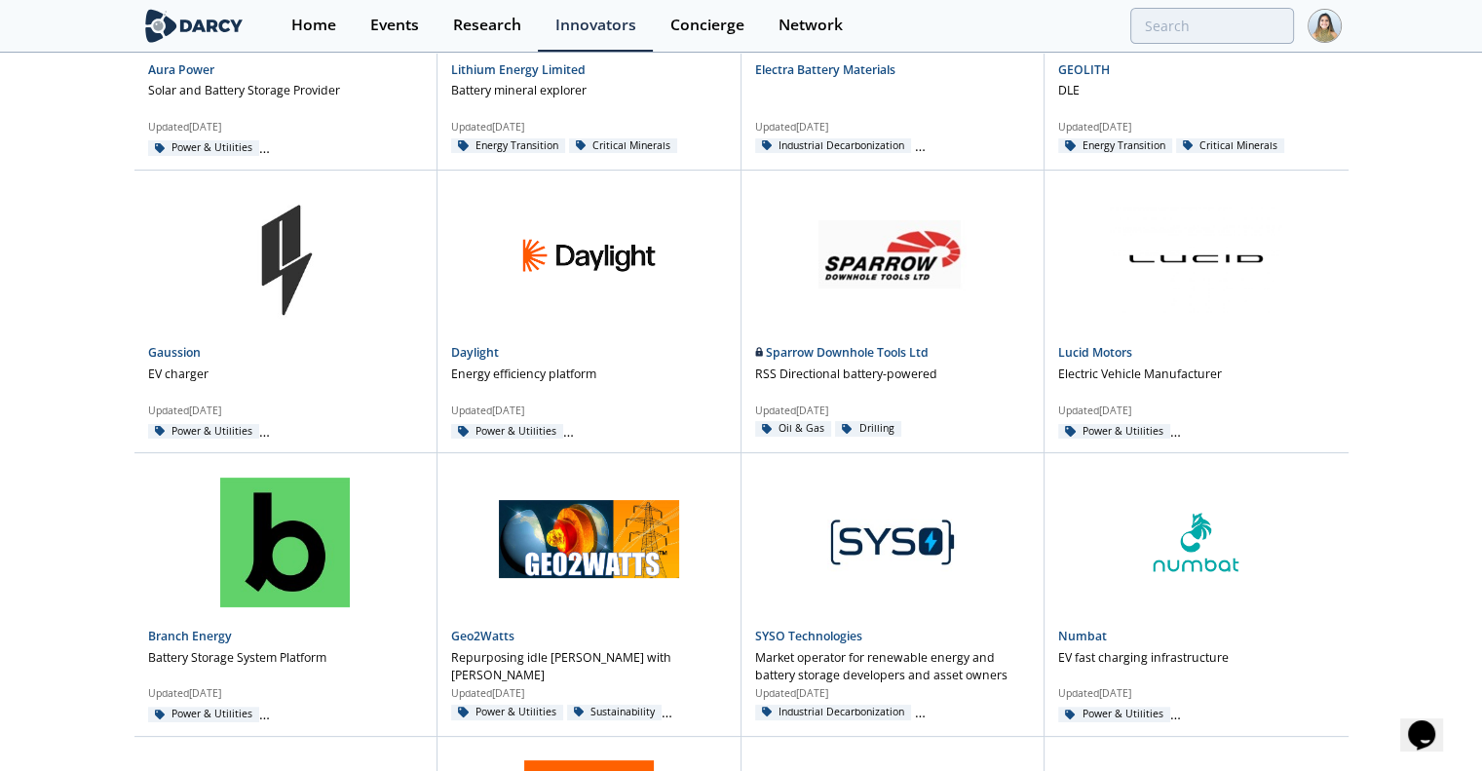
scroll to position [8008, 0]
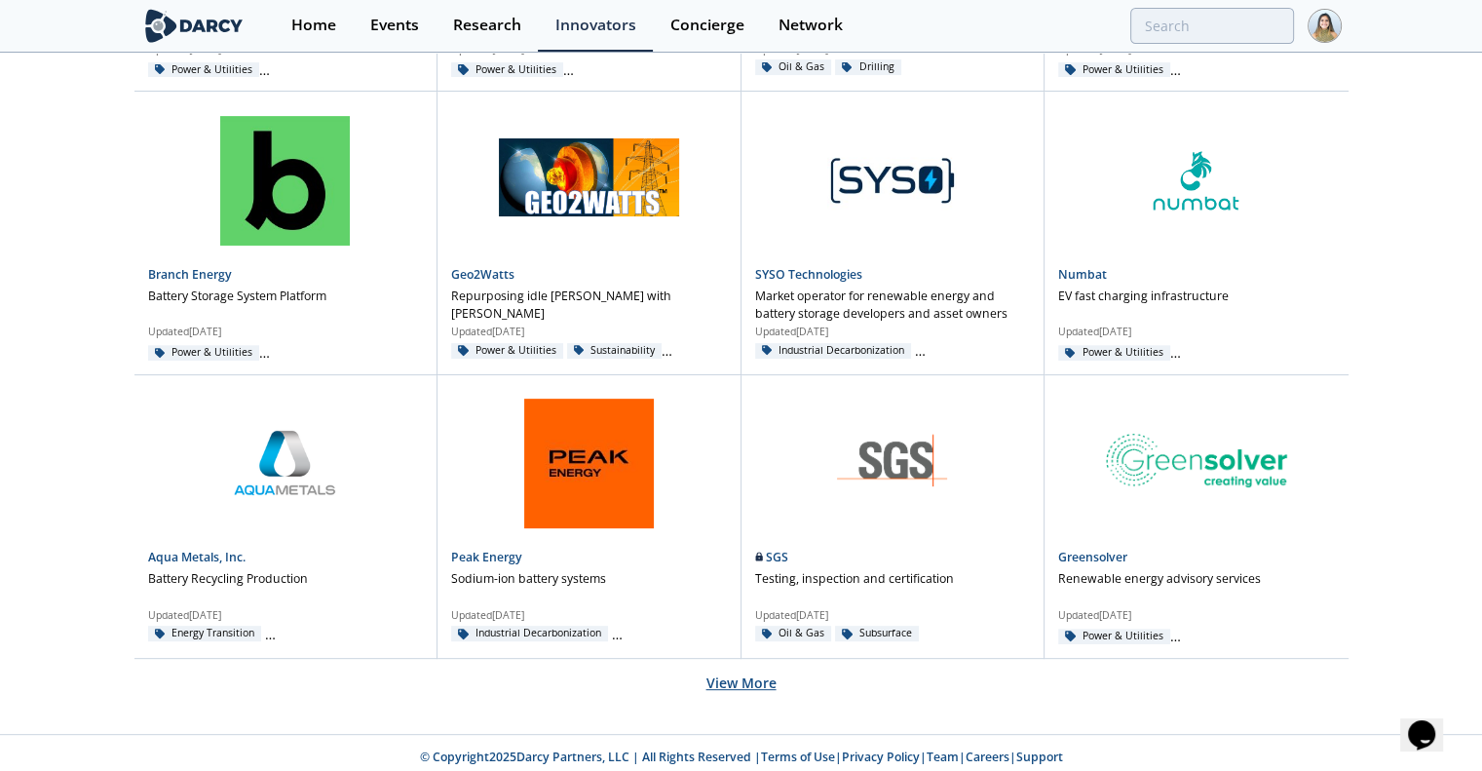
click at [729, 671] on button "View More" at bounding box center [741, 683] width 70 height 48
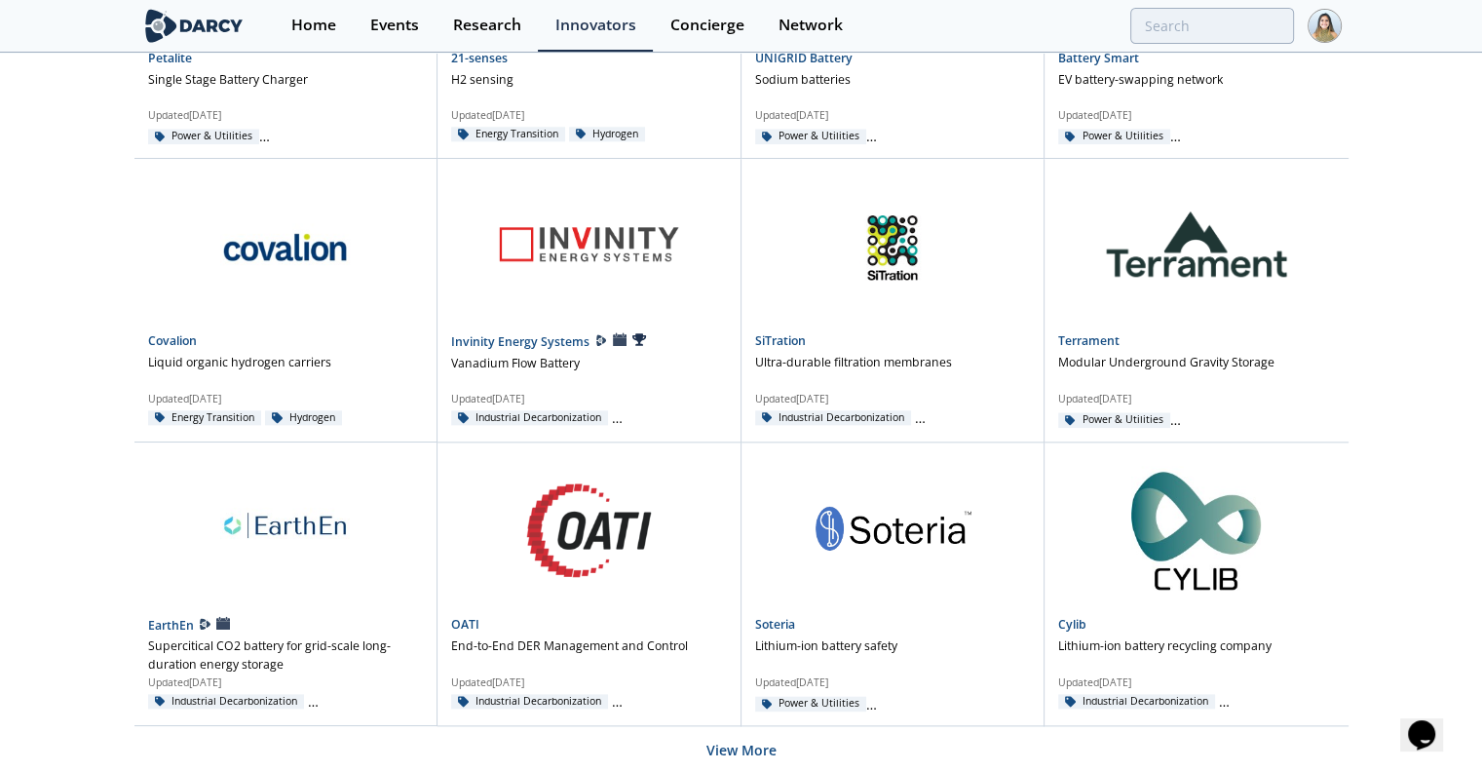
scroll to position [9696, 0]
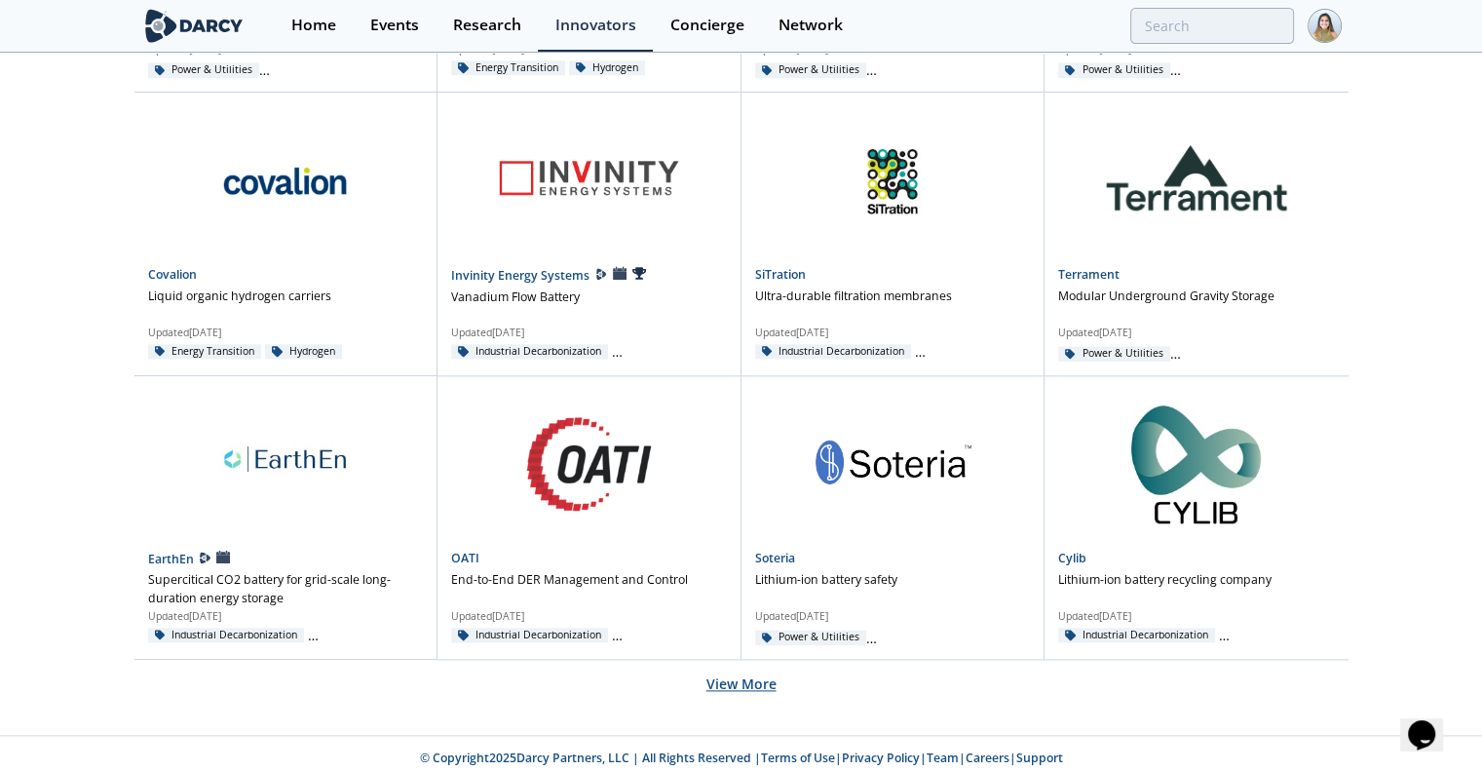
click at [732, 670] on button "View More" at bounding box center [741, 684] width 70 height 48
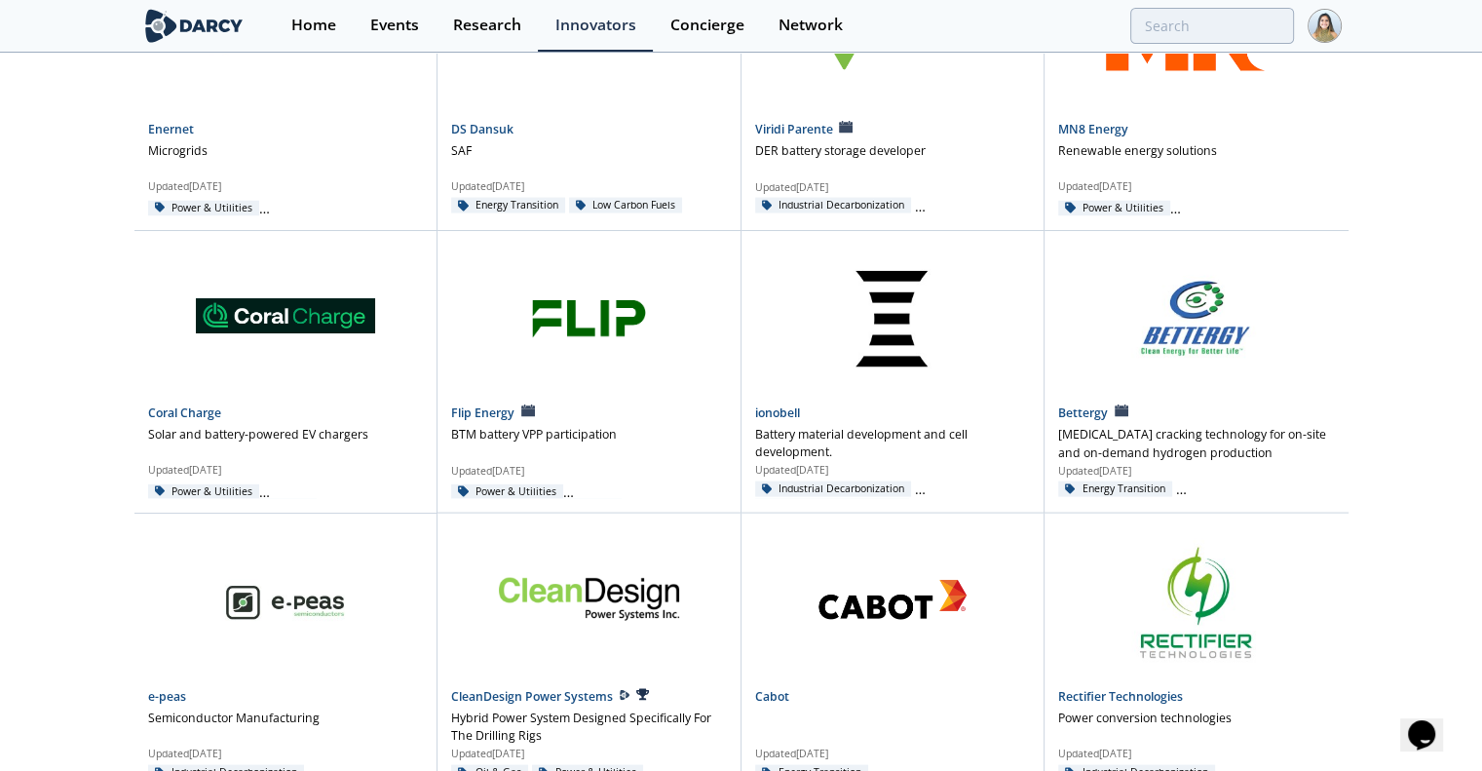
scroll to position [11394, 0]
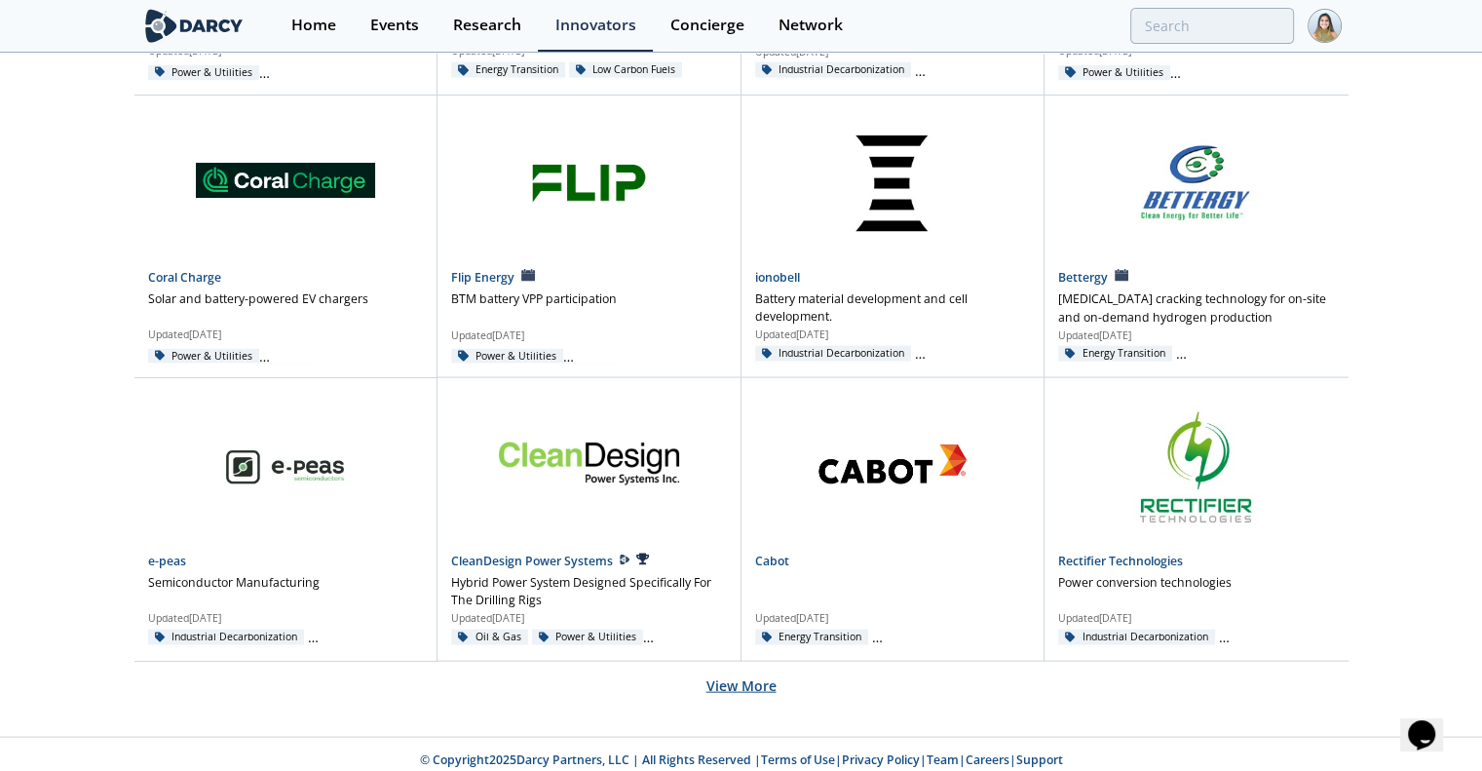
click at [714, 669] on button "View More" at bounding box center [741, 686] width 70 height 48
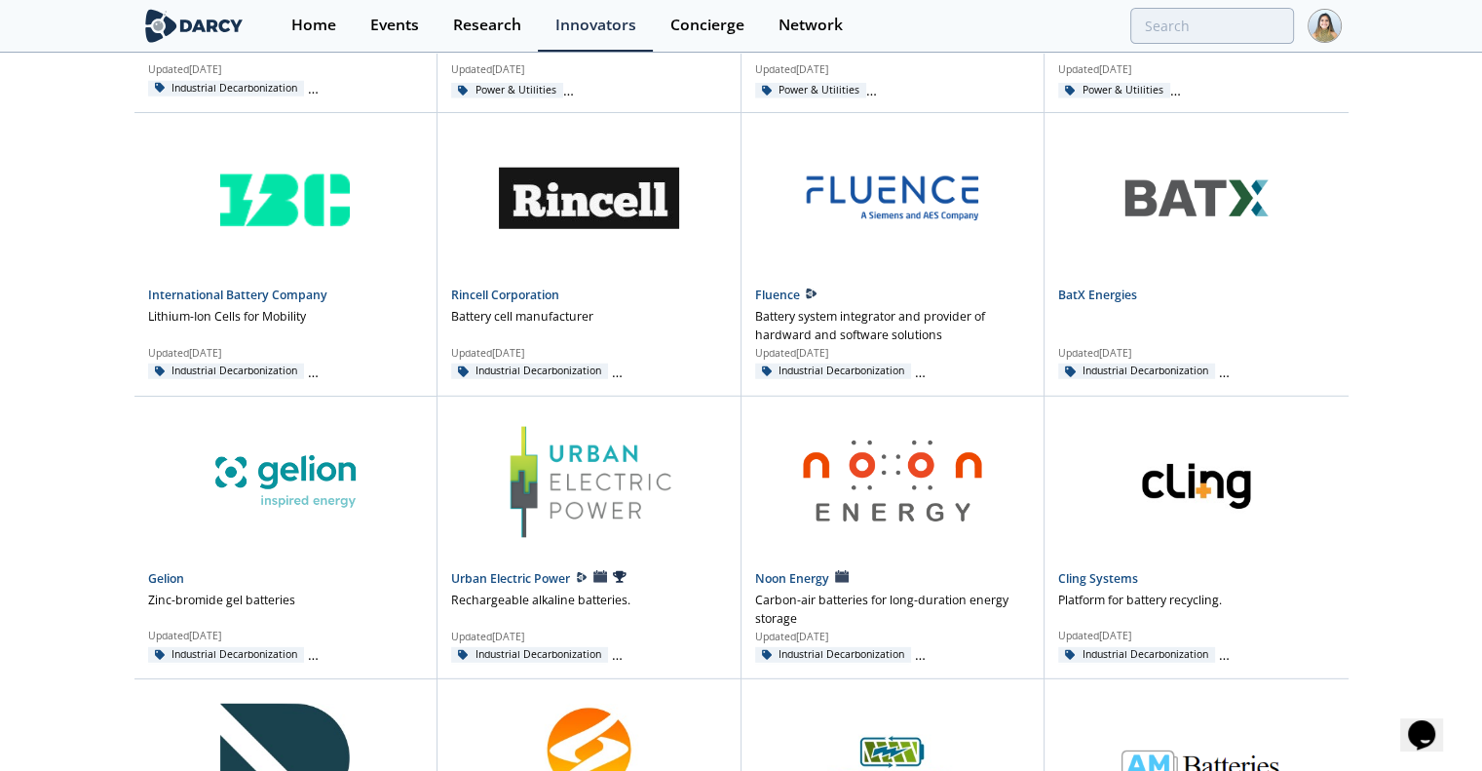
scroll to position [13092, 0]
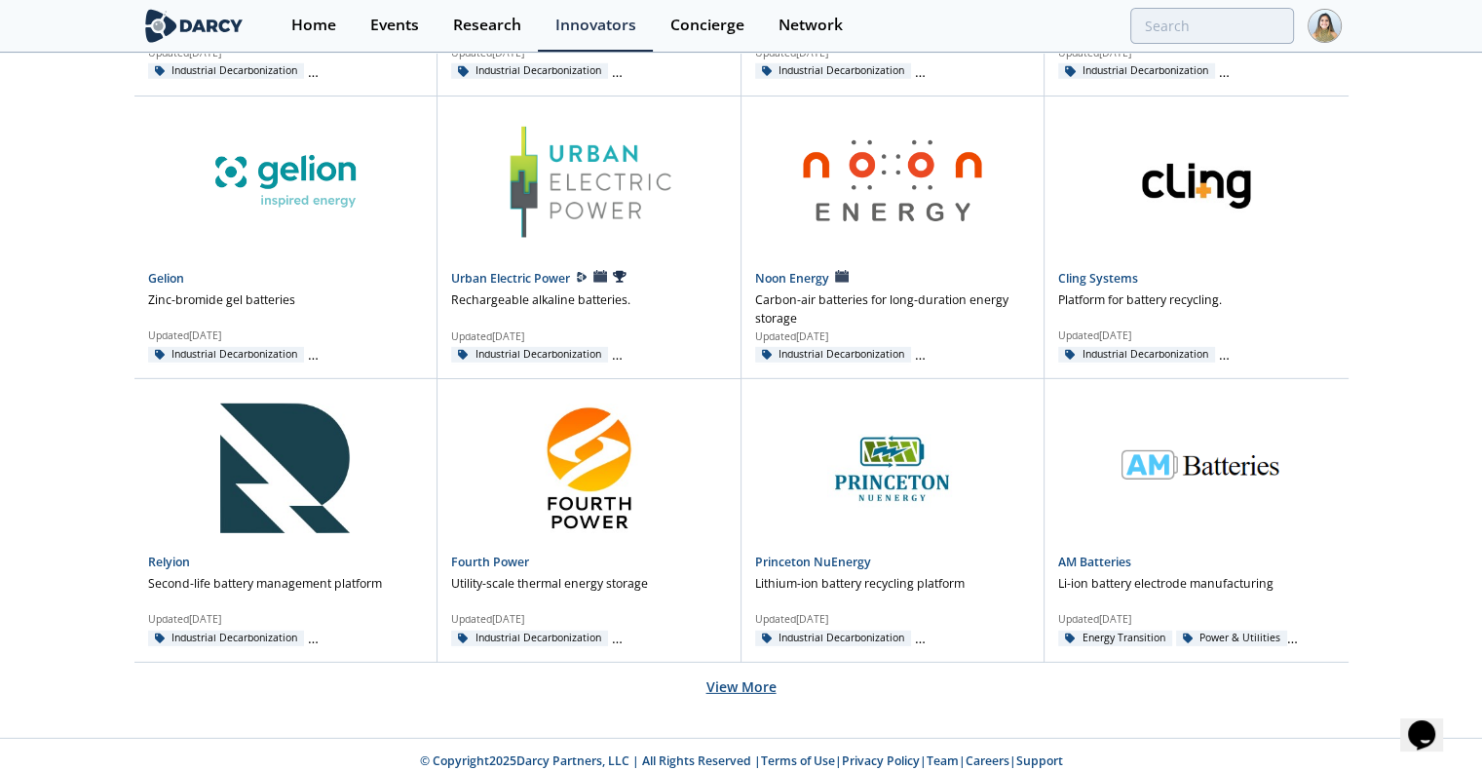
click at [730, 666] on button "View More" at bounding box center [741, 687] width 70 height 48
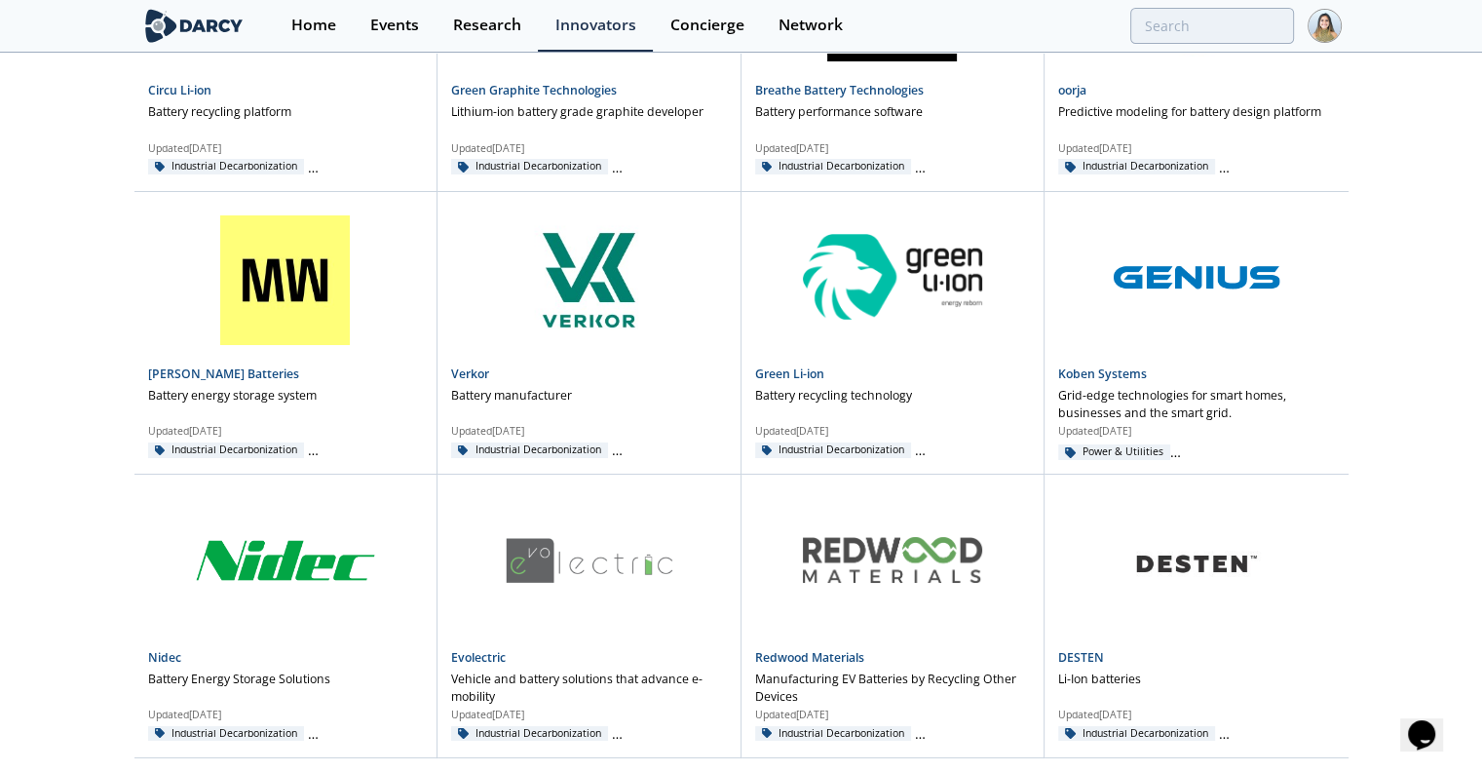
scroll to position [14789, 0]
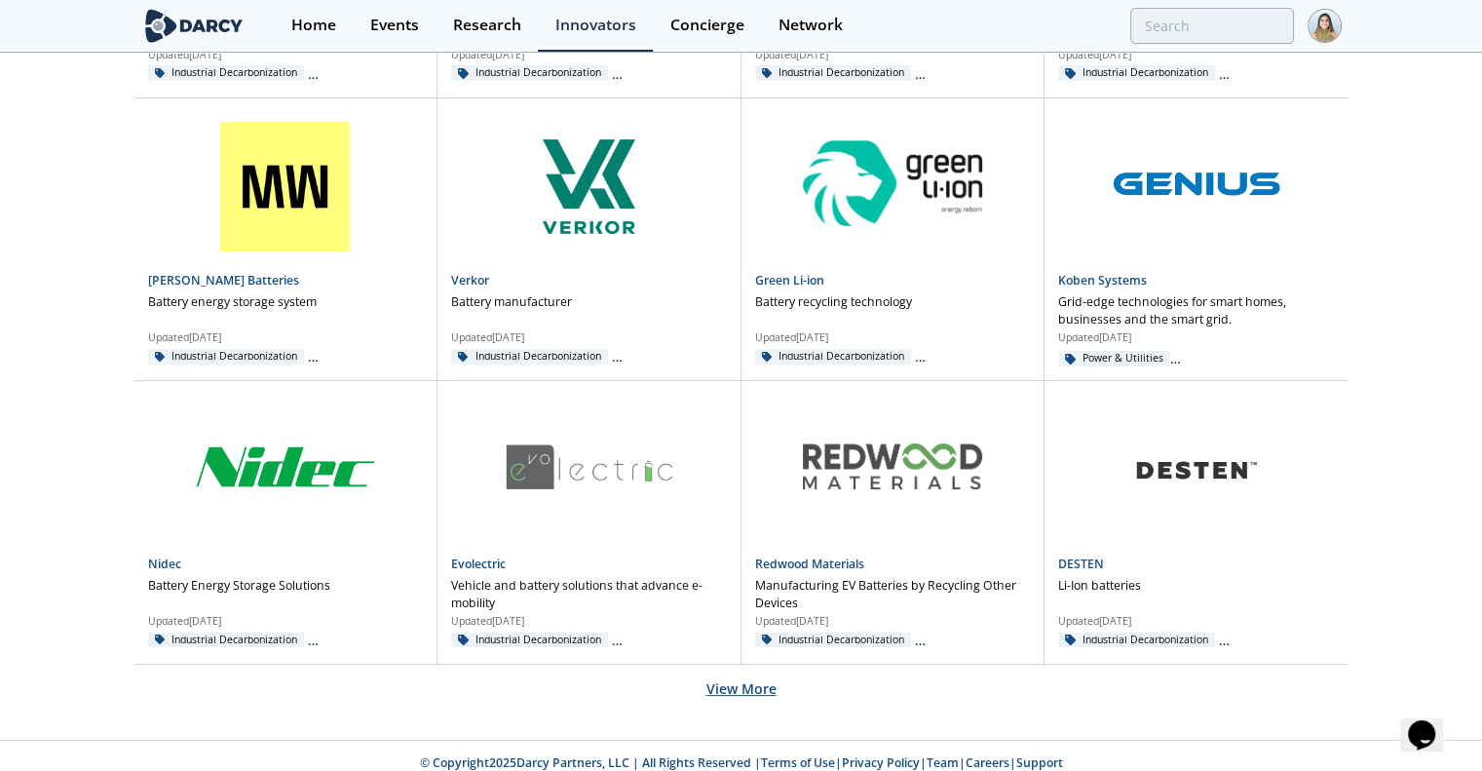
click at [735, 666] on button "View More" at bounding box center [741, 689] width 70 height 48
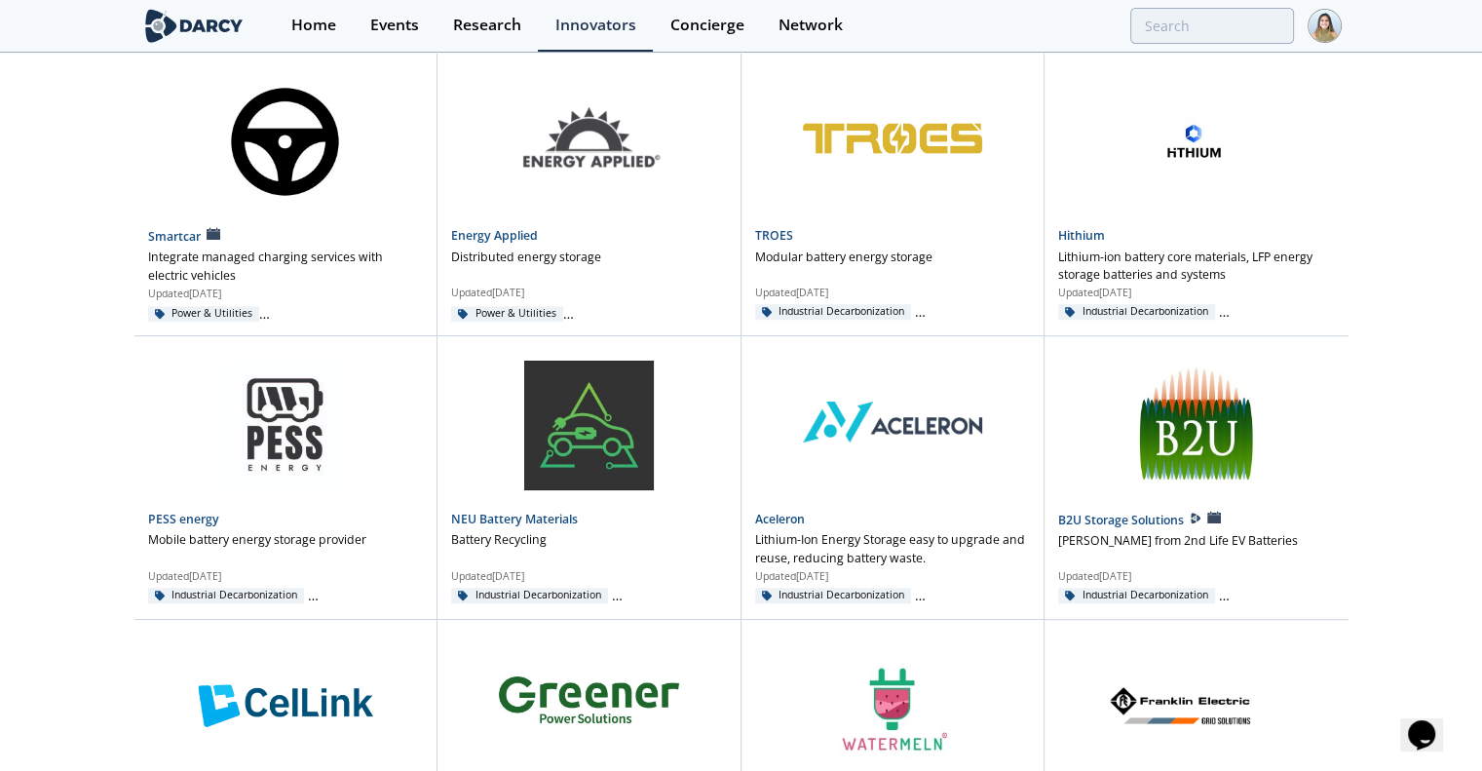
scroll to position [16483, 0]
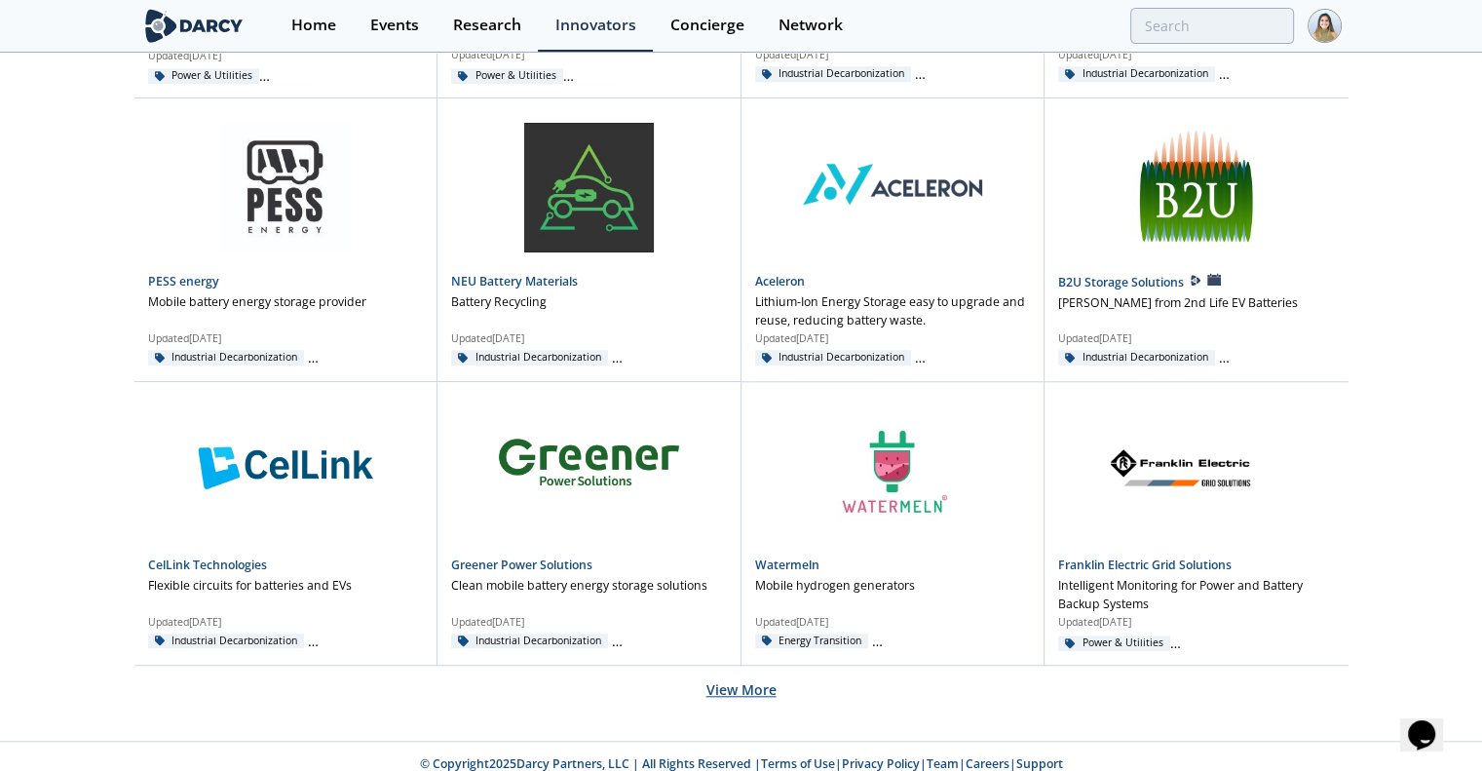
click at [742, 666] on button "View More" at bounding box center [741, 690] width 70 height 48
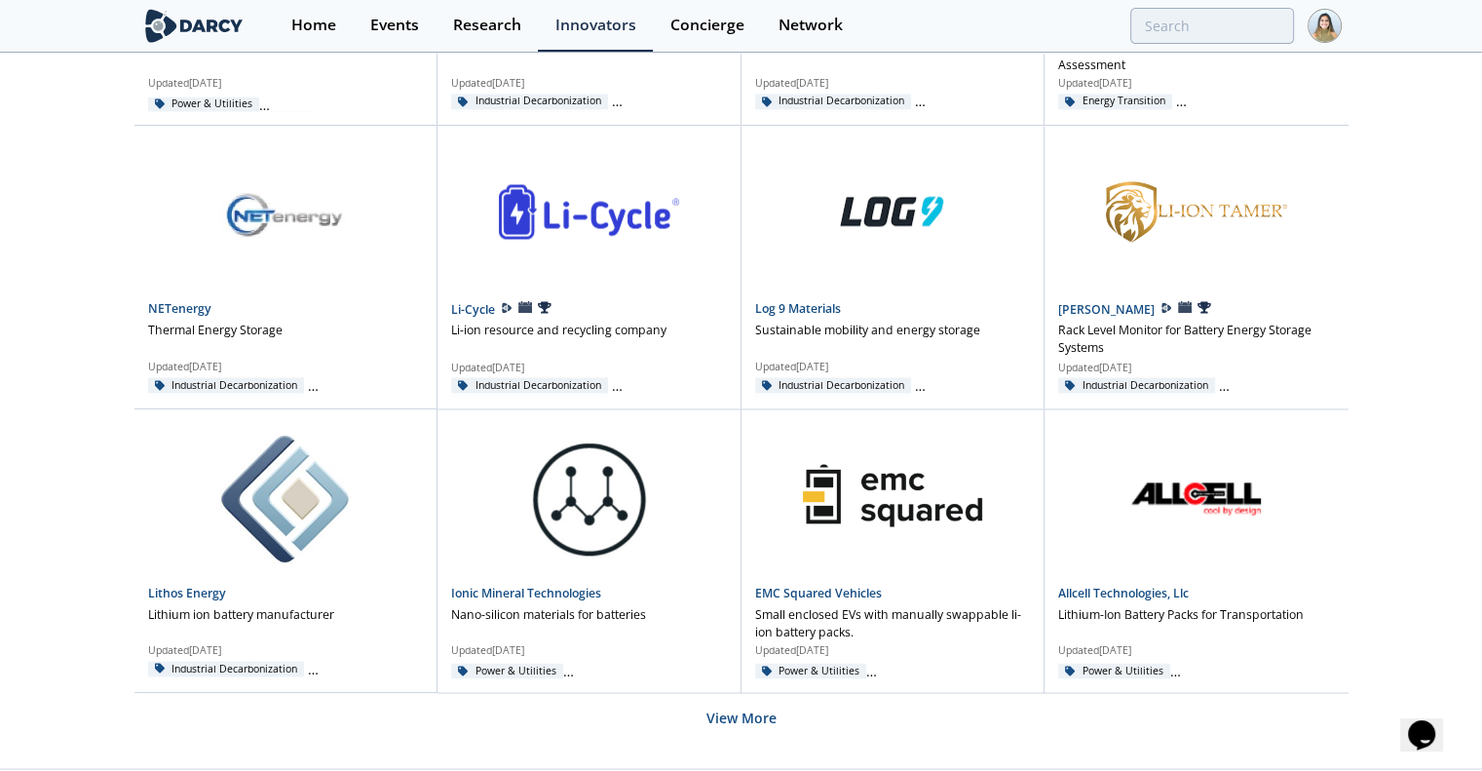
scroll to position [18180, 0]
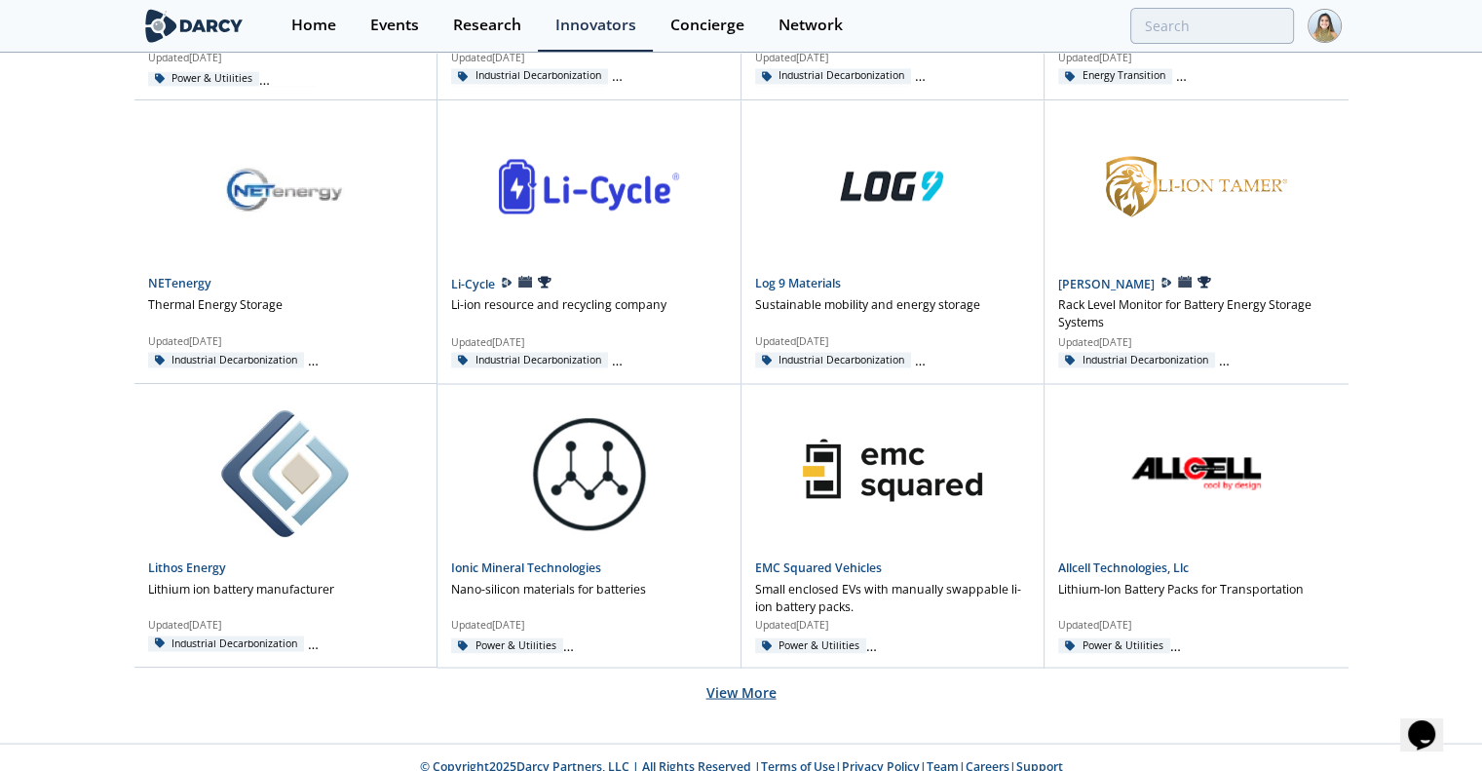
click at [709, 673] on button "View More" at bounding box center [741, 691] width 70 height 48
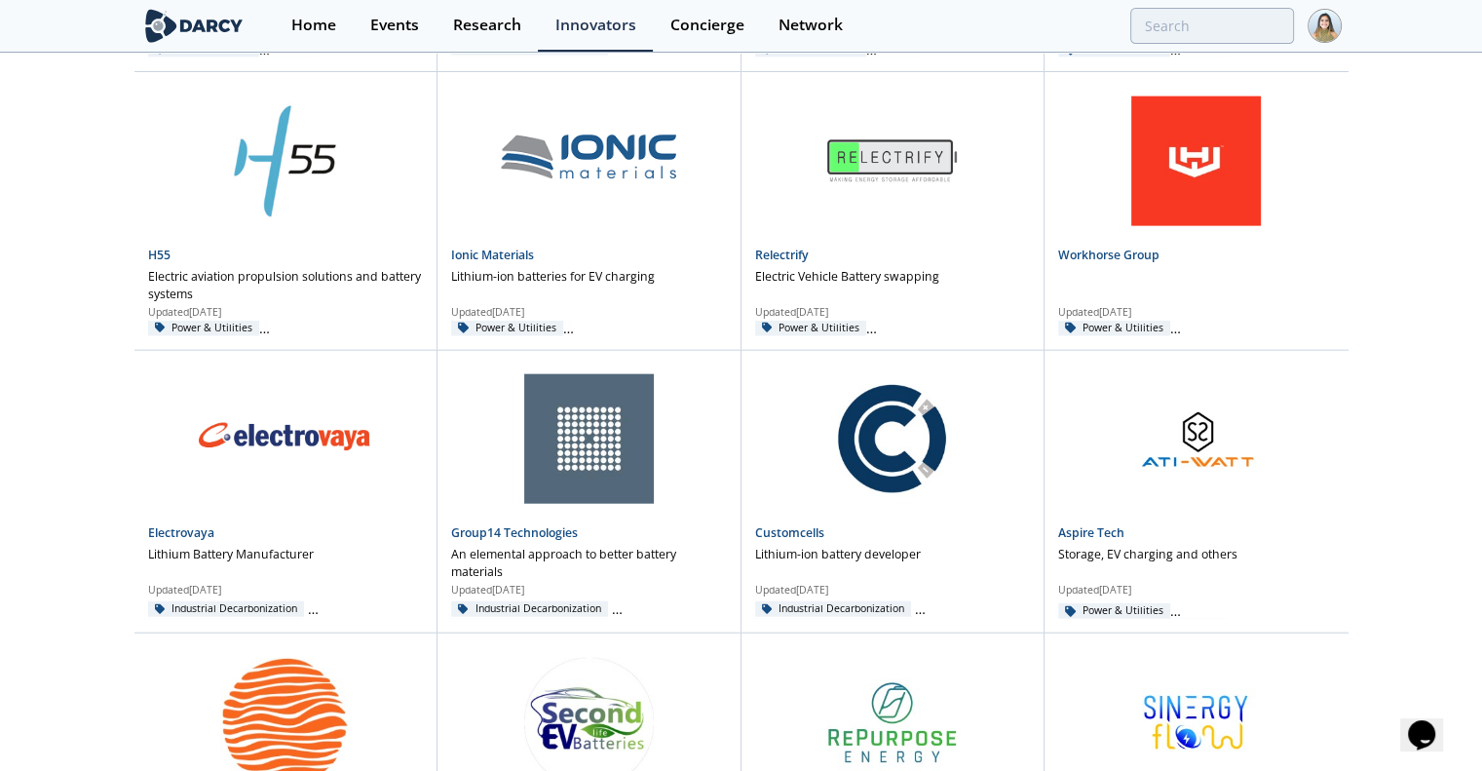
scroll to position [19874, 0]
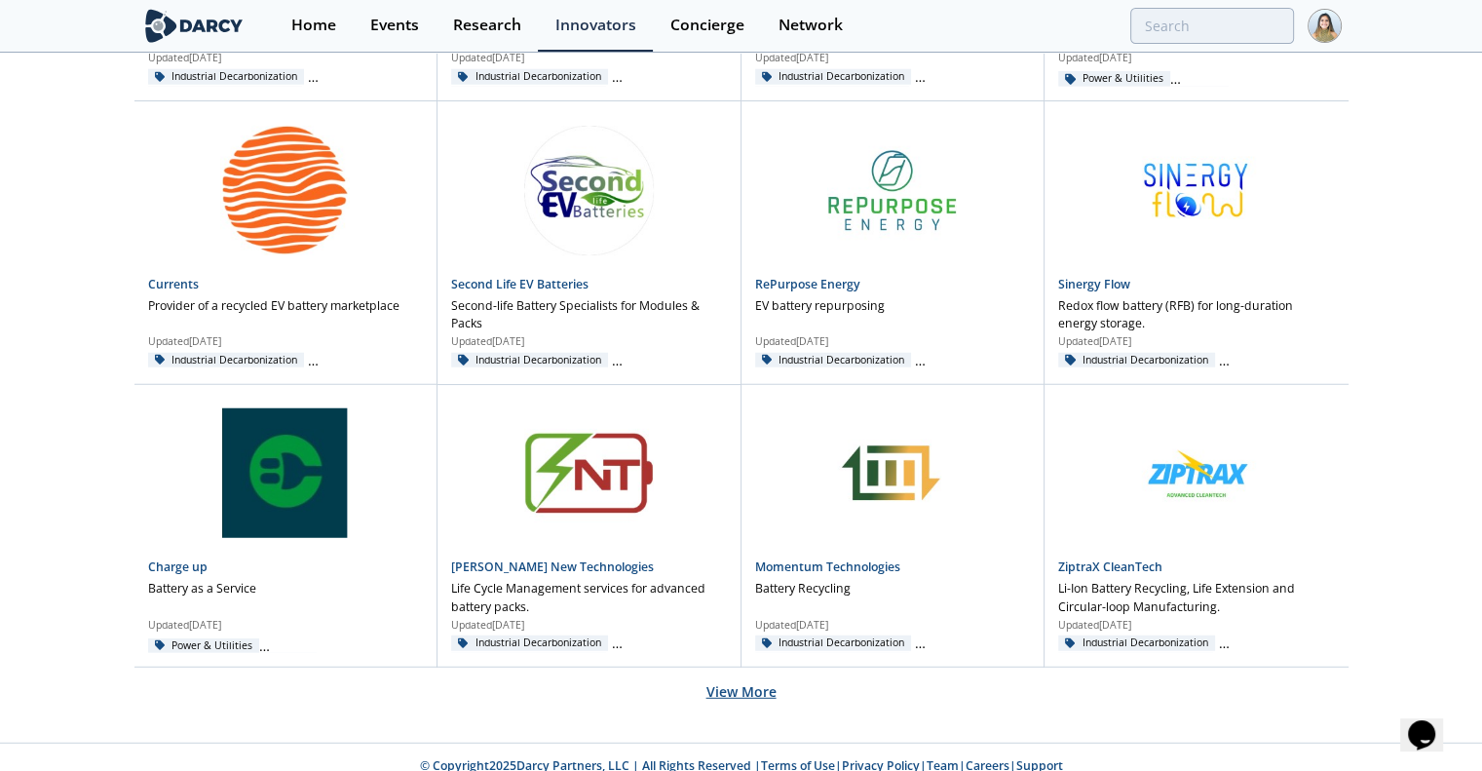
click at [751, 667] on button "View More" at bounding box center [741, 691] width 70 height 48
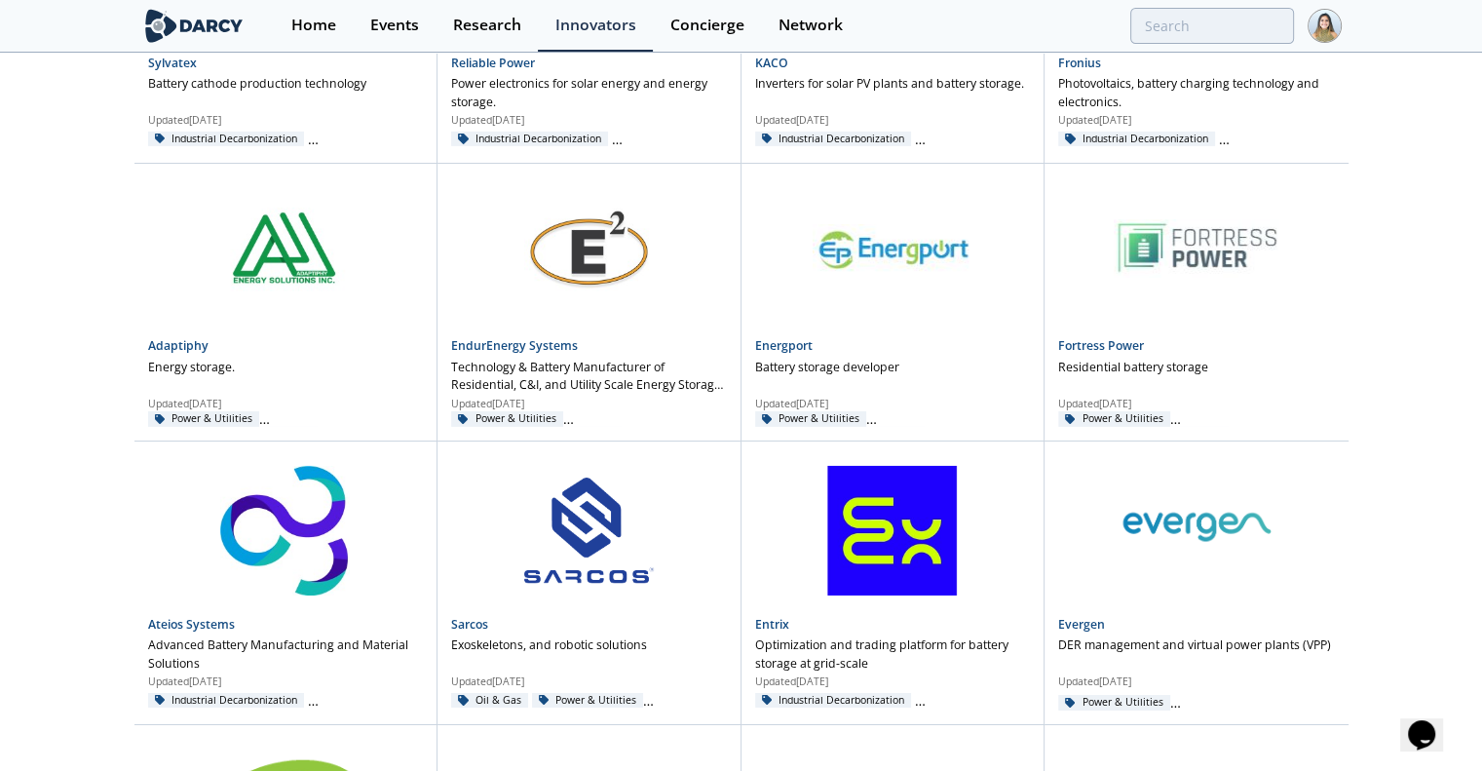
scroll to position [21565, 0]
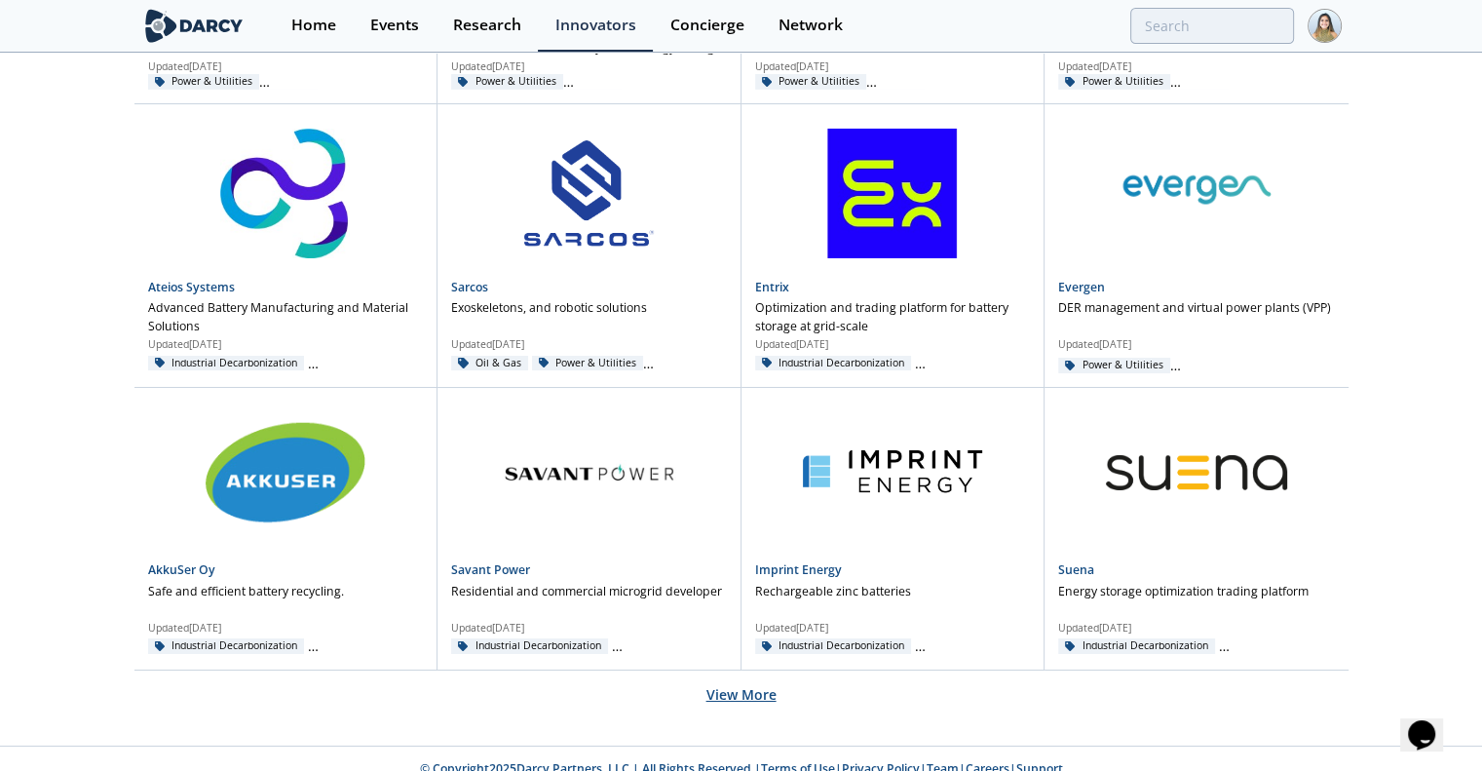
click at [751, 670] on button "View More" at bounding box center [741, 694] width 70 height 48
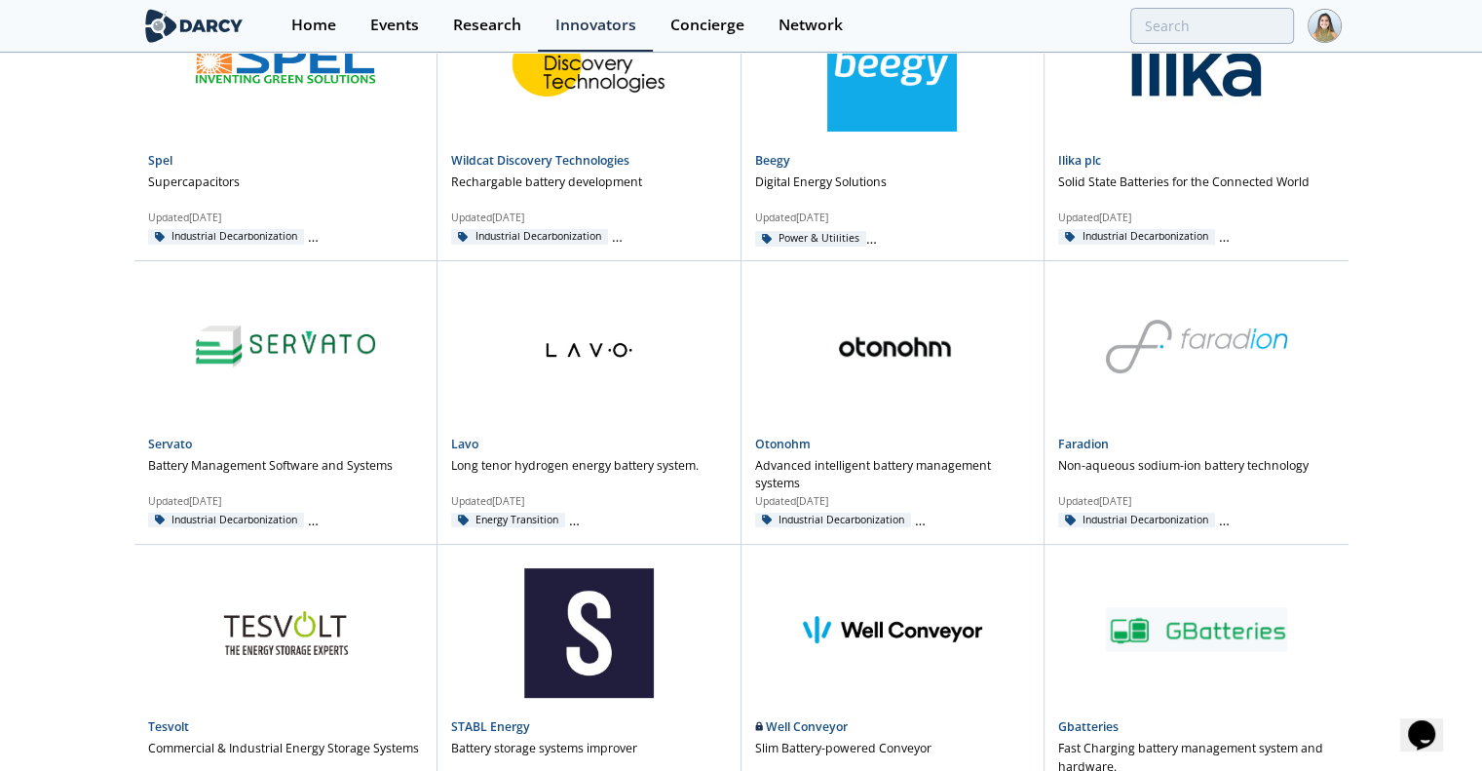
scroll to position [23264, 0]
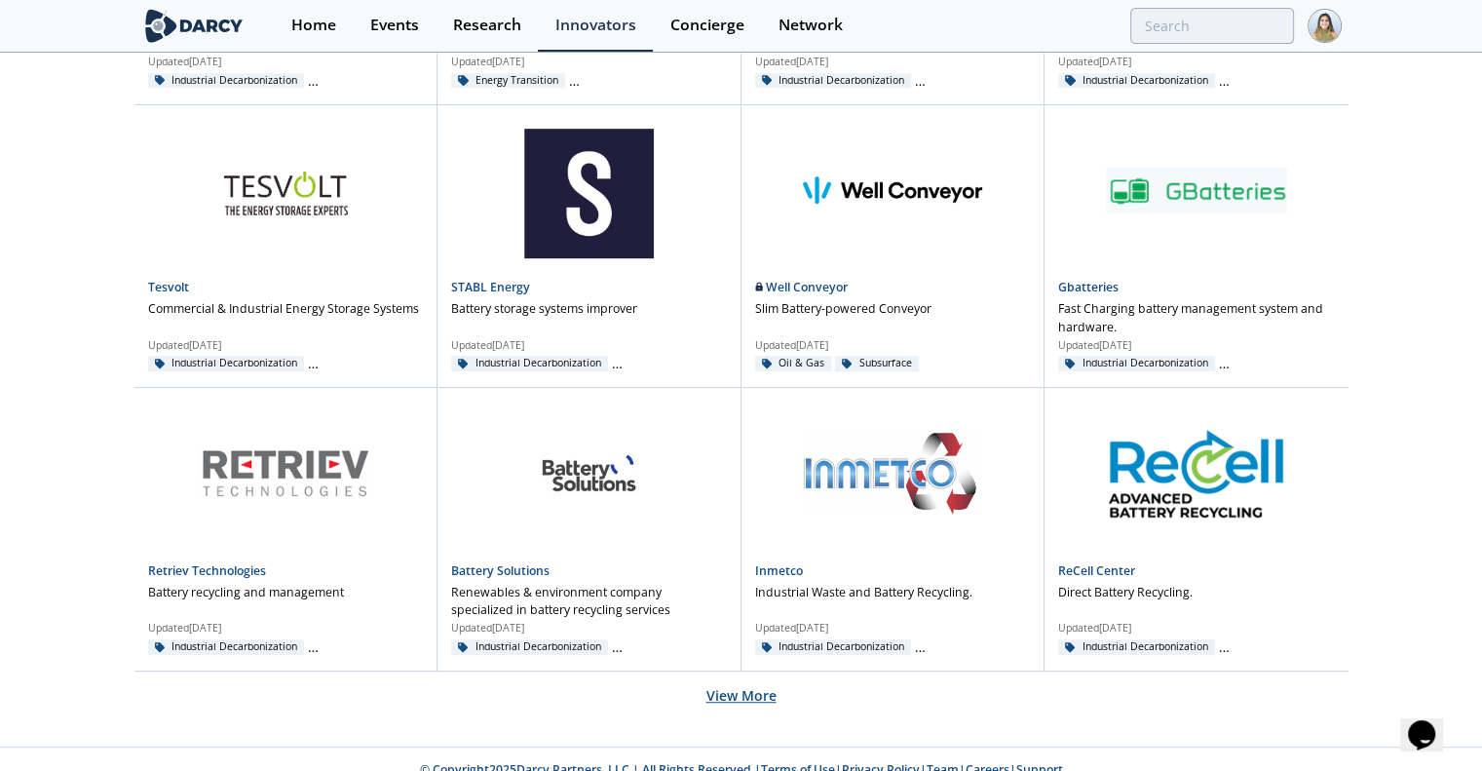
click at [738, 672] on button "View More" at bounding box center [741, 695] width 70 height 48
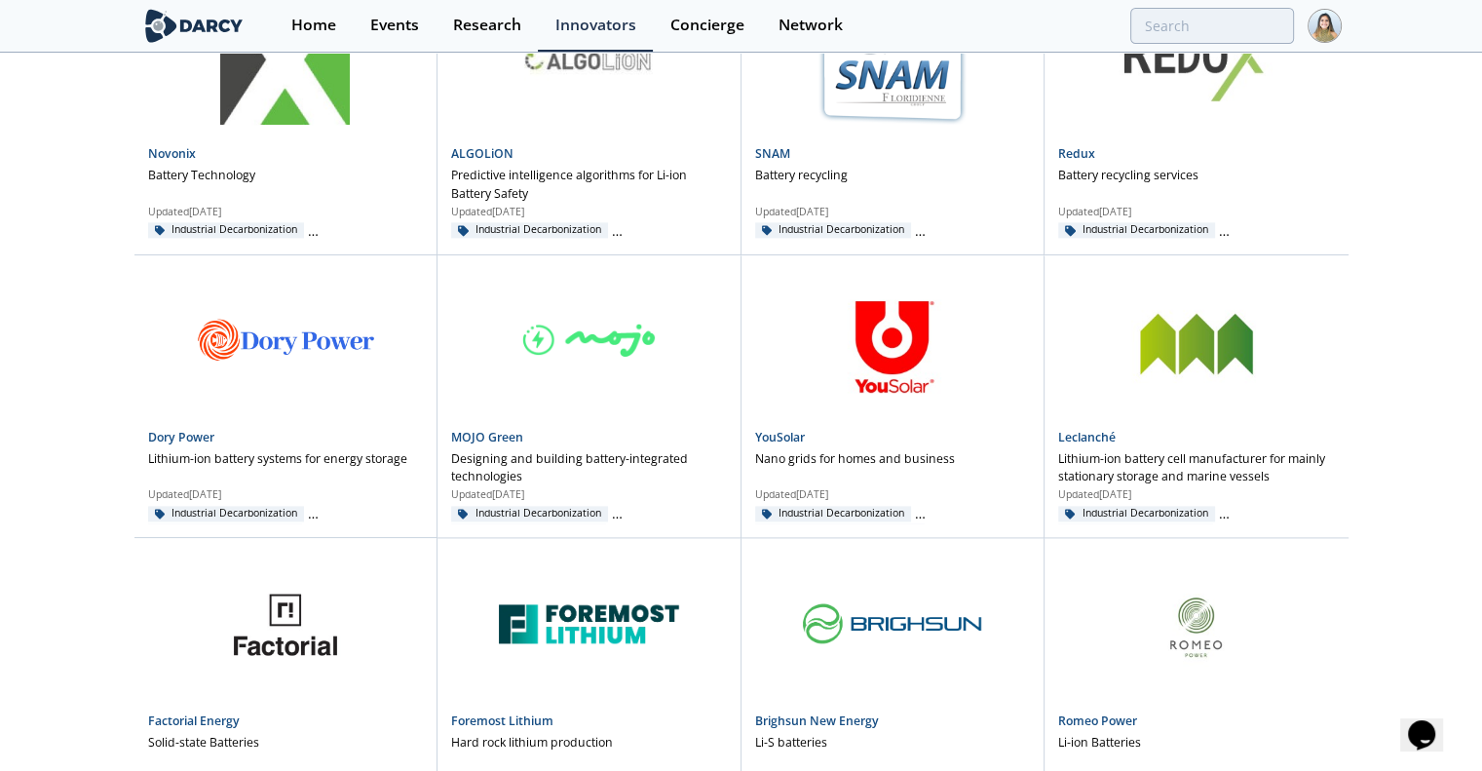
scroll to position [24962, 0]
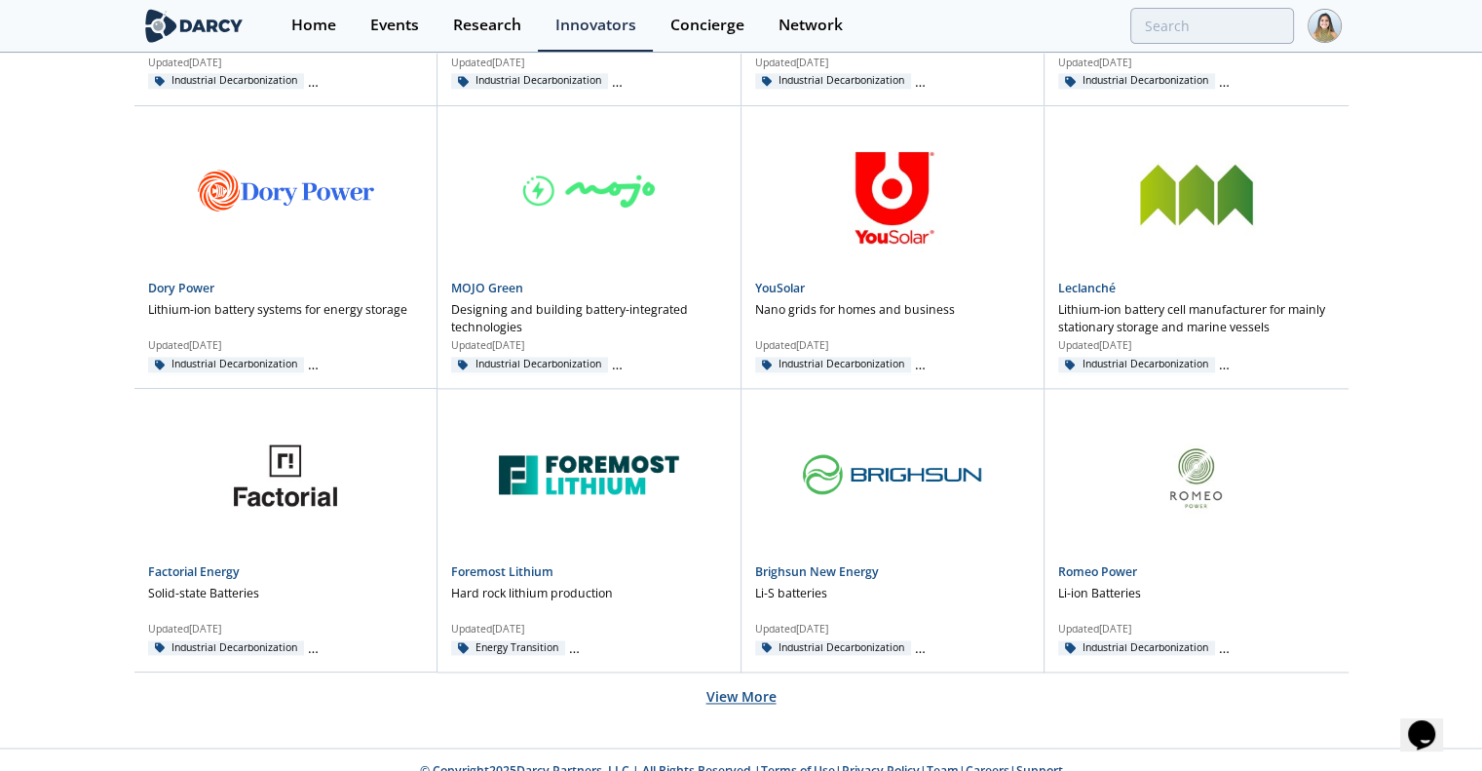
click at [727, 678] on button "View More" at bounding box center [741, 696] width 70 height 48
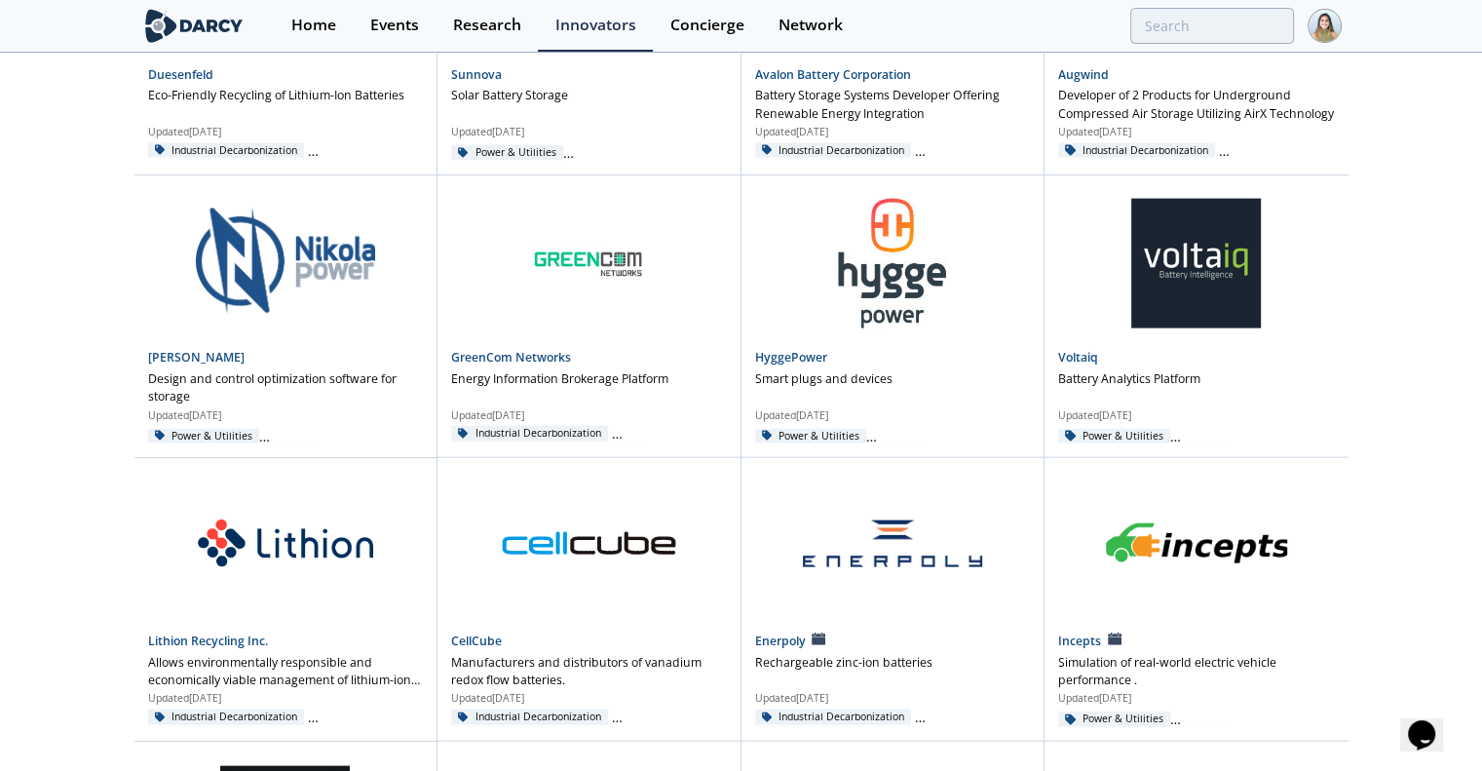
scroll to position [26659, 0]
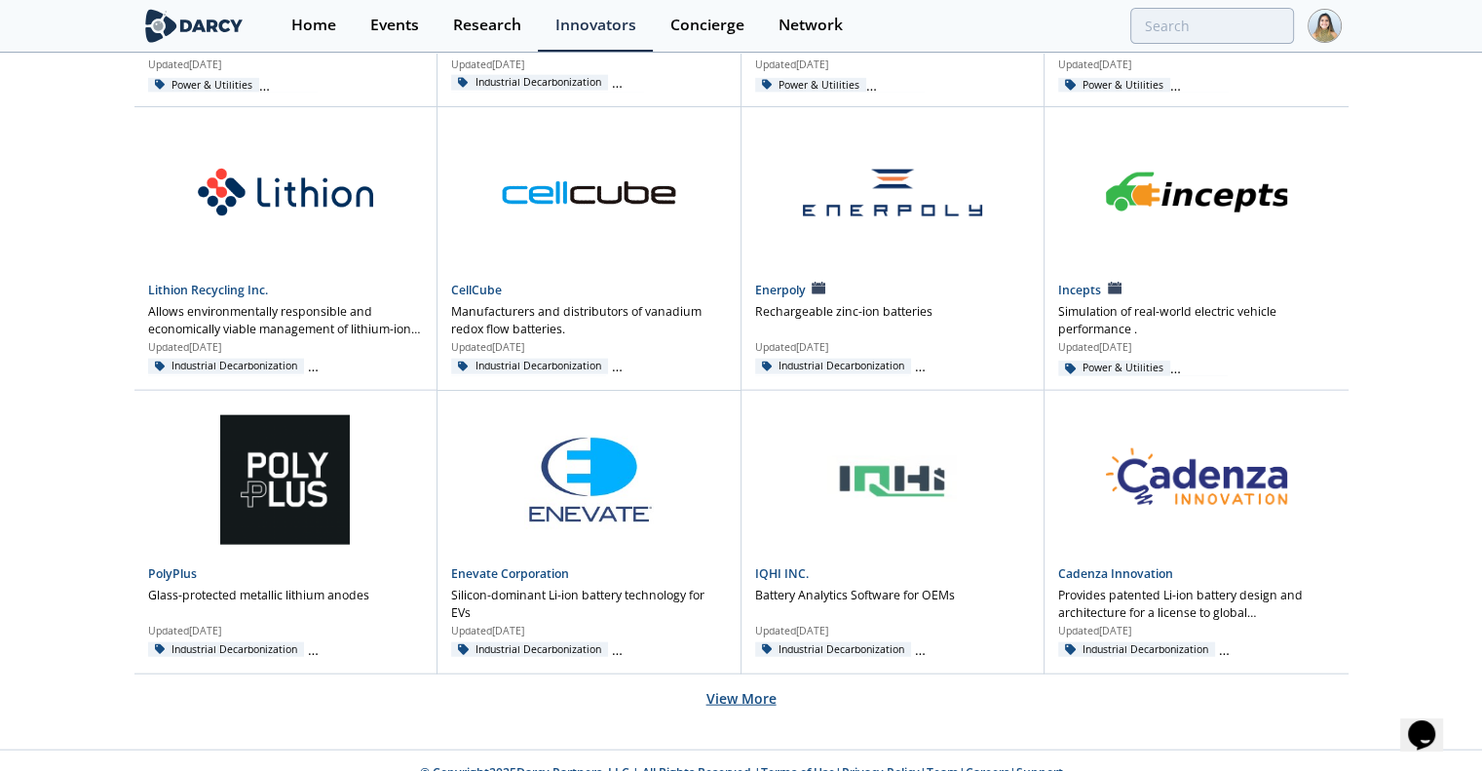
click at [741, 674] on button "View More" at bounding box center [741, 698] width 70 height 48
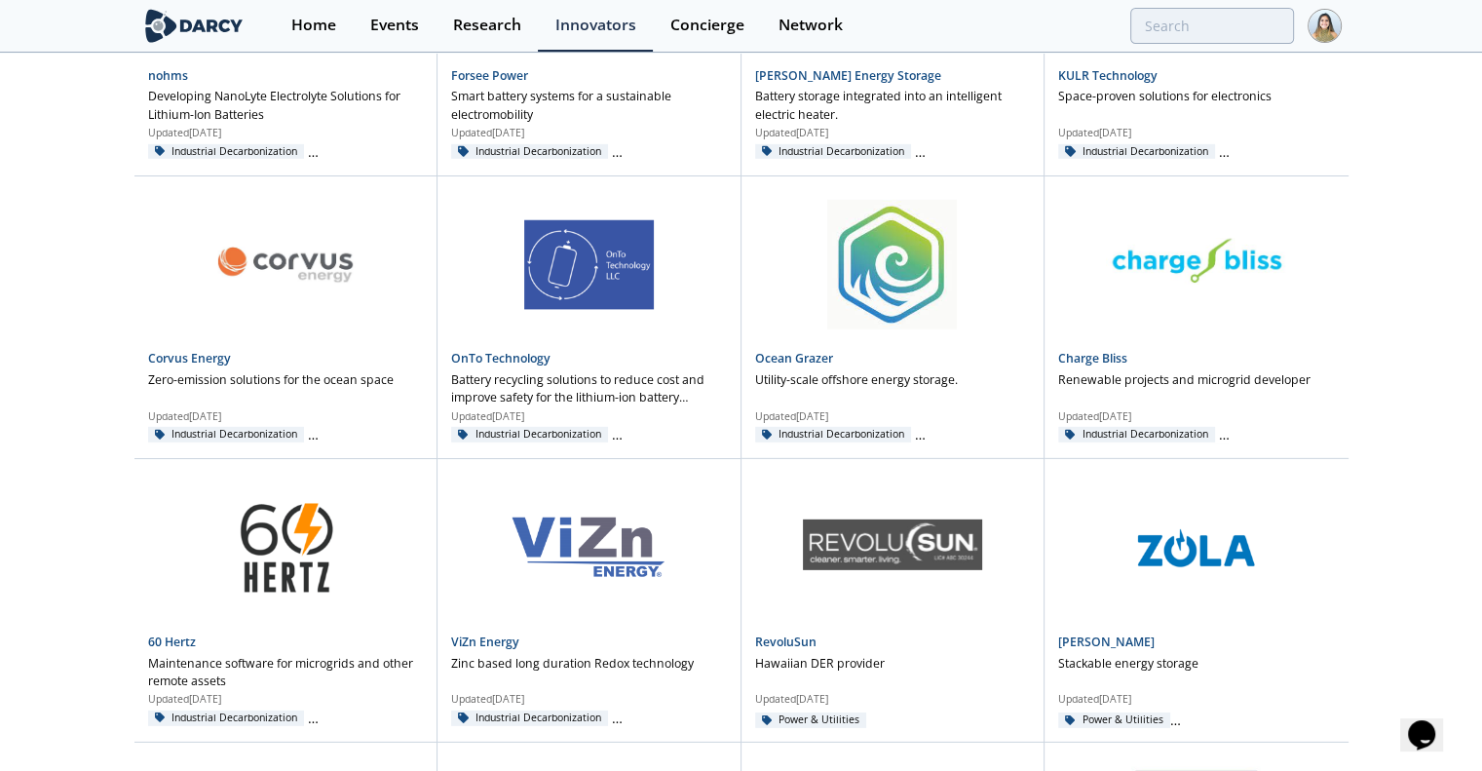
scroll to position [28358, 0]
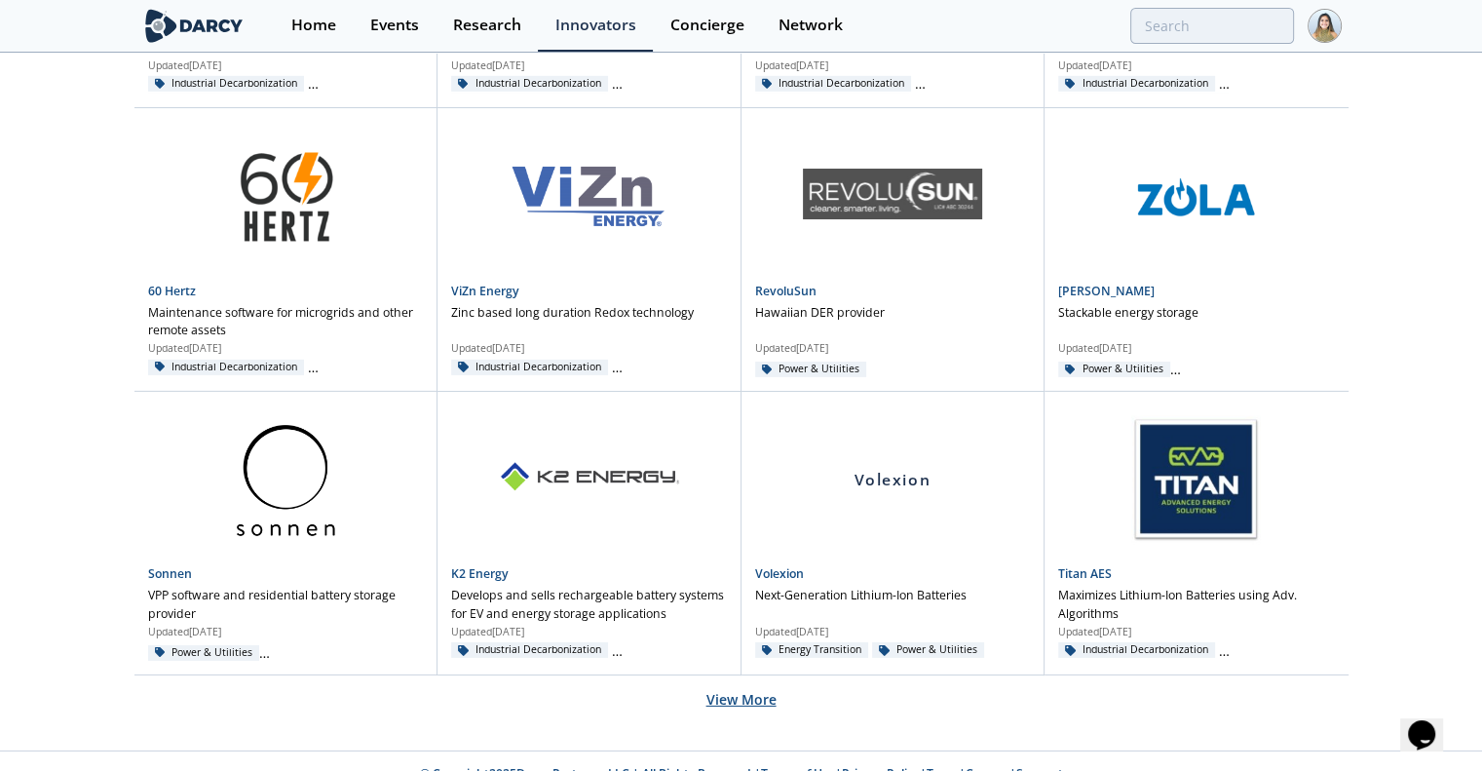
click at [745, 676] on button "View More" at bounding box center [741, 699] width 70 height 48
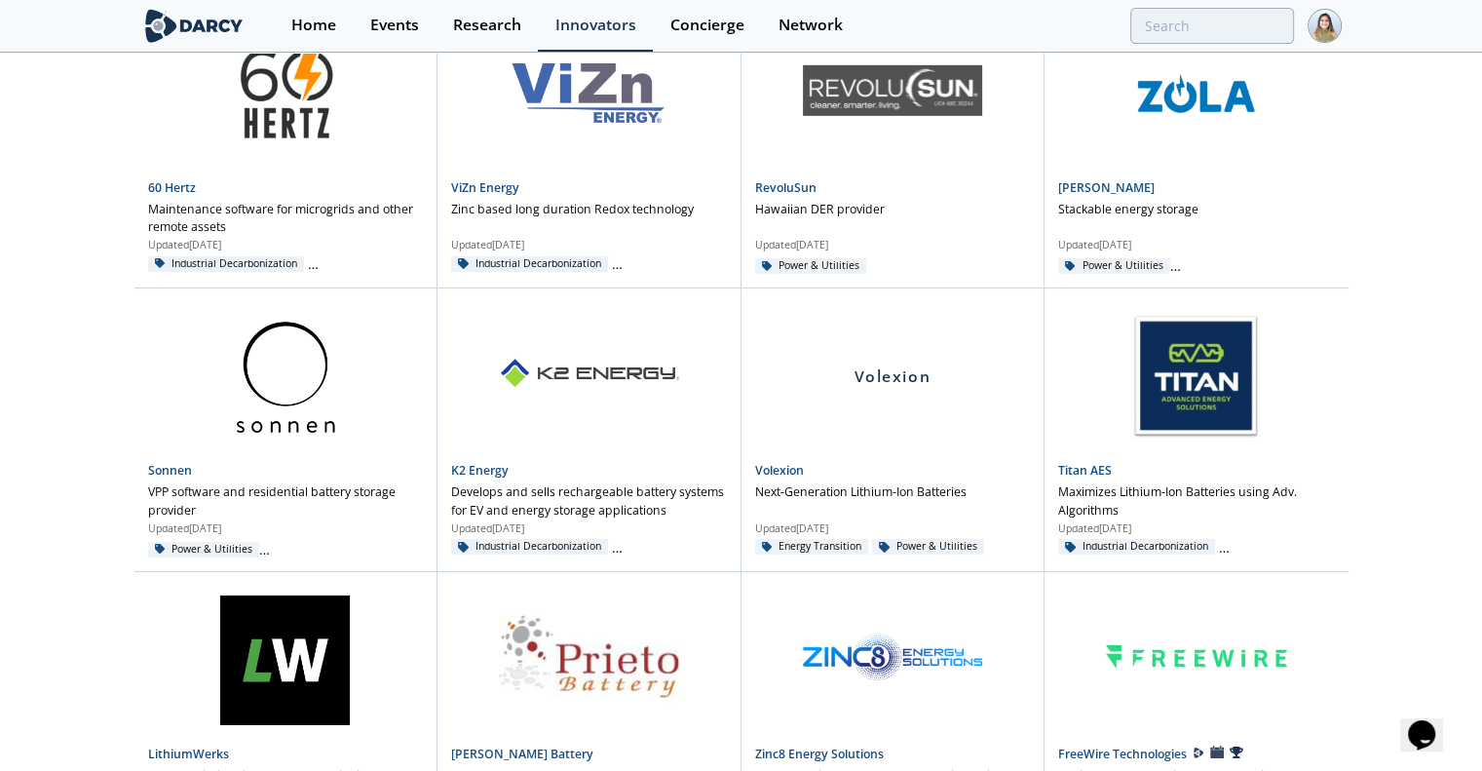
scroll to position [28409, 0]
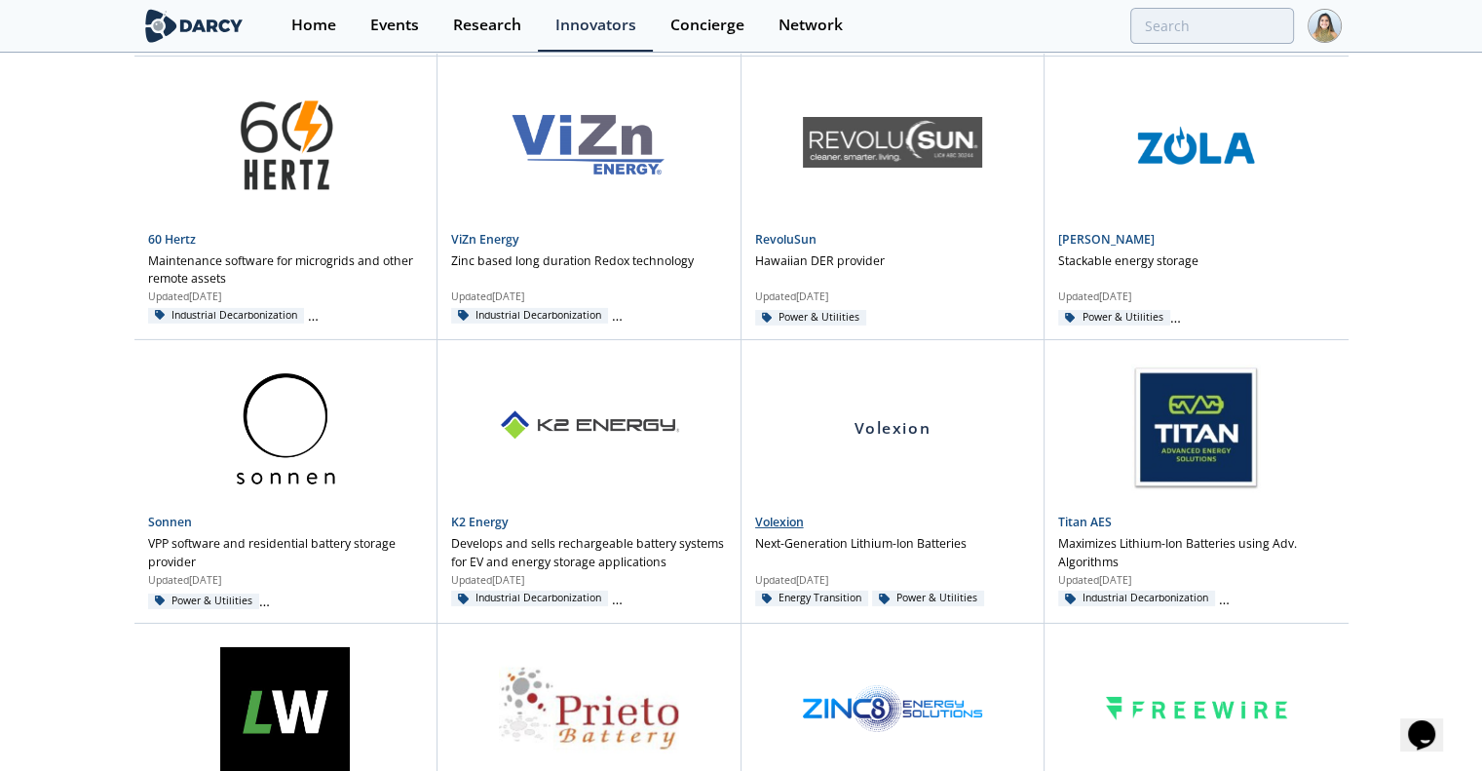
click at [783, 514] on link "Volexion" at bounding box center [779, 522] width 49 height 17
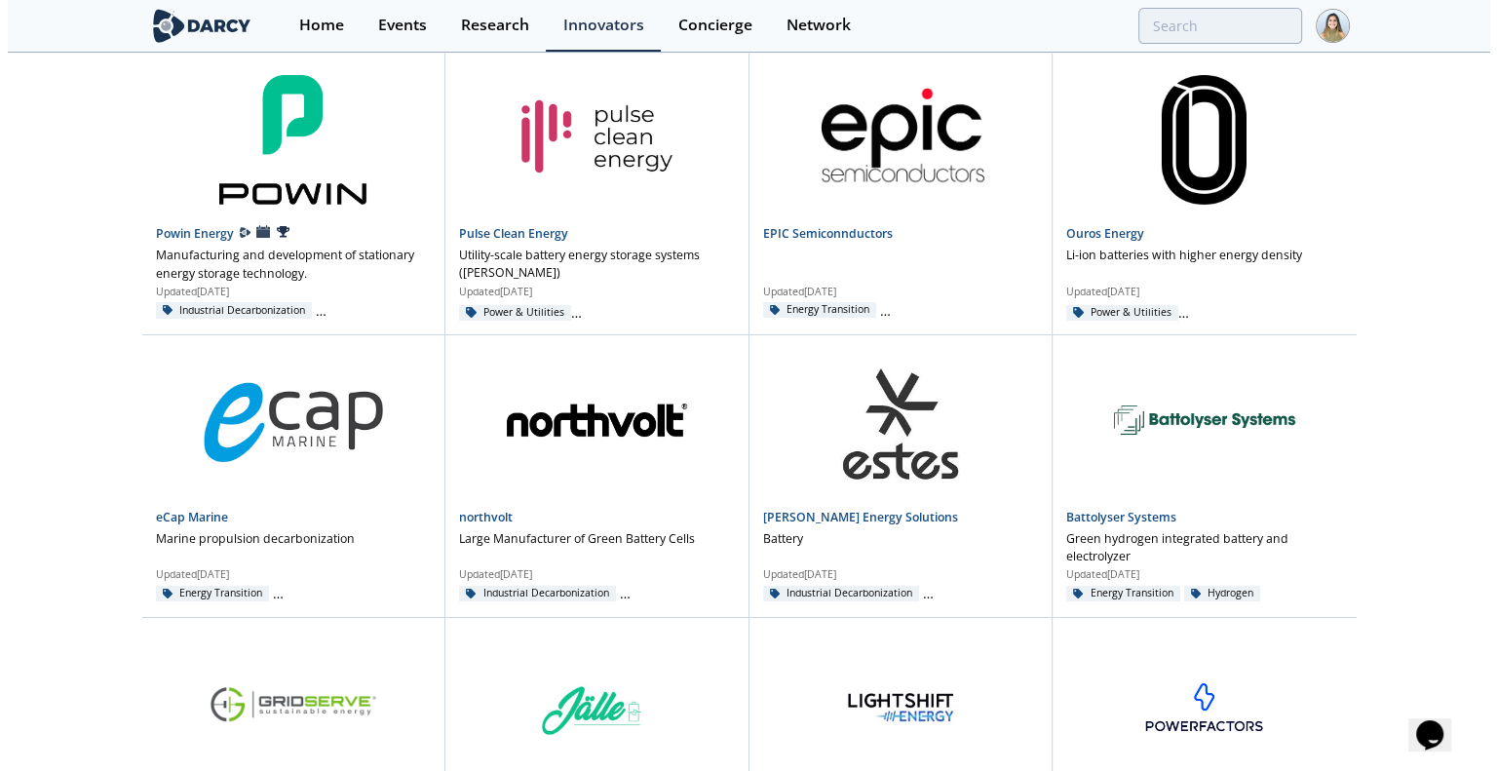
scroll to position [0, 0]
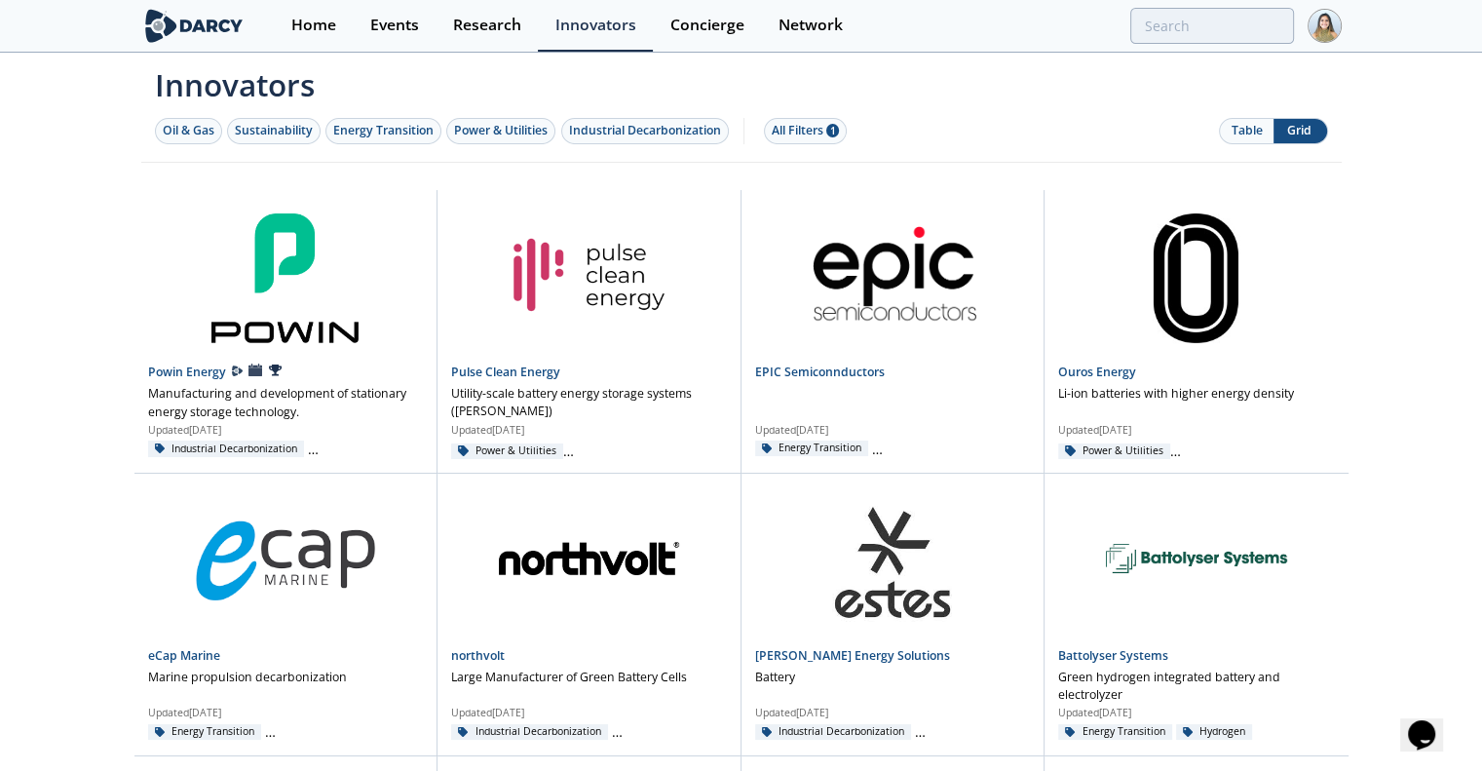
click at [1243, 124] on button "Table" at bounding box center [1247, 131] width 54 height 24
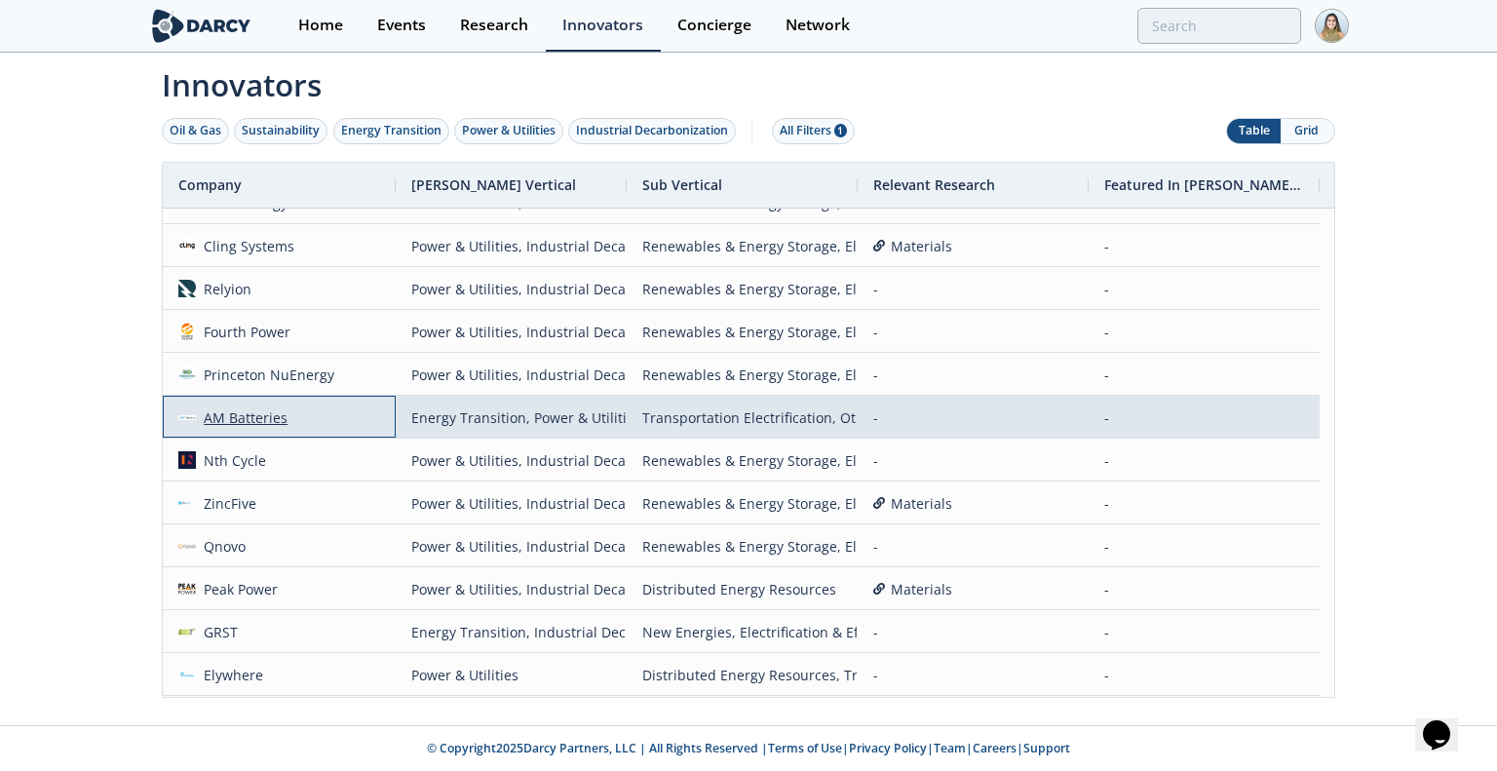
click at [242, 419] on div "AM Batteries" at bounding box center [242, 418] width 93 height 42
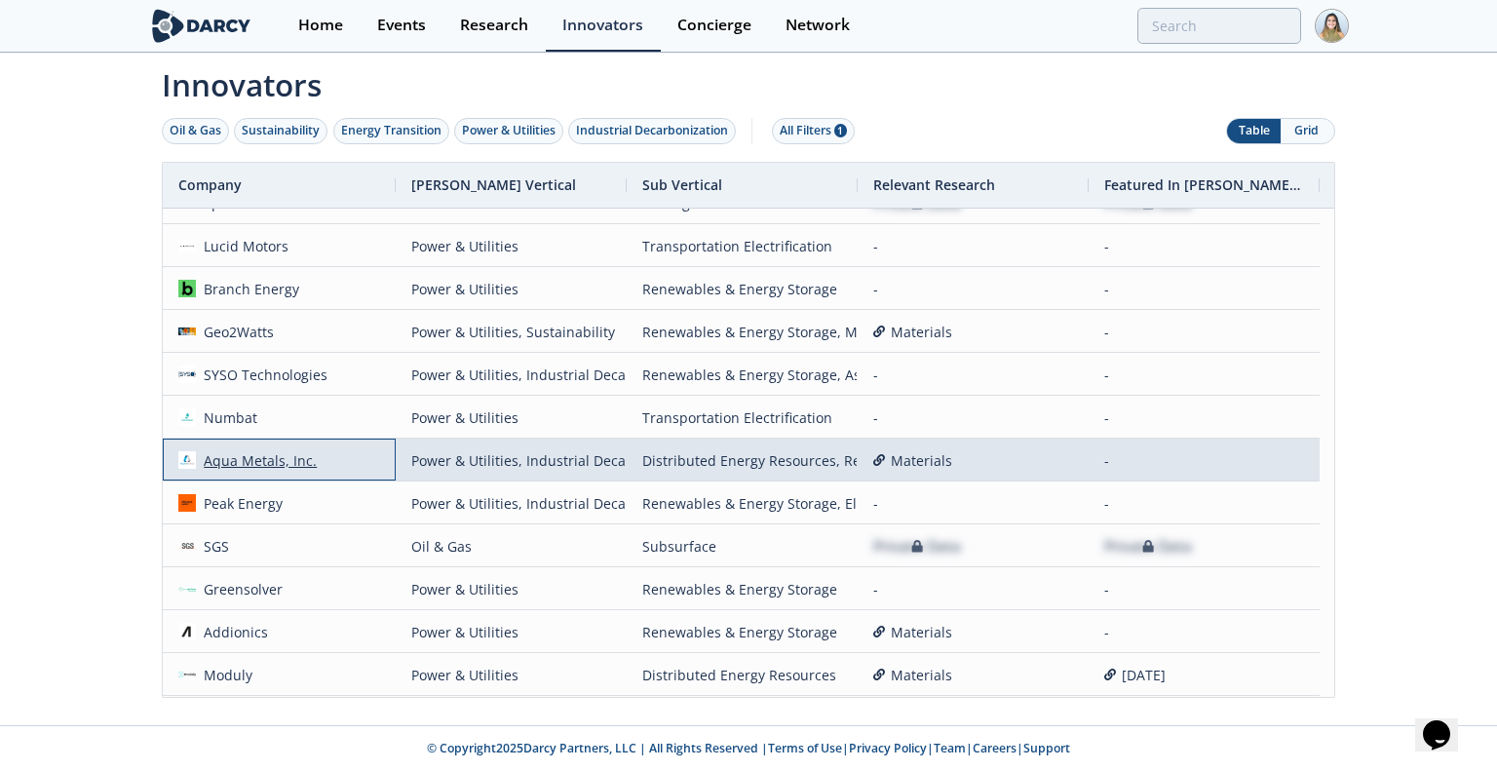
click at [259, 463] on div "Aqua Metals, Inc." at bounding box center [257, 460] width 122 height 42
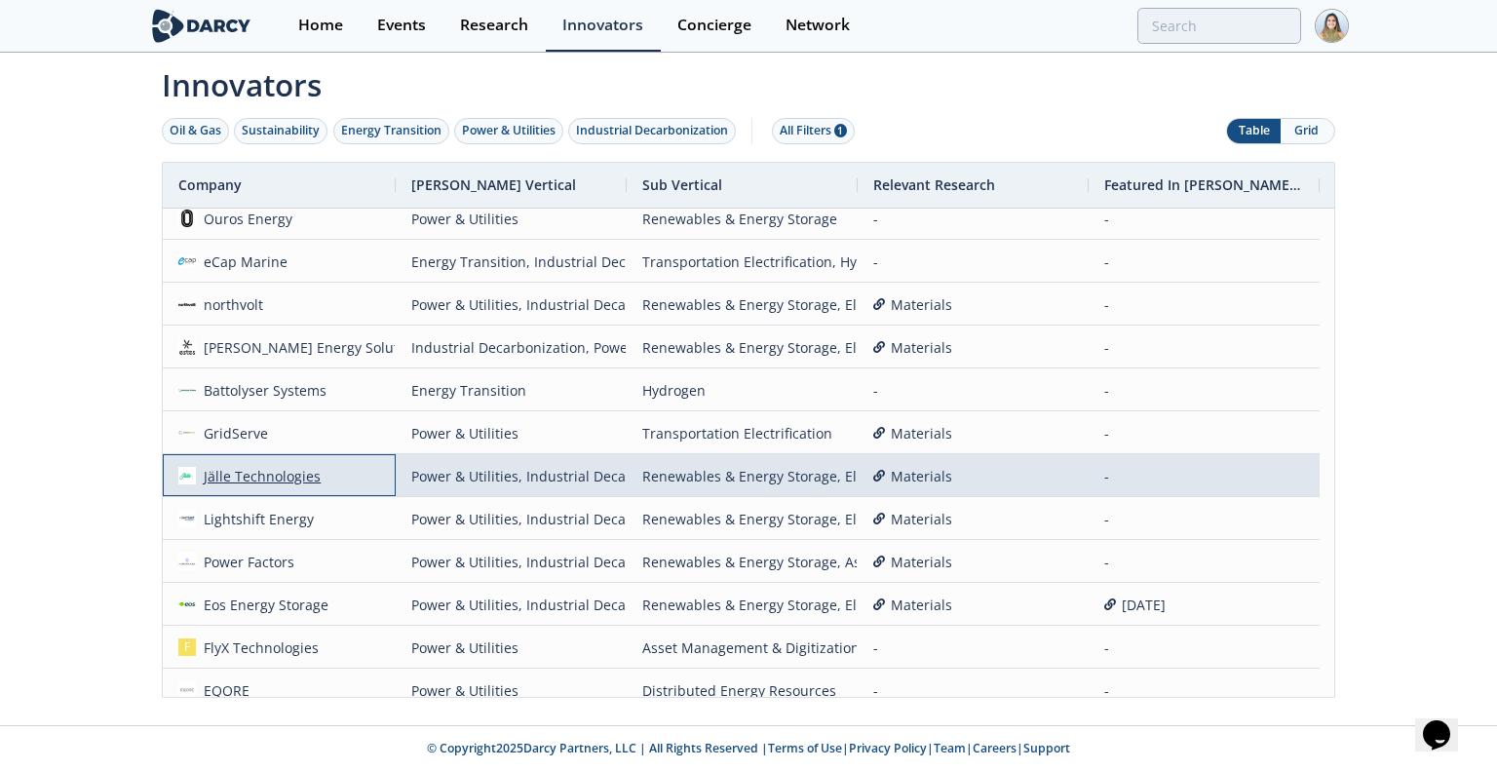
click at [269, 480] on div "Jälle Technologies" at bounding box center [259, 476] width 126 height 42
